Goal: Task Accomplishment & Management: Manage account settings

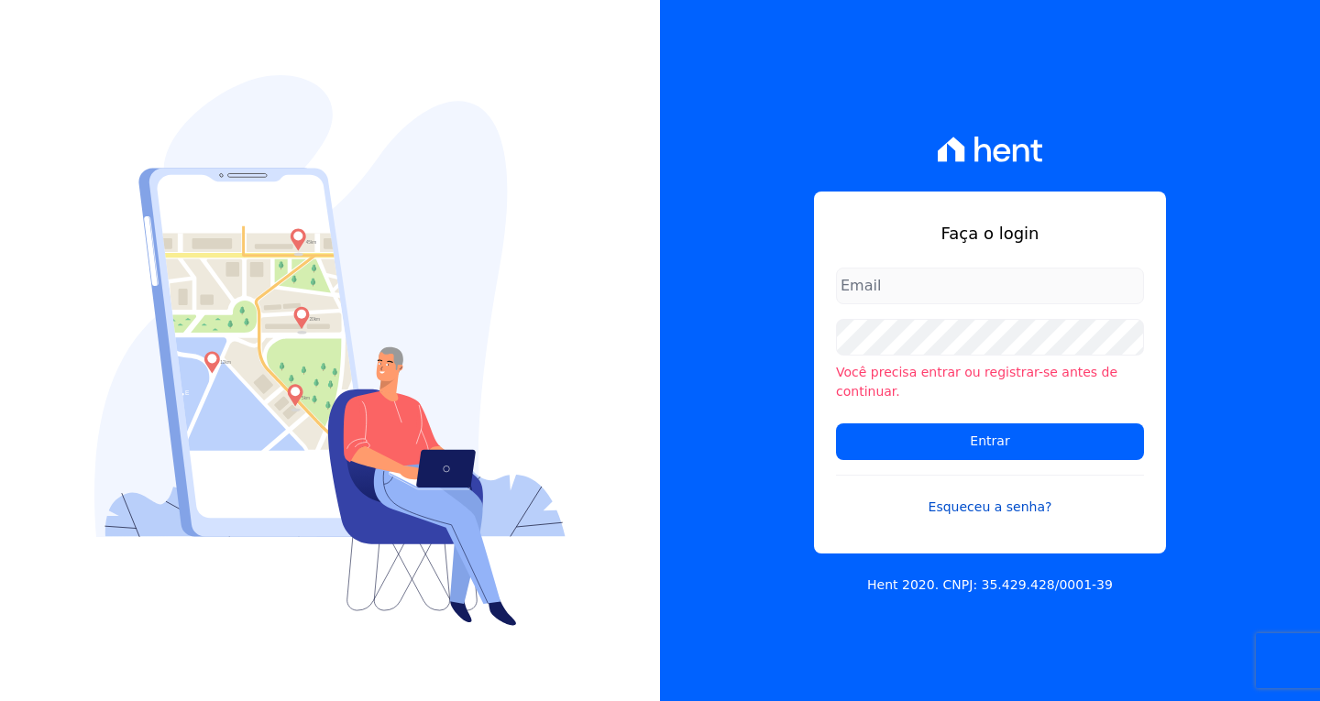
type input "[EMAIL_ADDRESS][DOMAIN_NAME]"
click at [1084, 491] on link "Esqueceu a senha?" at bounding box center [990, 496] width 308 height 42
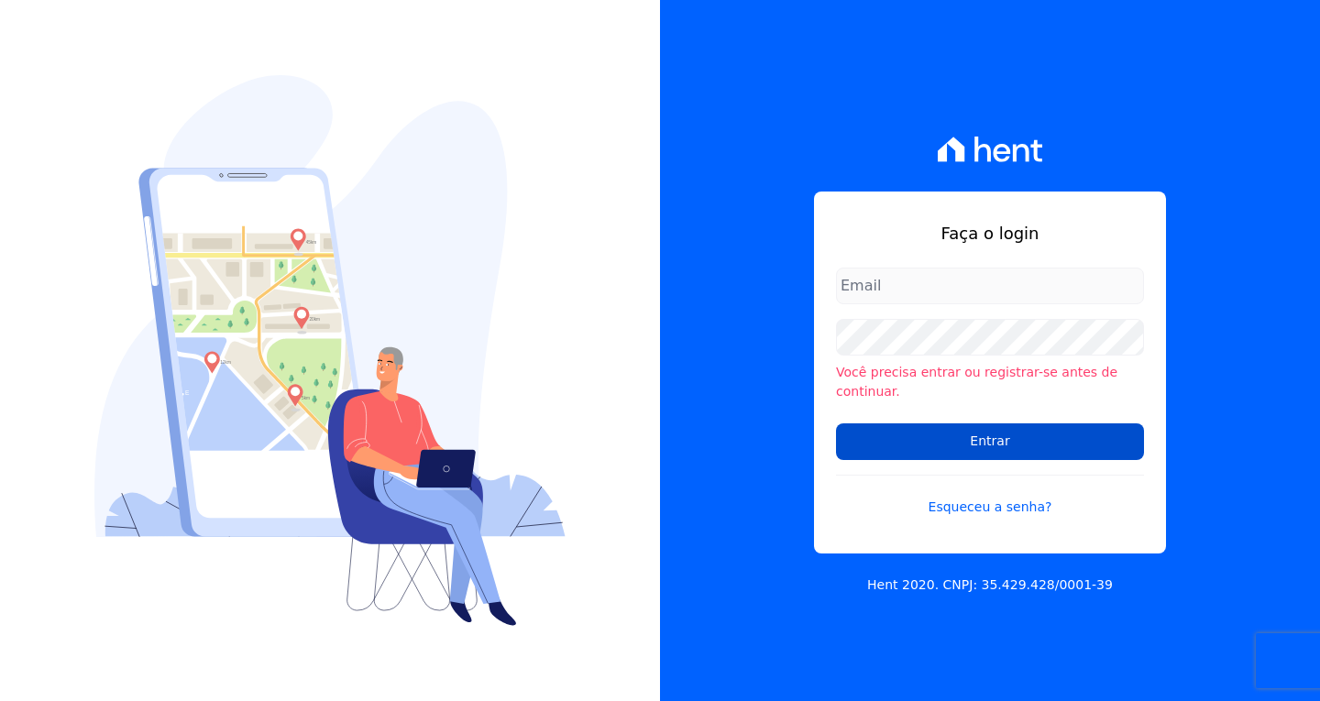
type input "[EMAIL_ADDRESS][DOMAIN_NAME]"
drag, startPoint x: 985, startPoint y: 429, endPoint x: 923, endPoint y: 426, distance: 61.5
click at [984, 429] on input "Entrar" at bounding box center [990, 442] width 308 height 37
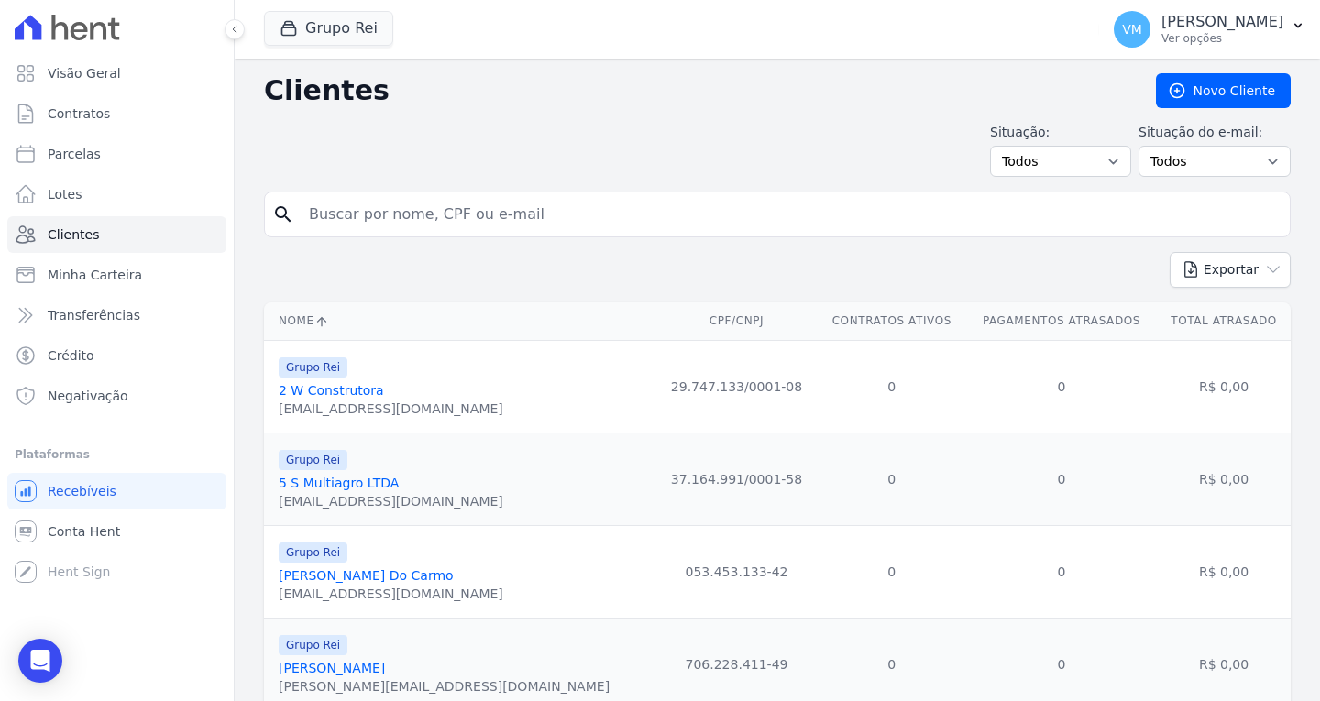
click at [429, 222] on input "search" at bounding box center [790, 214] width 985 height 37
paste input "01490782427"
type input "01490782427"
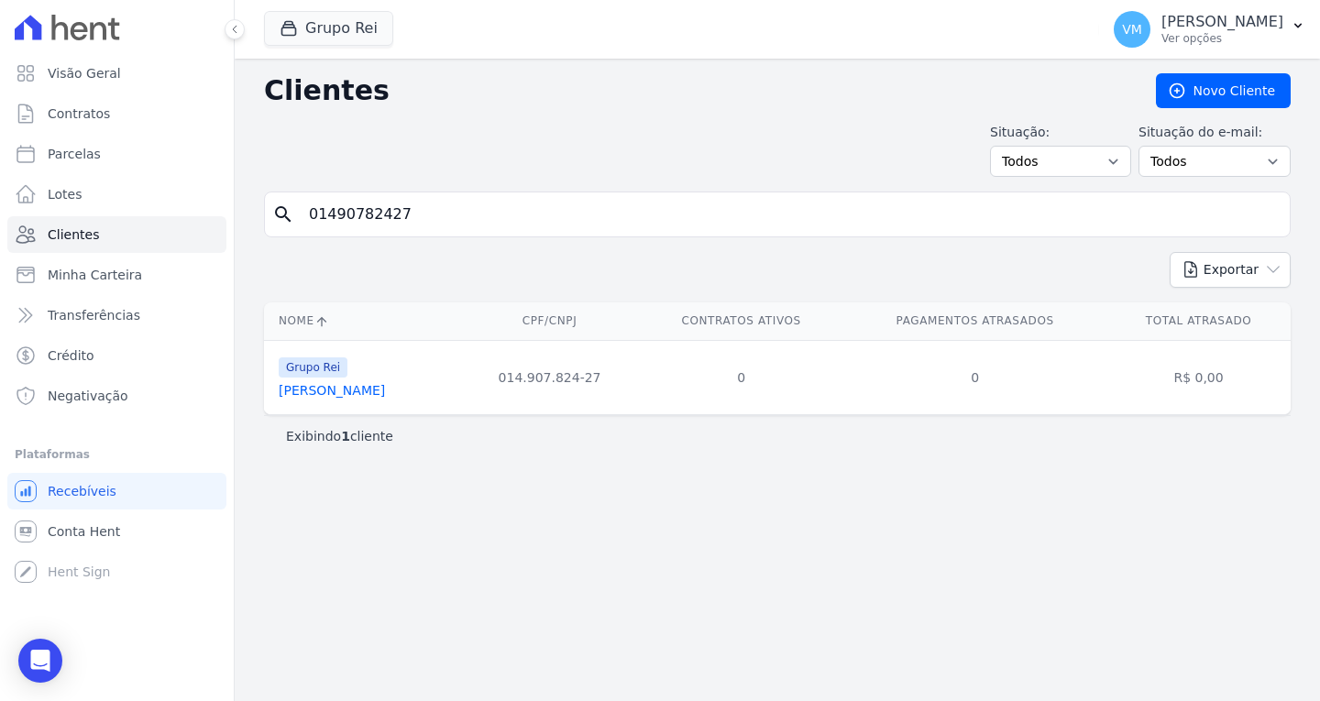
click at [385, 393] on link "Jose Edson Dos Santos Silva" at bounding box center [332, 390] width 106 height 15
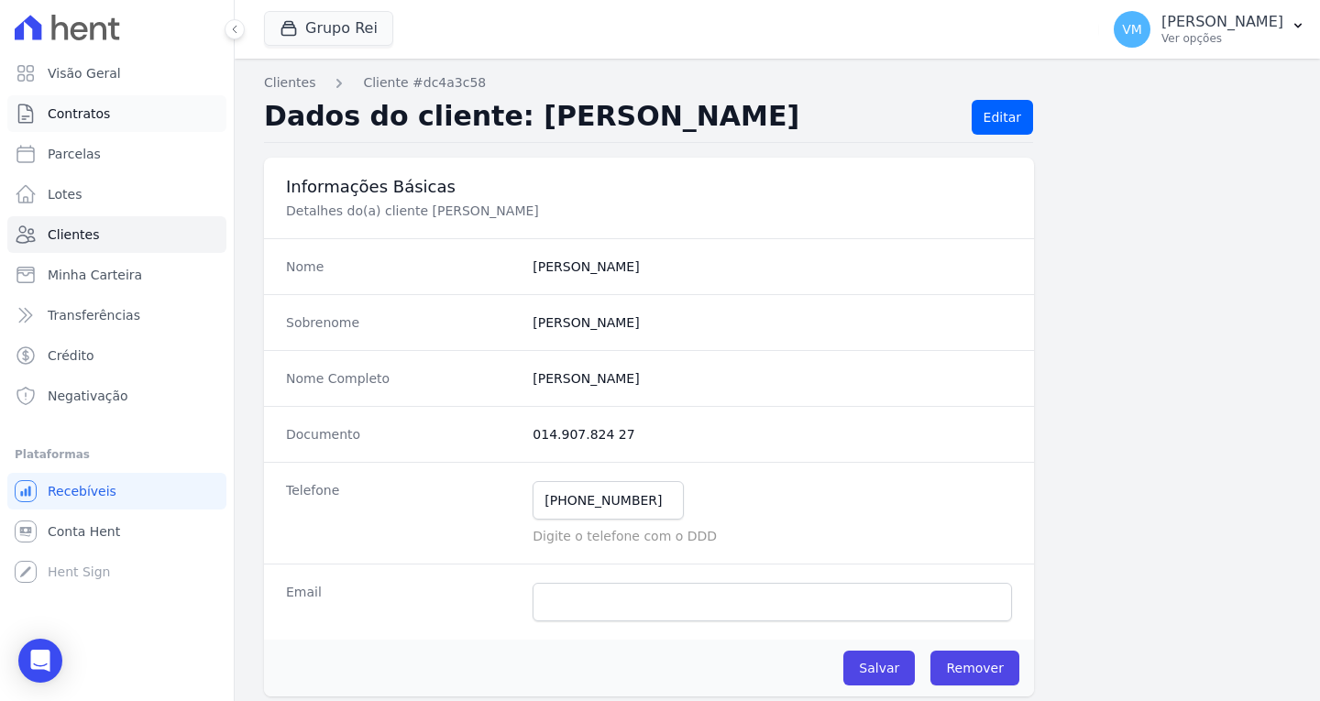
click at [88, 118] on span "Contratos" at bounding box center [79, 114] width 62 height 18
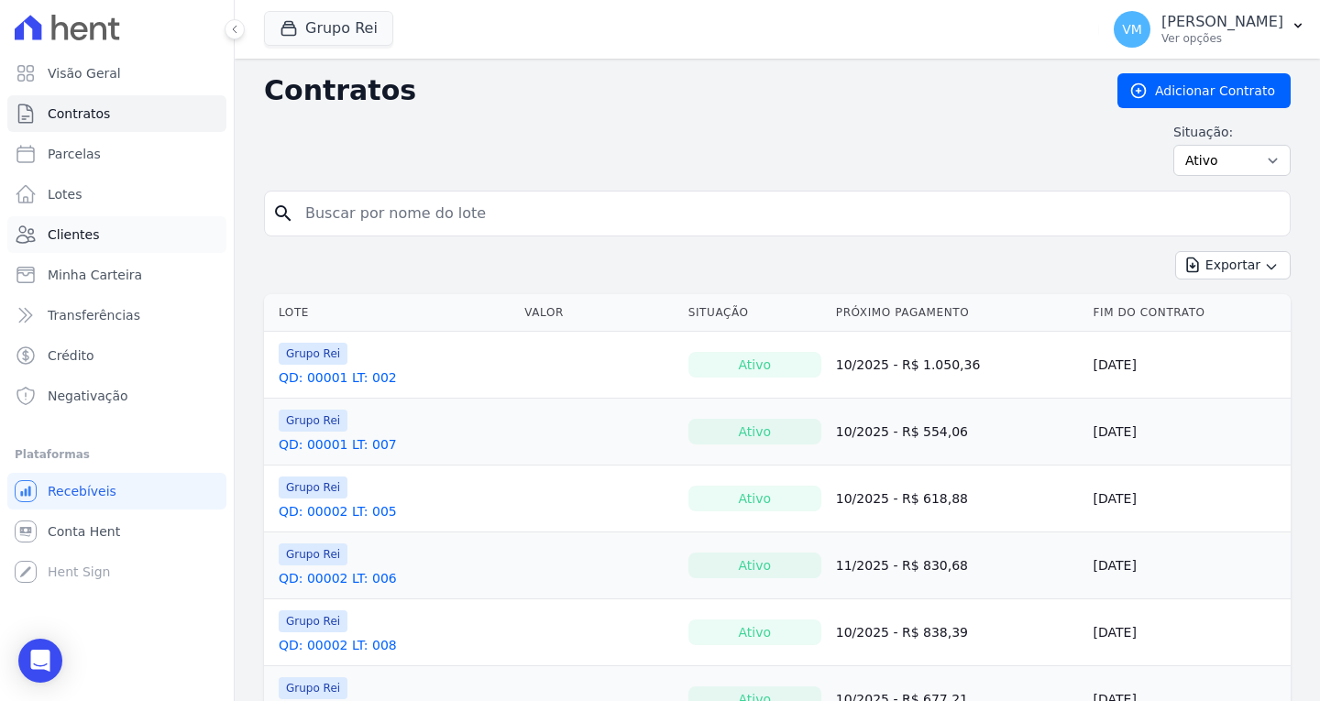
click at [107, 243] on link "Clientes" at bounding box center [116, 234] width 219 height 37
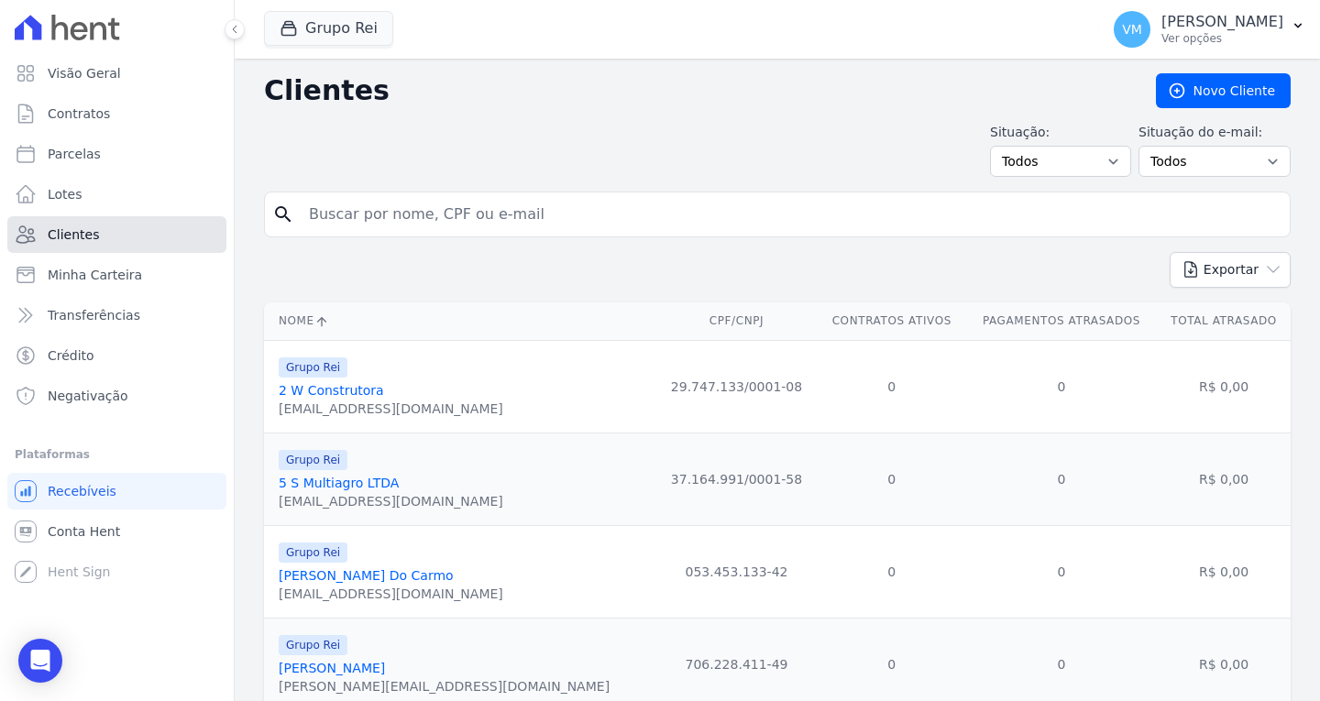
click at [94, 238] on span "Clientes" at bounding box center [73, 235] width 51 height 18
click at [425, 218] on input "search" at bounding box center [790, 214] width 985 height 37
paste input "01490782427"
type input "01490782427"
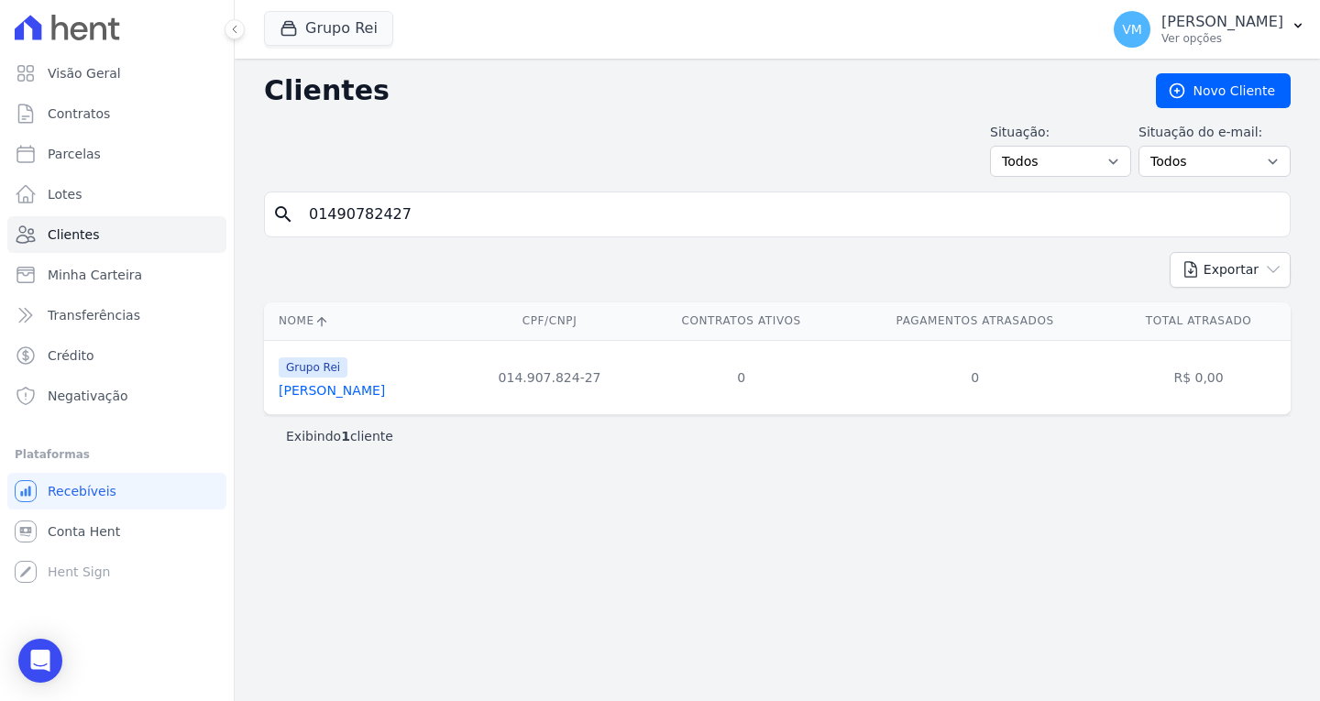
click at [344, 391] on link "Jose Edson Dos Santos Silva" at bounding box center [332, 390] width 106 height 15
click at [346, 391] on link "Jose Edson Dos Santos Silva" at bounding box center [332, 390] width 106 height 15
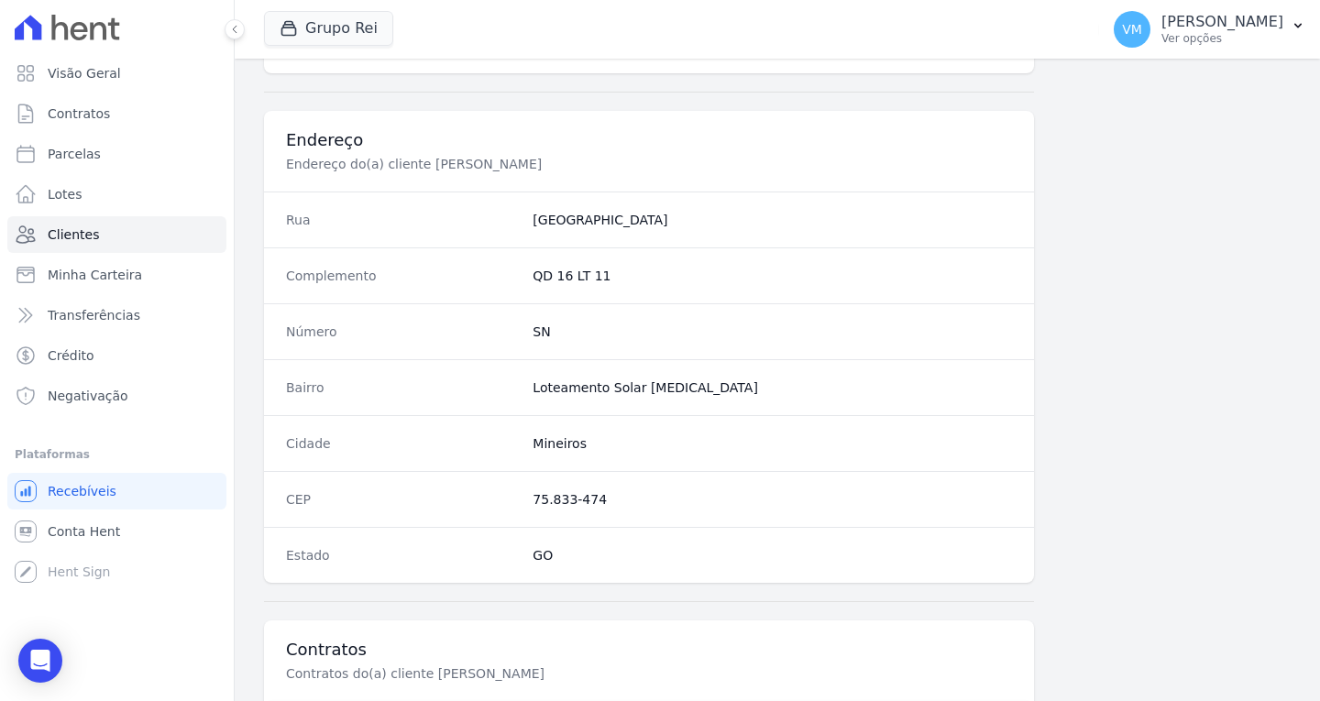
scroll to position [929, 0]
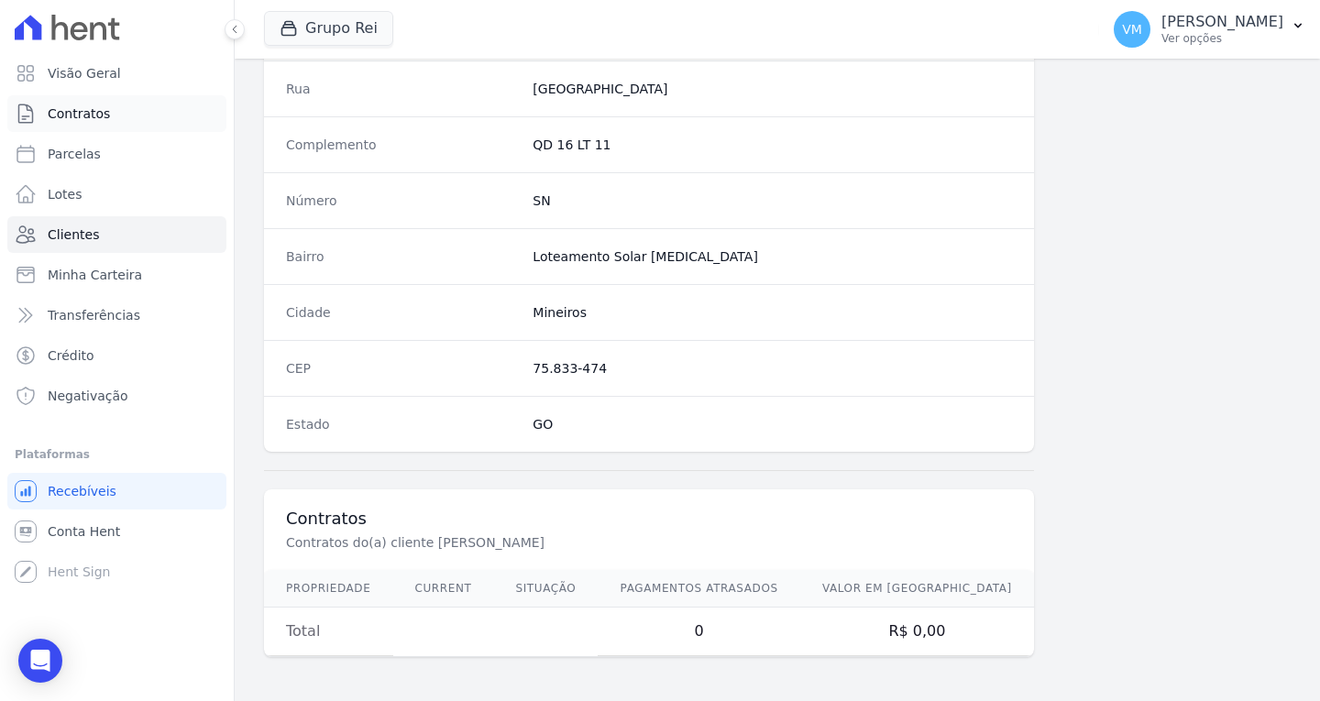
click at [92, 117] on span "Contratos" at bounding box center [79, 114] width 62 height 18
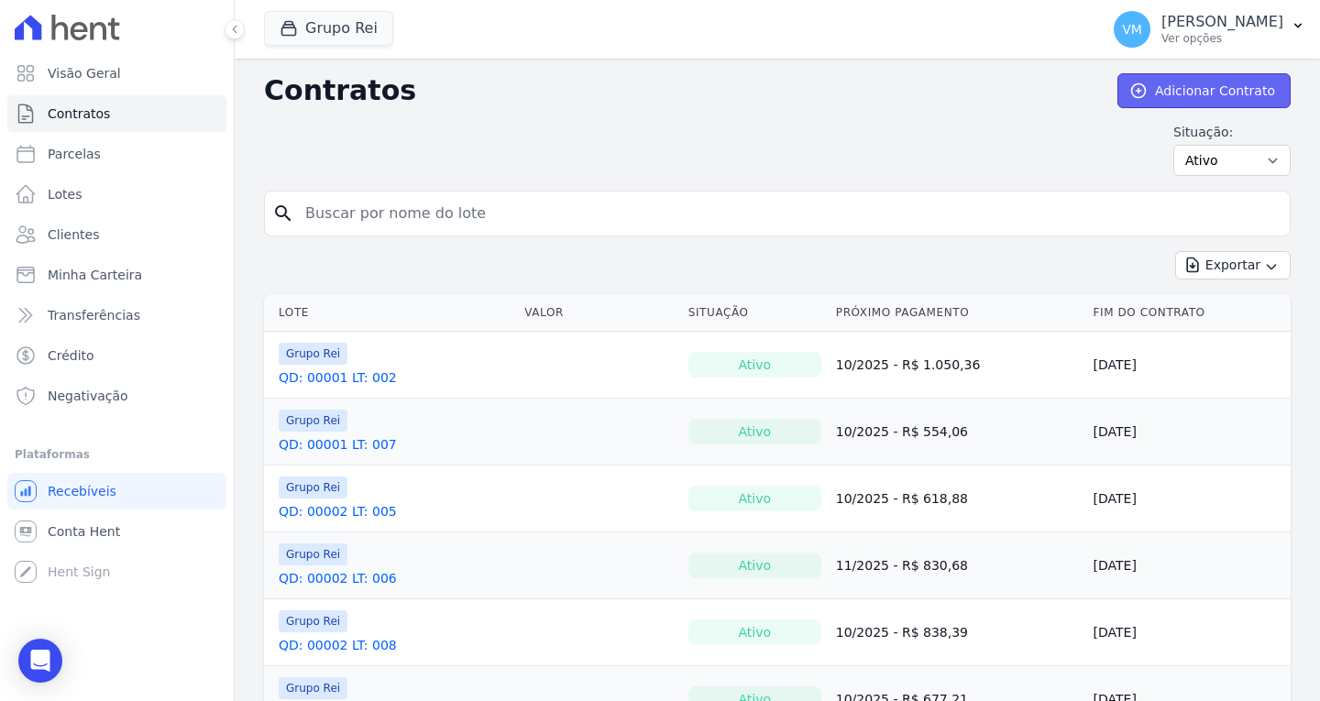
click at [1177, 90] on link "Adicionar Contrato" at bounding box center [1204, 90] width 173 height 35
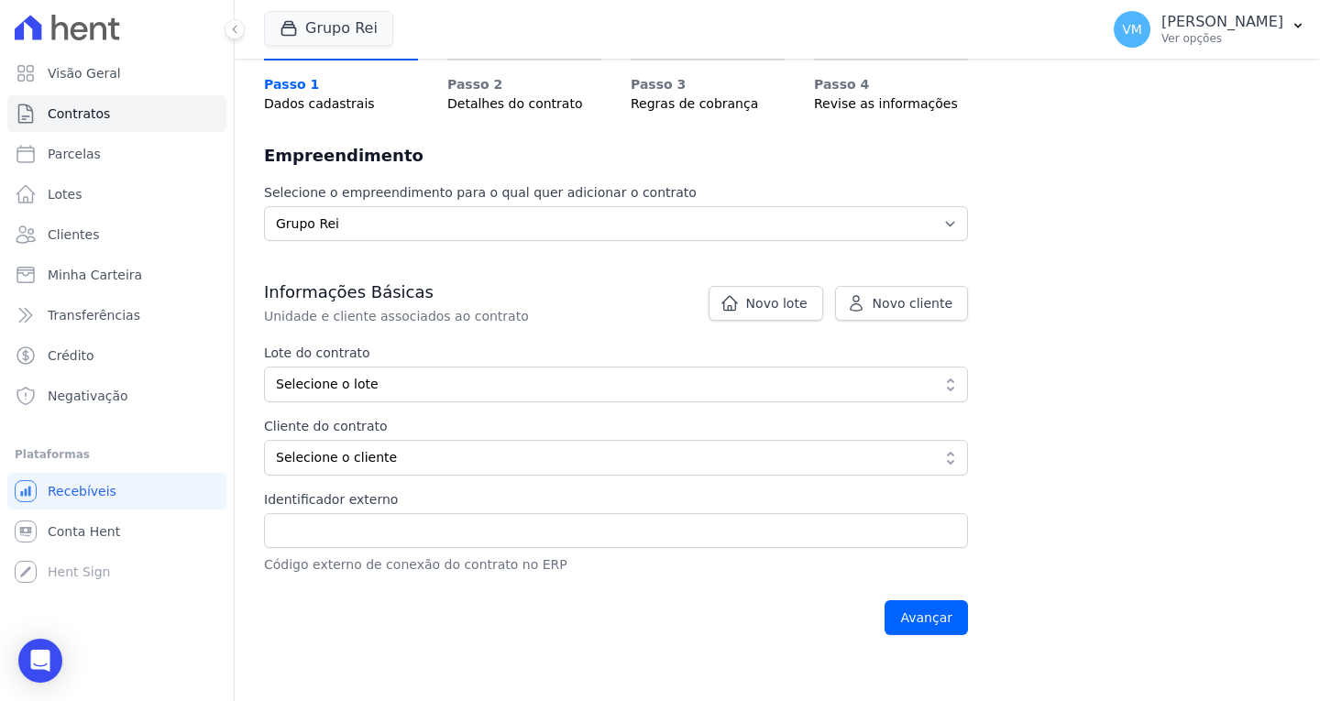
scroll to position [183, 0]
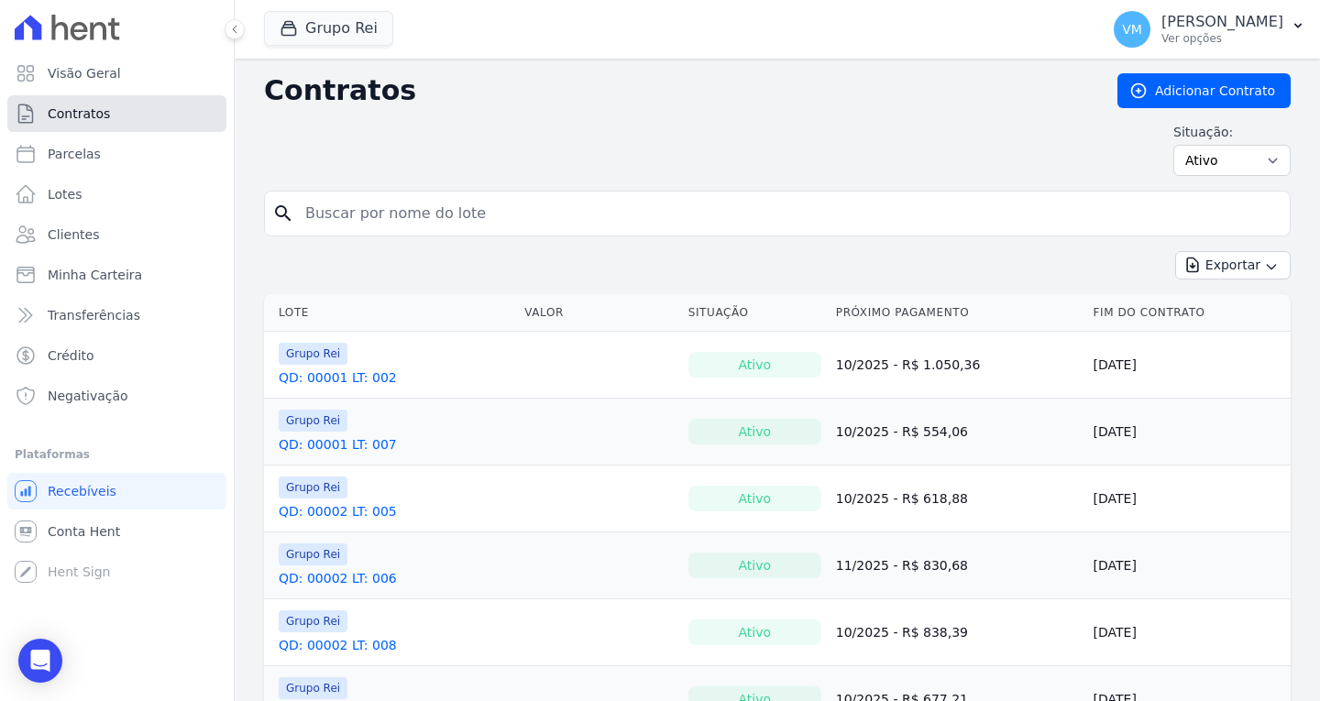
click at [82, 113] on span "Contratos" at bounding box center [79, 114] width 62 height 18
click at [1211, 88] on link "Adicionar Contrato" at bounding box center [1204, 90] width 173 height 35
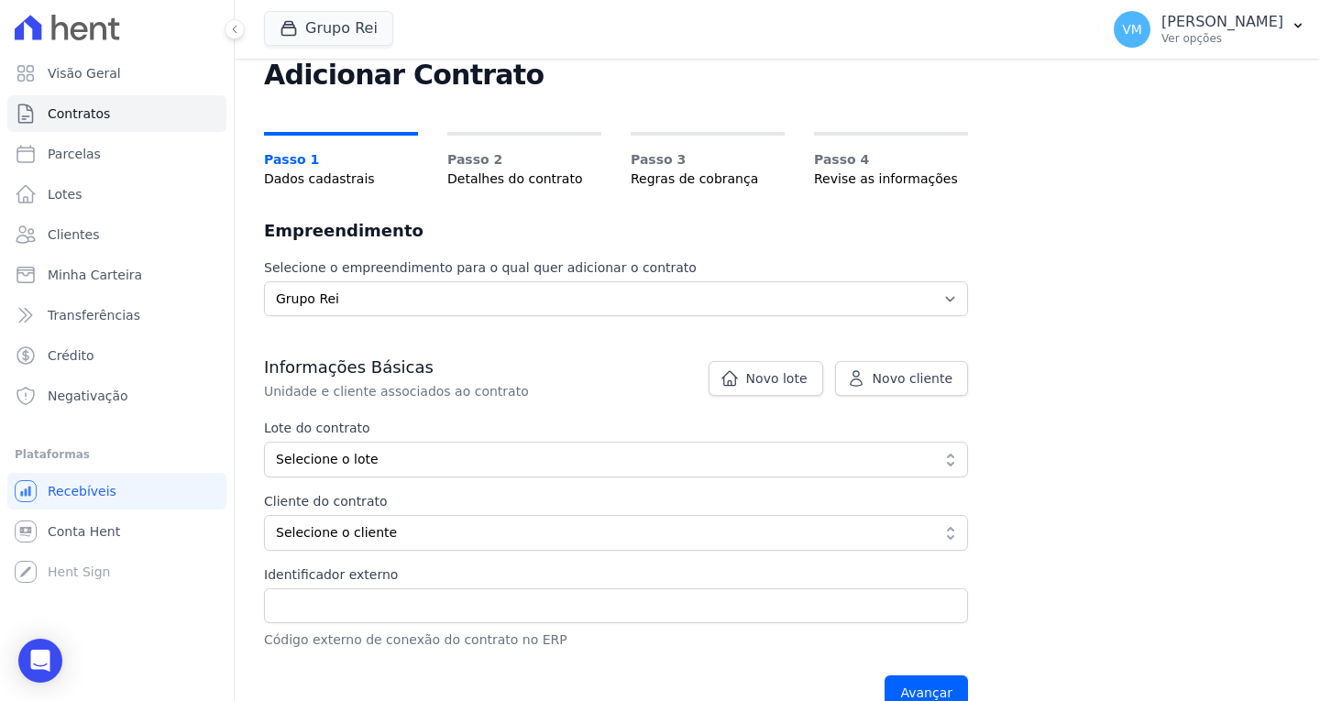
scroll to position [92, 0]
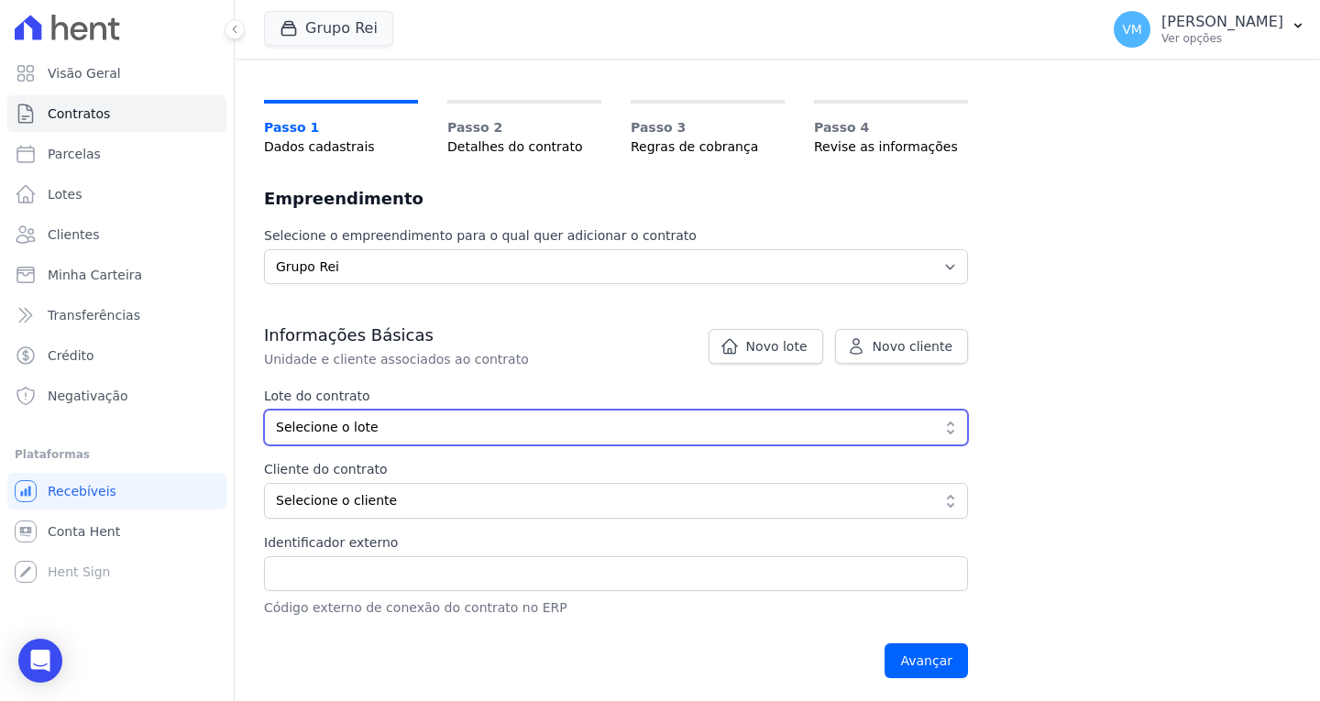
click at [353, 423] on span "Selecione o lote" at bounding box center [603, 427] width 655 height 19
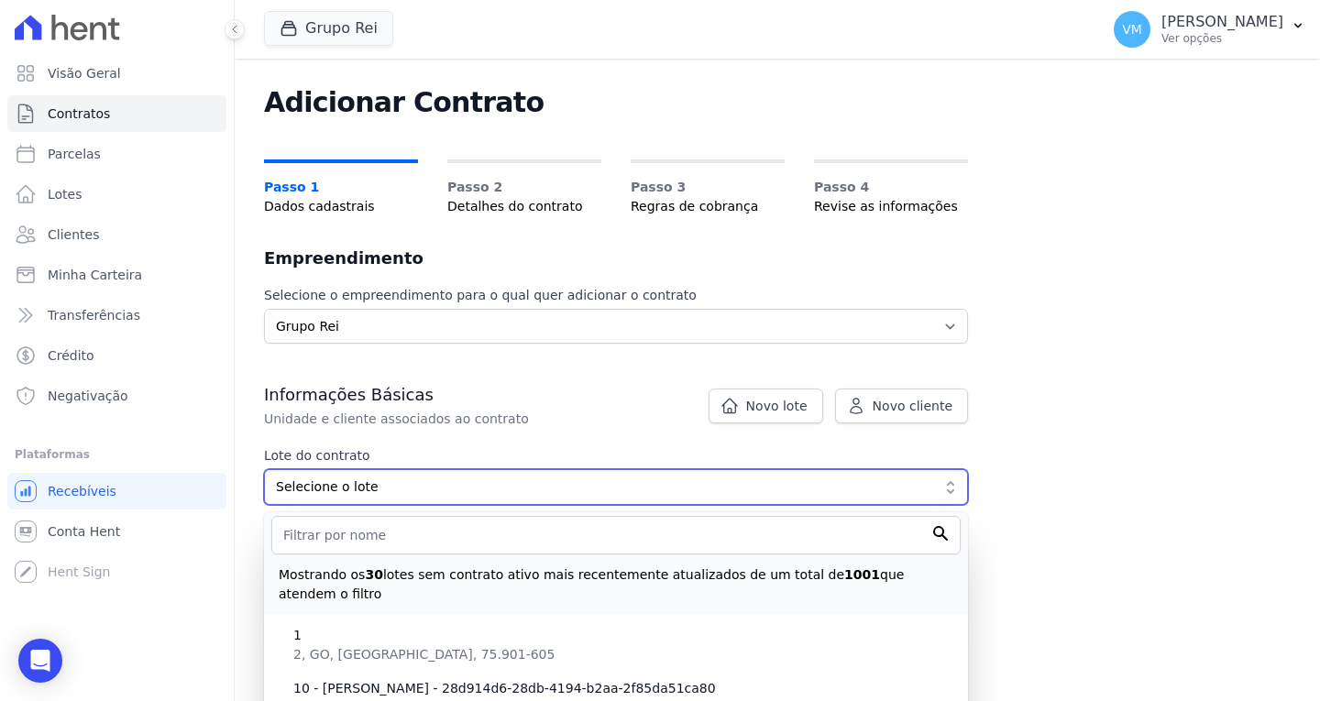
scroll to position [0, 0]
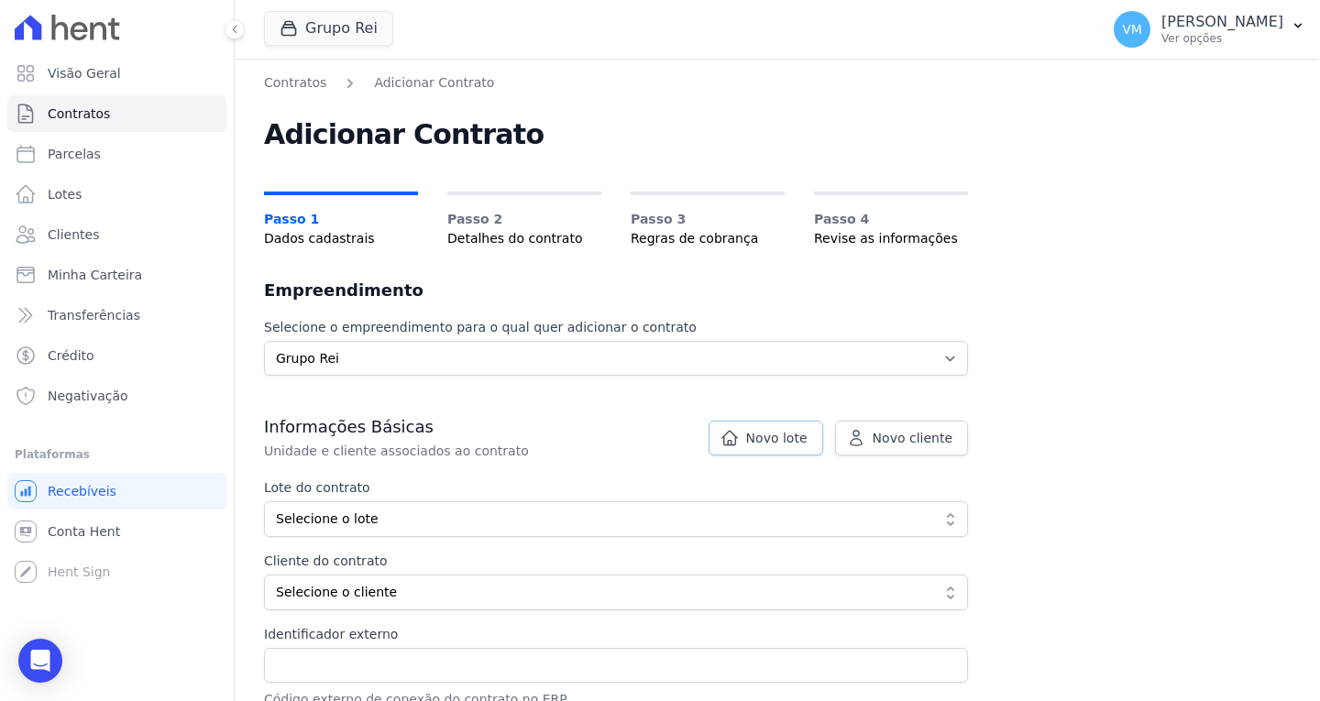
click at [775, 436] on span "Novo lote" at bounding box center [776, 438] width 61 height 18
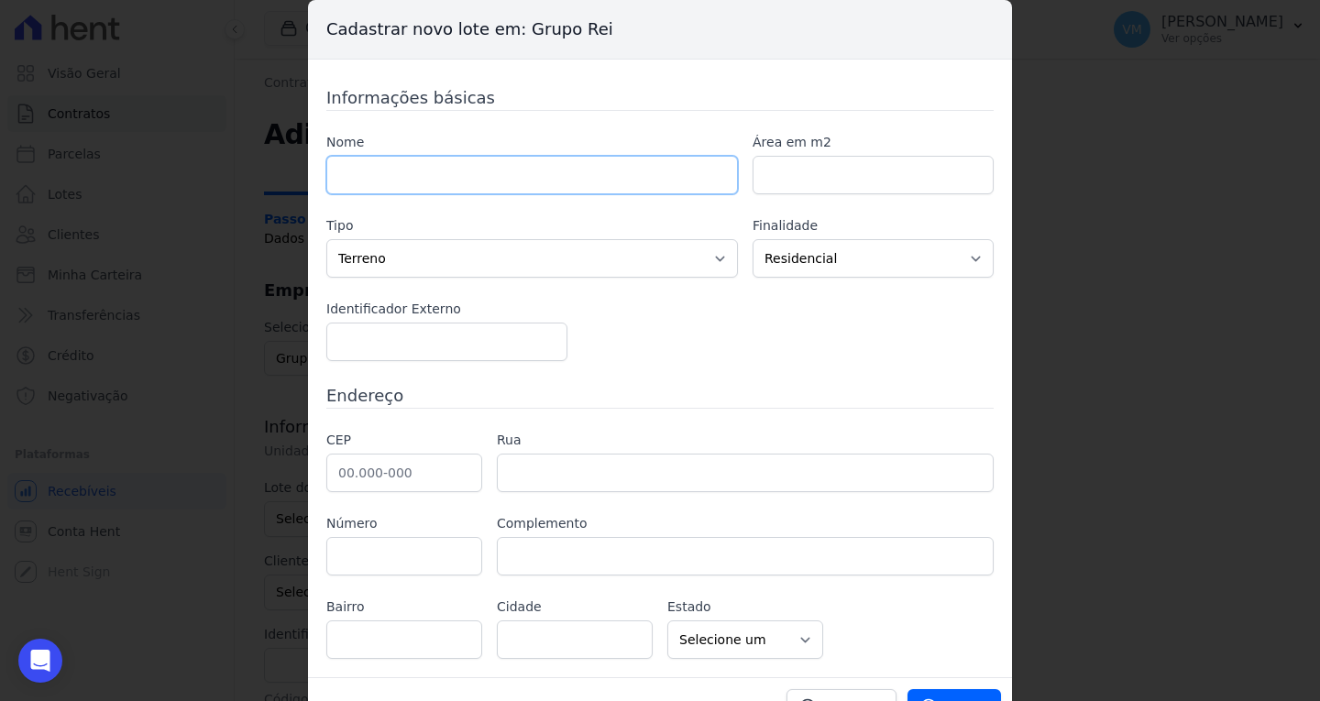
click at [462, 172] on input "text" at bounding box center [532, 175] width 412 height 39
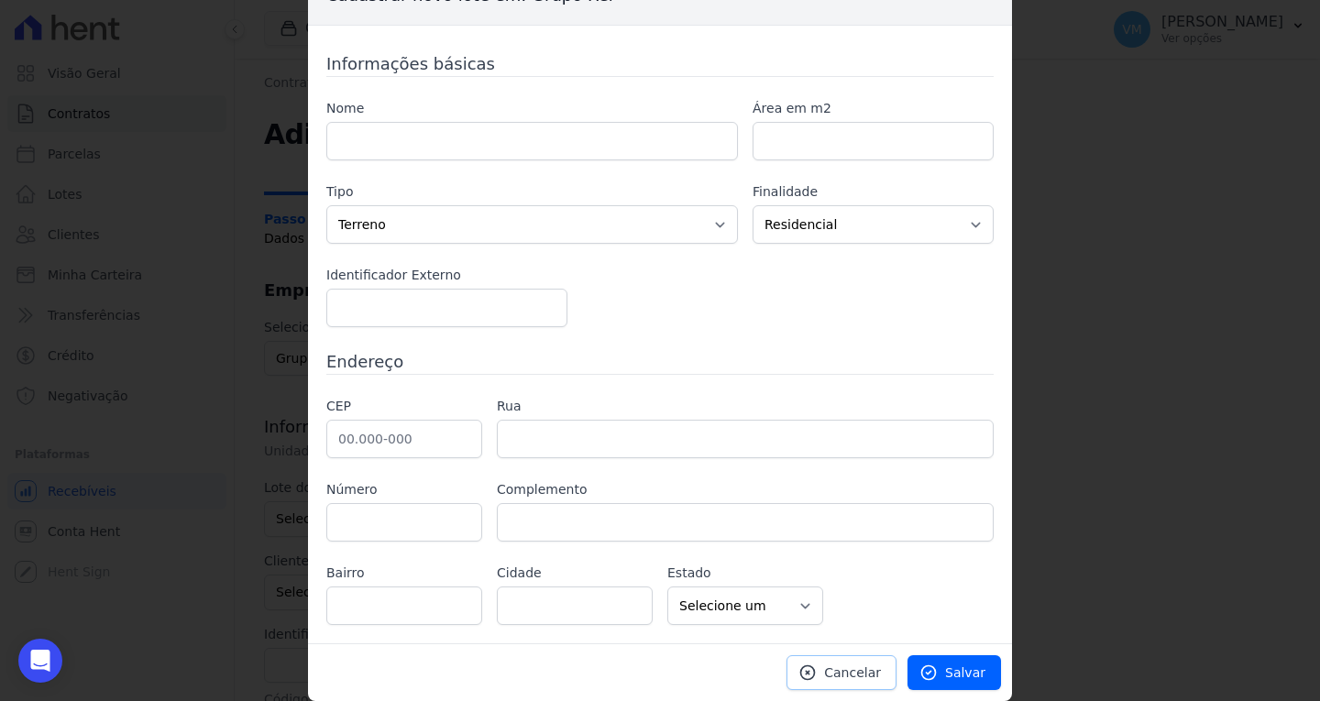
click at [835, 661] on link "Cancelar" at bounding box center [842, 673] width 110 height 35
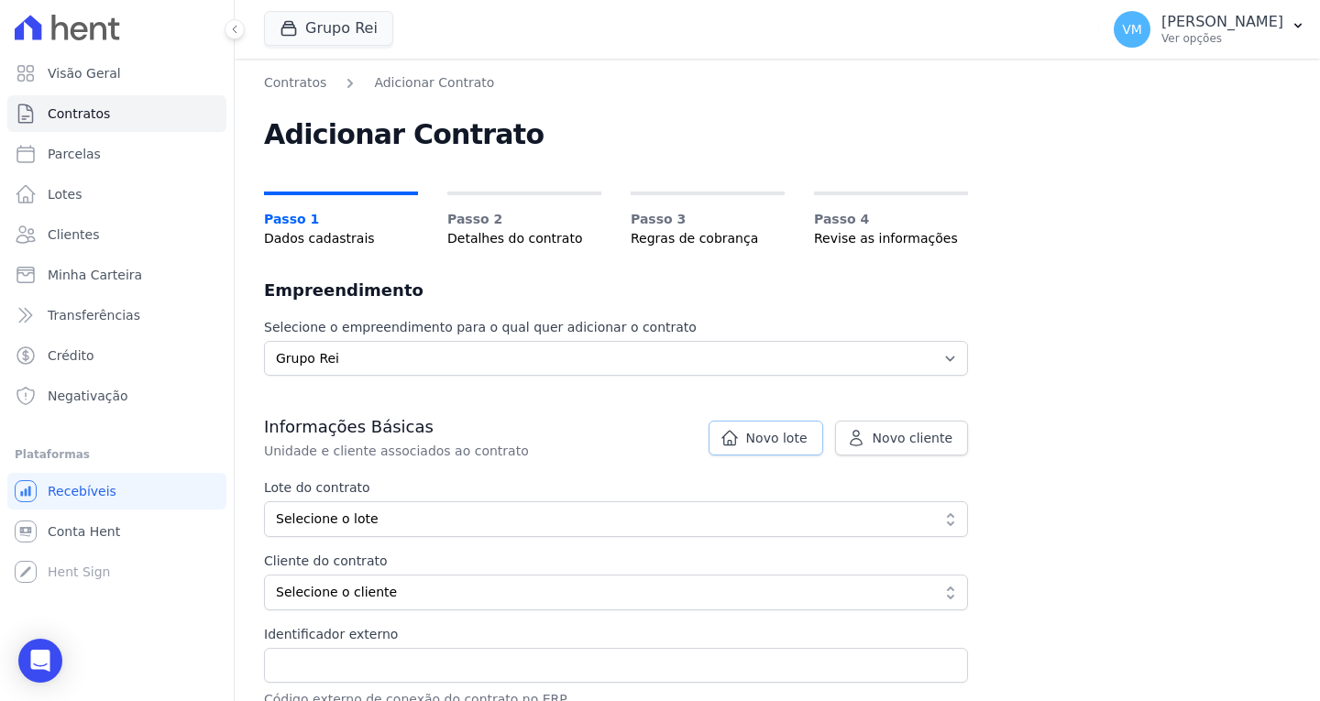
click at [778, 440] on span "Novo lote" at bounding box center [776, 438] width 61 height 18
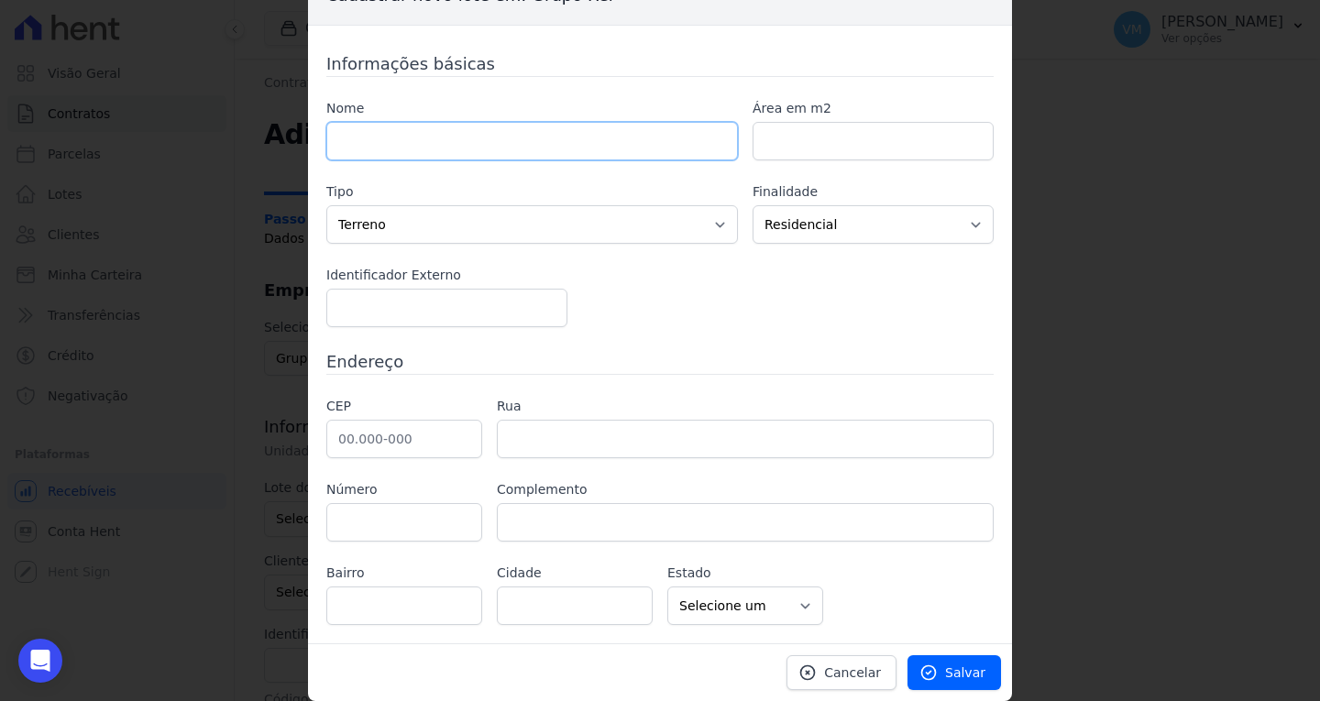
click at [395, 146] on input "text" at bounding box center [532, 141] width 412 height 39
click at [483, 140] on input "text" at bounding box center [532, 141] width 412 height 39
paste input "Qd. 00044 , Lt. 033"
click at [350, 140] on input "Qd. 00044 , Lt. 033" at bounding box center [532, 141] width 412 height 39
type input "Qd: 00044, Lt: 033"
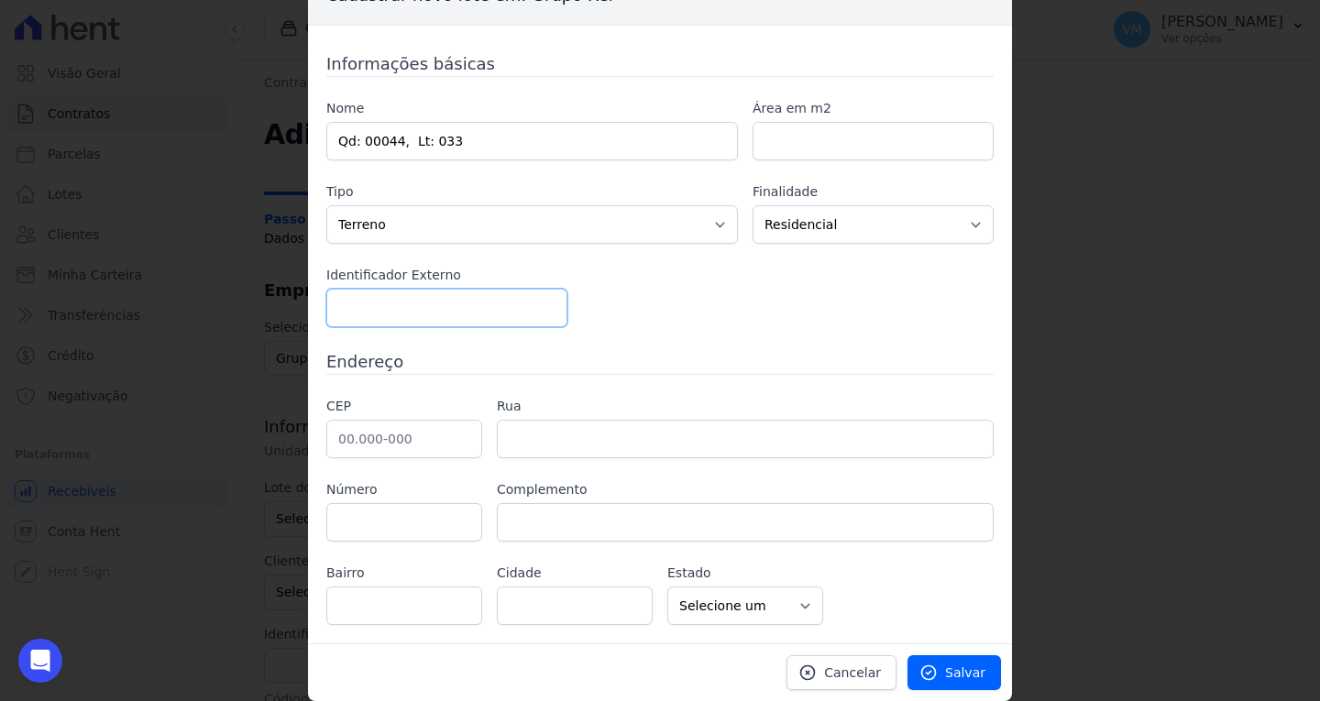
click at [429, 312] on input "number" at bounding box center [446, 308] width 241 height 39
click at [350, 446] on input "text" at bounding box center [404, 439] width 156 height 39
click at [423, 450] on input "text" at bounding box center [404, 439] width 156 height 39
paste input "75.833-474"
type input "75.833-474"
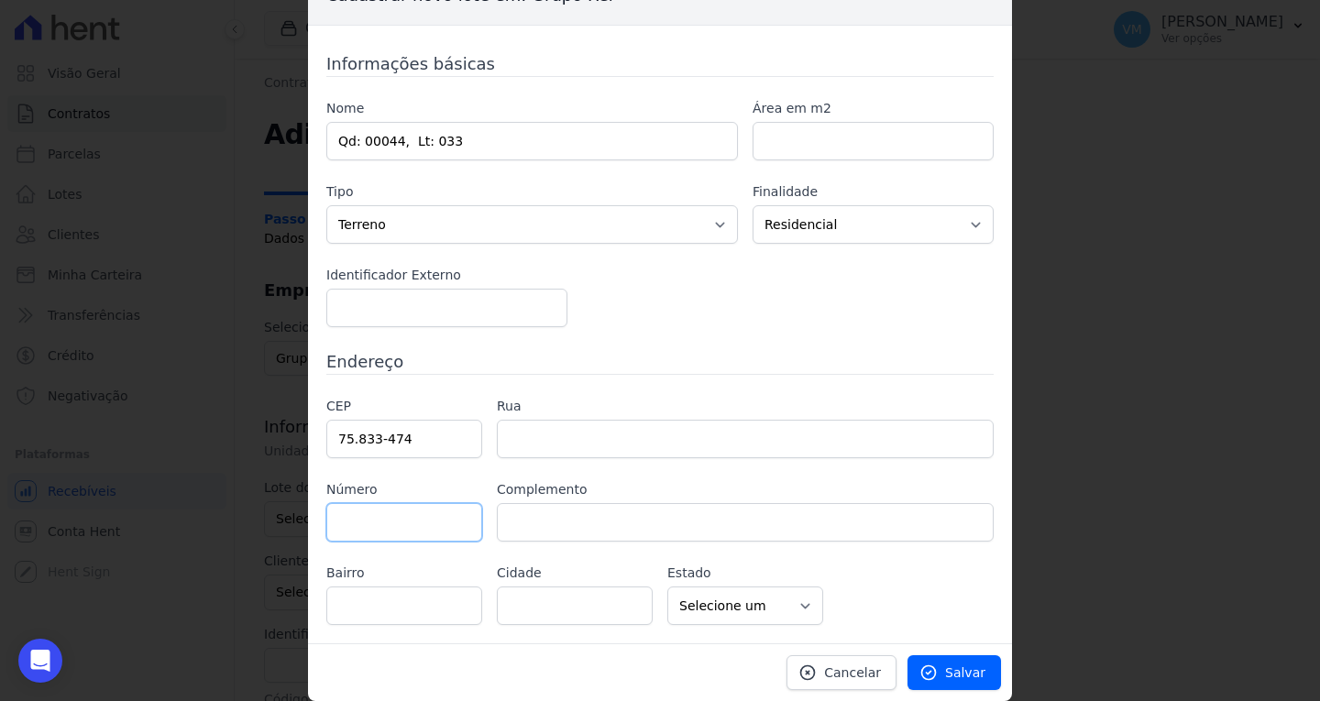
type input "Rua Rio Verde"
type input "Loteamento Solar Betel"
type input "Mineiros"
select select "GO"
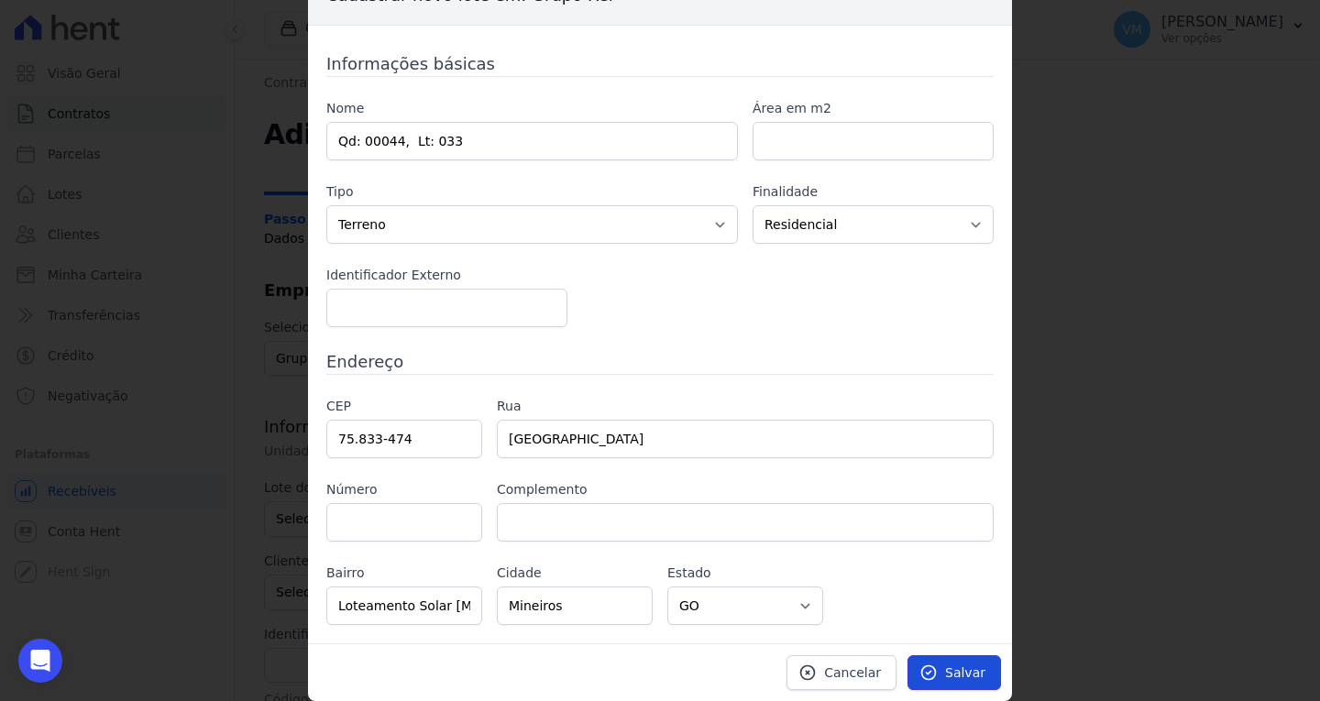
click at [968, 668] on span "Salvar" at bounding box center [965, 673] width 40 height 18
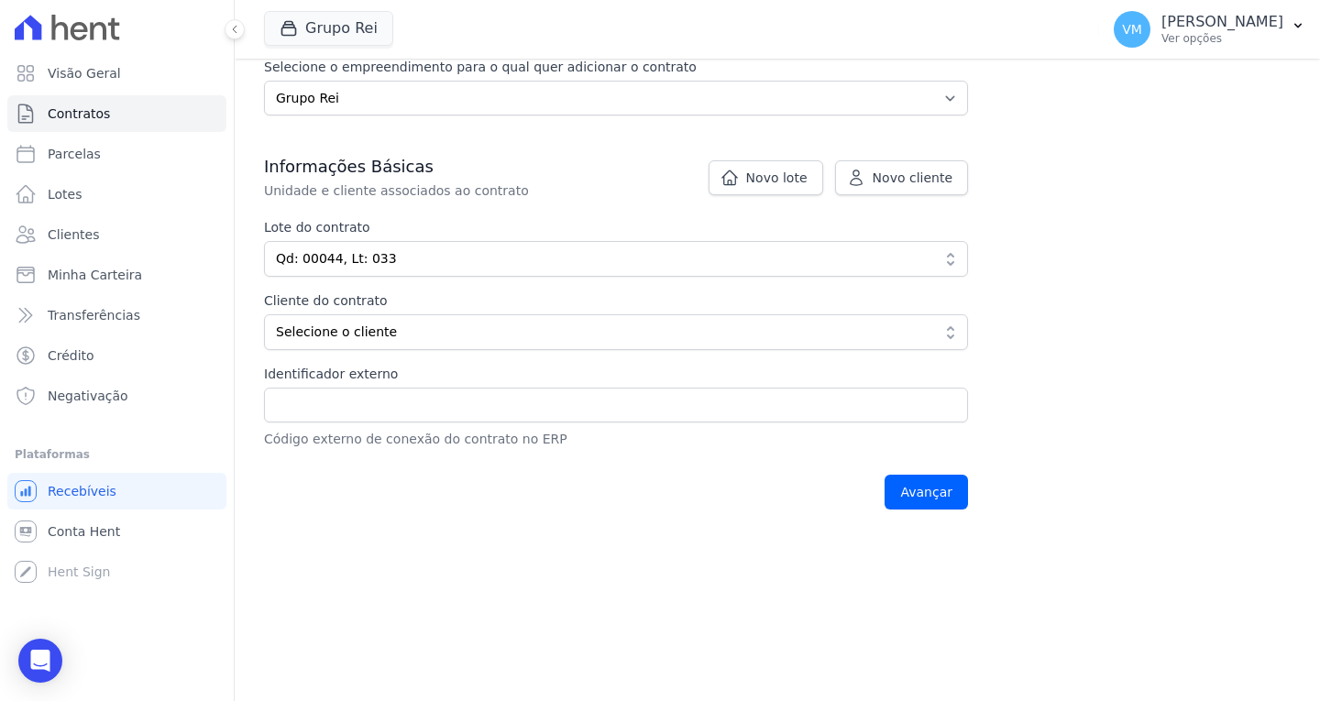
scroll to position [169, 0]
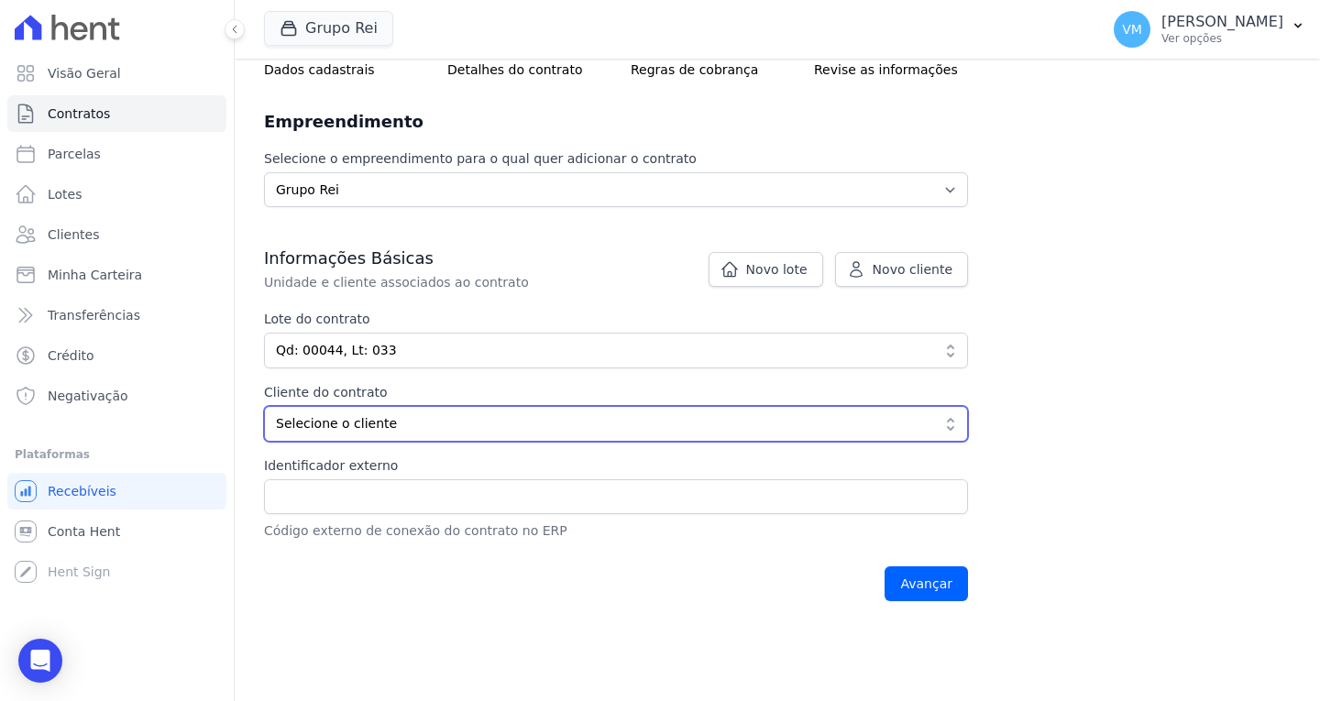
click at [352, 424] on span "Selecione o cliente" at bounding box center [603, 423] width 655 height 19
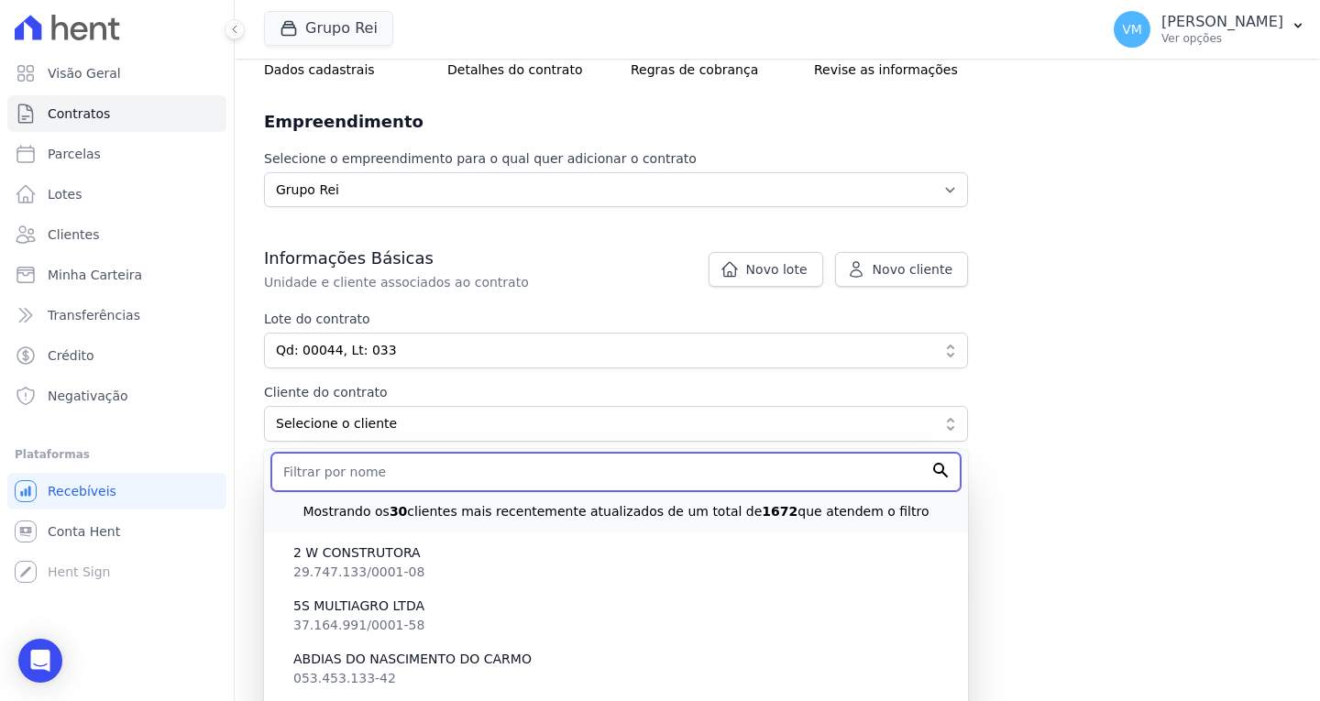
click at [376, 481] on input "text" at bounding box center [616, 472] width 690 height 39
type input "k"
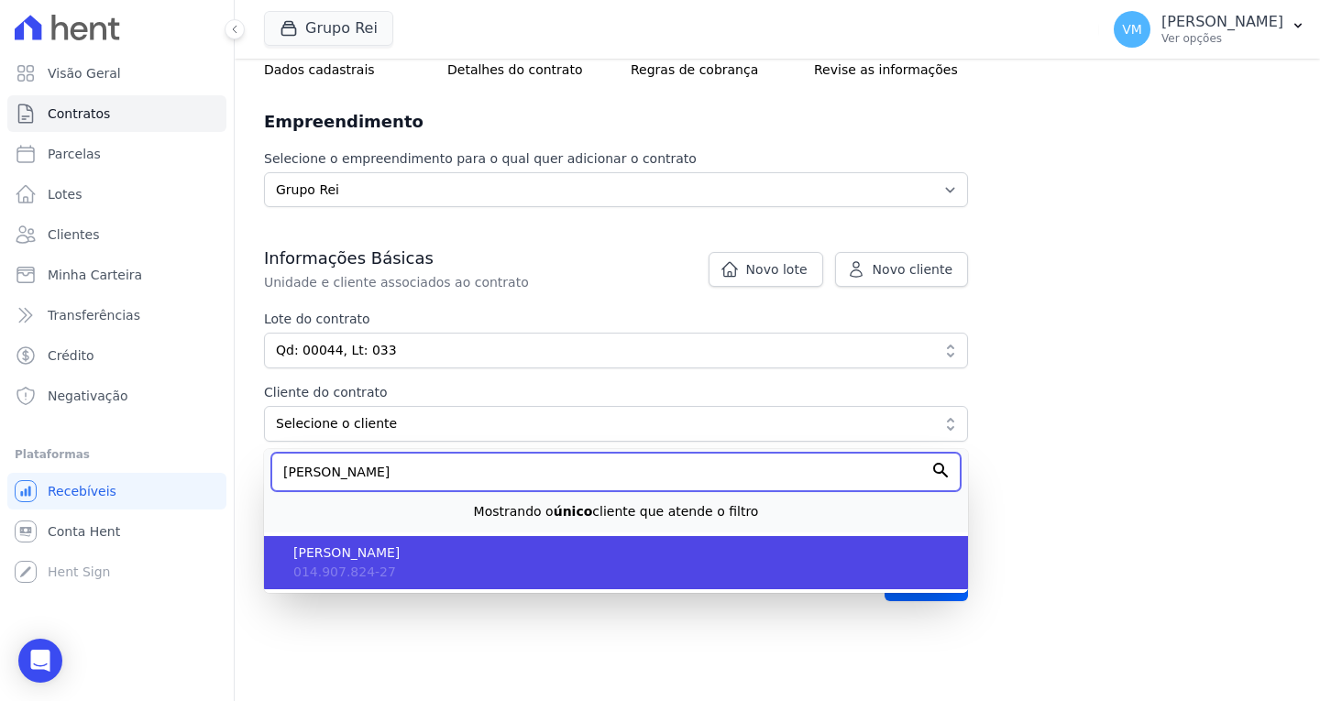
type input "jose edson dos"
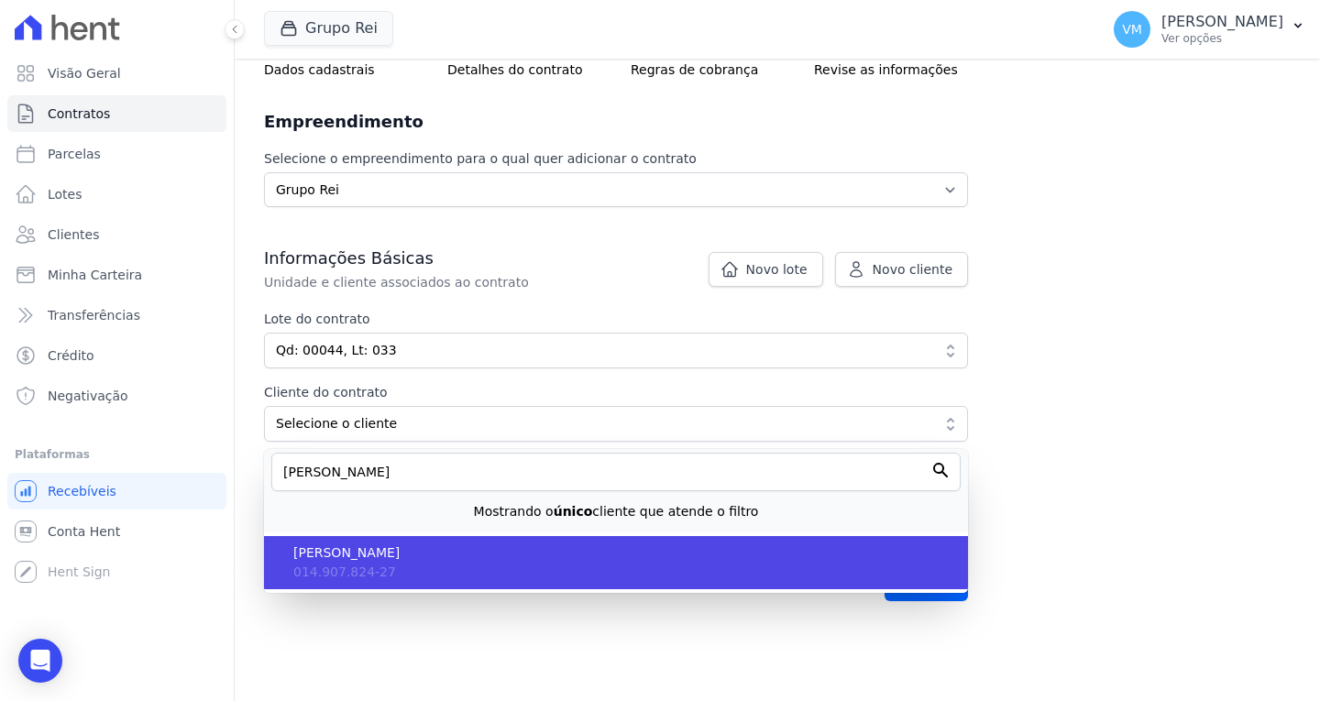
click at [387, 558] on span "JOSE EDSON DOS SANTOS SILVA" at bounding box center [623, 553] width 660 height 19
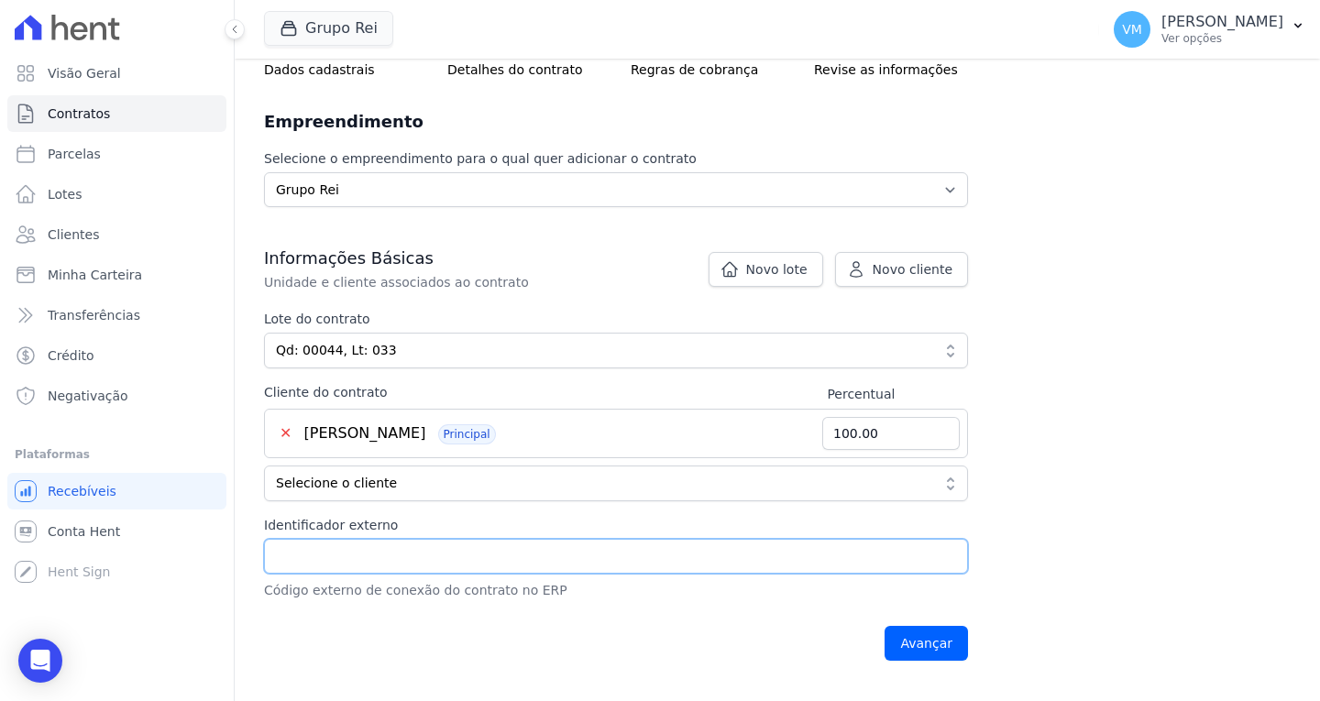
click at [395, 549] on input "Identificador externo" at bounding box center [616, 556] width 704 height 35
click at [330, 551] on input "Identificador externo" at bounding box center [616, 556] width 704 height 35
click at [413, 558] on input "Identificador externo" at bounding box center [616, 556] width 704 height 35
paste input "22167"
type input "22167"
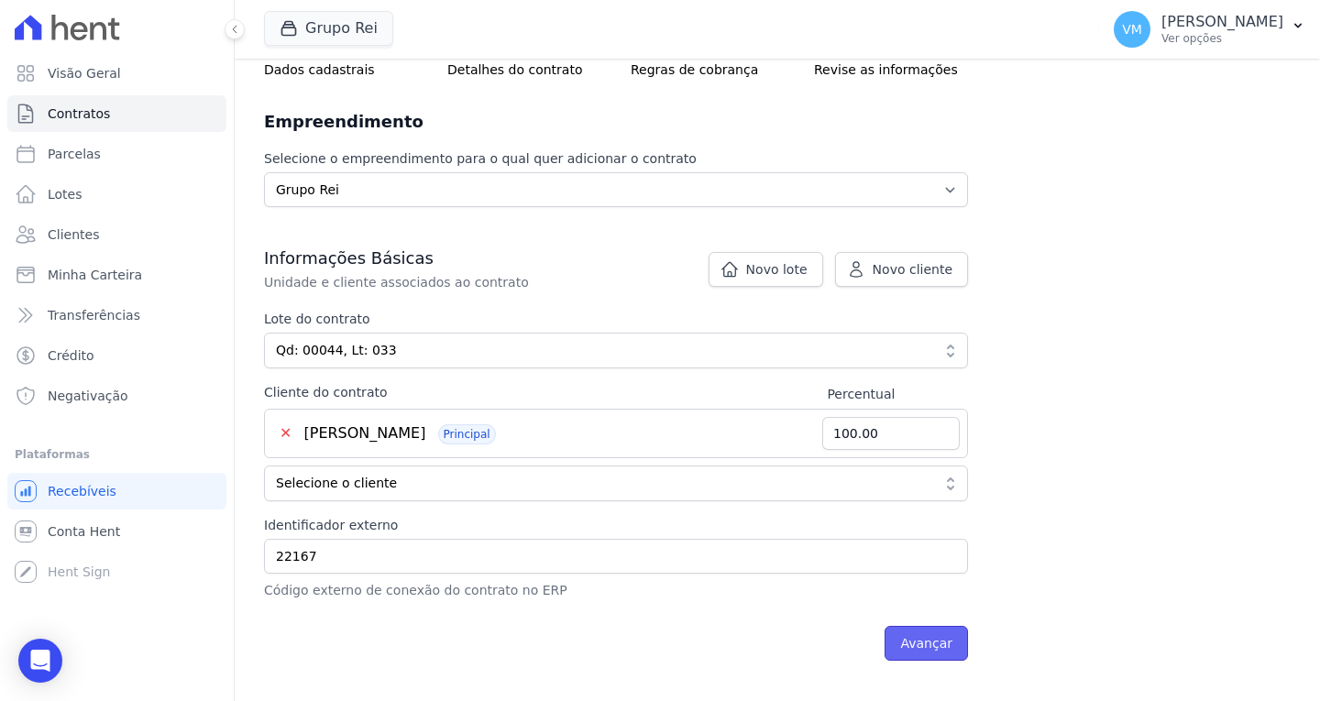
click at [921, 643] on input "Avançar" at bounding box center [926, 643] width 83 height 35
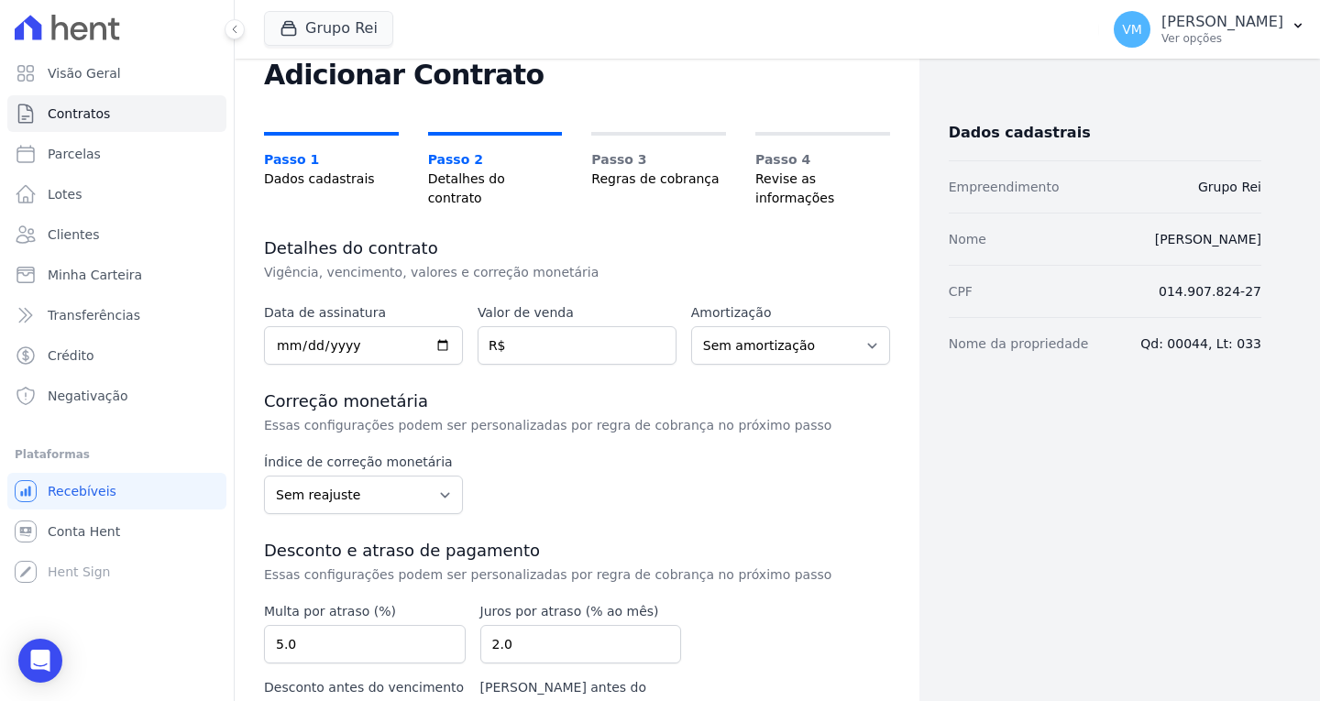
scroll to position [92, 0]
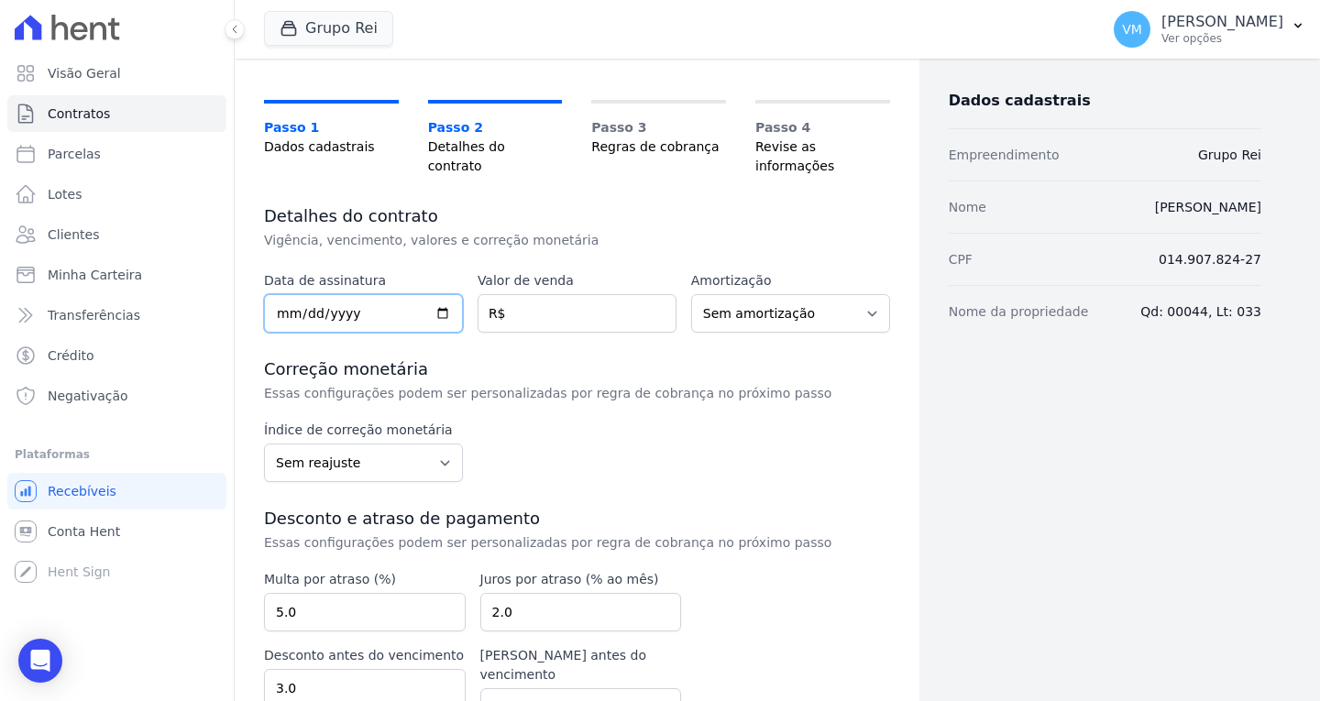
click at [282, 294] on input "date" at bounding box center [363, 313] width 199 height 39
click at [280, 294] on input "date" at bounding box center [363, 313] width 199 height 39
type input "2018-06-27"
click at [552, 294] on input "number" at bounding box center [577, 313] width 199 height 39
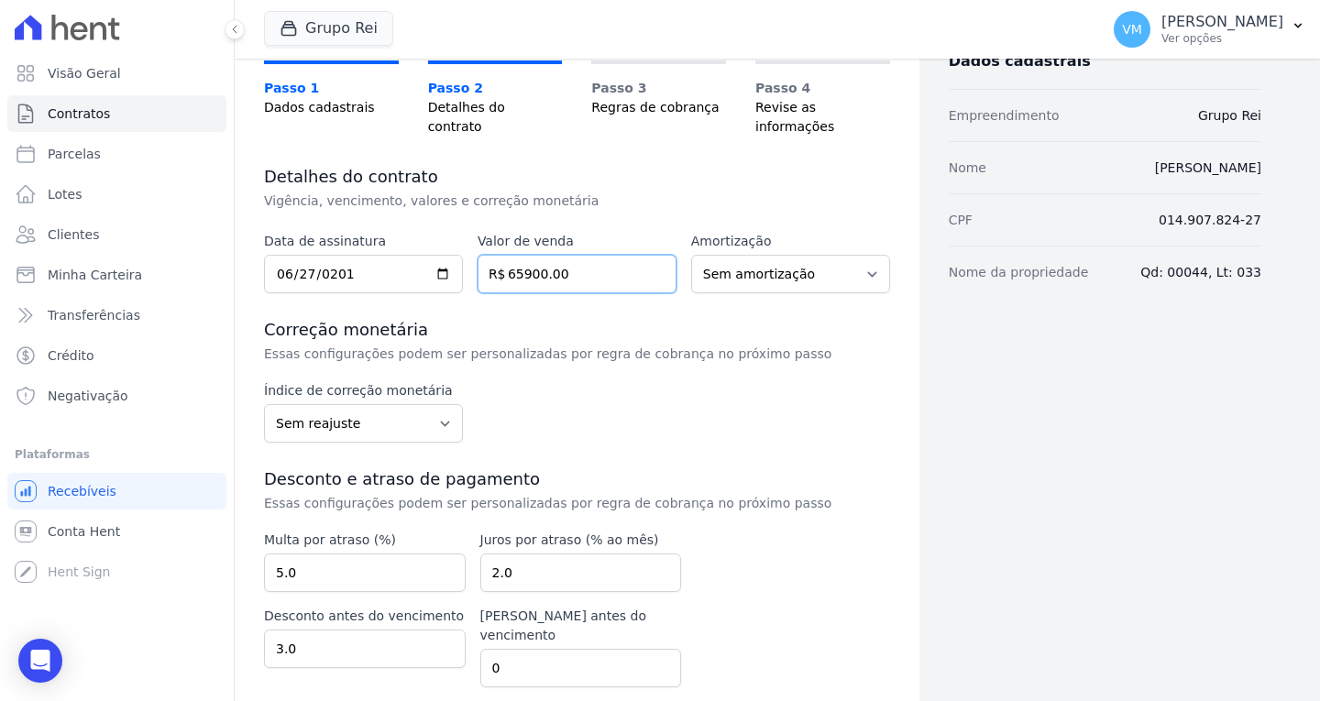
scroll to position [165, 0]
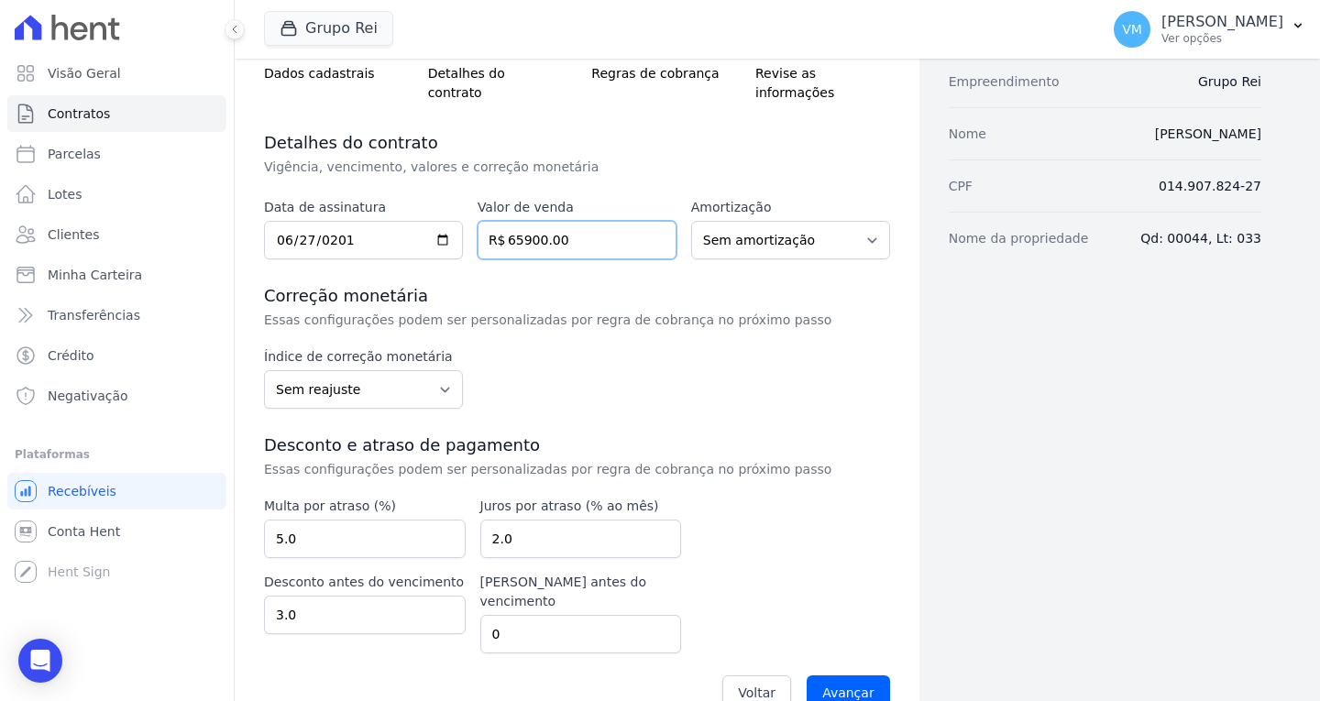
type input "65900.00"
click at [494, 520] on input "2.0" at bounding box center [582, 539] width 202 height 39
type input "1.0"
click at [282, 521] on input "5.0" at bounding box center [365, 539] width 202 height 39
click at [381, 665] on div "Voltar Avançar" at bounding box center [577, 693] width 626 height 57
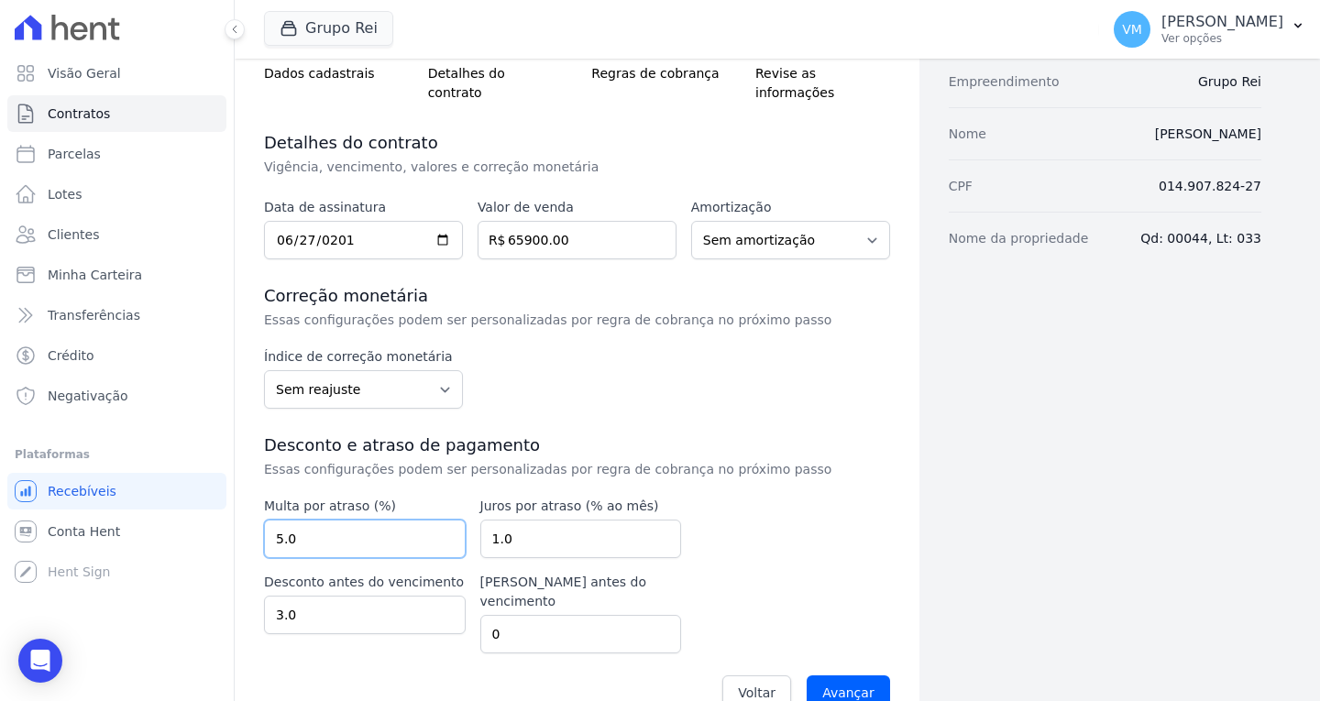
click at [341, 520] on input "5.0" at bounding box center [365, 539] width 202 height 39
click at [279, 520] on input "5.0" at bounding box center [365, 539] width 202 height 39
click at [280, 522] on input "5.0" at bounding box center [365, 539] width 202 height 39
click at [333, 521] on input "5.0" at bounding box center [365, 539] width 202 height 39
click at [562, 520] on input "1.0" at bounding box center [582, 539] width 202 height 39
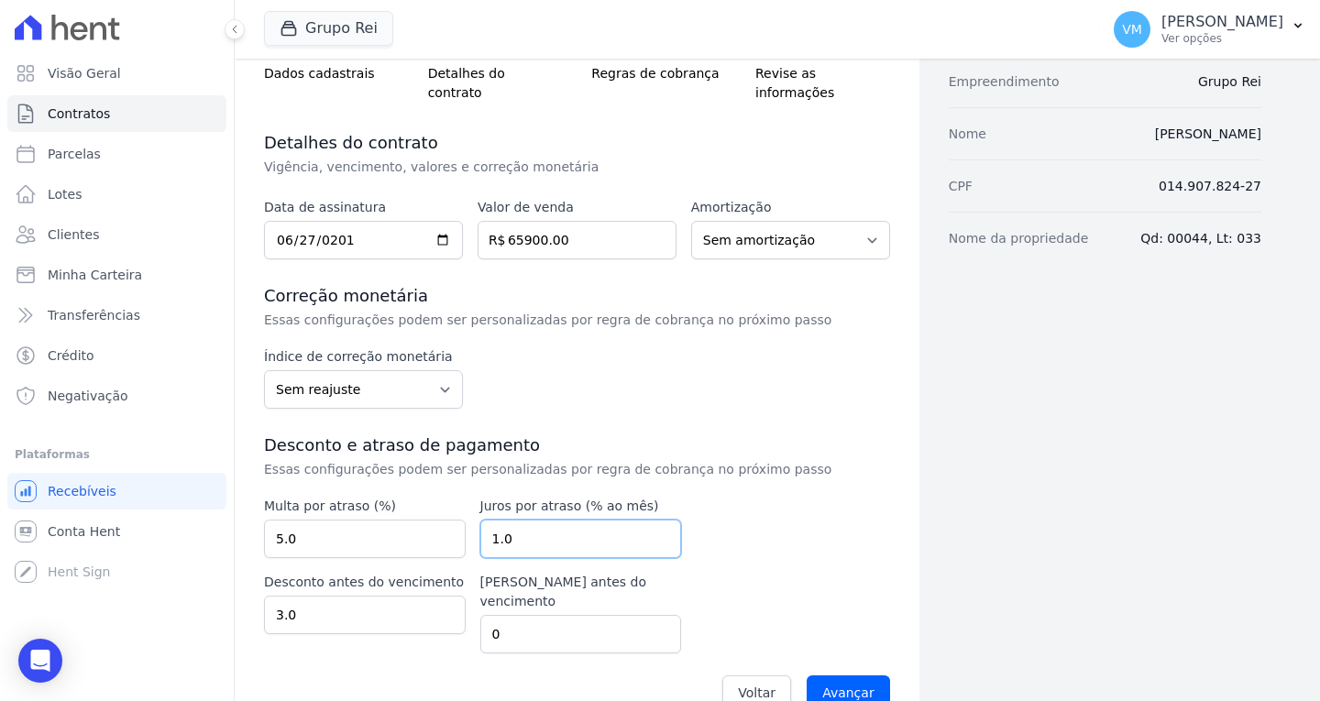
click at [496, 520] on input "1.0" at bounding box center [582, 539] width 202 height 39
click at [550, 525] on input "1.0" at bounding box center [582, 539] width 202 height 39
click at [492, 520] on input "1.0" at bounding box center [582, 539] width 202 height 39
click at [495, 520] on input "1.0" at bounding box center [582, 539] width 202 height 39
click at [531, 521] on input "1.0" at bounding box center [582, 539] width 202 height 39
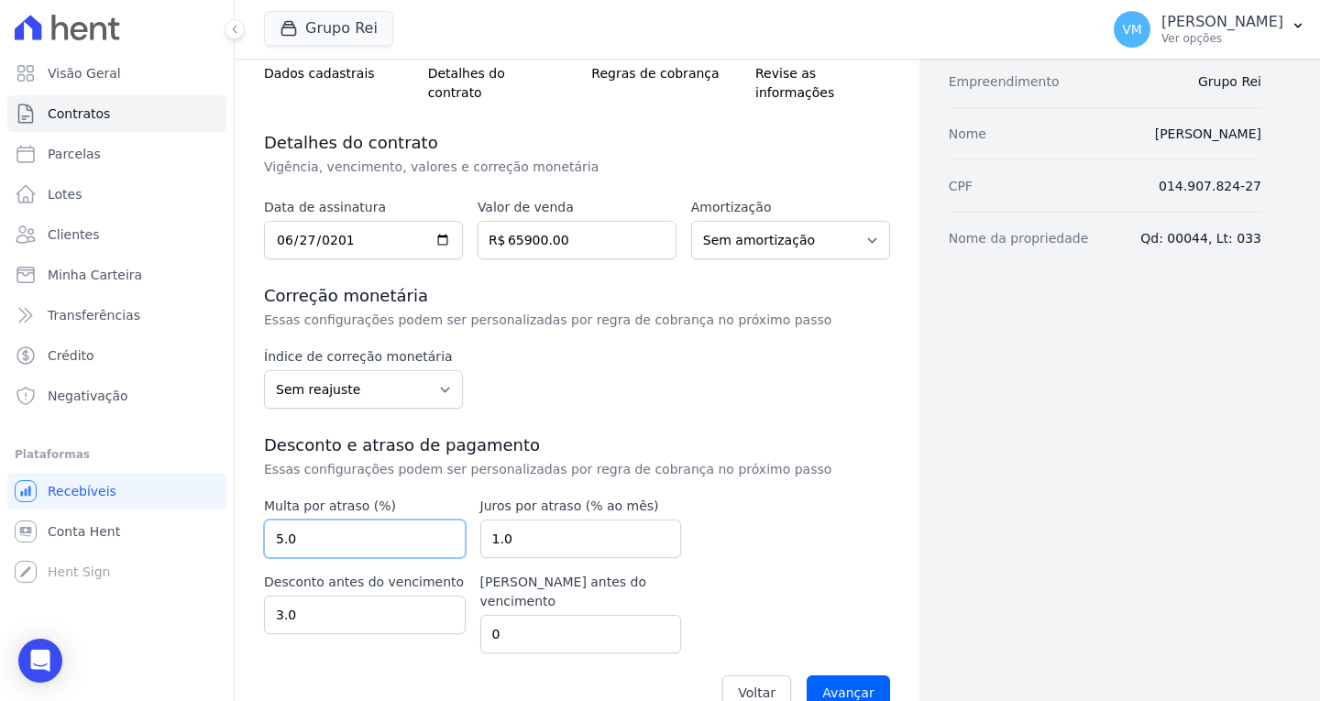
click at [282, 521] on input "5.0" at bounding box center [365, 539] width 202 height 39
type input "2.0"
click at [493, 520] on input "1.0" at bounding box center [582, 539] width 202 height 39
type input "5.0"
click at [341, 596] on input "3.0" at bounding box center [365, 615] width 202 height 39
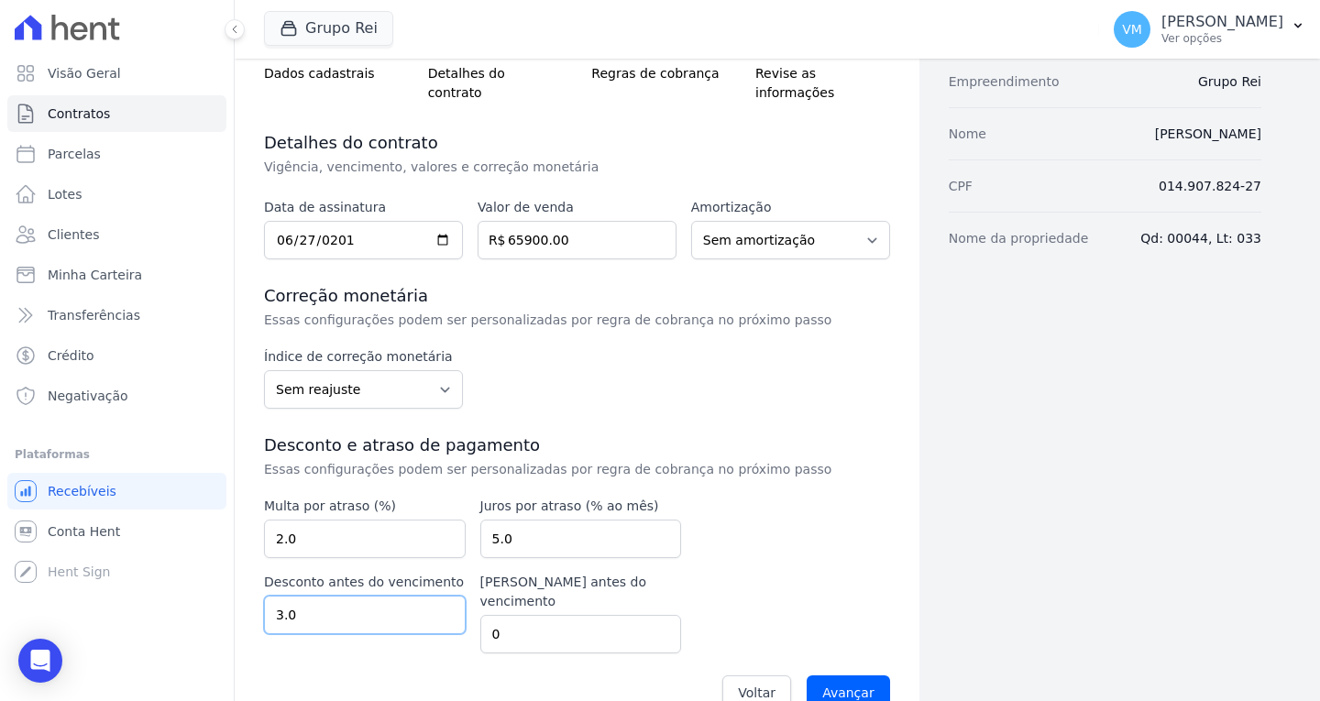
click at [278, 596] on input "3.0" at bounding box center [365, 615] width 202 height 39
click at [281, 596] on input "3.0" at bounding box center [365, 615] width 202 height 39
click at [831, 676] on input "Avançar" at bounding box center [848, 693] width 83 height 35
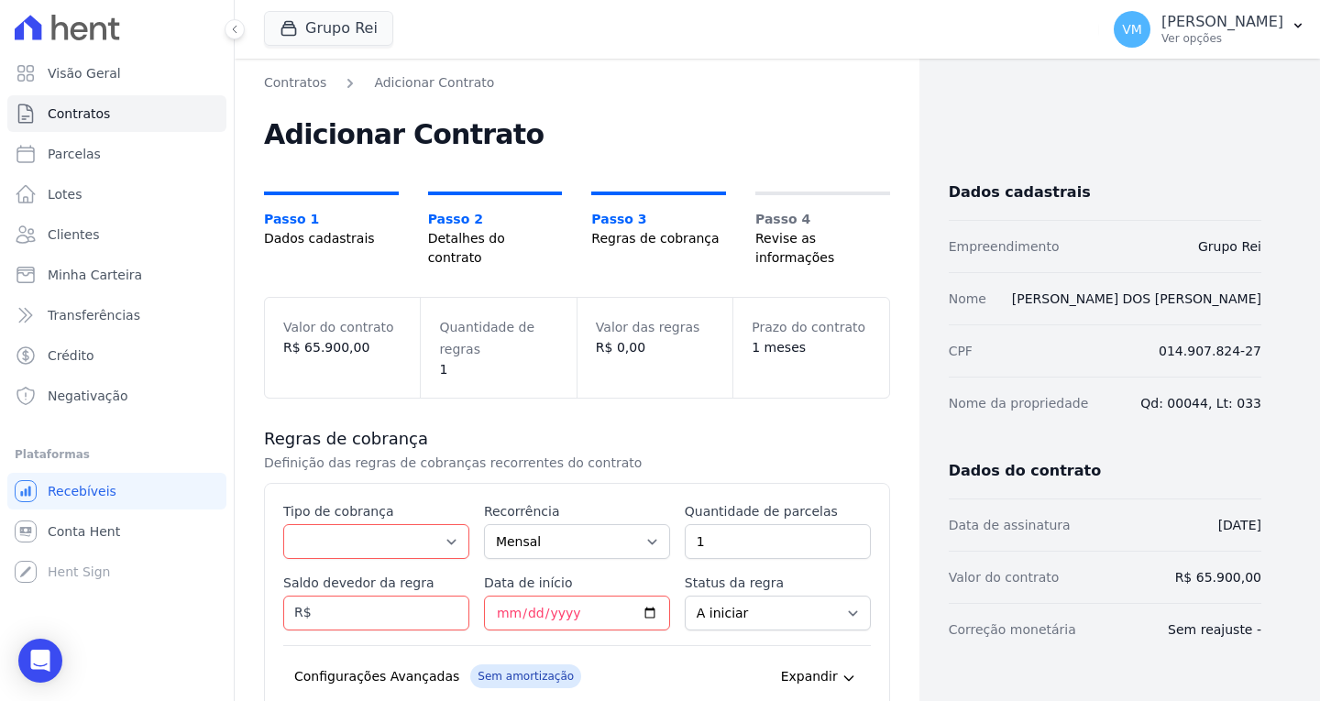
scroll to position [246, 0]
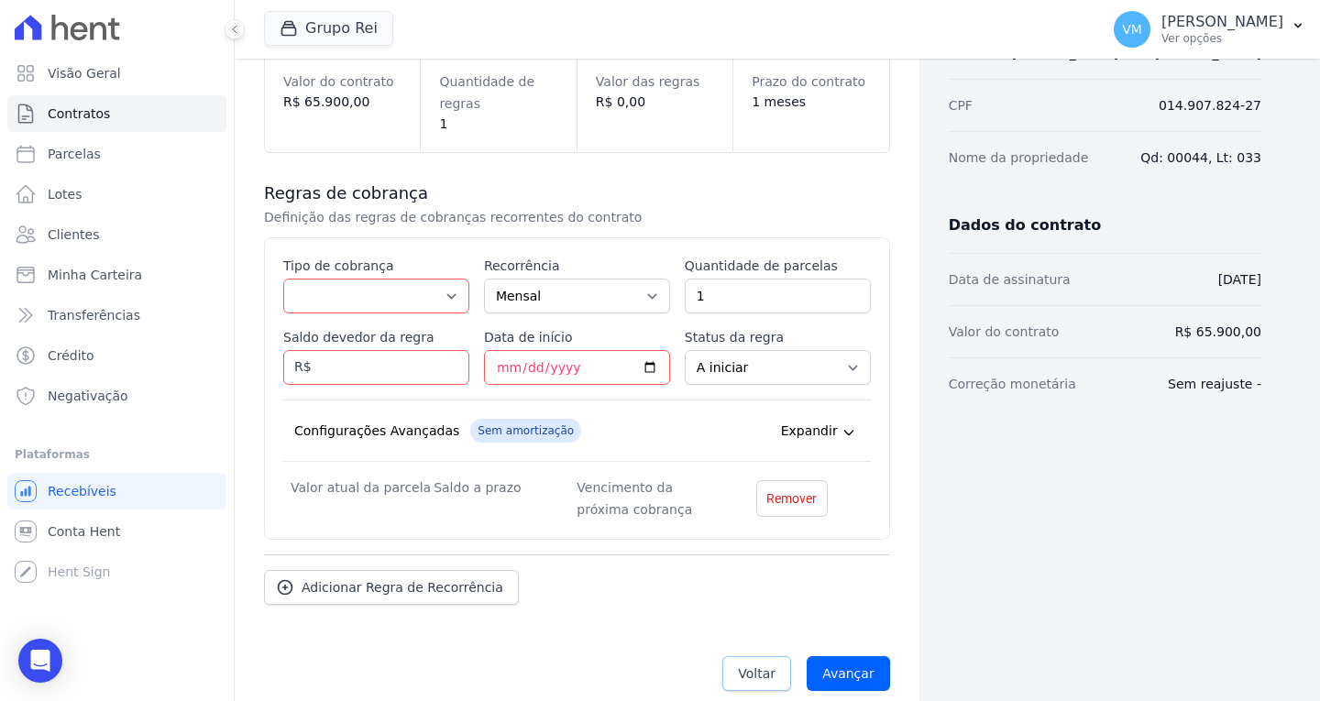
click at [745, 666] on link "Voltar" at bounding box center [757, 674] width 69 height 35
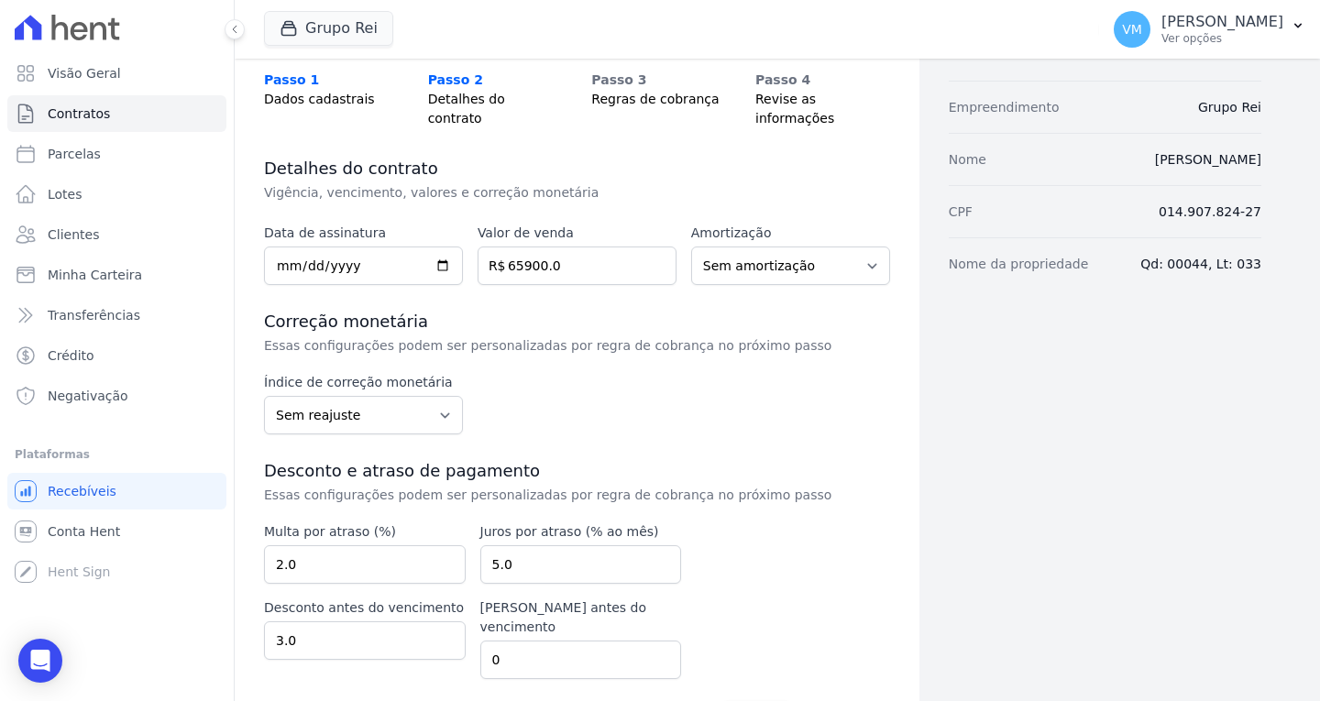
scroll to position [165, 0]
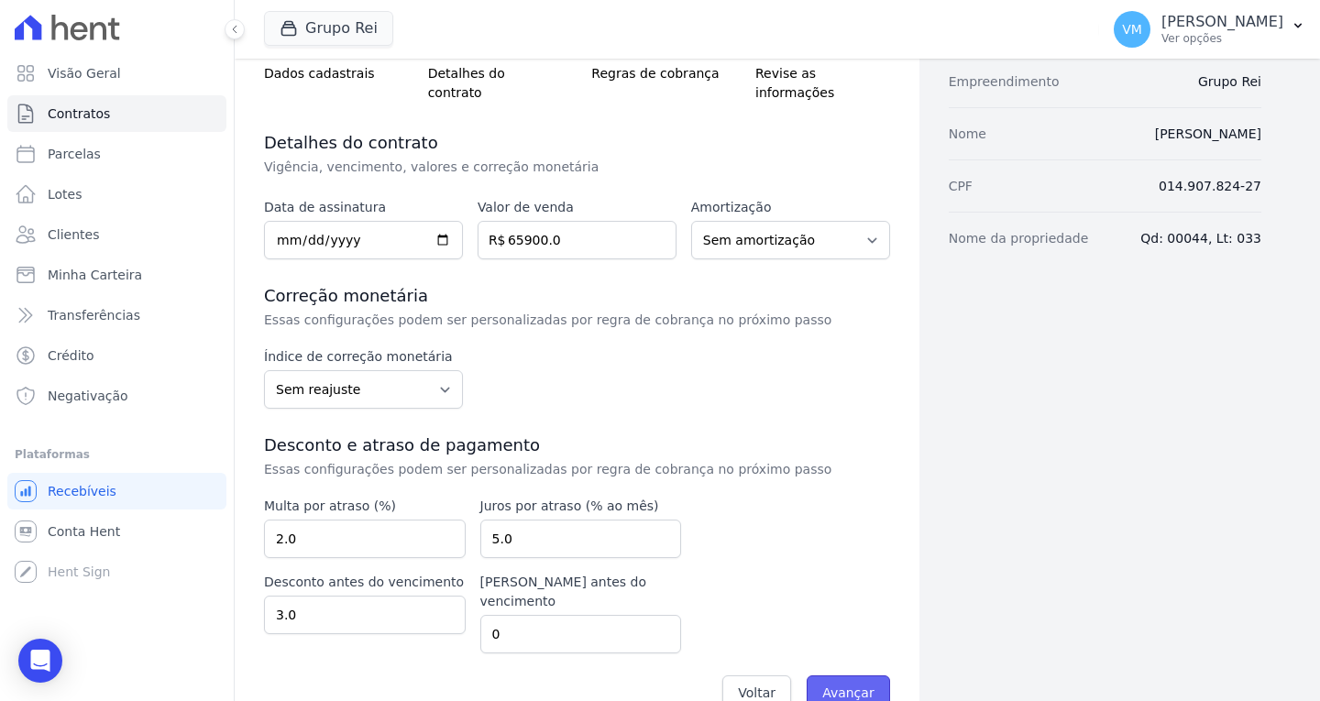
click at [845, 676] on input "Avançar" at bounding box center [848, 693] width 83 height 35
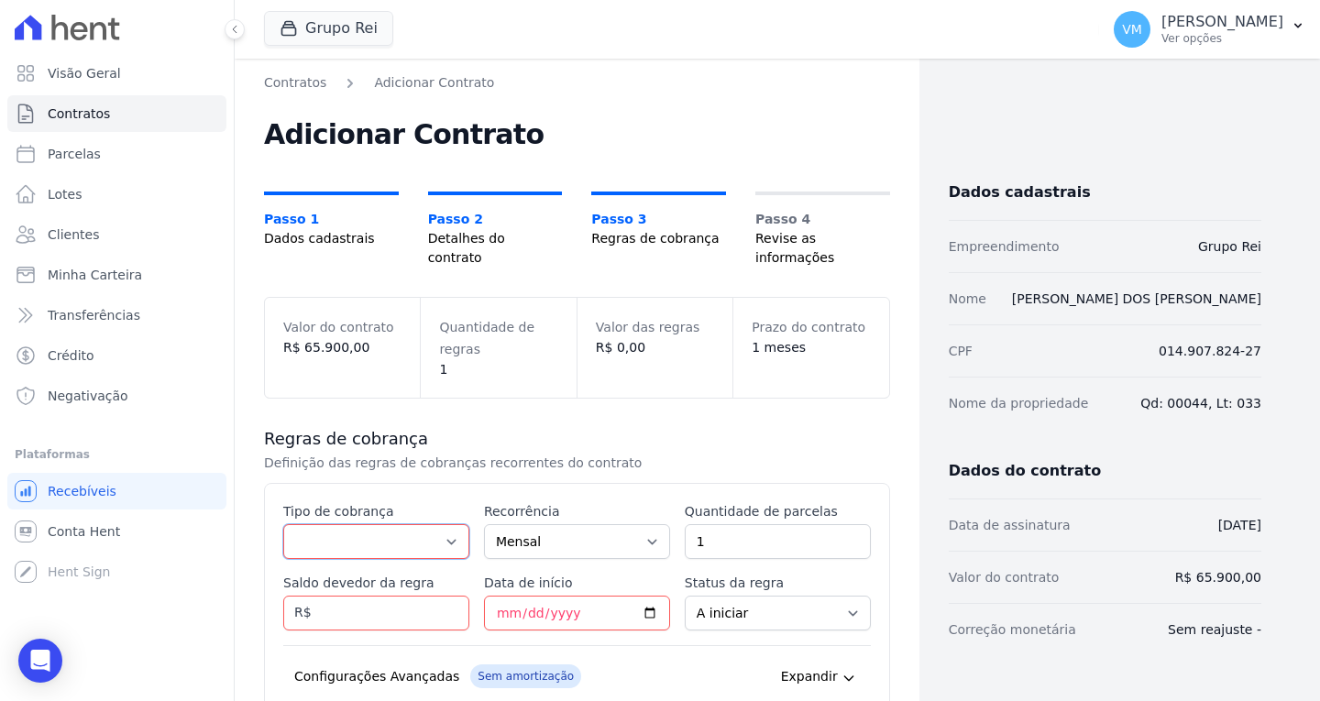
click at [334, 525] on select "Parcela Normal Entrada Sinal Intercalada Chaves Pré-chaves Pós-chaves Impostos …" at bounding box center [376, 542] width 186 height 35
select select "standard"
click at [283, 525] on select "Parcela Normal Entrada Sinal Intercalada Chaves Pré-chaves Pós-chaves Impostos …" at bounding box center [376, 542] width 186 height 35
click at [749, 525] on input "1" at bounding box center [778, 542] width 186 height 35
type input "106"
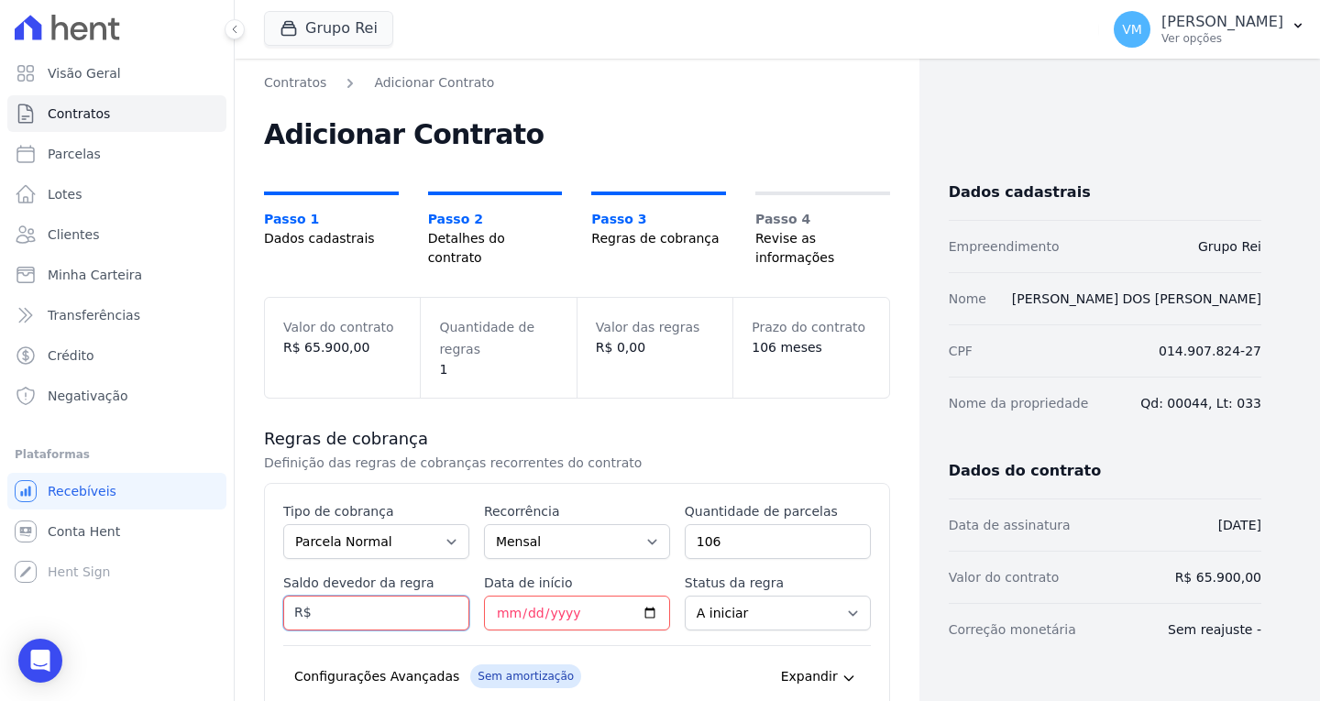
click at [378, 596] on input "Saldo devedor da regra" at bounding box center [376, 613] width 186 height 35
type input "94772.48"
click at [567, 596] on input "Data de início" at bounding box center [577, 613] width 186 height 35
click at [500, 596] on input "Data de início" at bounding box center [577, 613] width 186 height 35
click at [503, 596] on input "Data de início" at bounding box center [577, 613] width 186 height 35
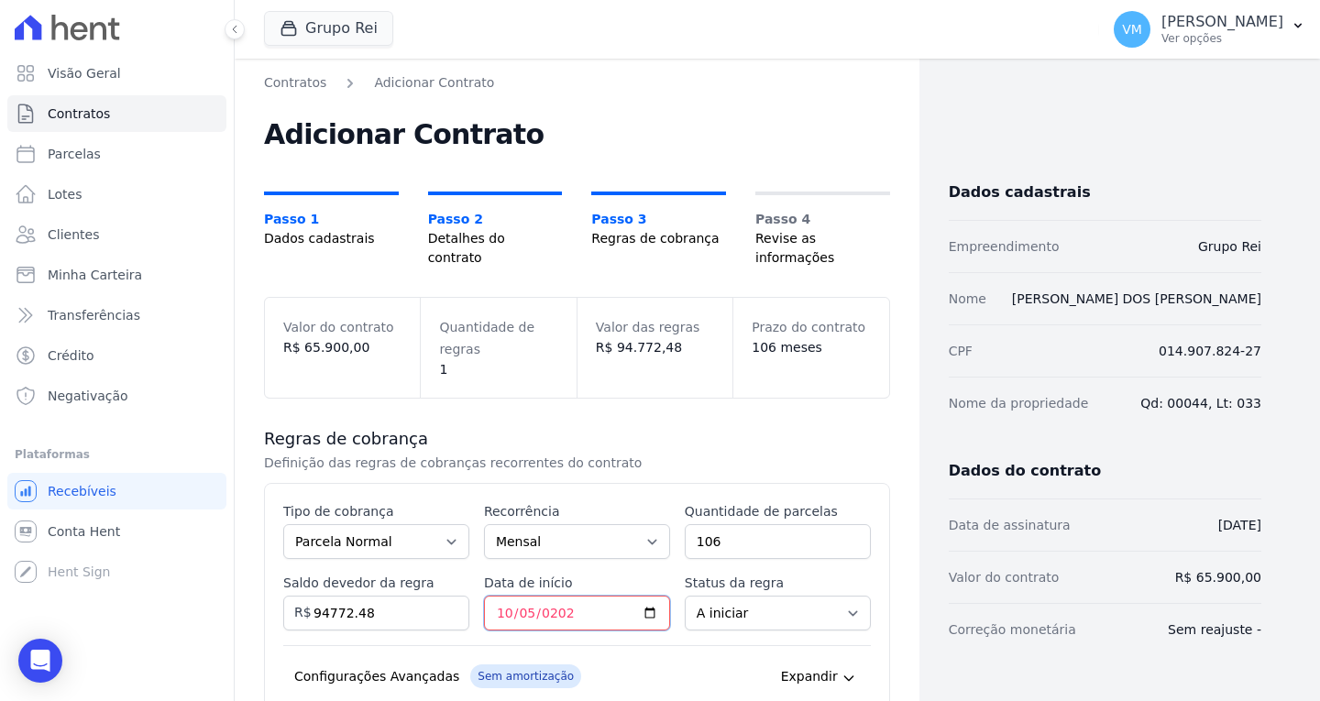
type input "2025-10-05"
click at [721, 602] on select "A iniciar Em aberto" at bounding box center [778, 613] width 186 height 35
select select "started"
click at [685, 596] on select "A iniciar Em aberto" at bounding box center [778, 613] width 186 height 35
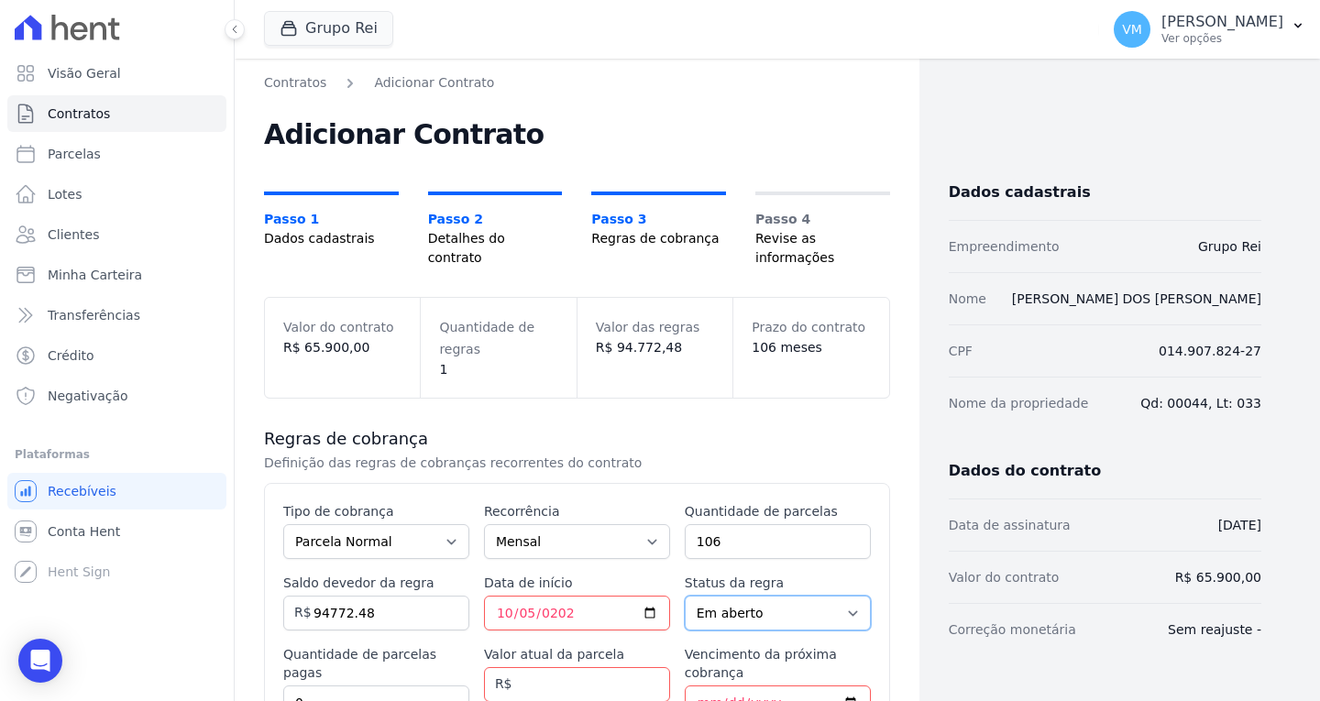
click at [739, 596] on select "A iniciar Em aberto" at bounding box center [778, 613] width 186 height 35
click at [685, 596] on select "A iniciar Em aberto" at bounding box center [778, 613] width 186 height 35
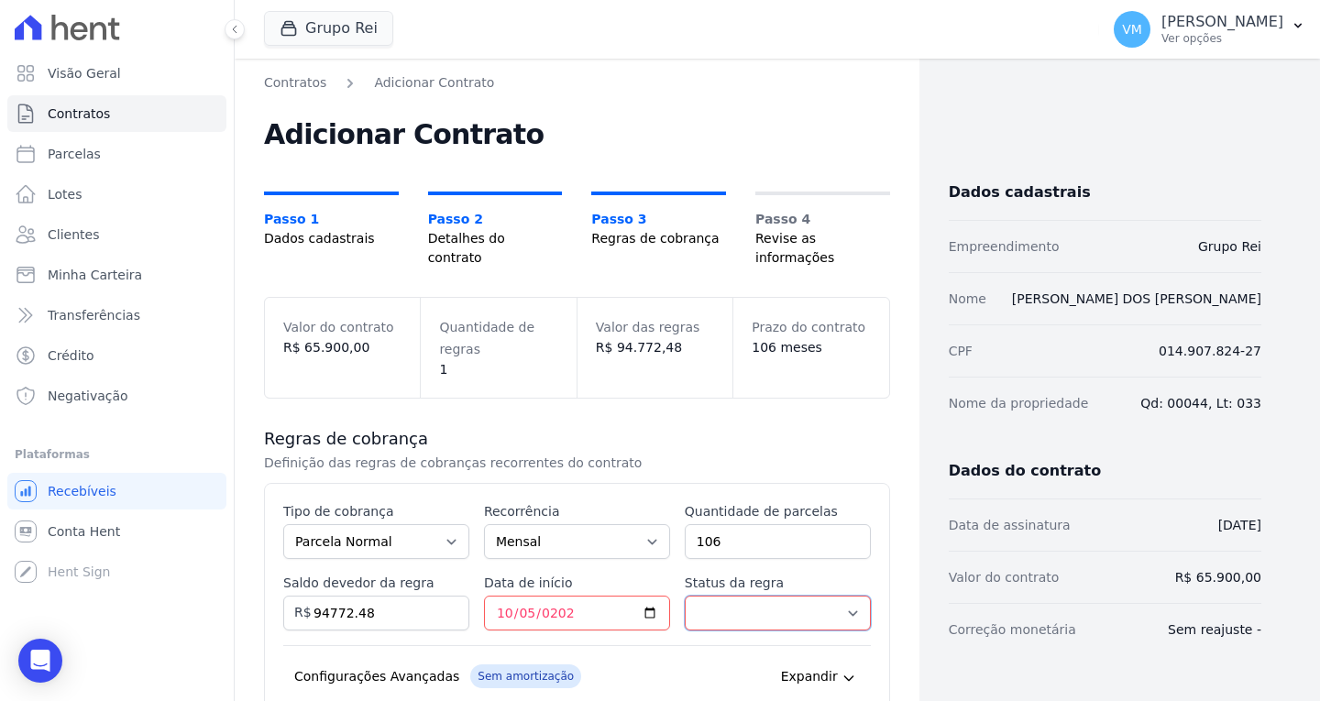
click at [748, 596] on select "A iniciar Em aberto" at bounding box center [778, 613] width 186 height 35
select select "not_started"
click at [685, 596] on select "A iniciar Em aberto" at bounding box center [778, 613] width 186 height 35
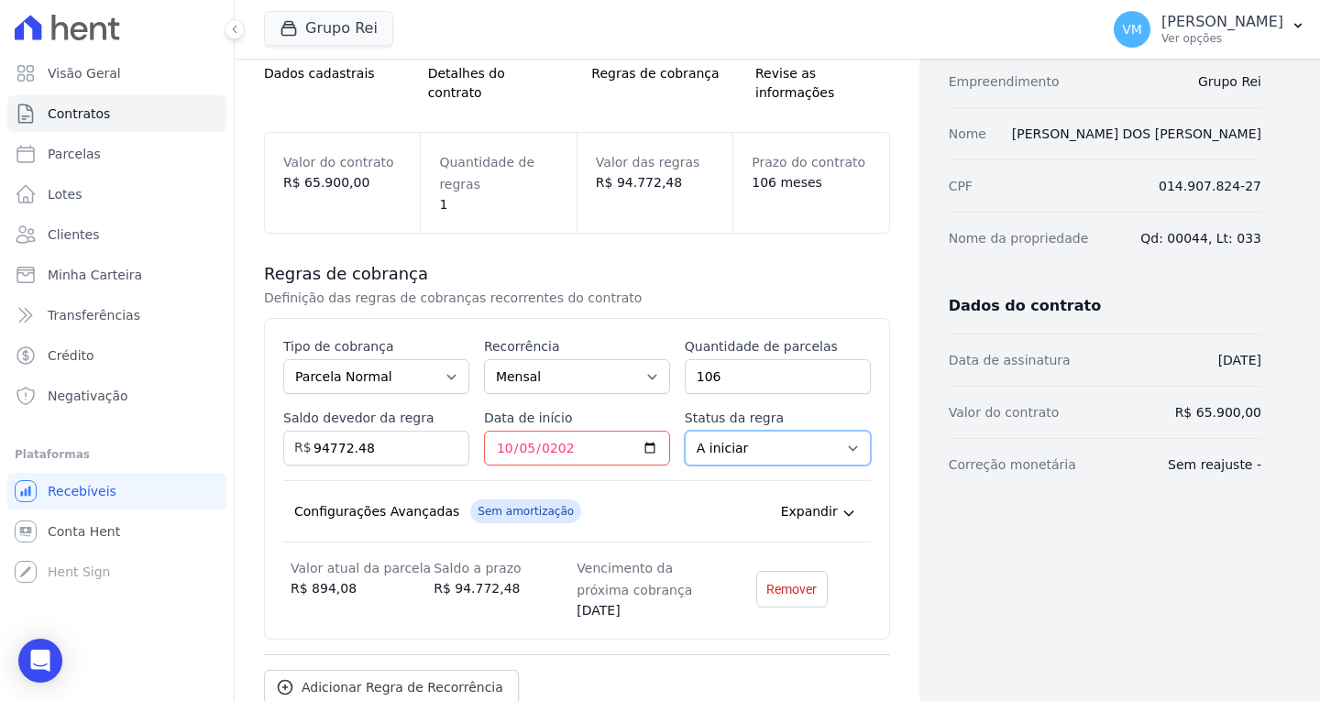
scroll to position [265, 0]
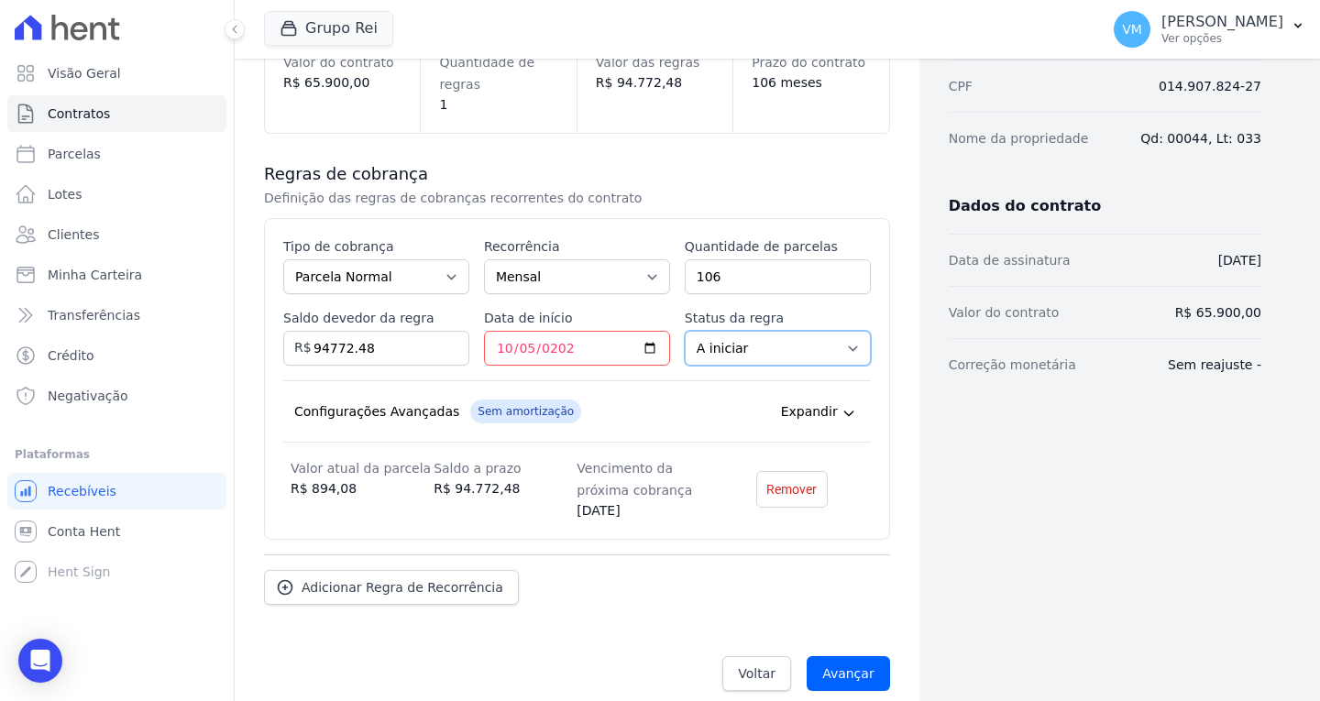
click at [741, 335] on select "A iniciar Em aberto" at bounding box center [778, 348] width 186 height 35
click at [685, 331] on select "A iniciar Em aberto" at bounding box center [778, 348] width 186 height 35
click at [840, 663] on input "Avançar" at bounding box center [848, 674] width 83 height 35
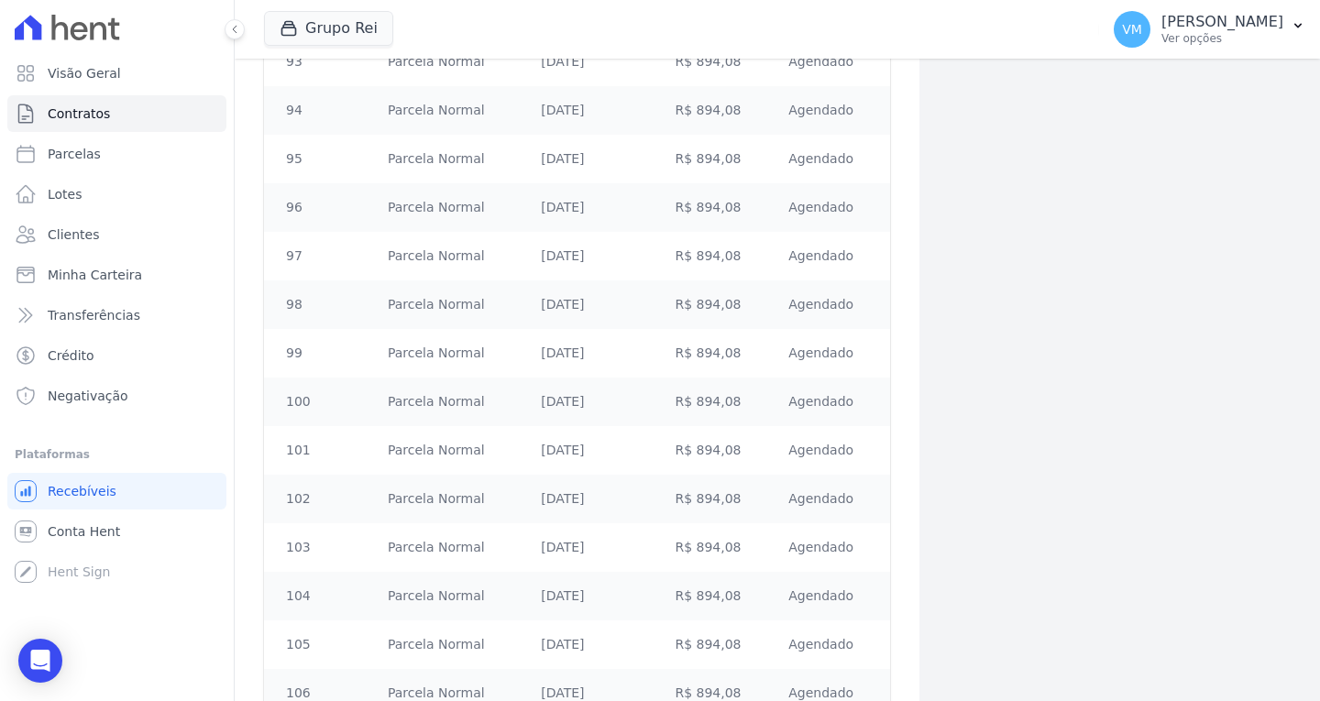
scroll to position [4984, 0]
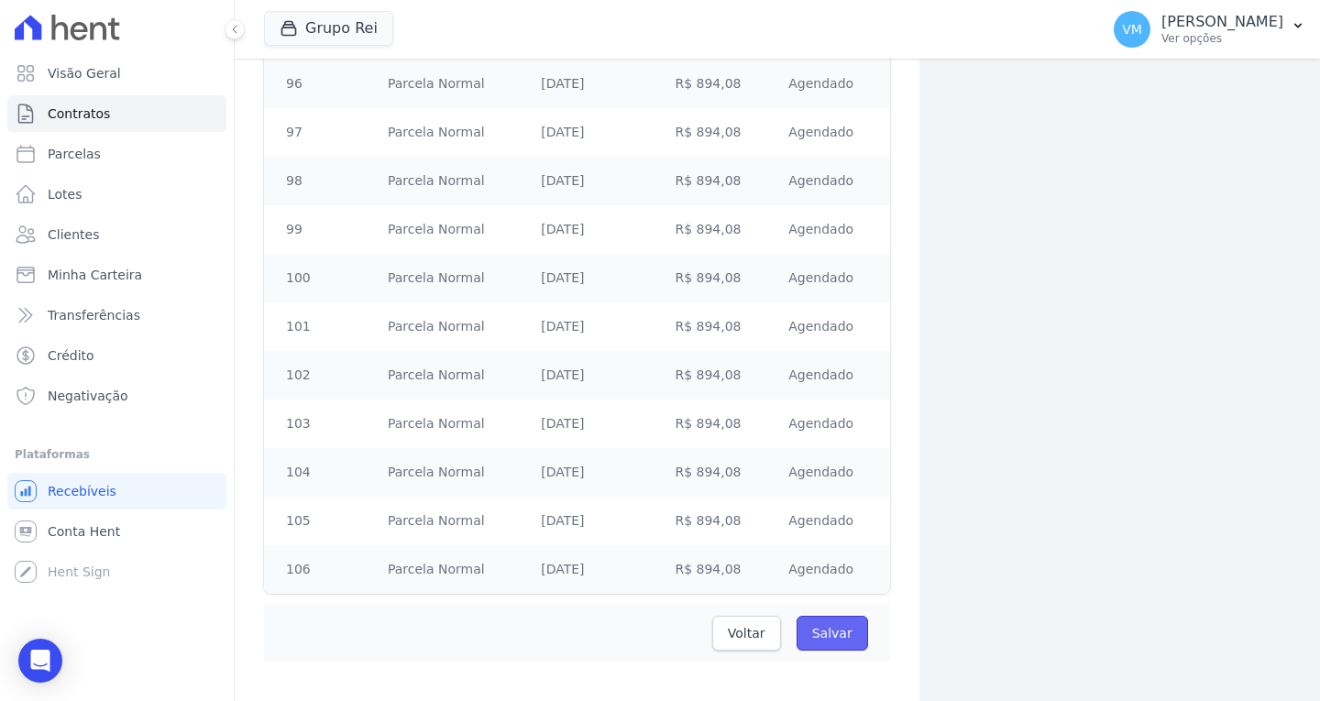
click at [839, 618] on input "Salvar" at bounding box center [833, 633] width 72 height 35
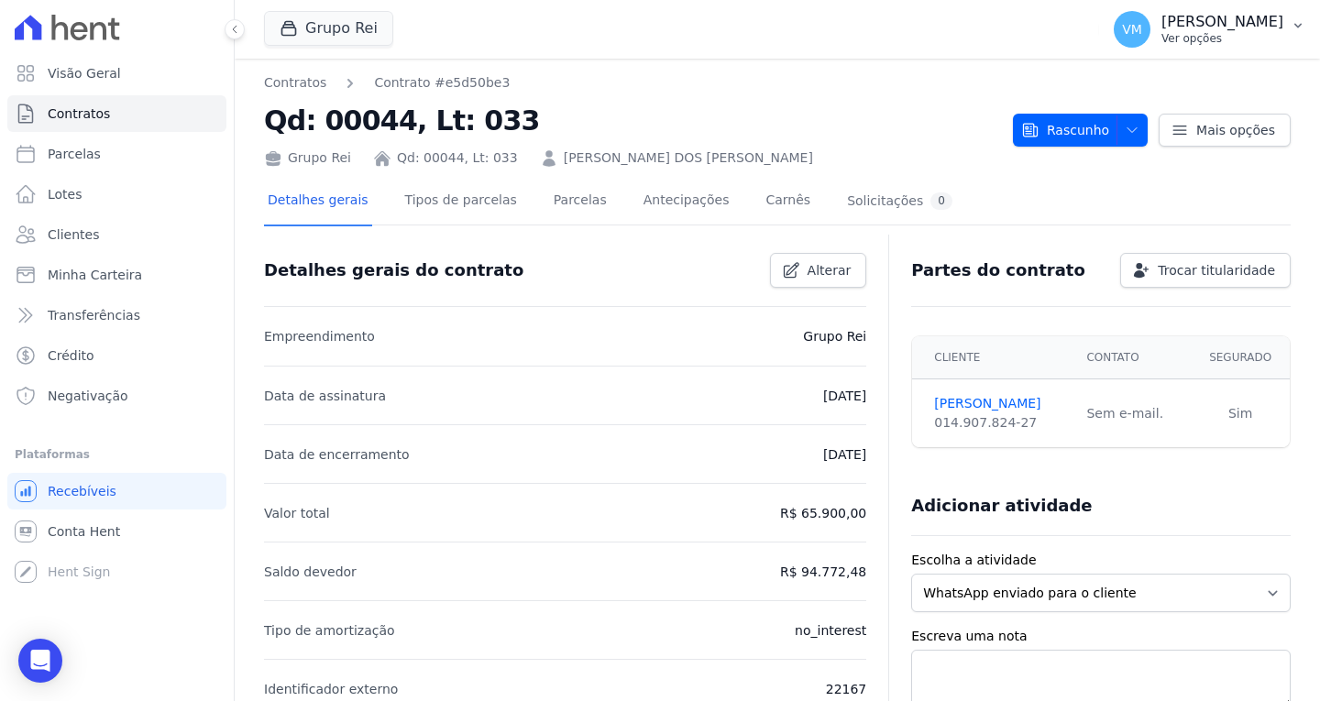
click at [1229, 25] on p "[PERSON_NAME]" at bounding box center [1223, 22] width 122 height 18
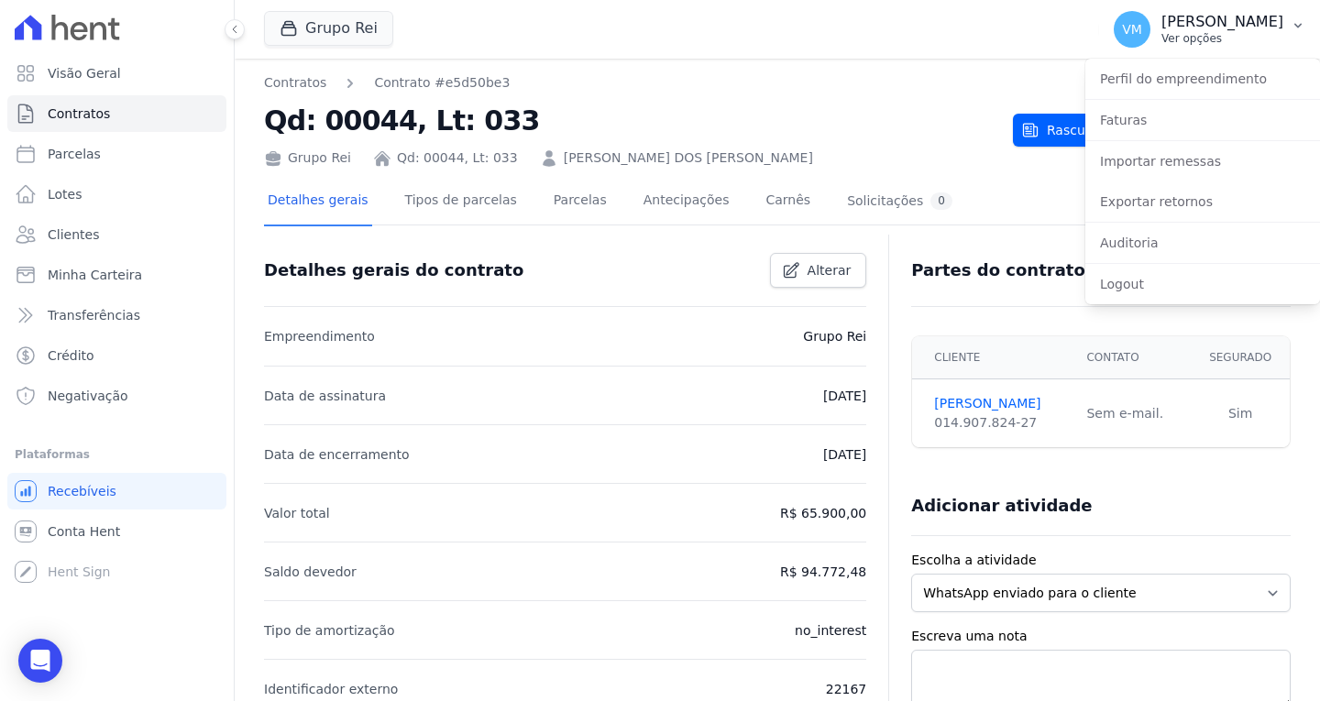
click at [1216, 23] on p "[PERSON_NAME]" at bounding box center [1223, 22] width 122 height 18
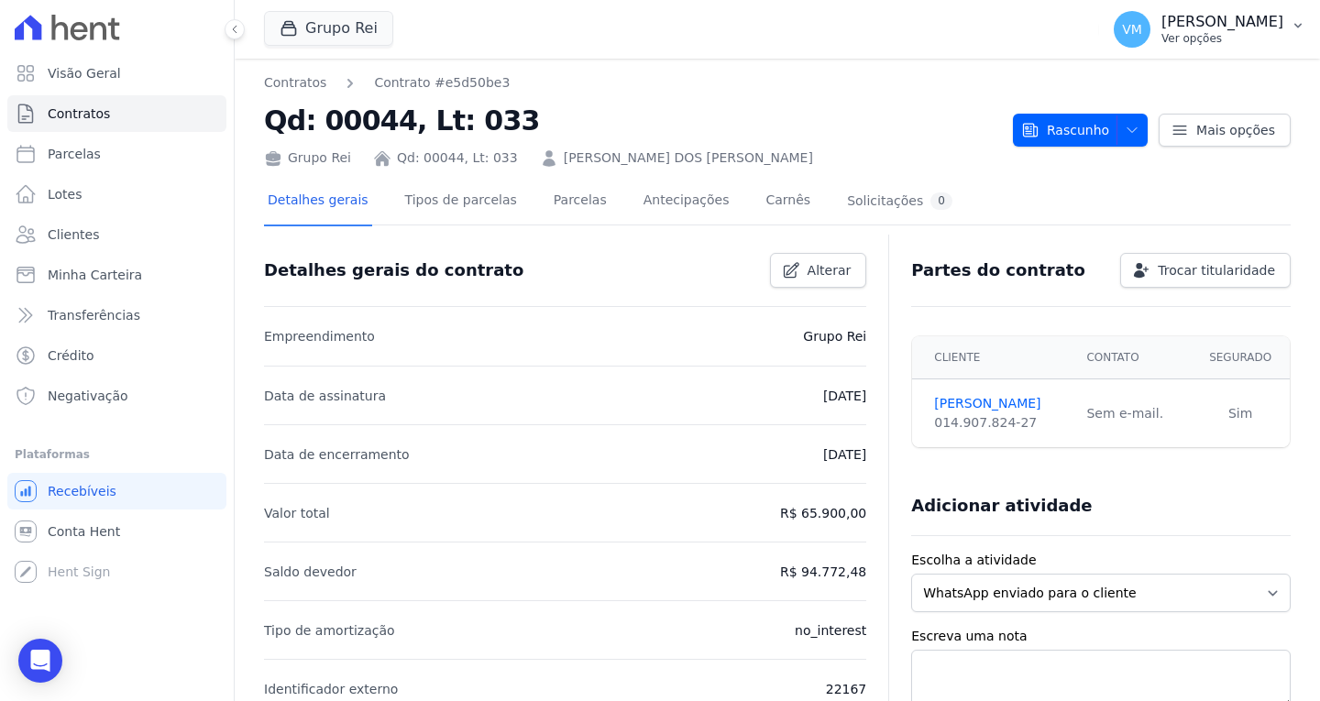
click at [1216, 23] on p "[PERSON_NAME]" at bounding box center [1223, 22] width 122 height 18
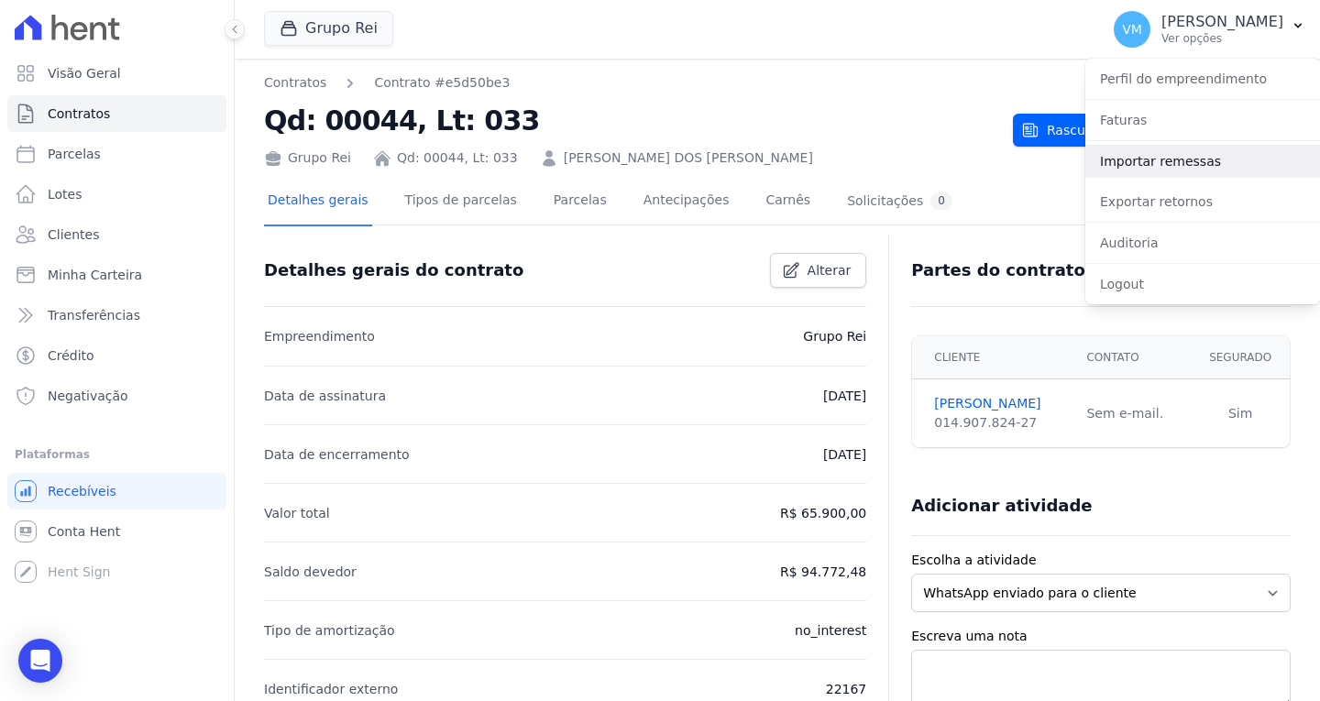
click at [1162, 160] on link "Importar remessas" at bounding box center [1203, 161] width 235 height 33
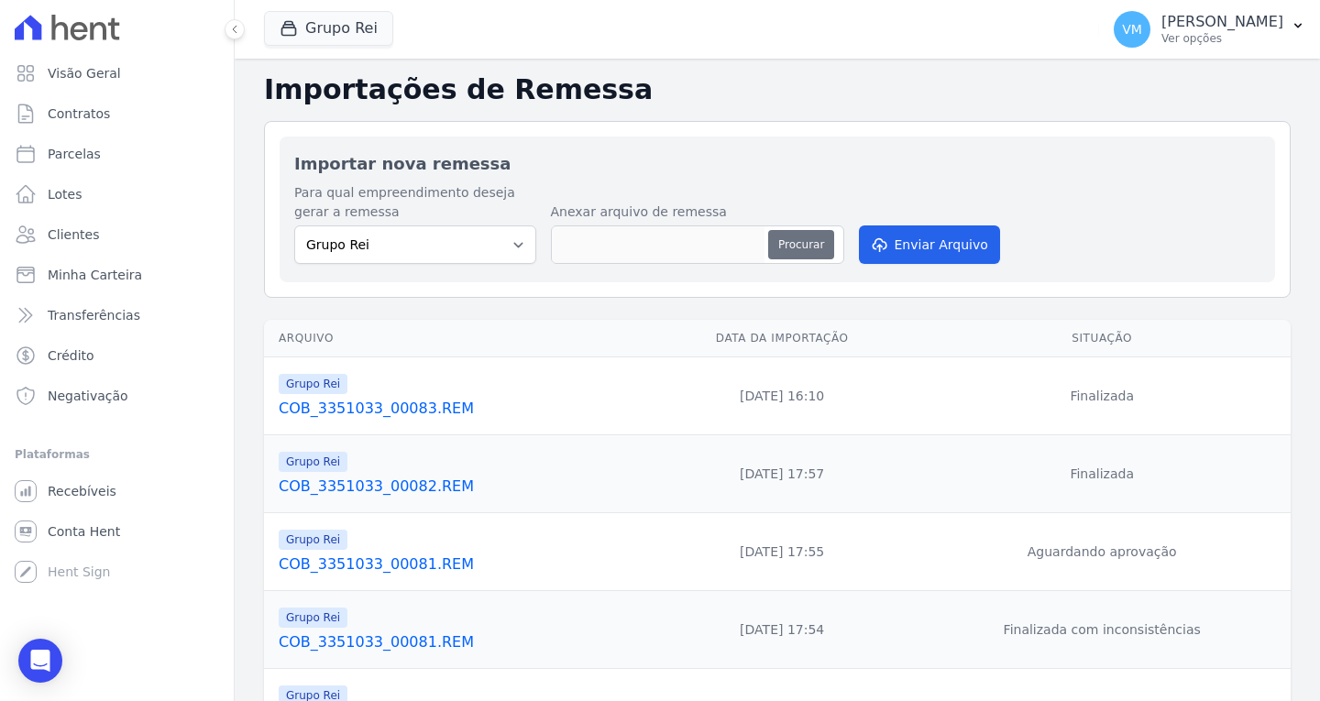
click at [801, 247] on button "Procurar" at bounding box center [801, 244] width 66 height 29
type input "COB_3351033_00084.REM"
click at [942, 251] on button "Enviar Arquivo" at bounding box center [929, 245] width 141 height 39
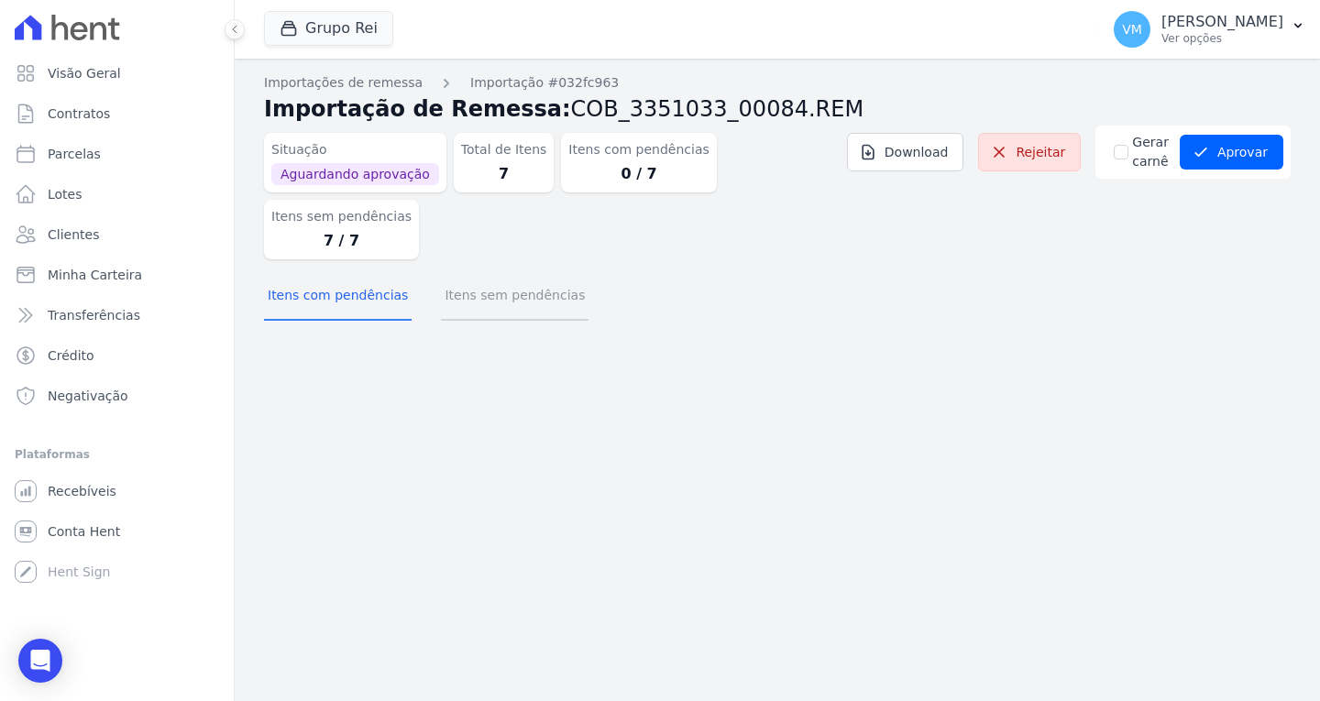
click at [468, 273] on button "Itens sem pendências" at bounding box center [515, 297] width 148 height 48
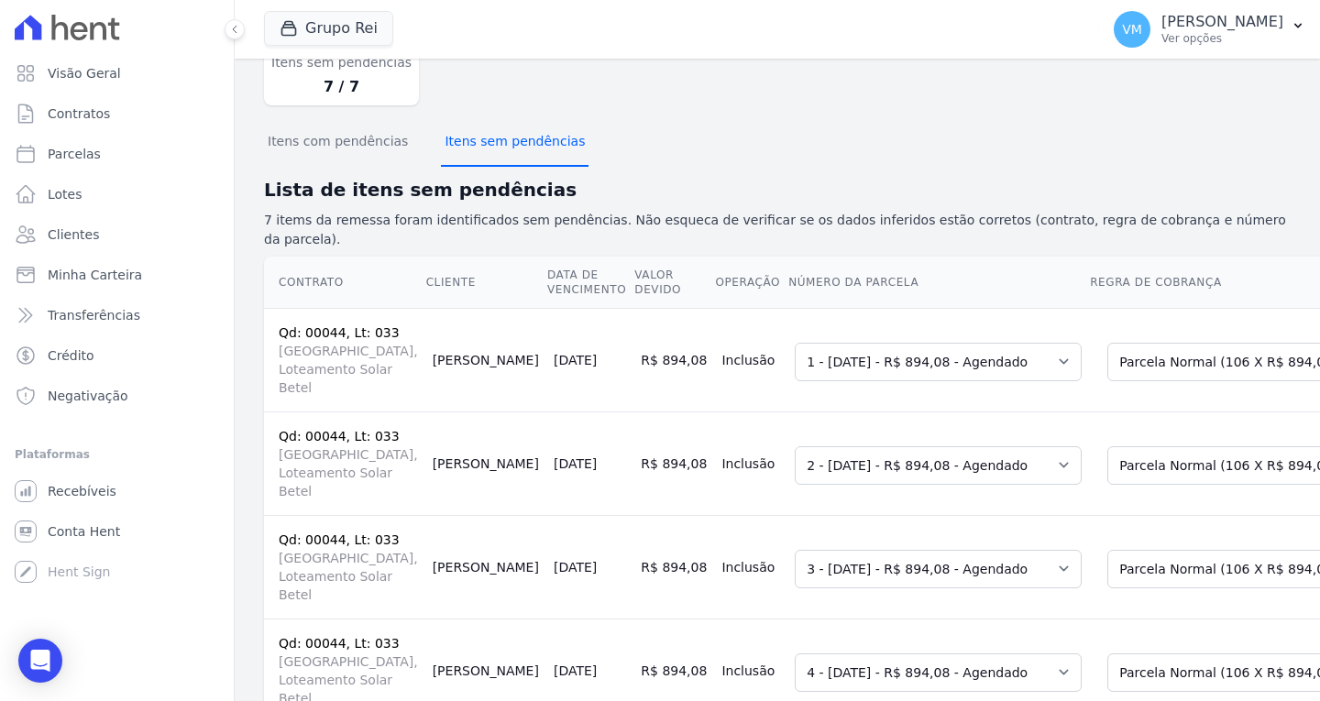
scroll to position [183, 0]
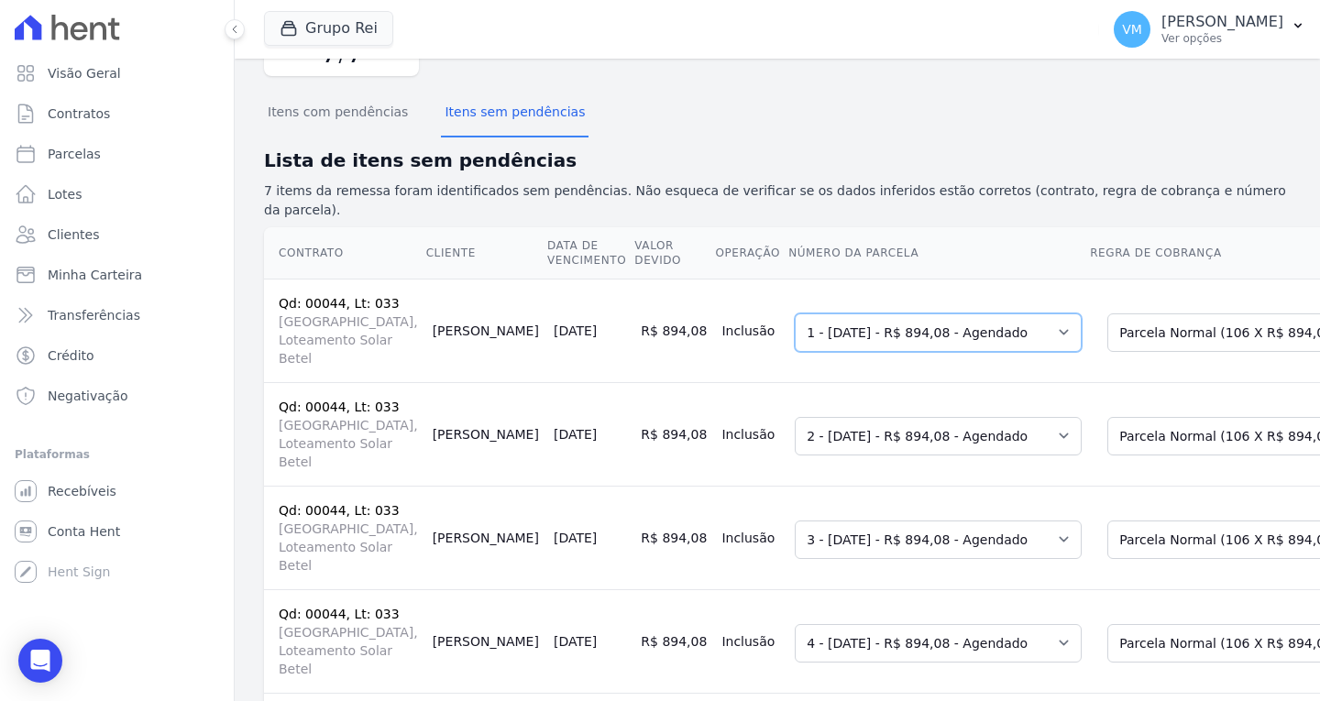
click at [795, 314] on select "Selecione uma 1 - [DATE] - R$ 894,08 - Agendado 2 - [DATE] - R$ 894,08 - Agenda…" at bounding box center [938, 333] width 287 height 39
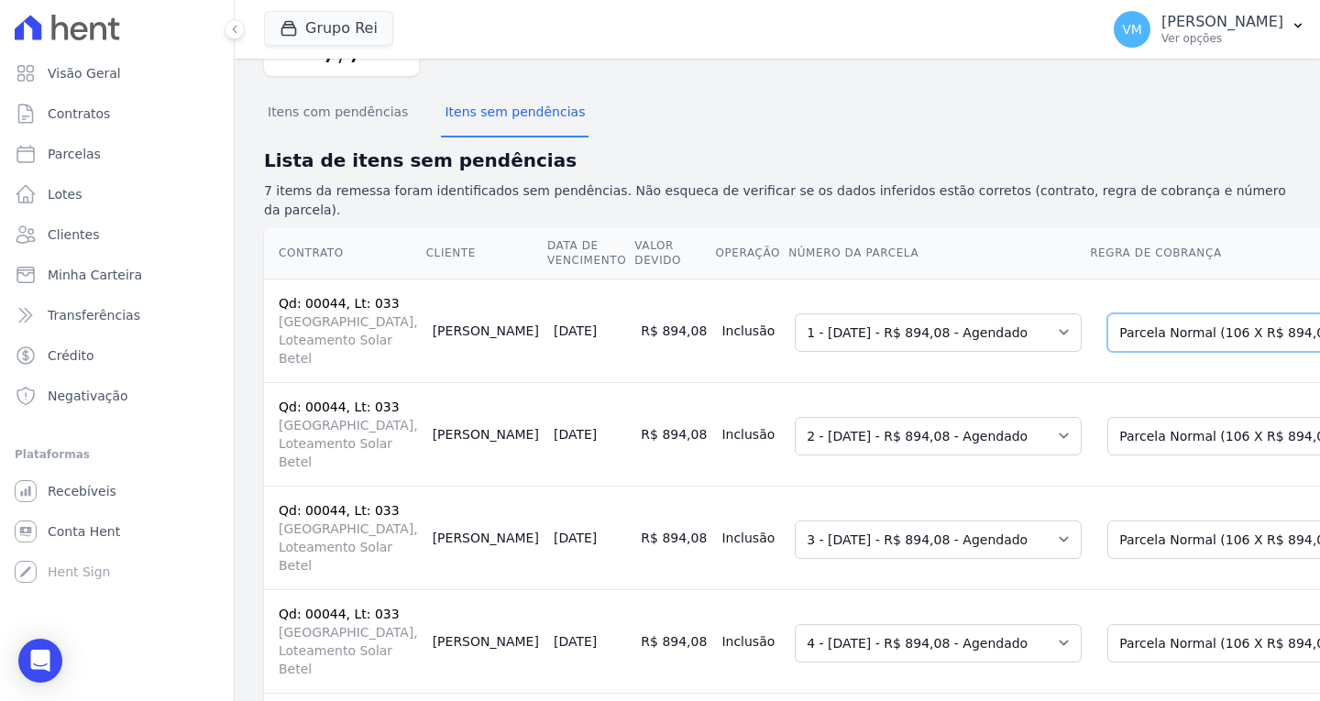
click at [1108, 314] on select "Selecione uma Nova Parcela Avulsa Parcela Avulsa Existente Parcela Normal (106 …" at bounding box center [1242, 333] width 269 height 39
drag, startPoint x: 1007, startPoint y: 270, endPoint x: 1019, endPoint y: 272, distance: 12.2
click at [1108, 314] on select "Selecione uma Nova Parcela Avulsa Parcela Avulsa Existente Parcela Normal (106 …" at bounding box center [1242, 333] width 269 height 39
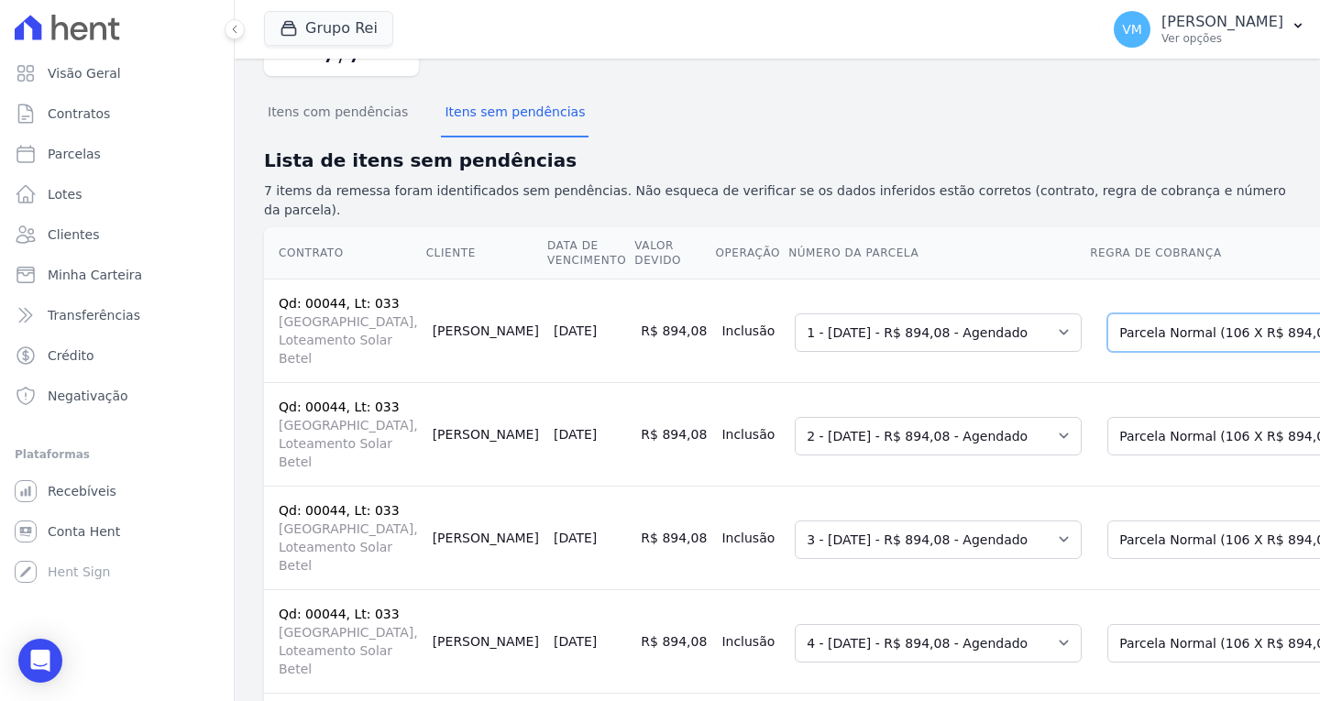
click at [1108, 314] on select "Selecione uma Nova Parcela Avulsa Parcela Avulsa Existente Parcela Normal (106 …" at bounding box center [1242, 333] width 269 height 39
click at [1108, 417] on select "Selecione uma Nova Parcela Avulsa Parcela Avulsa Existente Parcela Normal (106 …" at bounding box center [1242, 436] width 269 height 39
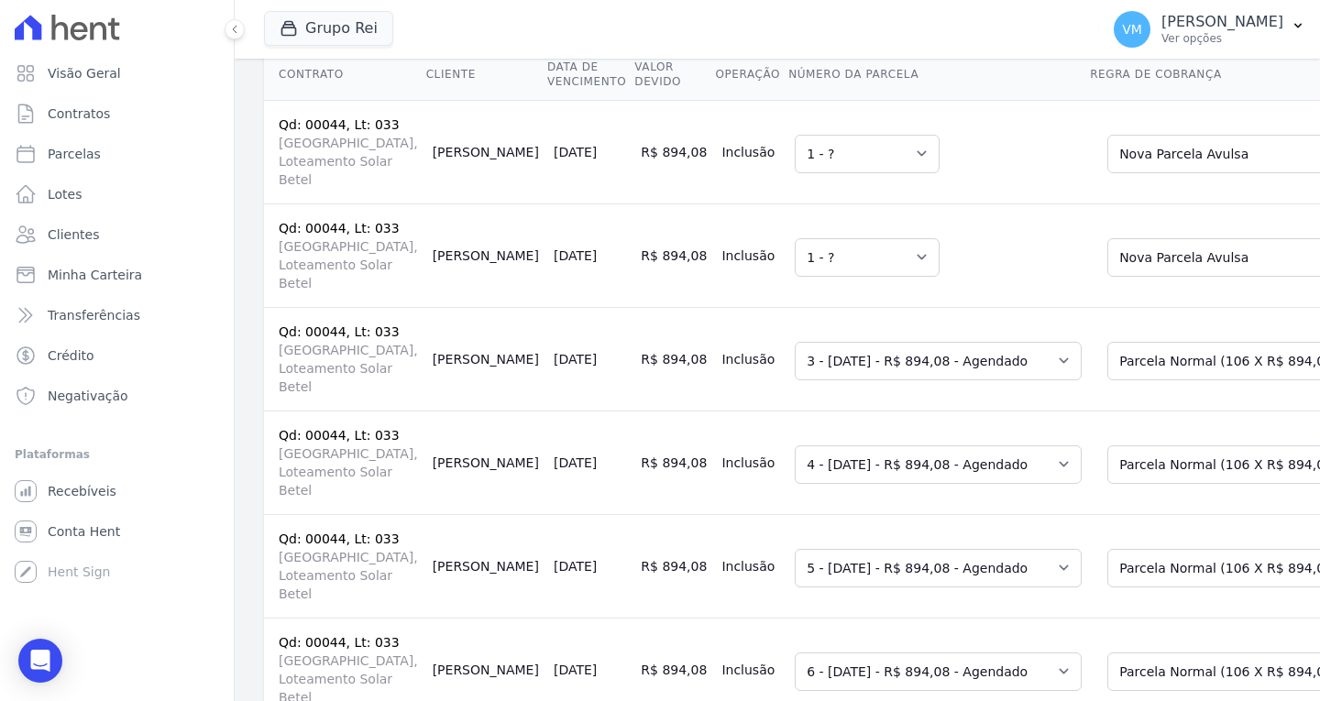
scroll to position [458, 0]
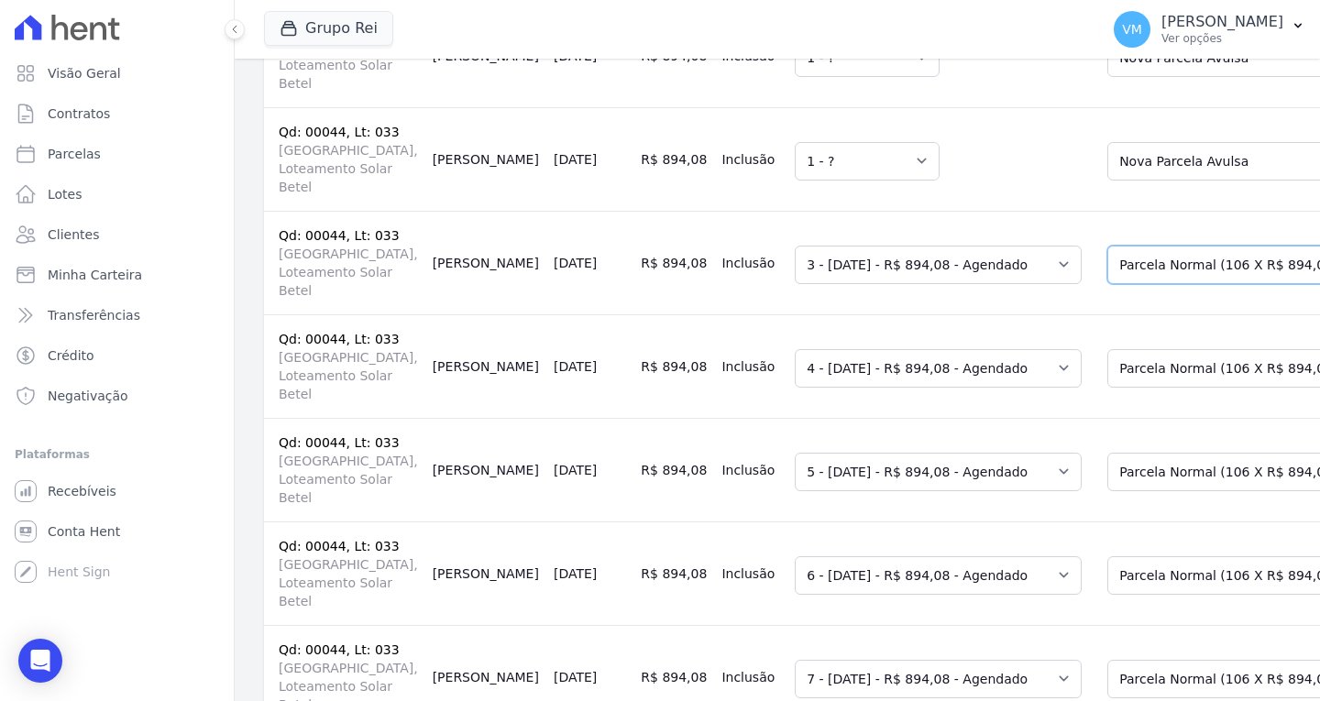
click at [1108, 271] on select "Selecione uma Nova Parcela Avulsa Parcela Avulsa Existente Parcela Normal (106 …" at bounding box center [1242, 265] width 269 height 39
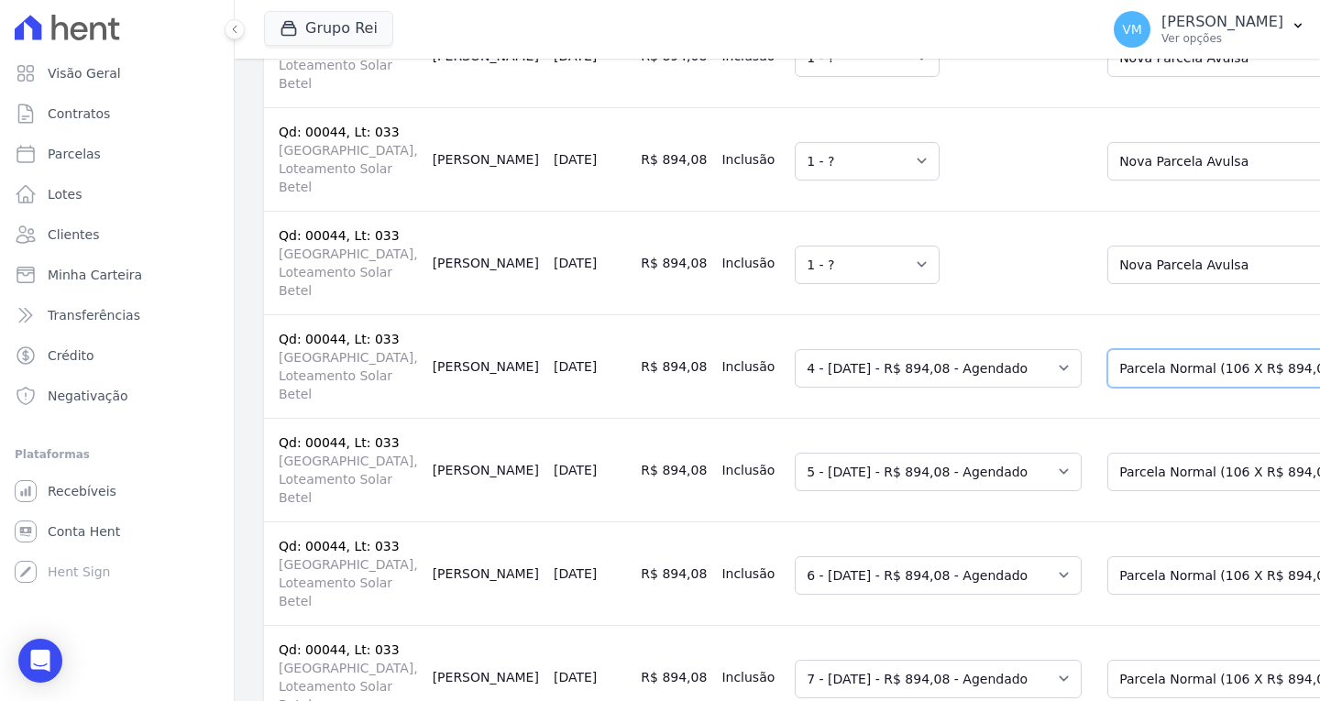
click at [1108, 388] on select "Selecione uma Nova Parcela Avulsa Parcela Avulsa Existente Parcela Normal (106 …" at bounding box center [1242, 368] width 269 height 39
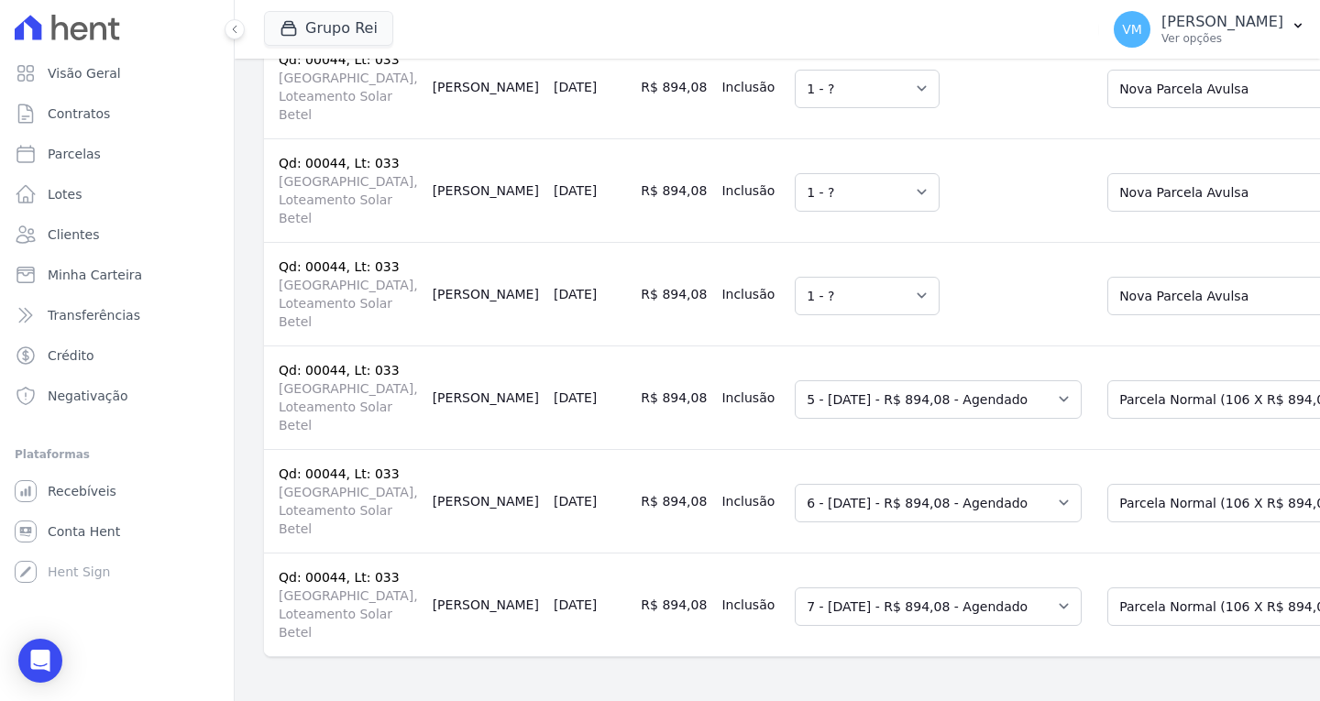
scroll to position [642, 0]
click at [1108, 381] on select "Selecione uma Nova Parcela Avulsa Parcela Avulsa Existente Parcela Normal (106 …" at bounding box center [1242, 400] width 269 height 39
click at [1108, 484] on select "Selecione uma Nova Parcela Avulsa Parcela Avulsa Existente Parcela Normal (106 …" at bounding box center [1242, 503] width 269 height 39
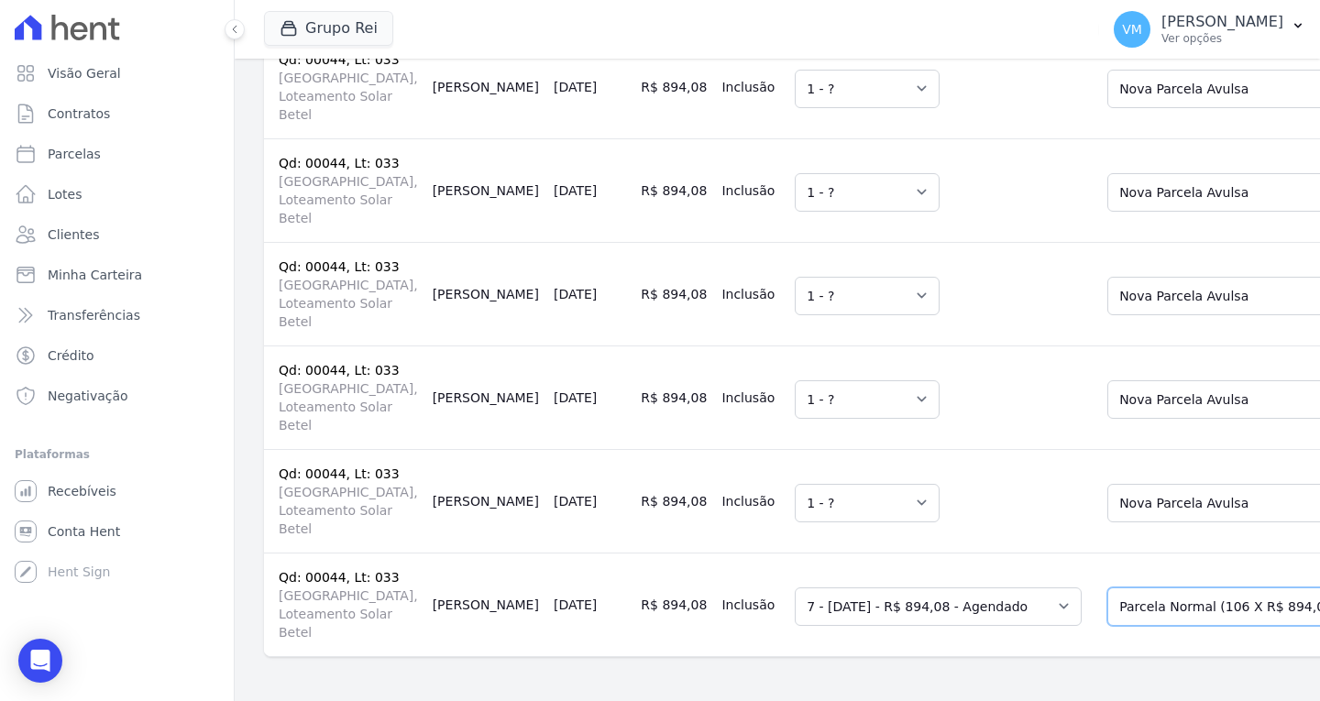
click at [1108, 588] on select "Selecione uma Nova Parcela Avulsa Parcela Avulsa Existente Parcela Normal (106 …" at bounding box center [1242, 607] width 269 height 39
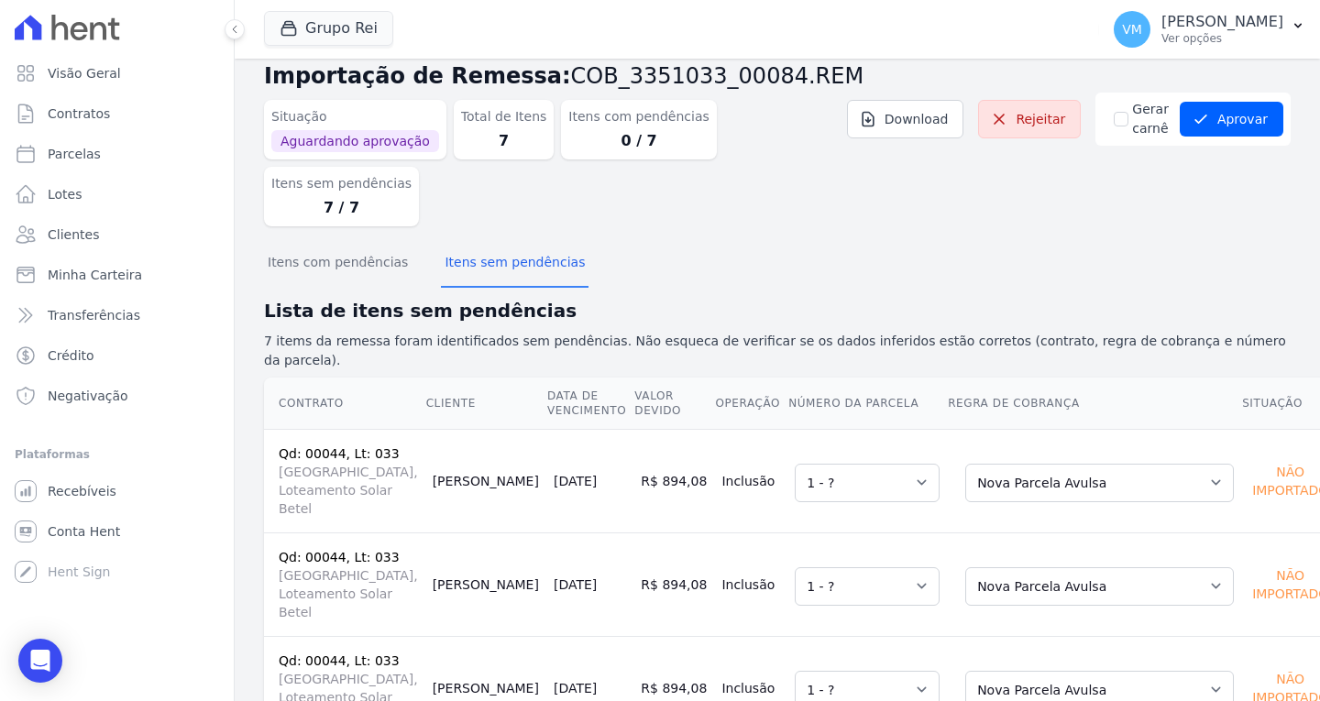
scroll to position [92, 0]
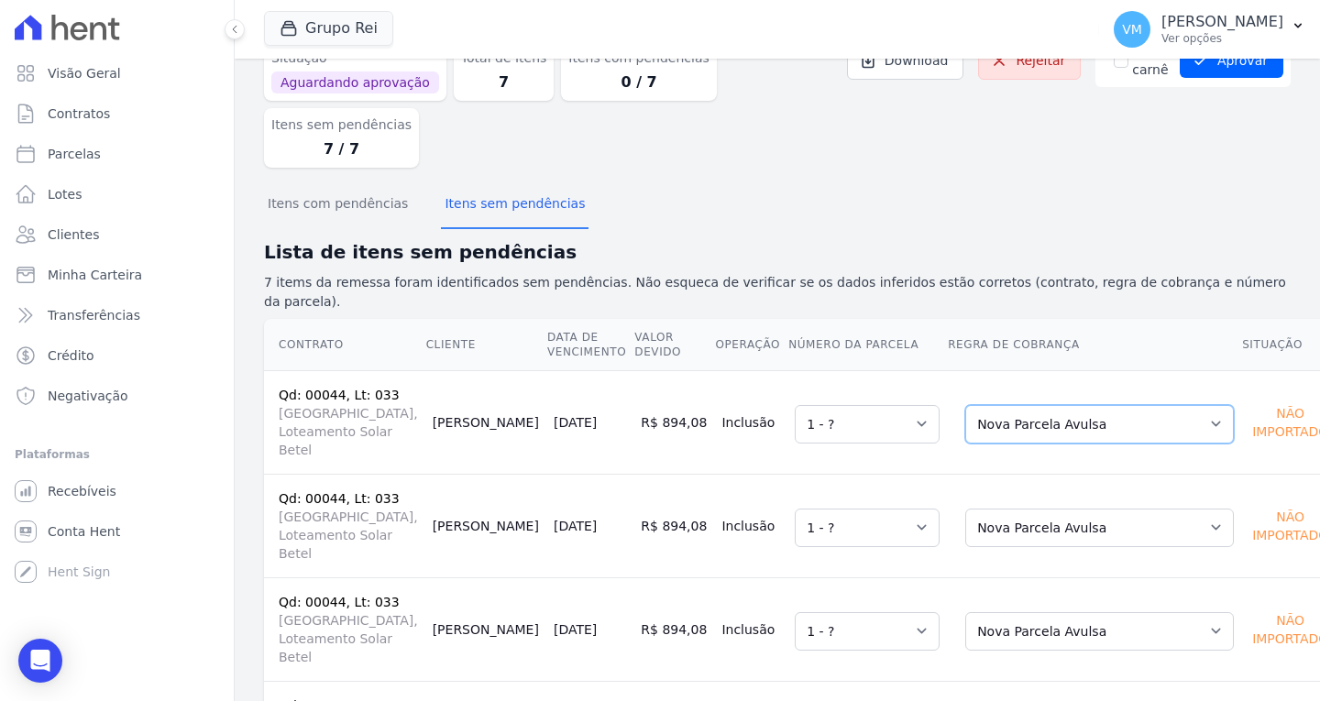
click at [1016, 405] on select "Selecione uma Nova Parcela Avulsa Parcela Avulsa Existente Parcela Normal (106 …" at bounding box center [1100, 424] width 269 height 39
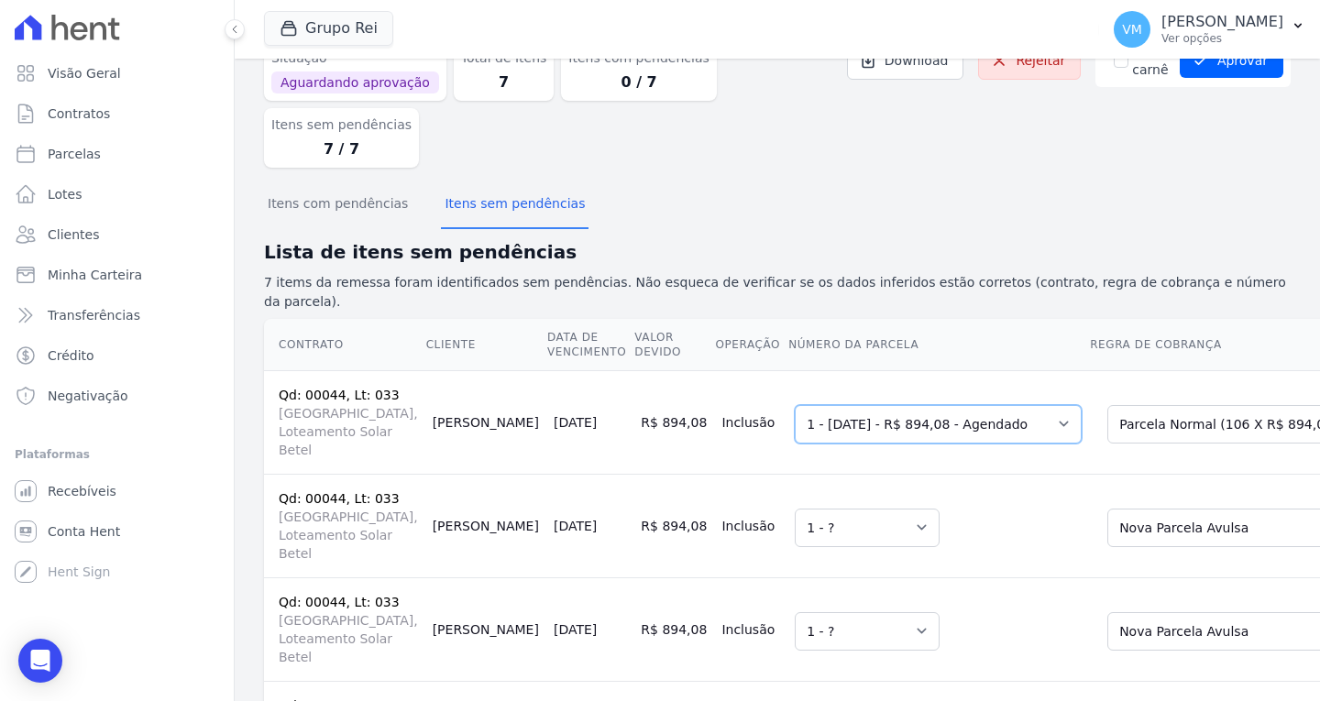
click at [795, 405] on select "Selecione uma 1 - 05/10/2025 - R$ 894,08 - Agendado 2 - 05/11/2025 - R$ 894,08 …" at bounding box center [938, 424] width 287 height 39
click at [845, 474] on td "Selecione uma 1 - ?" at bounding box center [939, 526] width 302 height 104
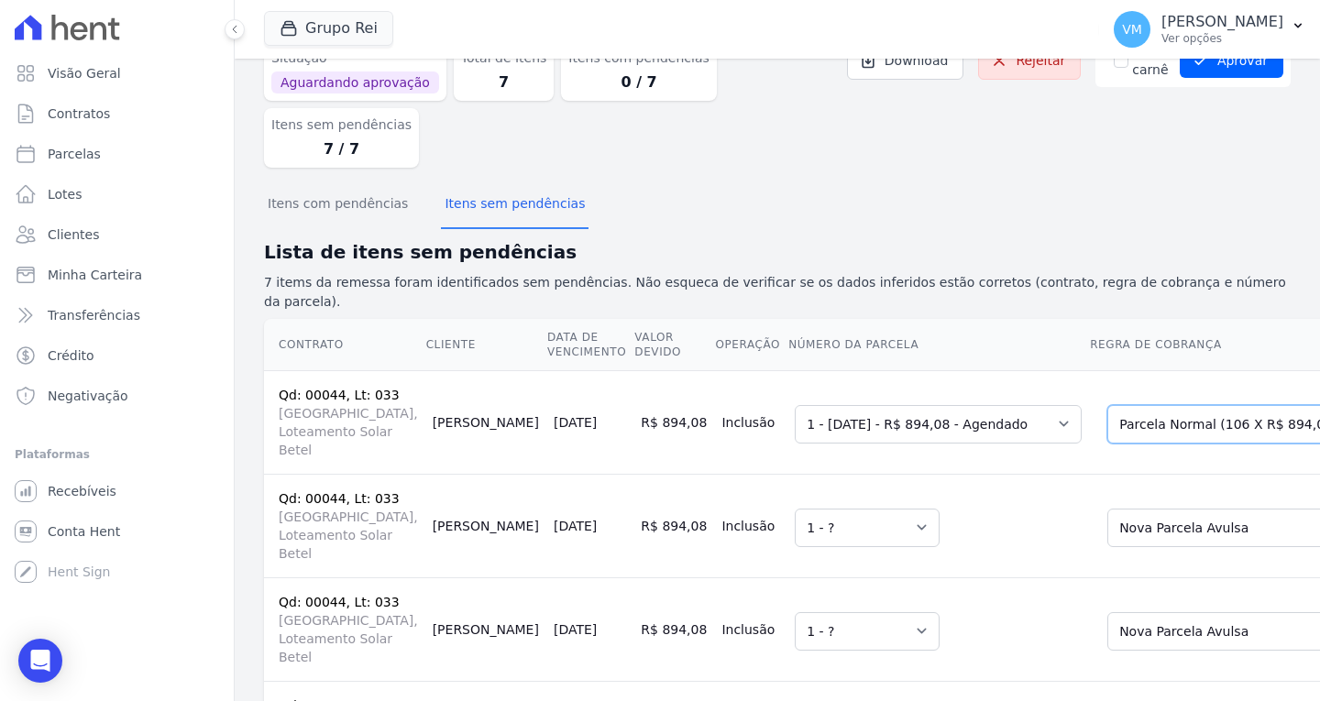
click at [1108, 405] on select "Selecione uma Nova Parcela Avulsa Parcela Avulsa Existente Parcela Normal (106 …" at bounding box center [1242, 424] width 269 height 39
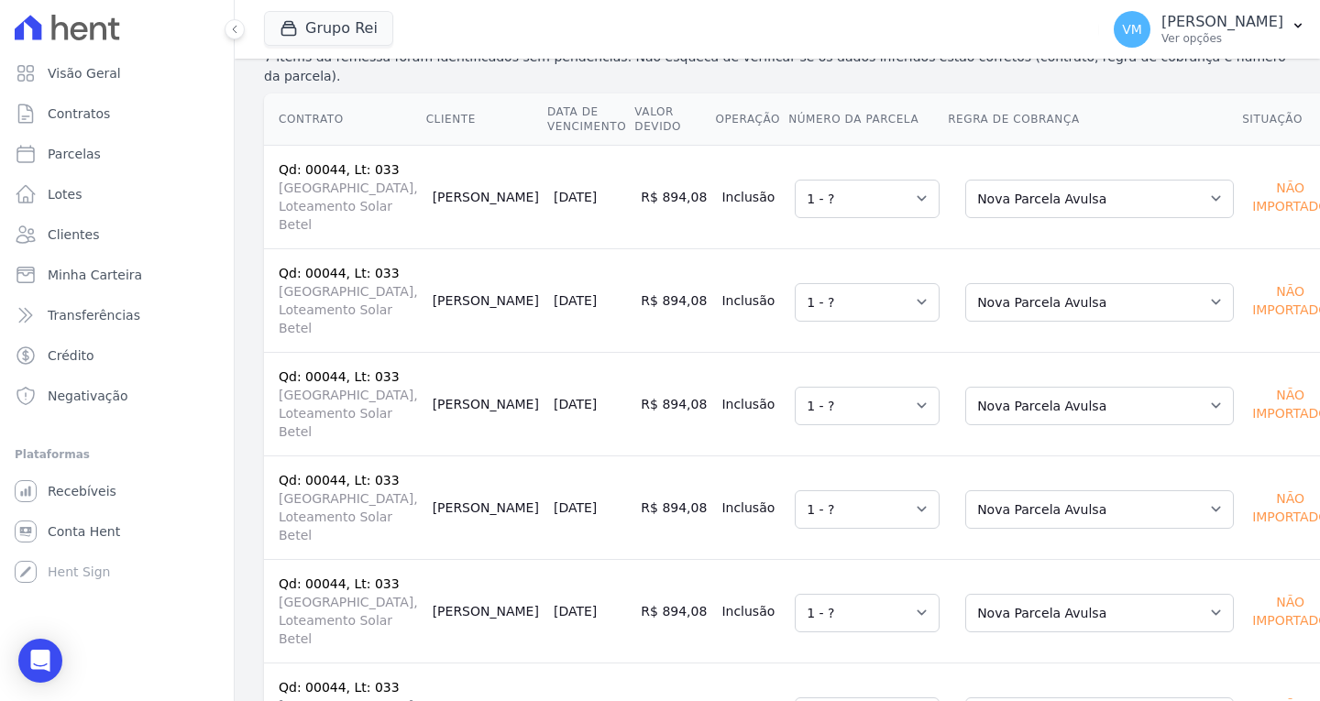
scroll to position [0, 0]
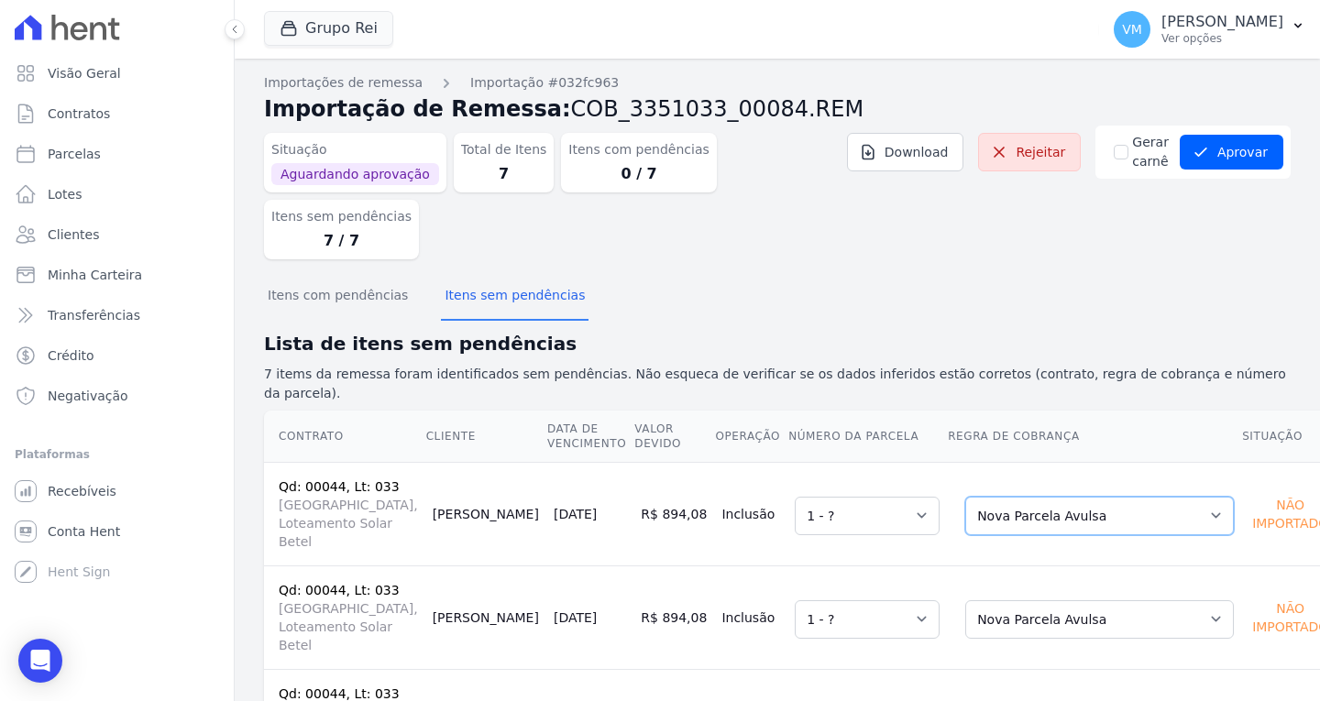
drag, startPoint x: 1057, startPoint y: 420, endPoint x: 1048, endPoint y: 423, distance: 9.6
click at [1057, 497] on select "Selecione uma Nova Parcela Avulsa Parcela Avulsa Existente Parcela Normal (106 …" at bounding box center [1100, 516] width 269 height 39
click at [966, 497] on select "Selecione uma Nova Parcela Avulsa Parcela Avulsa Existente Parcela Normal (106 …" at bounding box center [1100, 516] width 269 height 39
click at [1232, 151] on button "Aprovar" at bounding box center [1232, 152] width 104 height 35
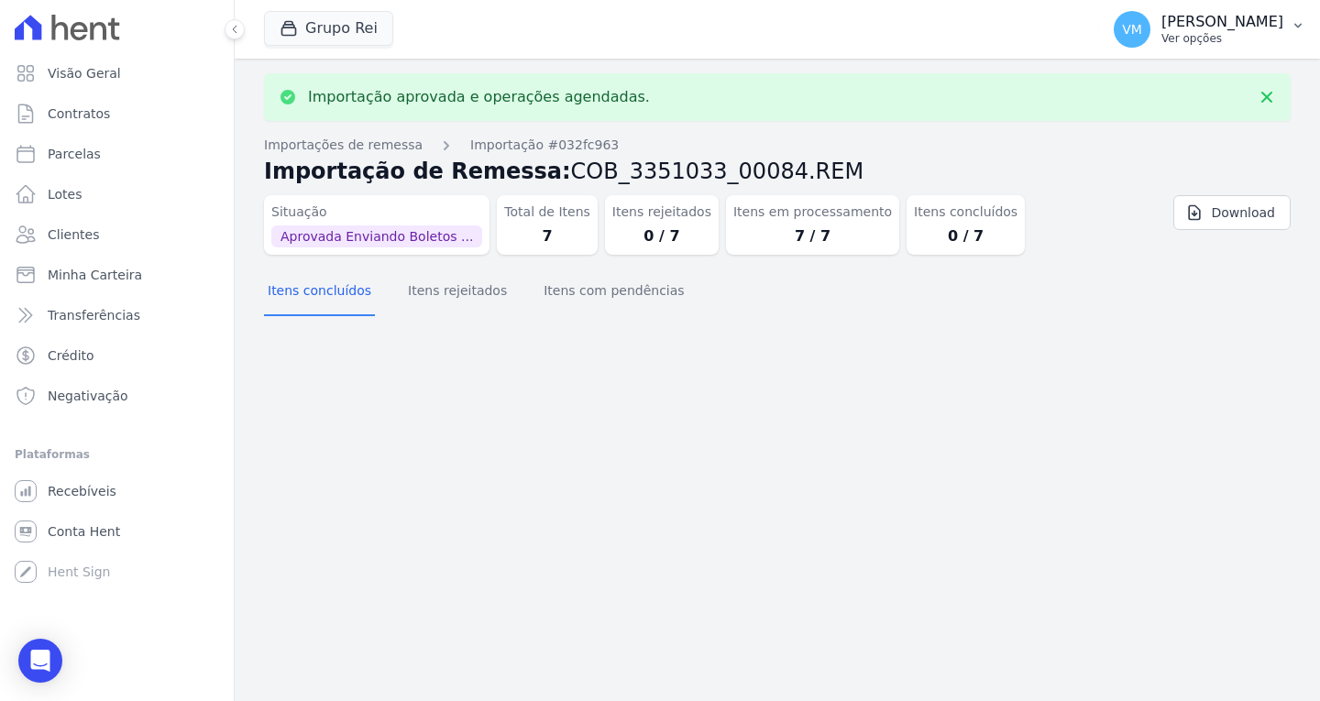
click at [1228, 17] on p "Vyviane Martins" at bounding box center [1223, 22] width 122 height 18
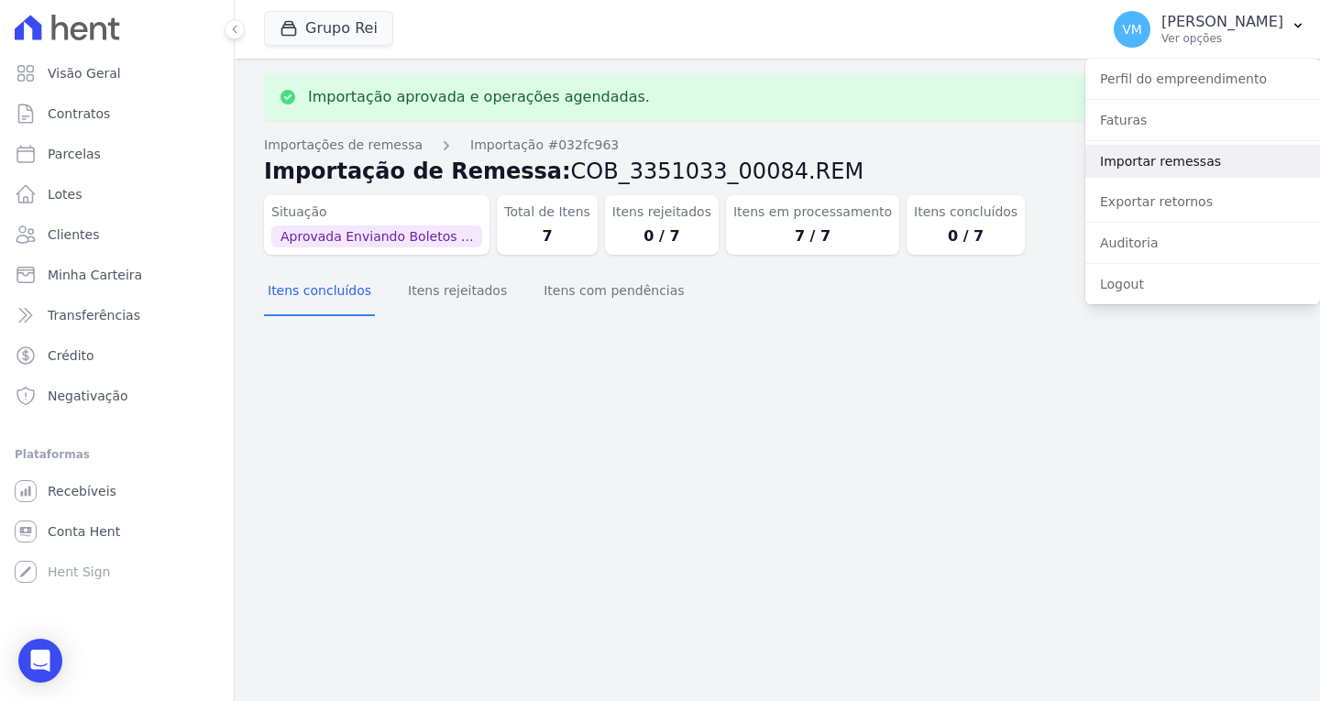
click at [1174, 160] on link "Importar remessas" at bounding box center [1203, 161] width 235 height 33
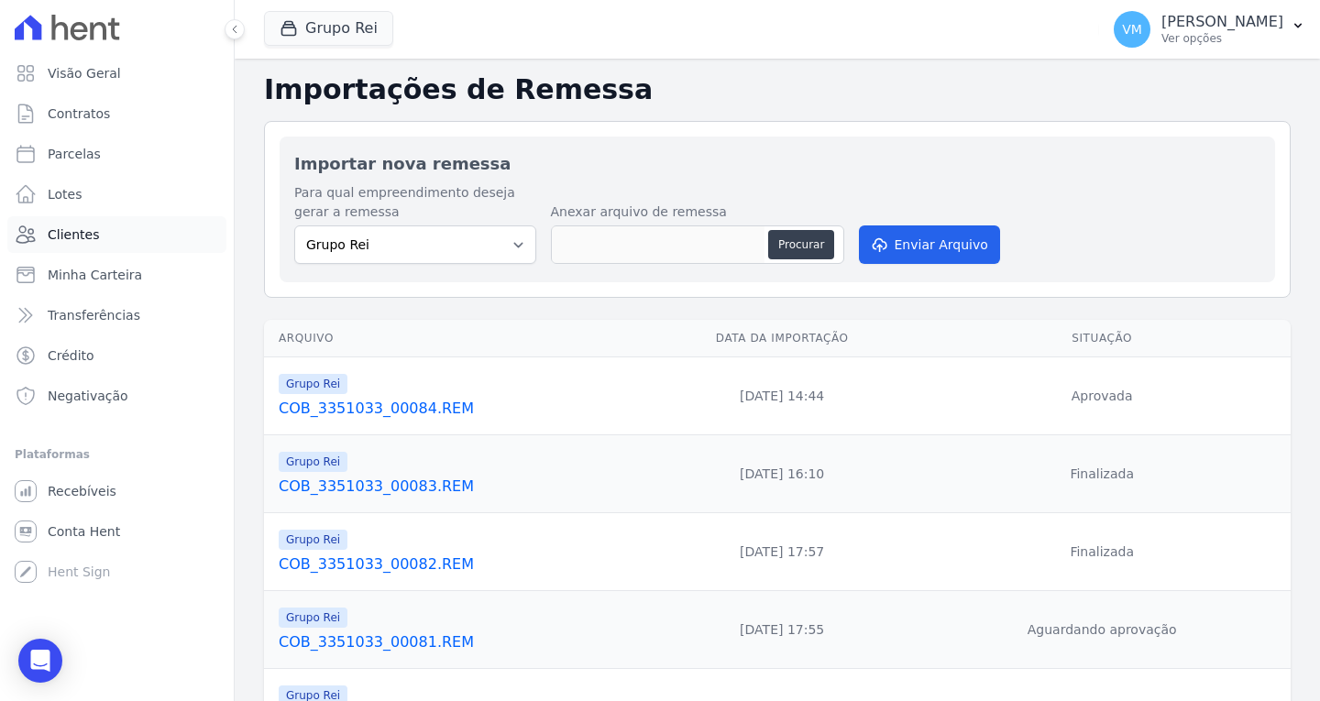
click at [92, 233] on span "Clientes" at bounding box center [73, 235] width 51 height 18
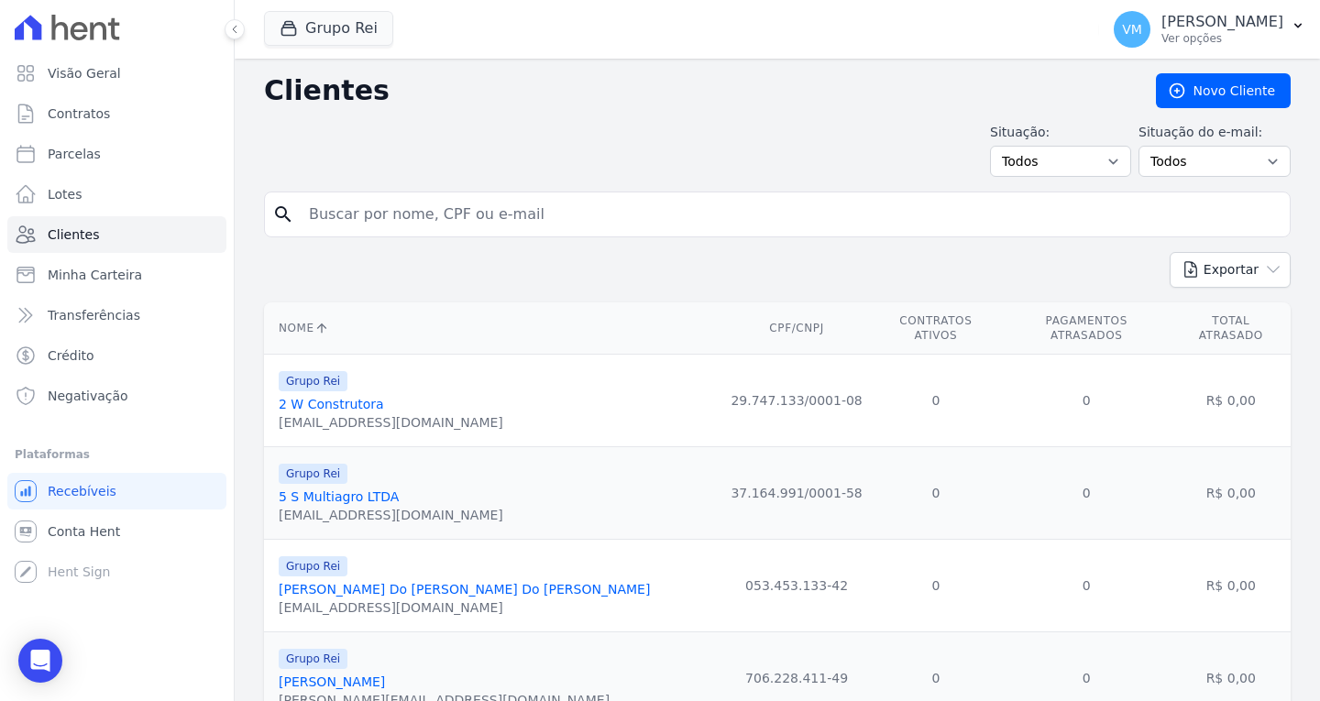
click at [398, 223] on input "search" at bounding box center [790, 214] width 985 height 37
paste input "01490782427"
type input "01490782427"
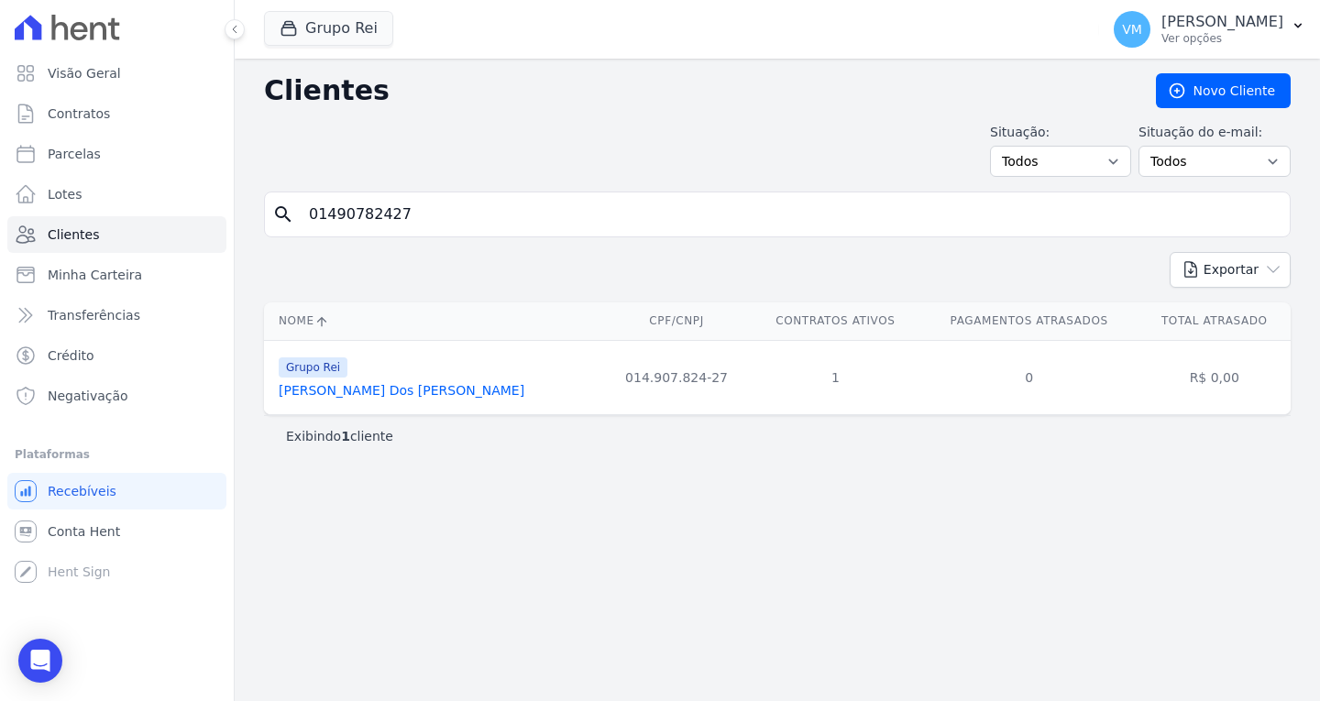
click at [359, 390] on link "Jose Edson Dos Santos Silva" at bounding box center [402, 390] width 246 height 15
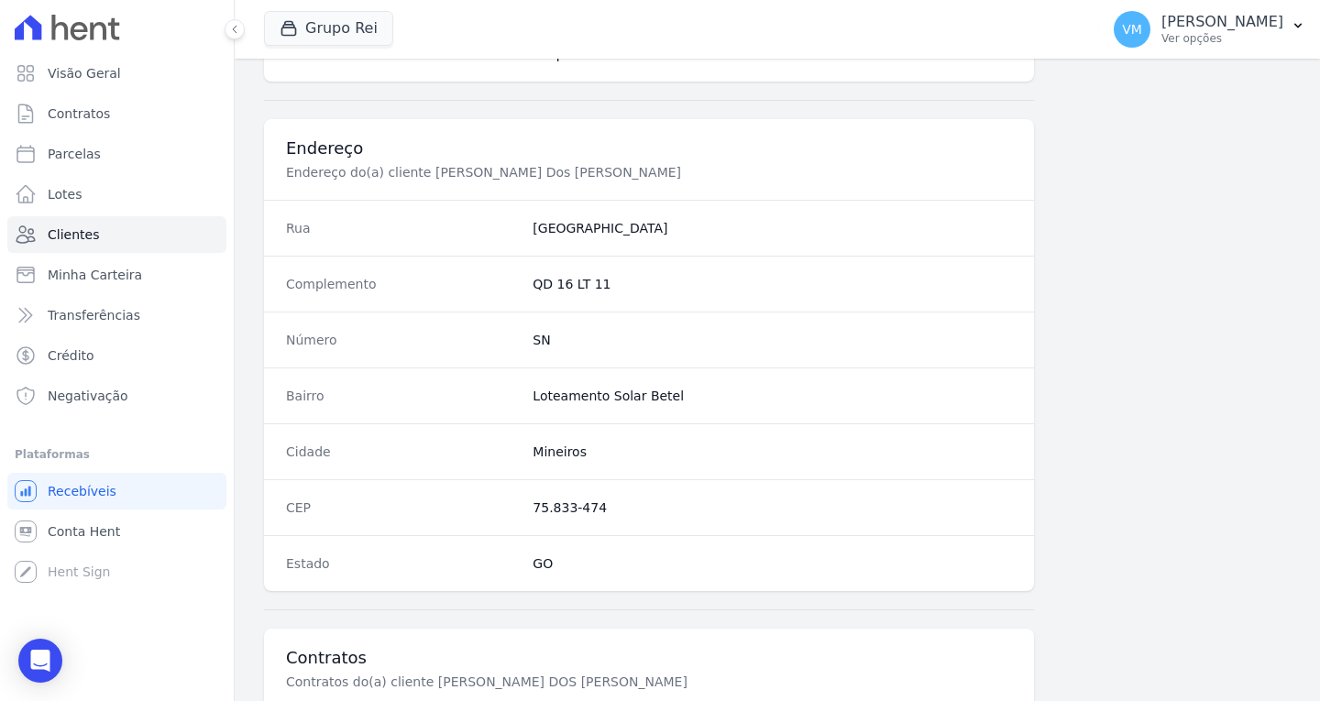
scroll to position [1014, 0]
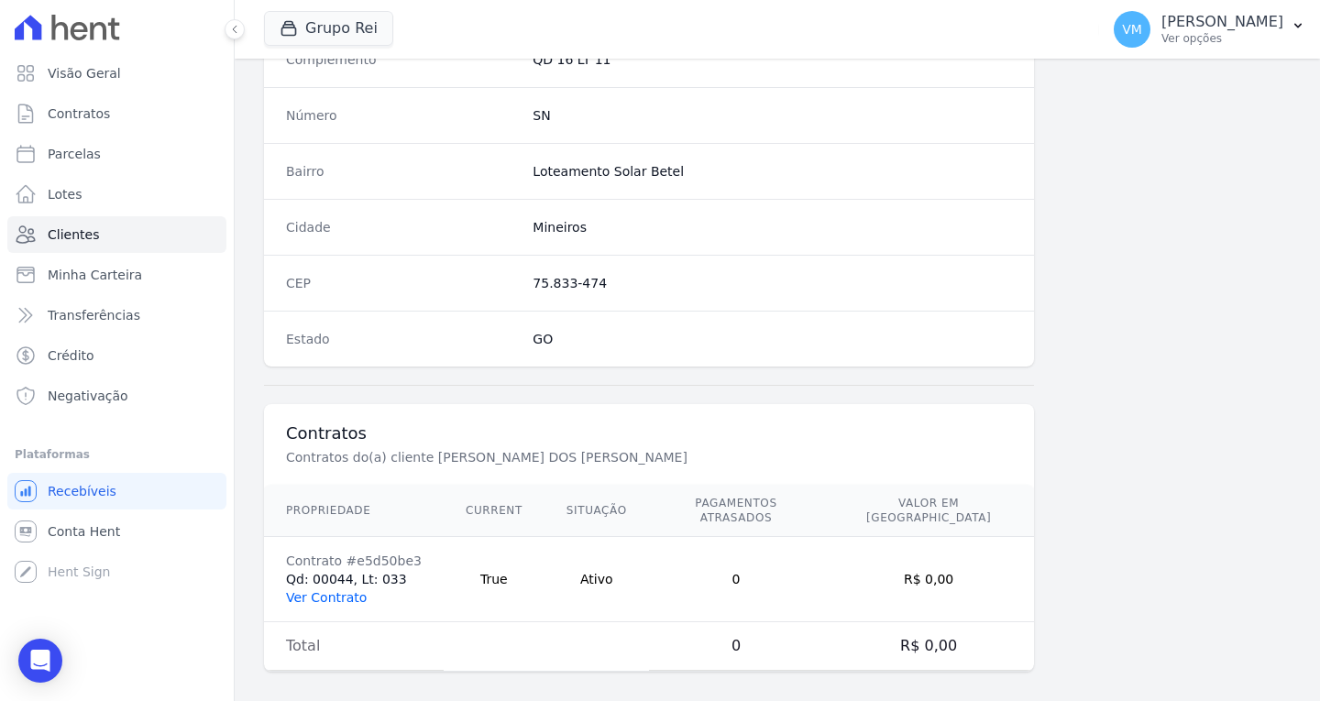
click at [321, 591] on link "Ver Contrato" at bounding box center [326, 598] width 81 height 15
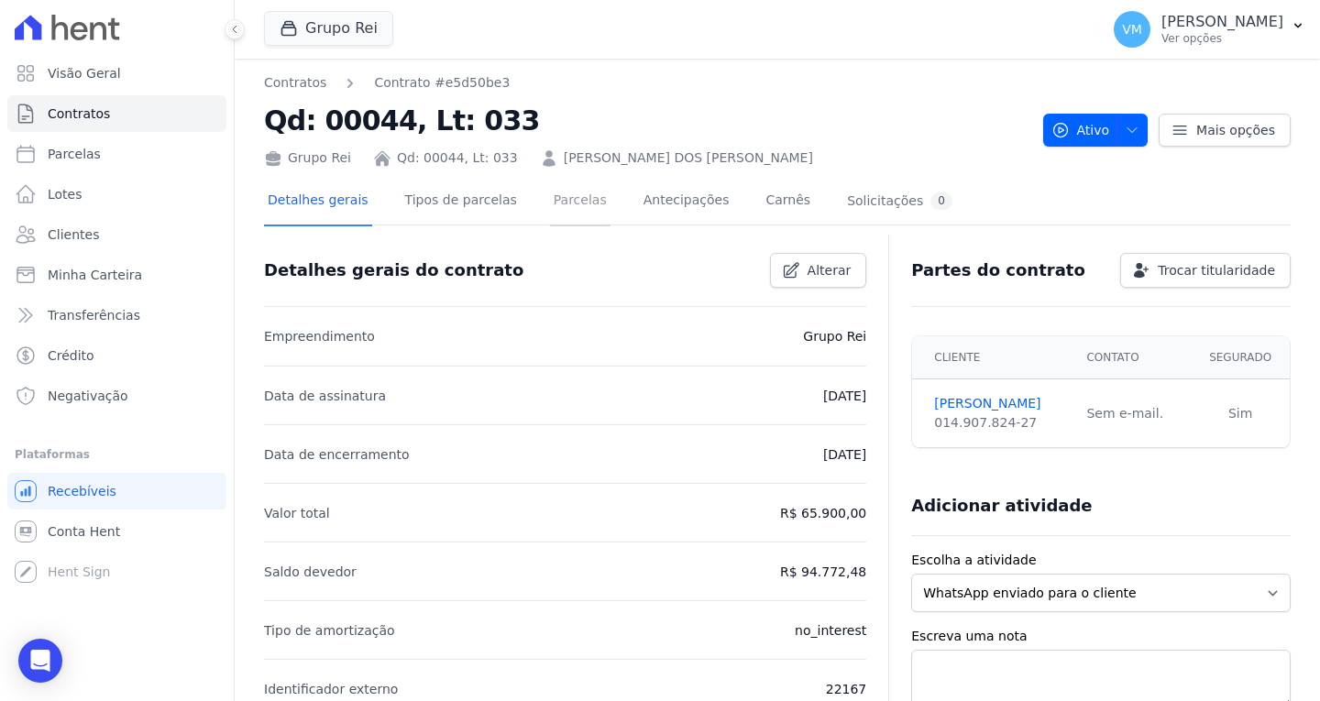
click at [550, 202] on link "Parcelas" at bounding box center [580, 202] width 61 height 49
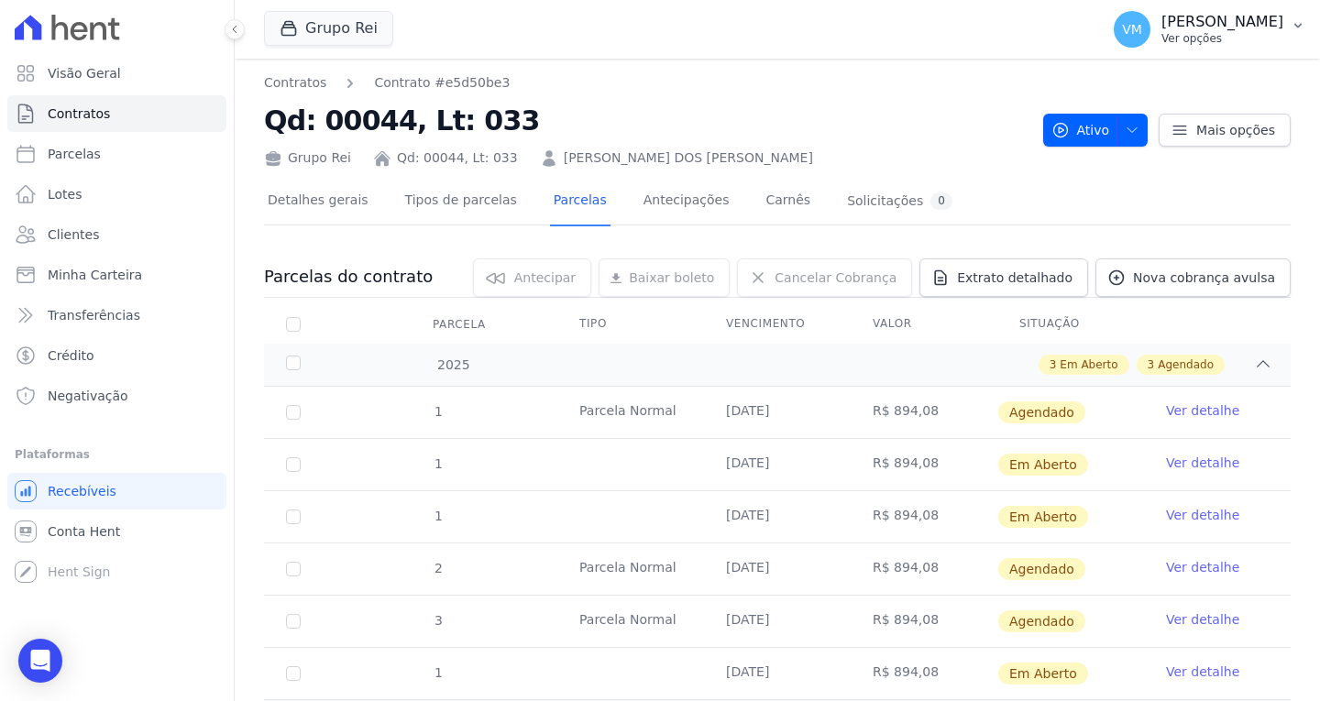
click at [1207, 28] on p "[PERSON_NAME]" at bounding box center [1223, 22] width 122 height 18
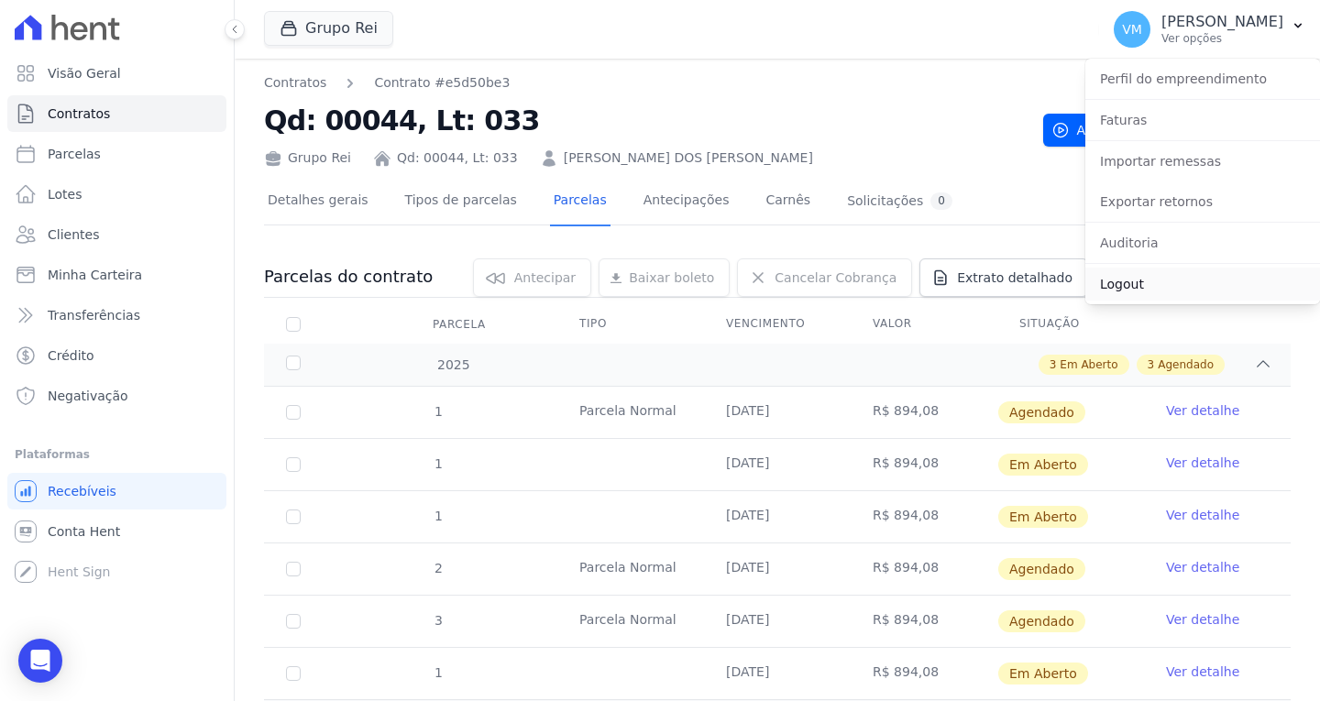
click at [1131, 289] on link "Logout" at bounding box center [1203, 284] width 235 height 33
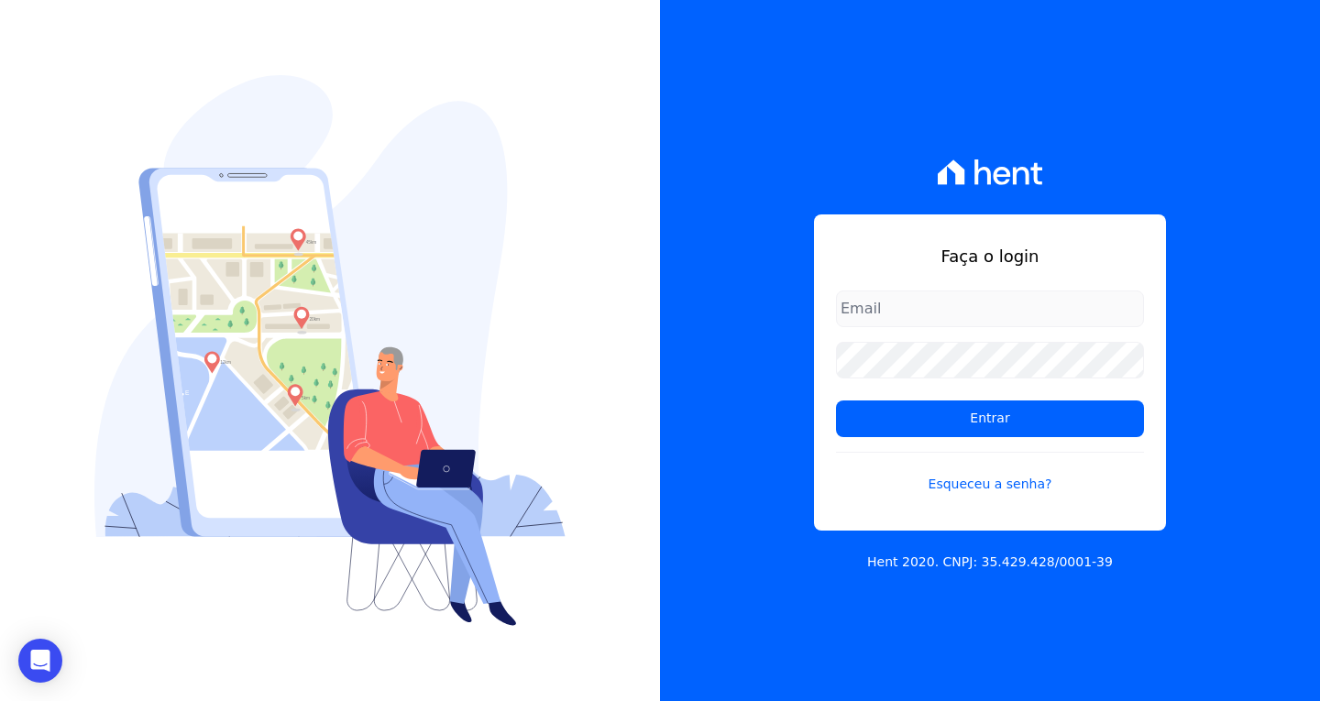
type input "vyviane.martinsgruporei@gmail.com"
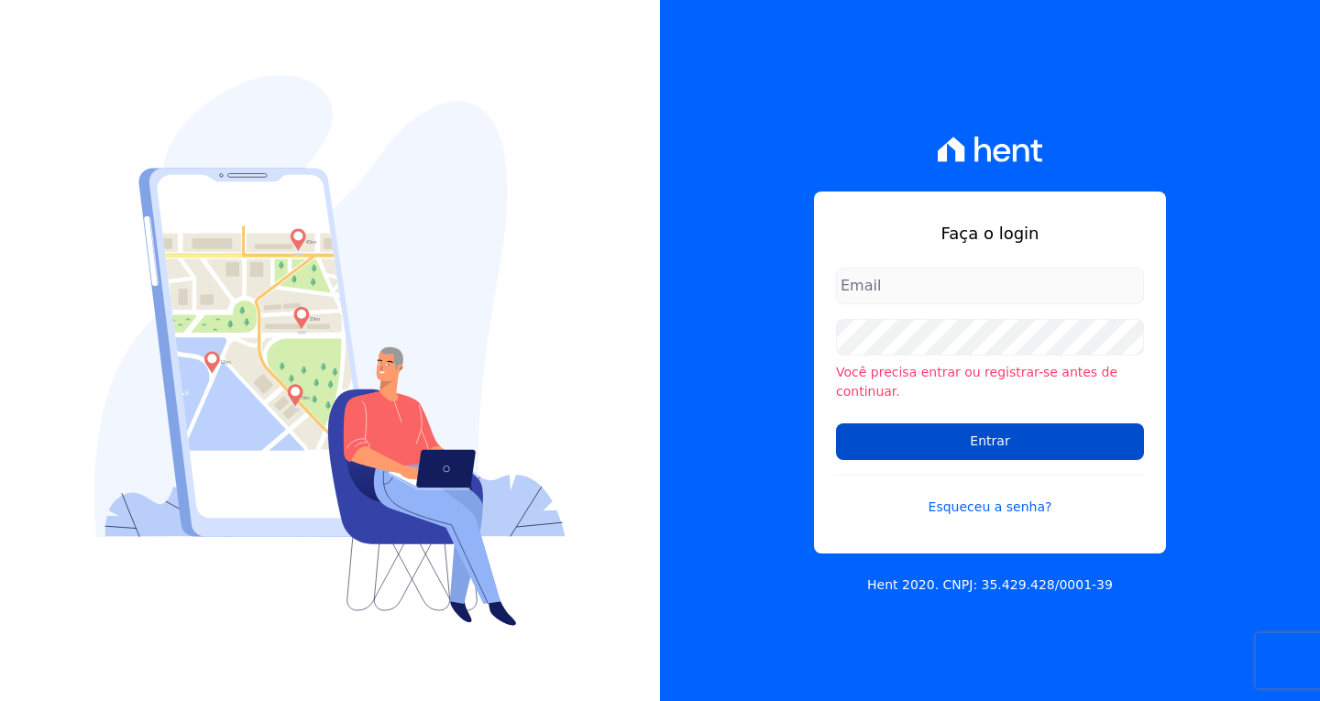
type input "[EMAIL_ADDRESS][DOMAIN_NAME]"
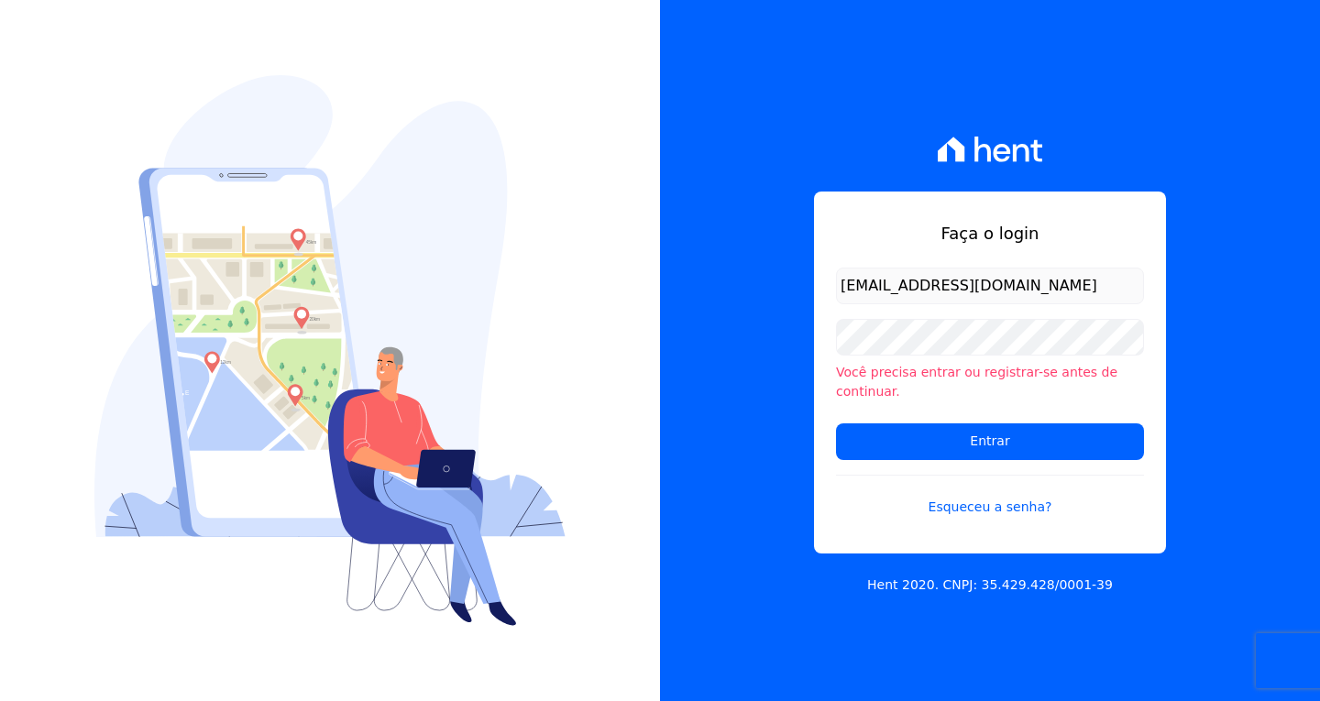
drag, startPoint x: 1102, startPoint y: 426, endPoint x: 1265, endPoint y: 455, distance: 165.7
click at [1104, 427] on input "Entrar" at bounding box center [990, 442] width 308 height 37
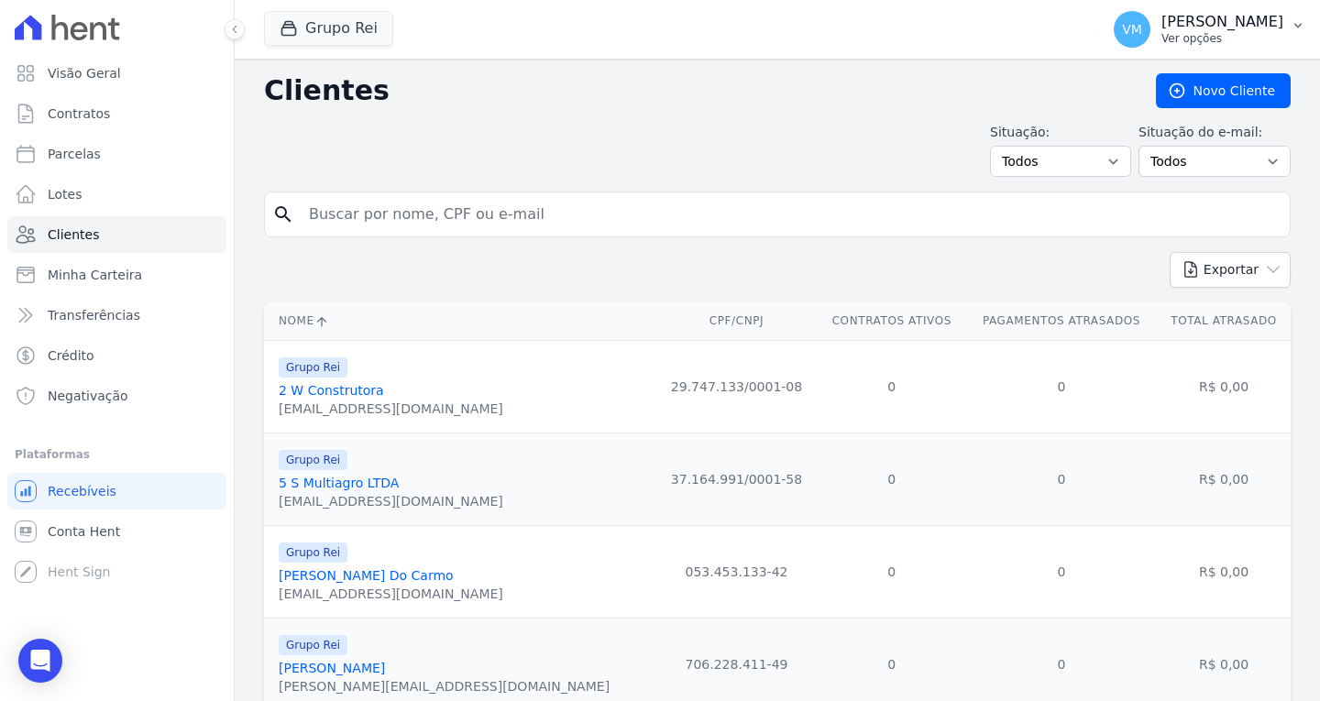
click at [1244, 28] on p "[PERSON_NAME]" at bounding box center [1223, 22] width 122 height 18
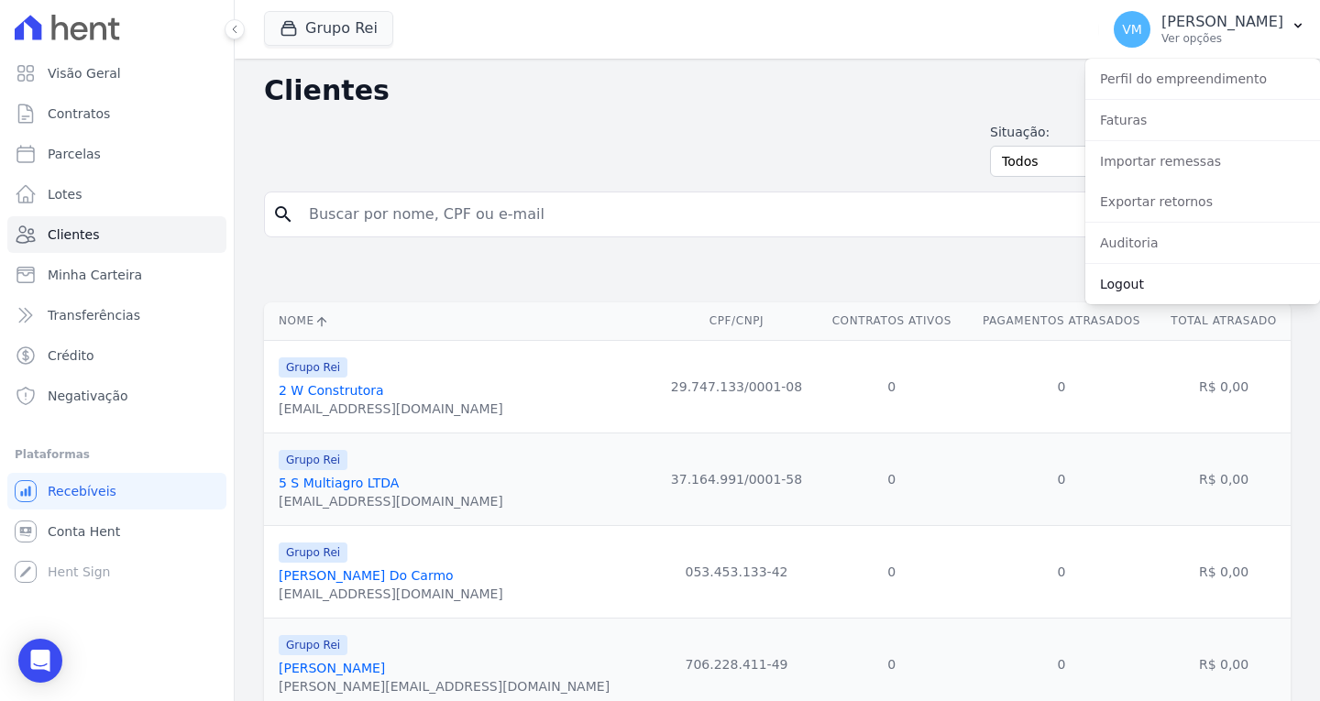
drag, startPoint x: 1126, startPoint y: 284, endPoint x: 1105, endPoint y: 284, distance: 21.1
click at [1126, 284] on link "Logout" at bounding box center [1203, 284] width 235 height 33
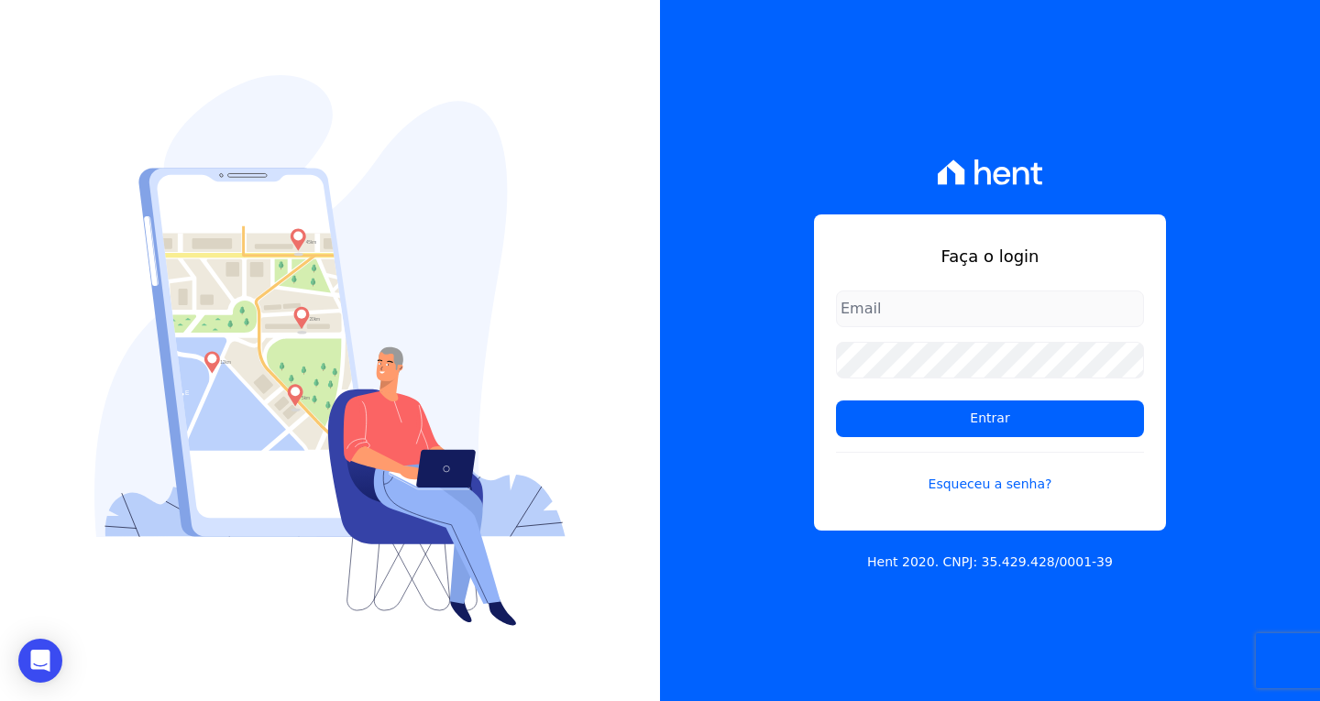
type input "[EMAIL_ADDRESS][DOMAIN_NAME]"
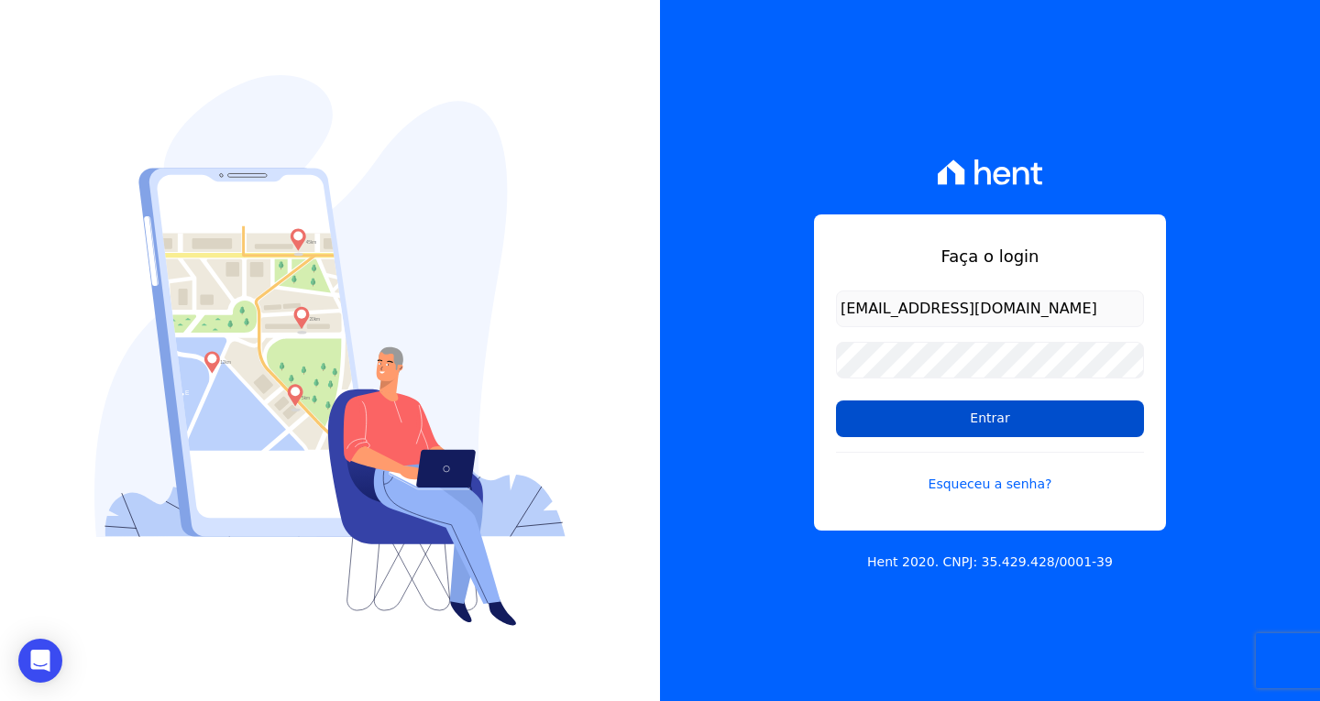
click at [1033, 422] on input "Entrar" at bounding box center [990, 419] width 308 height 37
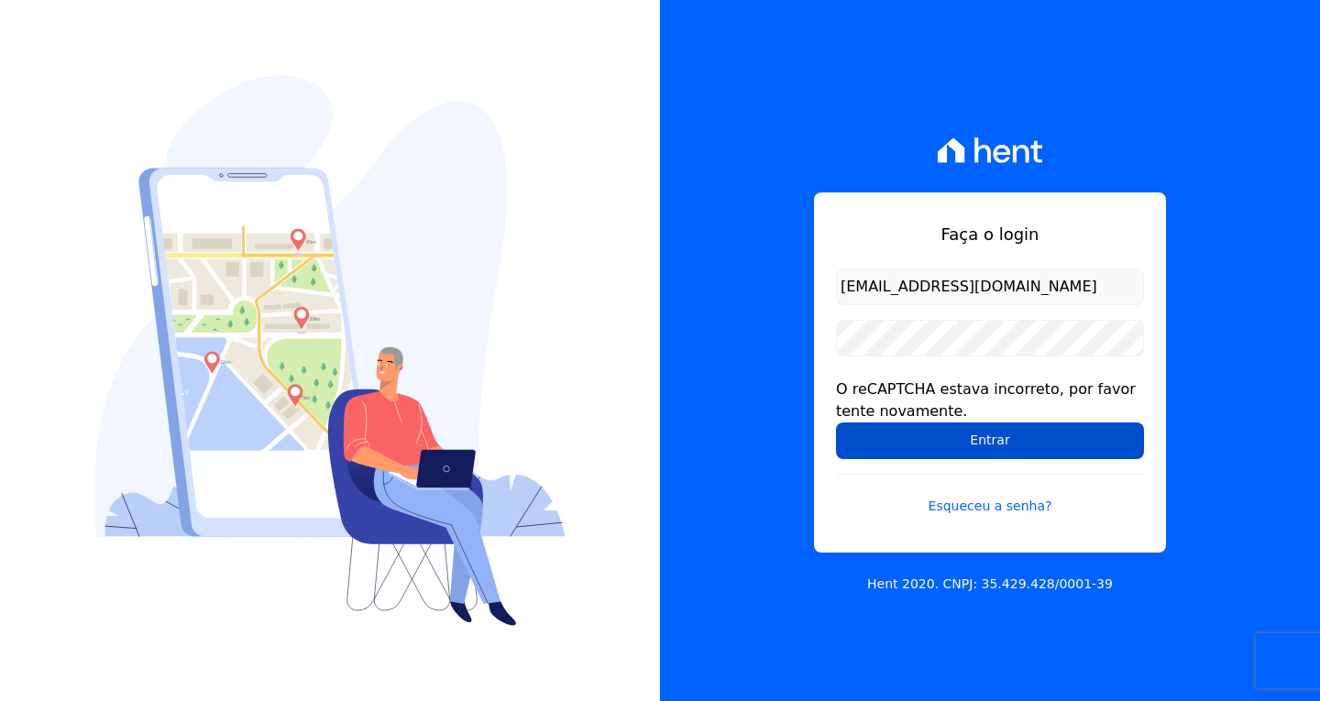
click at [910, 445] on input "Entrar" at bounding box center [990, 441] width 308 height 37
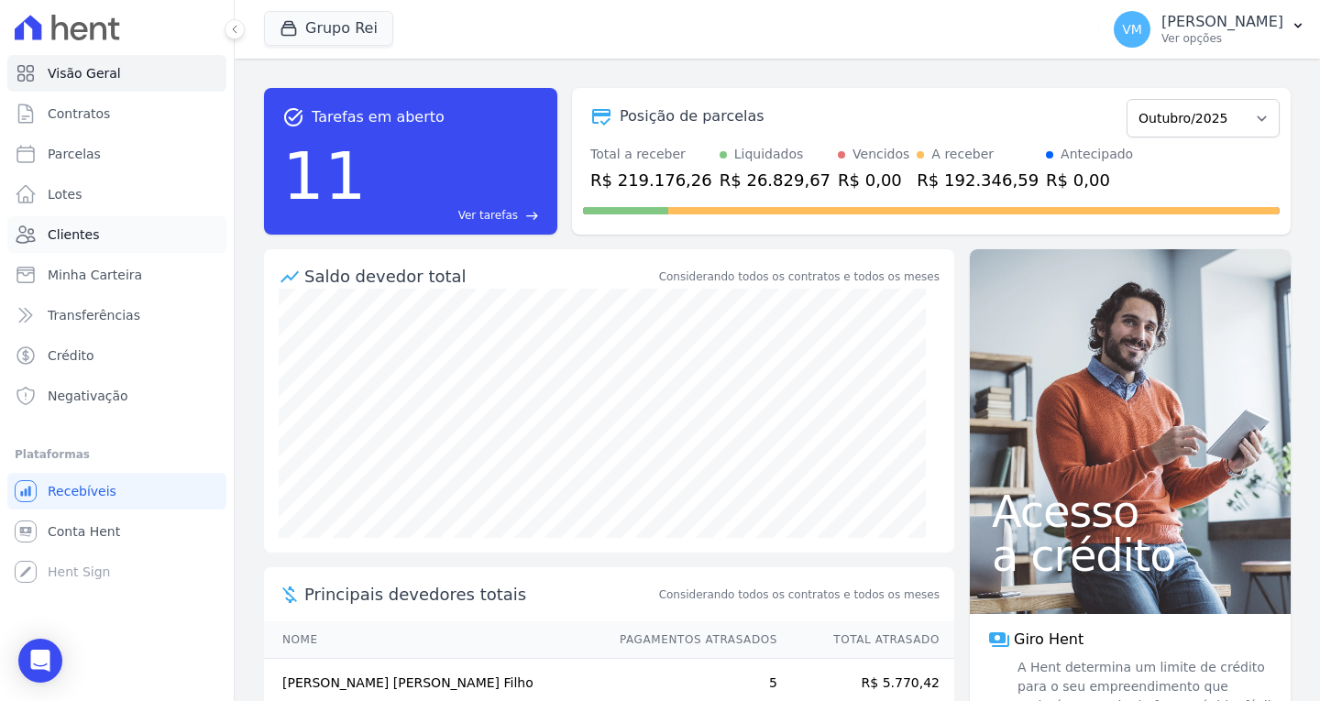
drag, startPoint x: 102, startPoint y: 239, endPoint x: 124, endPoint y: 237, distance: 22.2
click at [102, 239] on link "Clientes" at bounding box center [116, 234] width 219 height 37
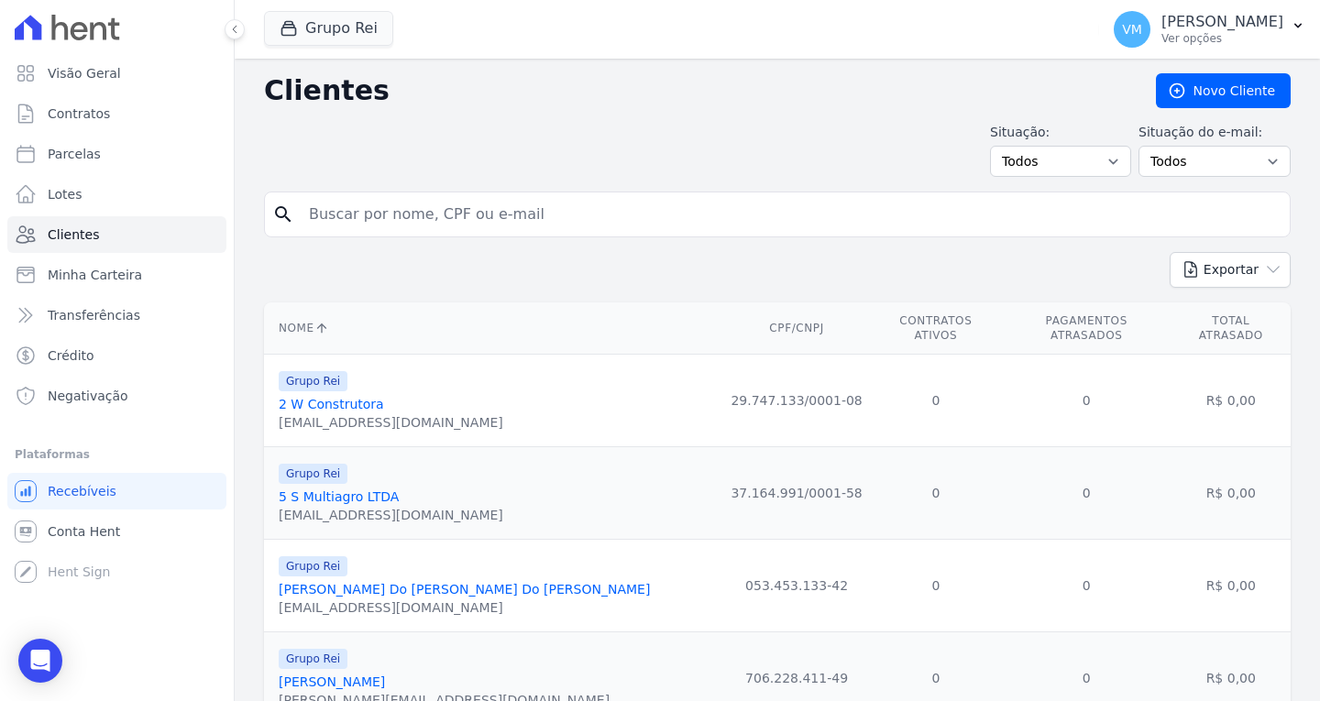
click at [438, 213] on input "search" at bounding box center [790, 214] width 985 height 37
paste input "03519665107"
type input "03519665107"
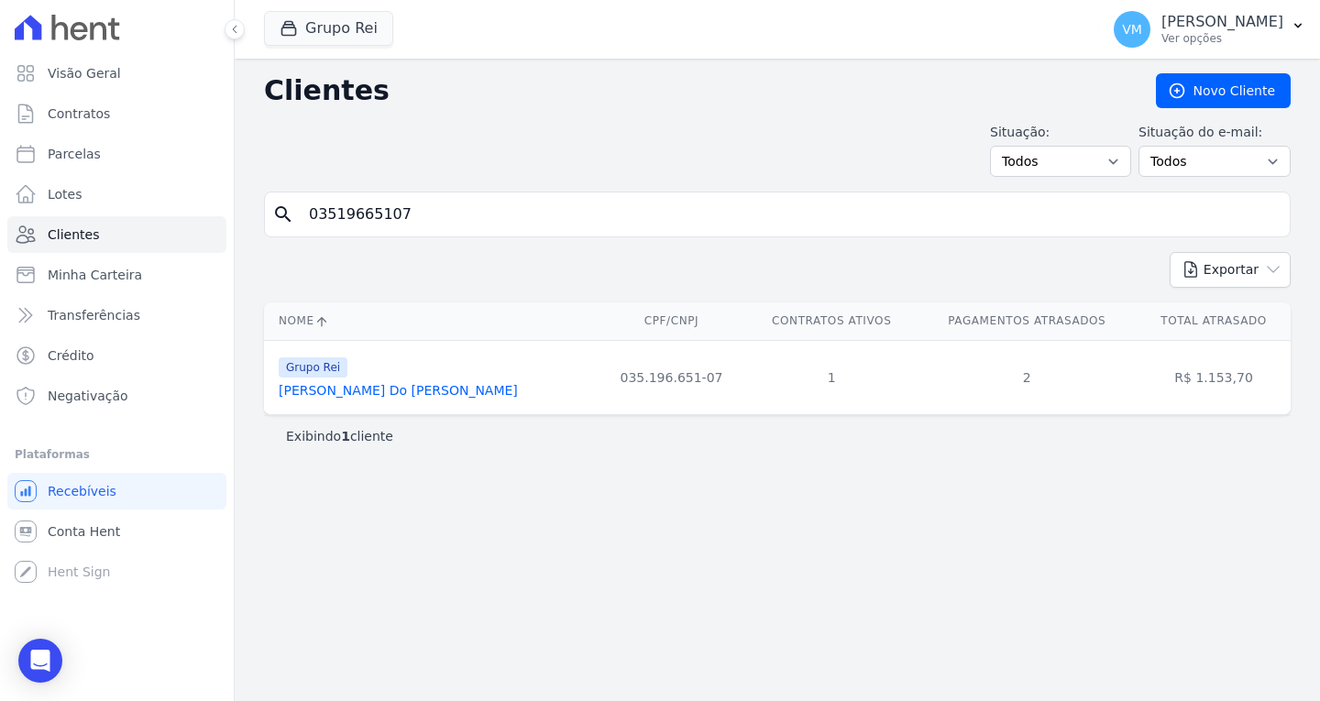
click at [365, 392] on link "[PERSON_NAME] Do [PERSON_NAME]" at bounding box center [398, 390] width 239 height 15
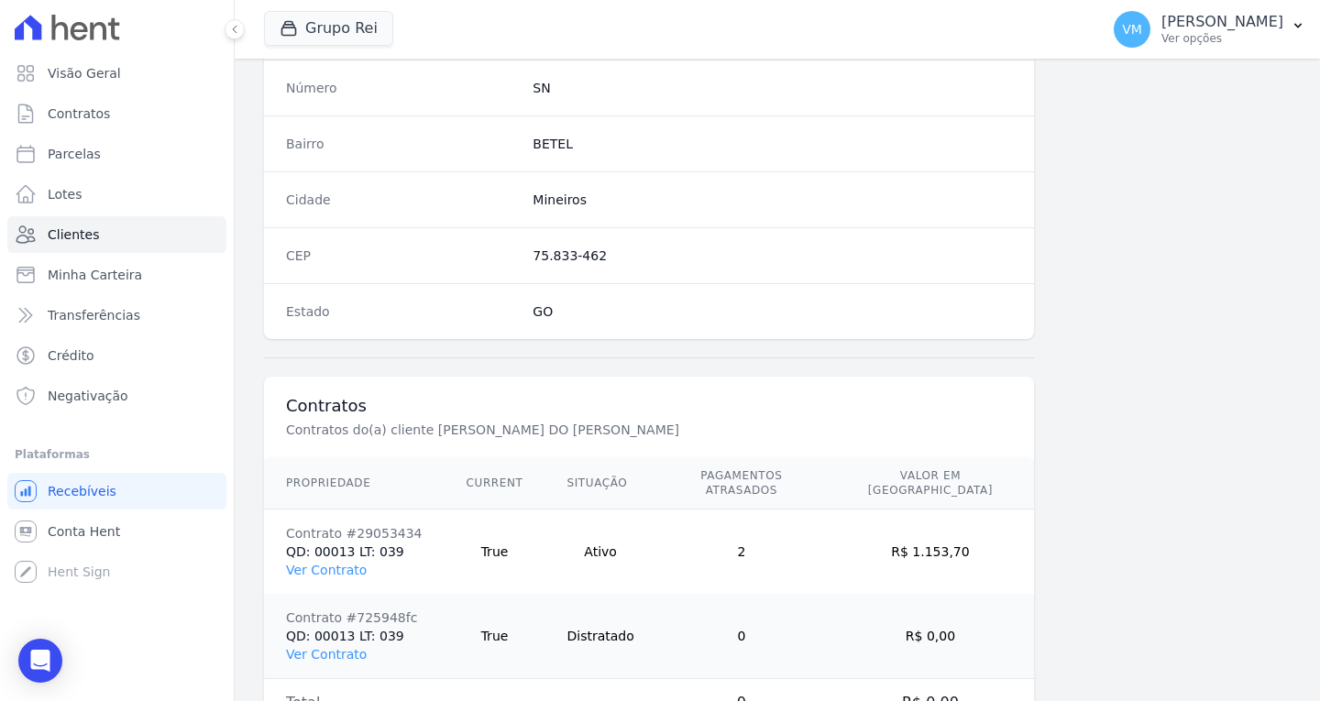
scroll to position [1099, 0]
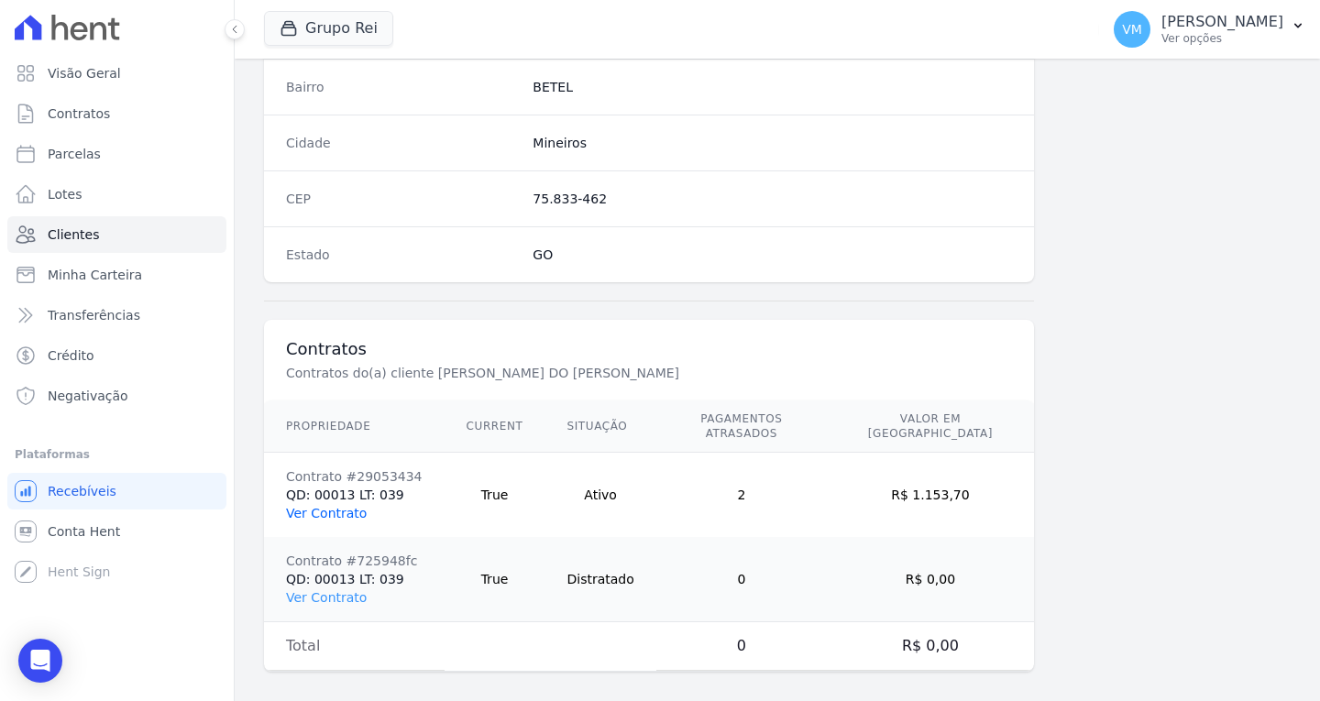
click at [334, 506] on link "Ver Contrato" at bounding box center [326, 513] width 81 height 15
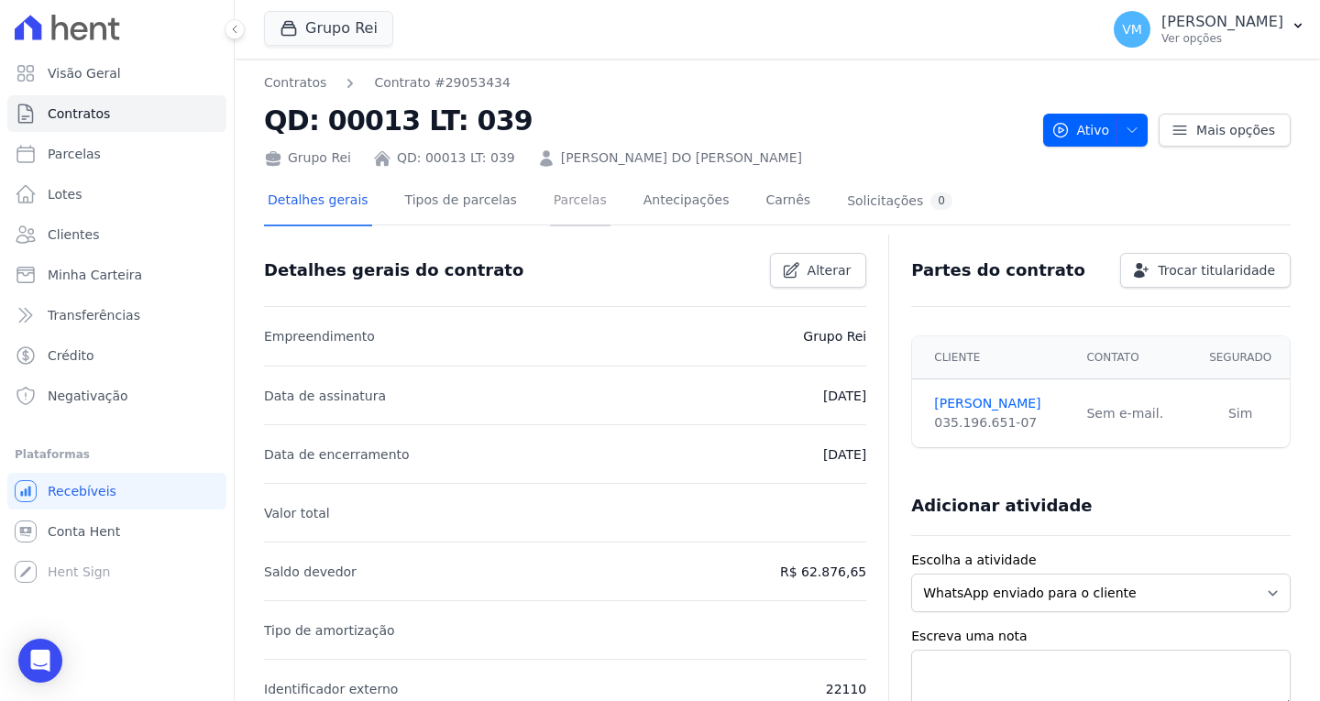
drag, startPoint x: 554, startPoint y: 212, endPoint x: 544, endPoint y: 214, distance: 10.3
click at [554, 212] on link "Parcelas" at bounding box center [580, 202] width 61 height 49
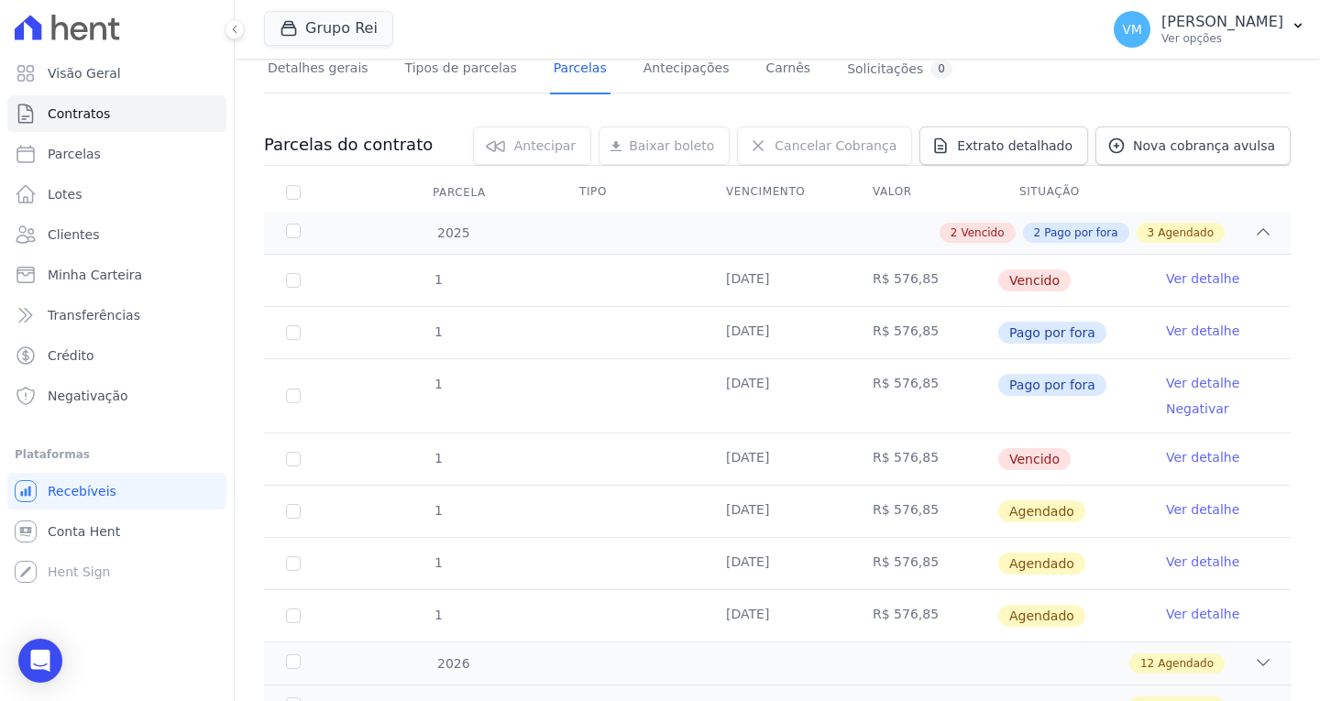
scroll to position [183, 0]
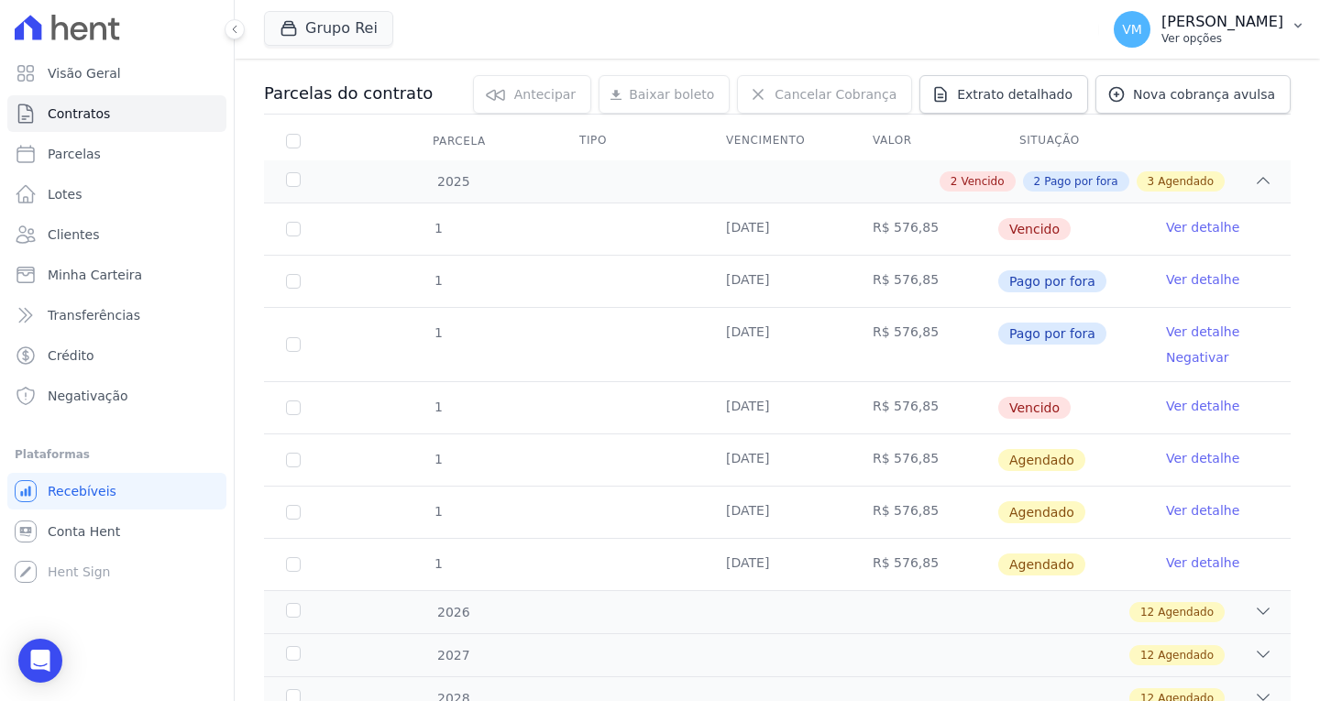
click at [1265, 19] on p "[PERSON_NAME]" at bounding box center [1223, 22] width 122 height 18
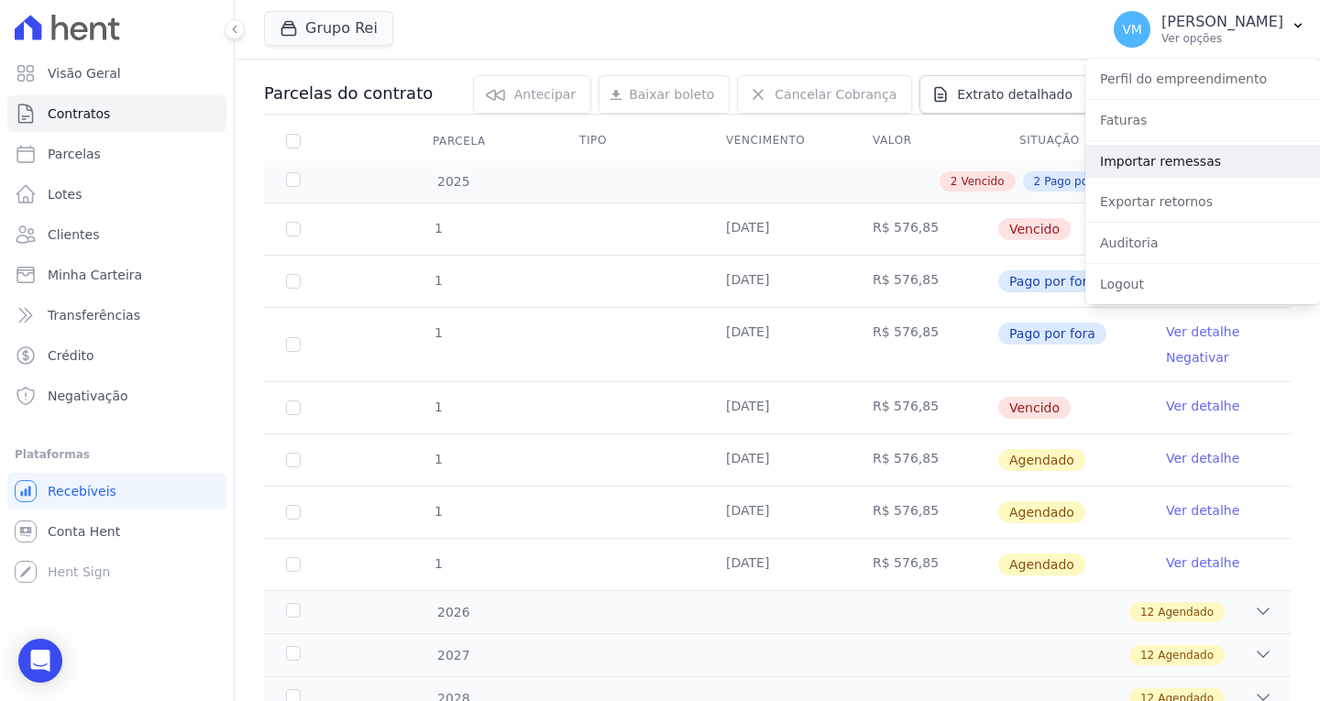
click at [1169, 166] on link "Importar remessas" at bounding box center [1203, 161] width 235 height 33
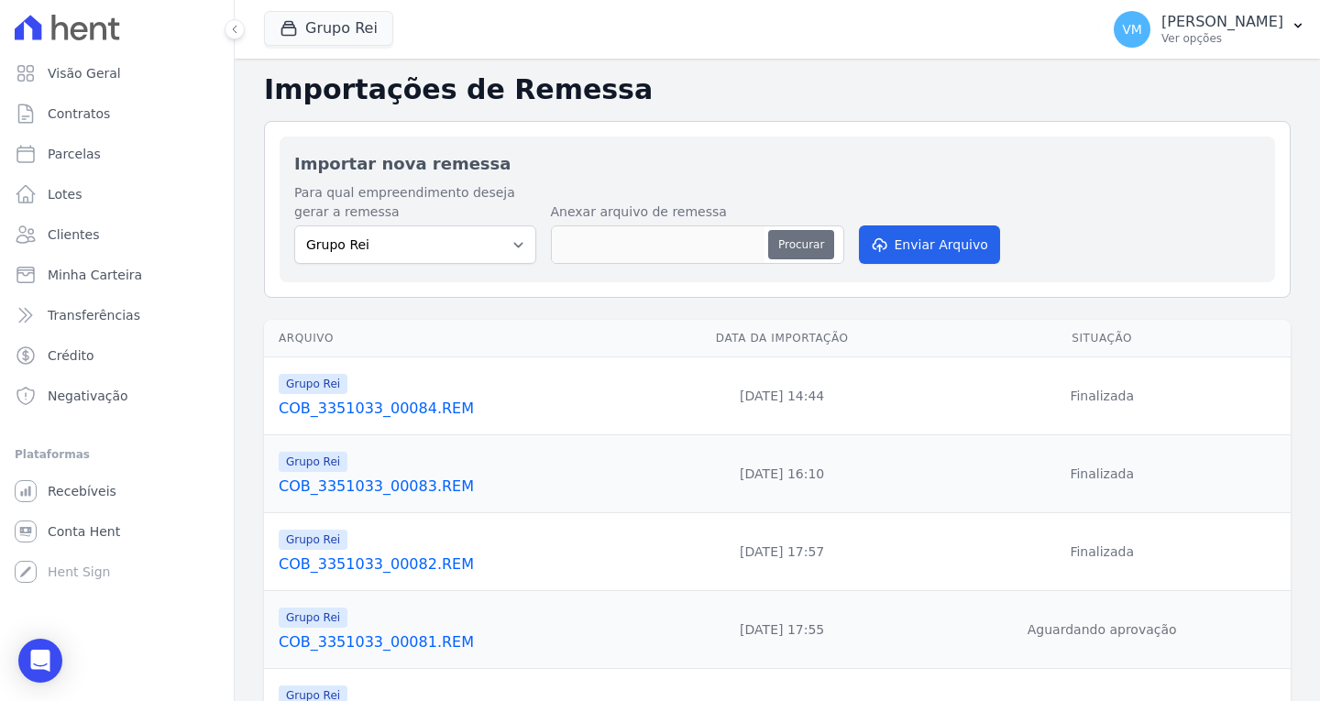
click at [798, 247] on button "Procurar" at bounding box center [801, 244] width 66 height 29
type input "COB_3351033_00085.REM"
click at [940, 249] on button "Enviar Arquivo" at bounding box center [929, 245] width 141 height 39
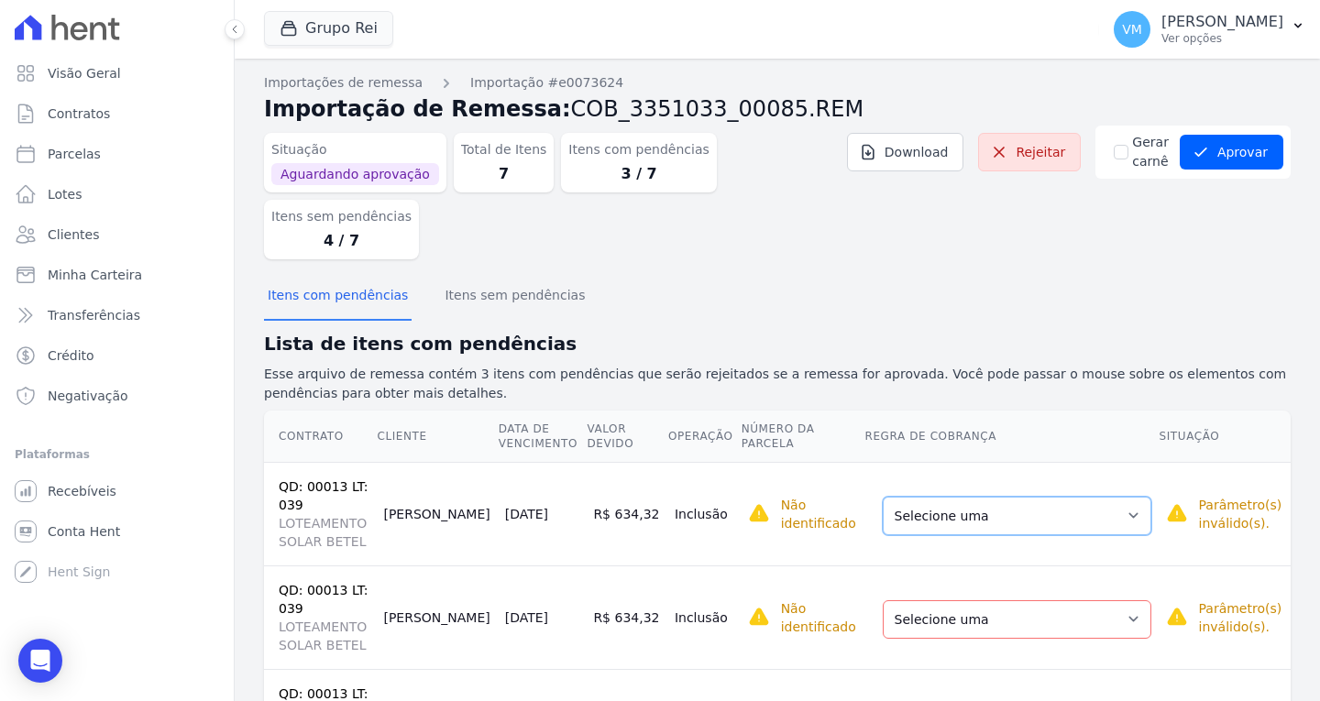
click at [966, 497] on select "Selecione uma Nova Parcela Avulsa Parcela Avulsa Existente Parcela Normal (109 …" at bounding box center [1017, 516] width 269 height 39
click at [982, 489] on span "Selecione primeiro a regra de cobrança." at bounding box center [899, 505] width 302 height 33
click at [989, 497] on select "Selecione uma Nova Parcela Avulsa Parcela Avulsa Existente Parcela Normal (109 …" at bounding box center [1017, 516] width 269 height 39
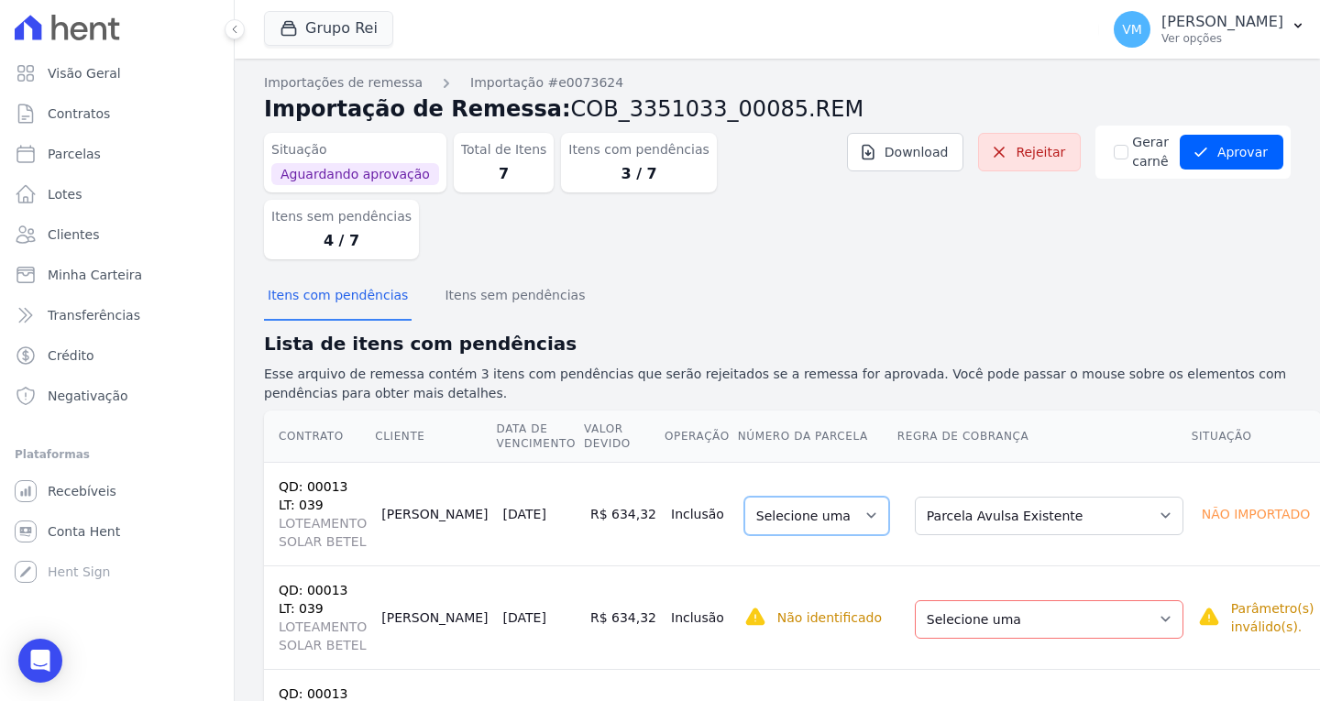
click at [786, 497] on select "Selecione uma 1" at bounding box center [817, 516] width 145 height 39
click at [989, 601] on select "Selecione uma Nova Parcela Avulsa Parcela Avulsa Existente Parcela Normal (109 …" at bounding box center [1049, 620] width 269 height 39
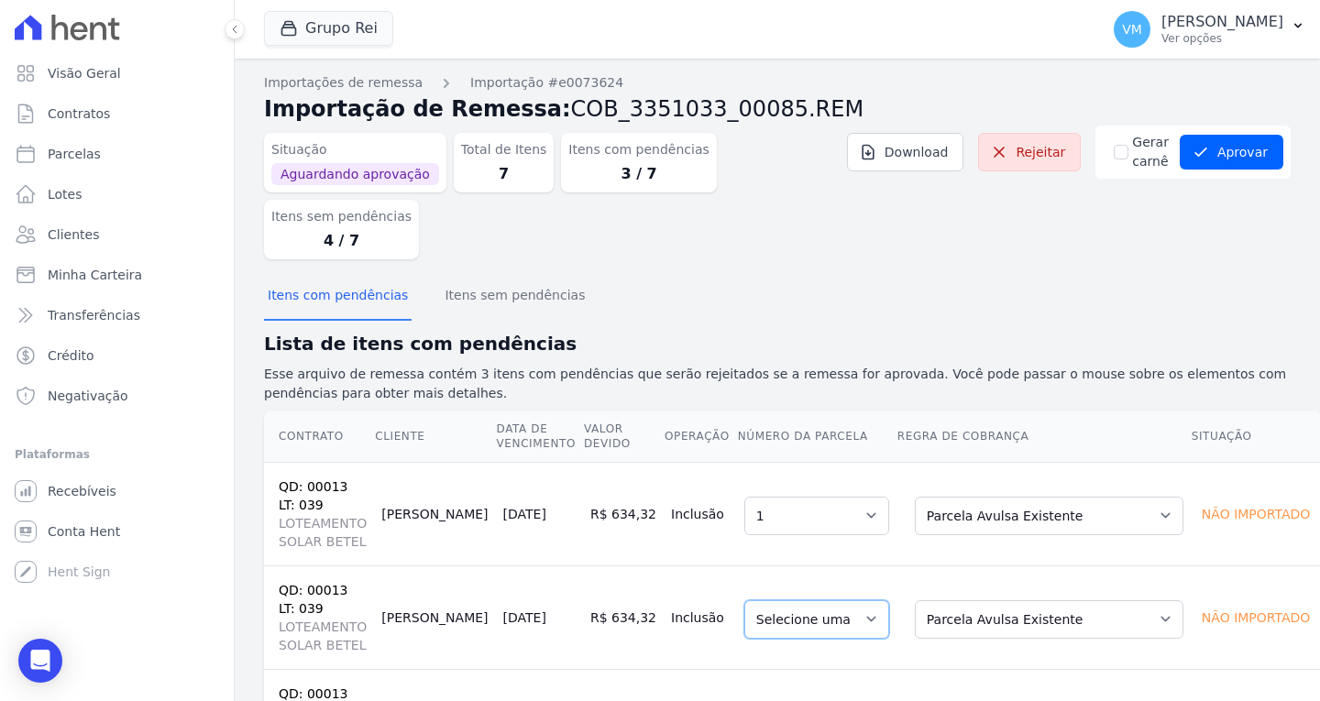
click at [796, 601] on select "Selecione uma 1" at bounding box center [817, 620] width 145 height 39
click at [998, 497] on select "Selecione uma Nova Parcela Avulsa Parcela Avulsa Existente Parcela Normal (109 …" at bounding box center [1049, 516] width 269 height 39
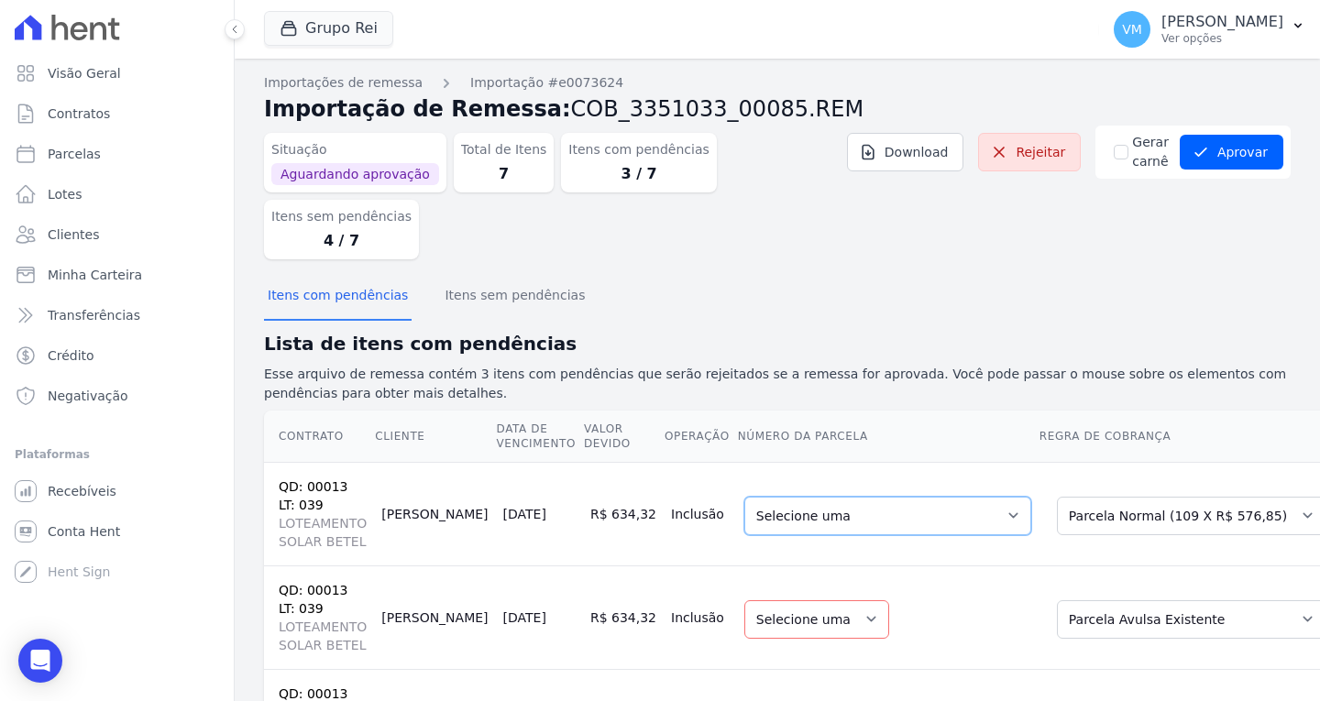
click at [774, 497] on select "Selecione uma 1 - [DATE] - R$ 576,85 - Agendado 2 - [DATE] - R$ 576,85 - Agenda…" at bounding box center [888, 516] width 287 height 39
click at [1163, 497] on select "Selecione uma Nova Parcela Avulsa Parcela Avulsa Existente Parcela Normal (109 …" at bounding box center [1191, 516] width 269 height 39
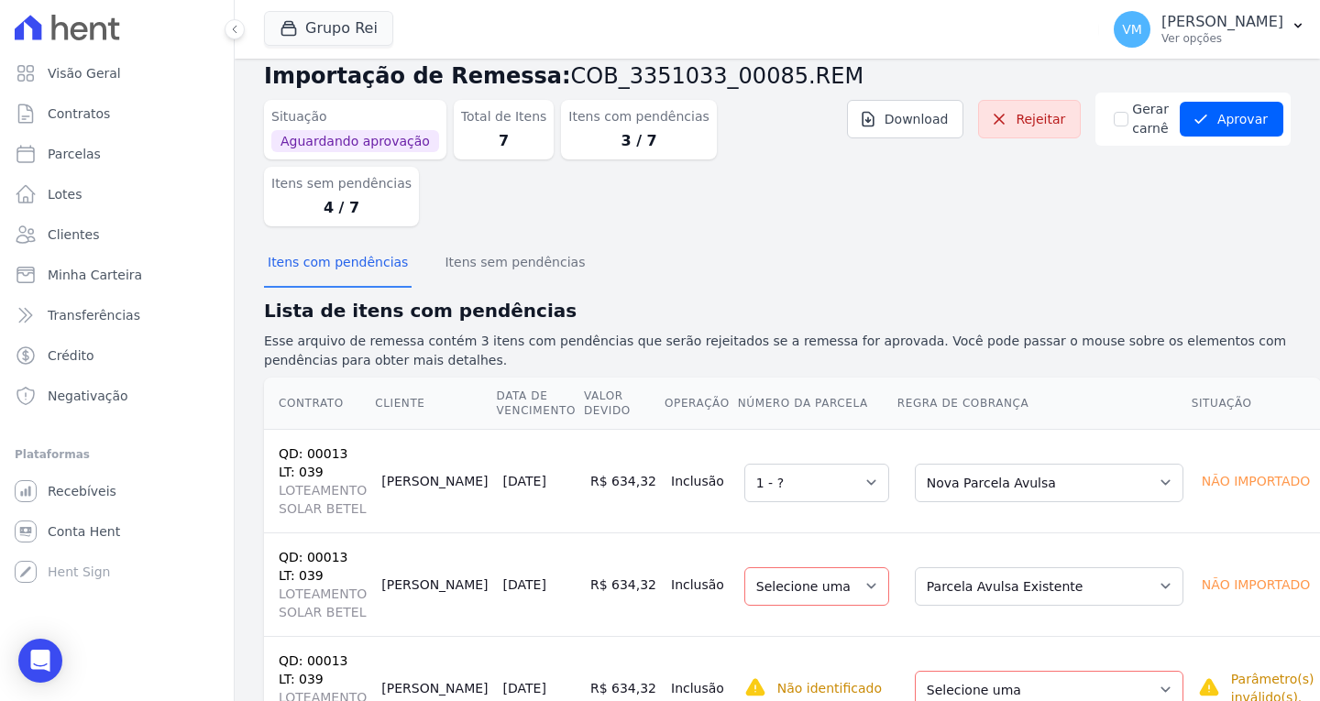
scroll to position [50, 0]
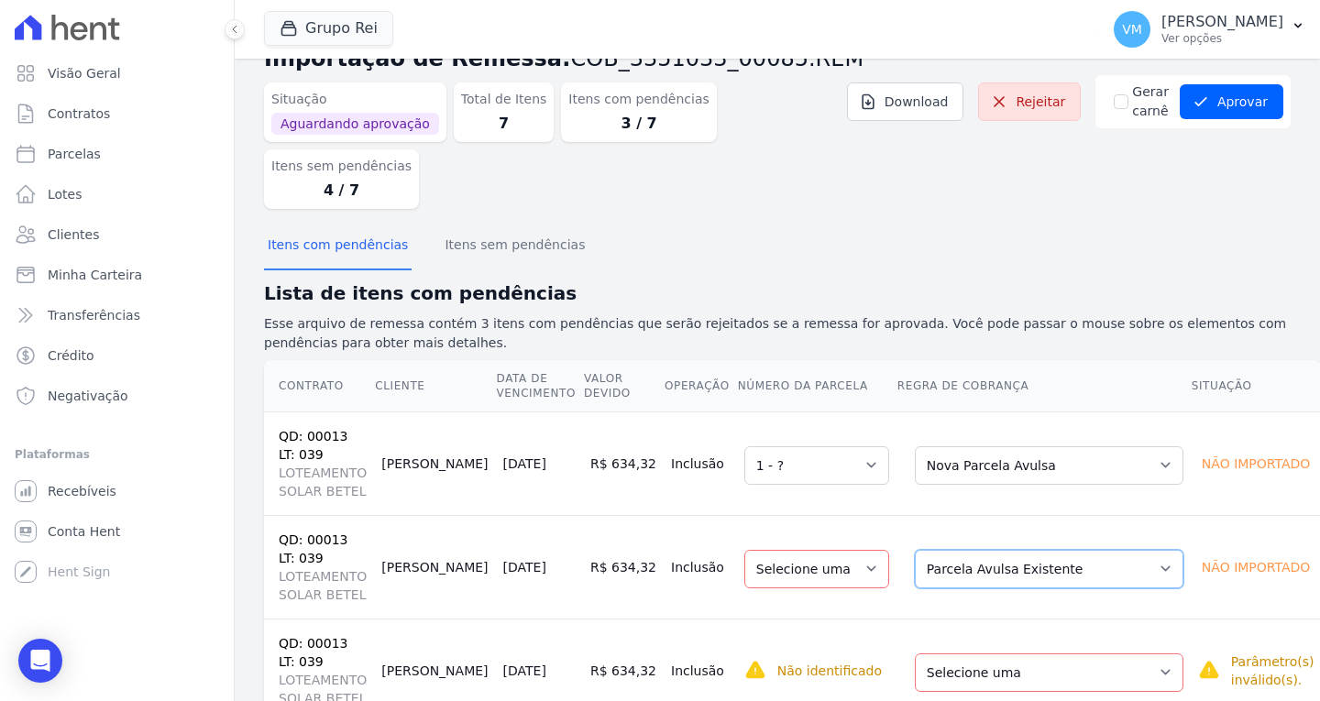
click at [1006, 550] on select "Selecione uma Nova Parcela Avulsa Parcela Avulsa Existente Parcela Normal (109 …" at bounding box center [1049, 569] width 269 height 39
select select "1"
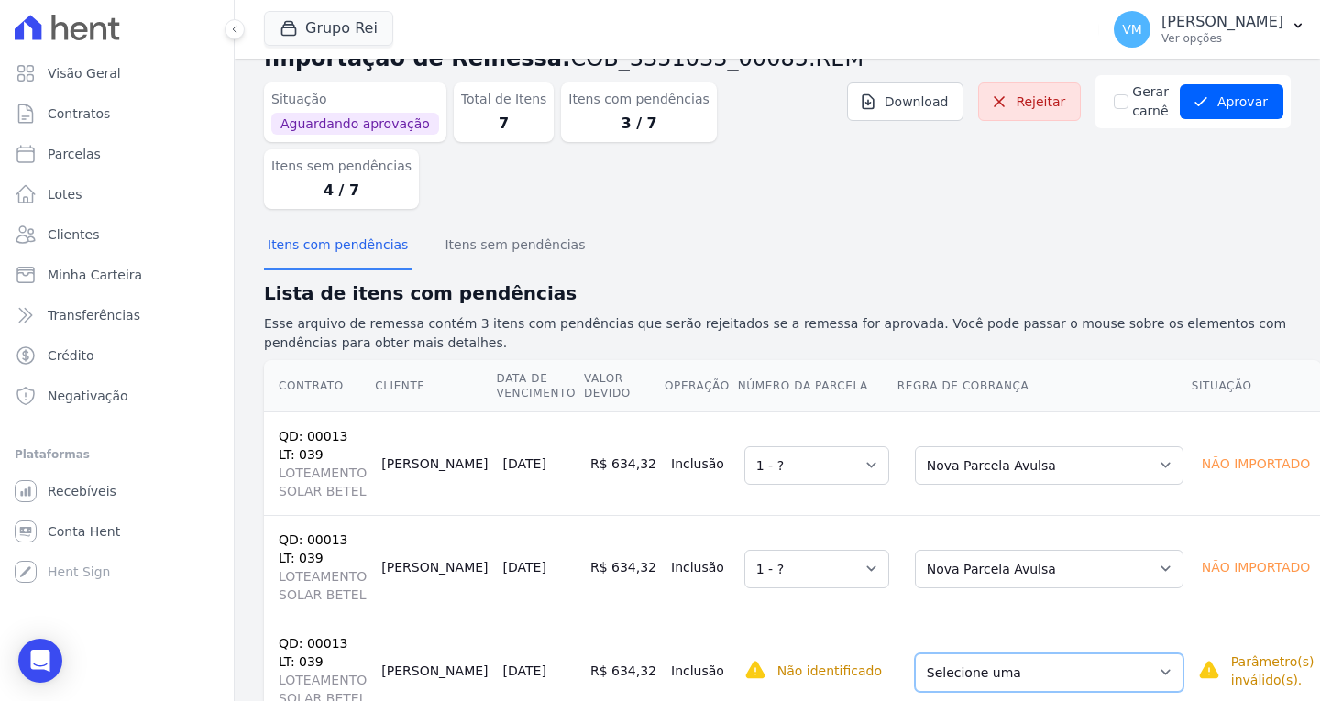
click at [1000, 654] on select "Selecione uma Nova Parcela Avulsa Parcela Avulsa Existente Parcela Normal (109 …" at bounding box center [1049, 673] width 269 height 39
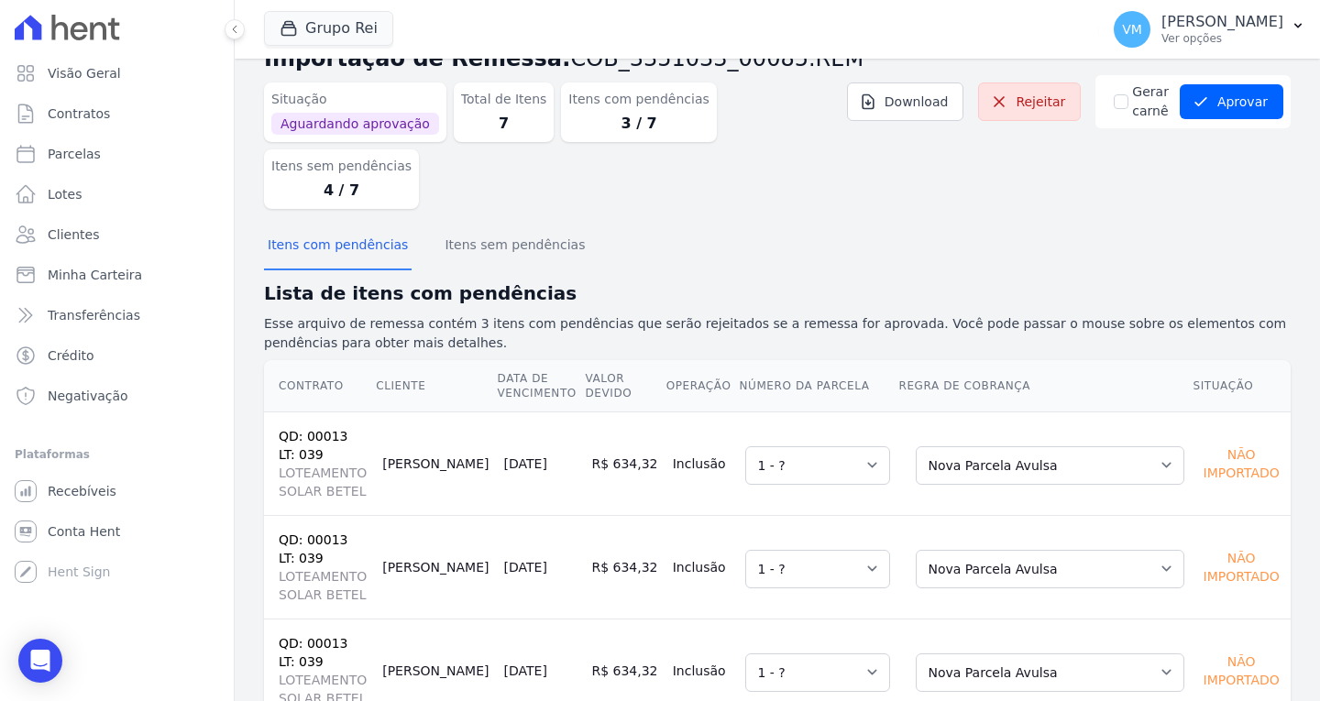
scroll to position [0, 0]
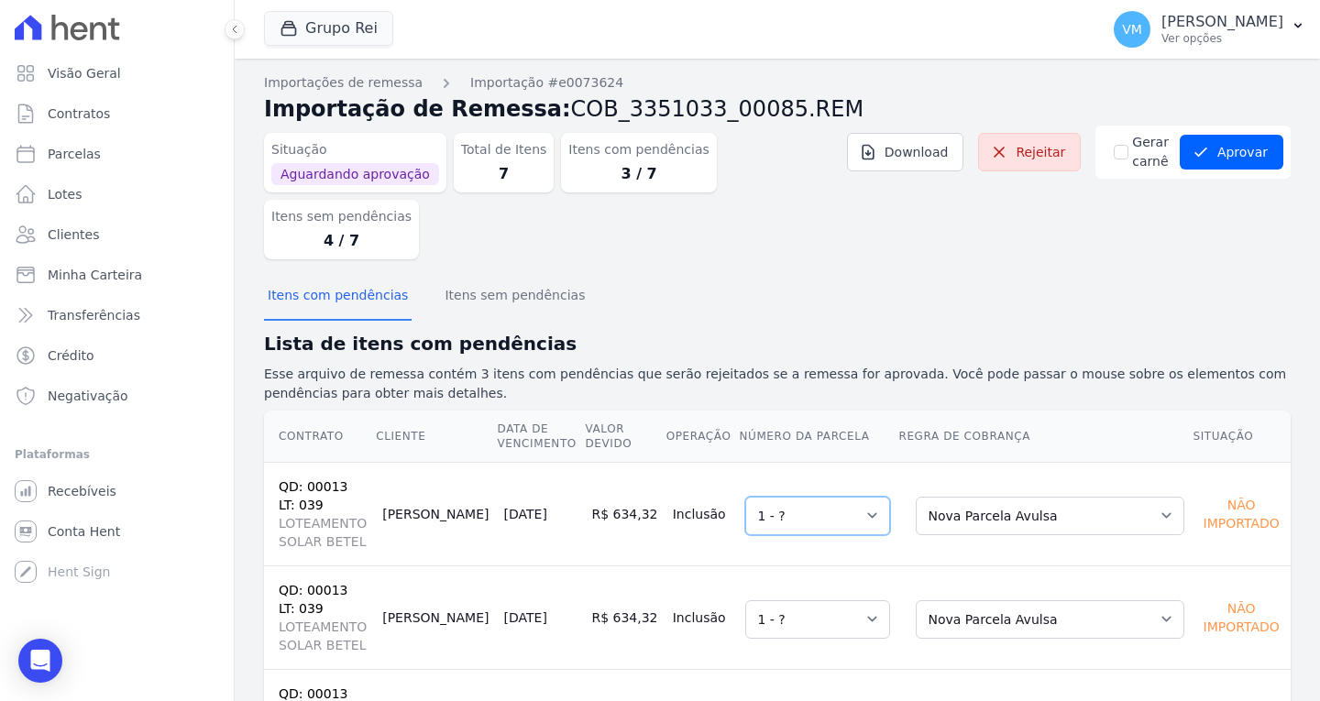
click at [817, 497] on select "Selecione uma 1 - ?" at bounding box center [818, 516] width 145 height 39
click at [919, 365] on p "Esse arquivo de remessa contém 3 itens com pendências que serão rejeitados se a…" at bounding box center [777, 384] width 1027 height 39
click at [1220, 152] on button "Aprovar" at bounding box center [1232, 152] width 104 height 35
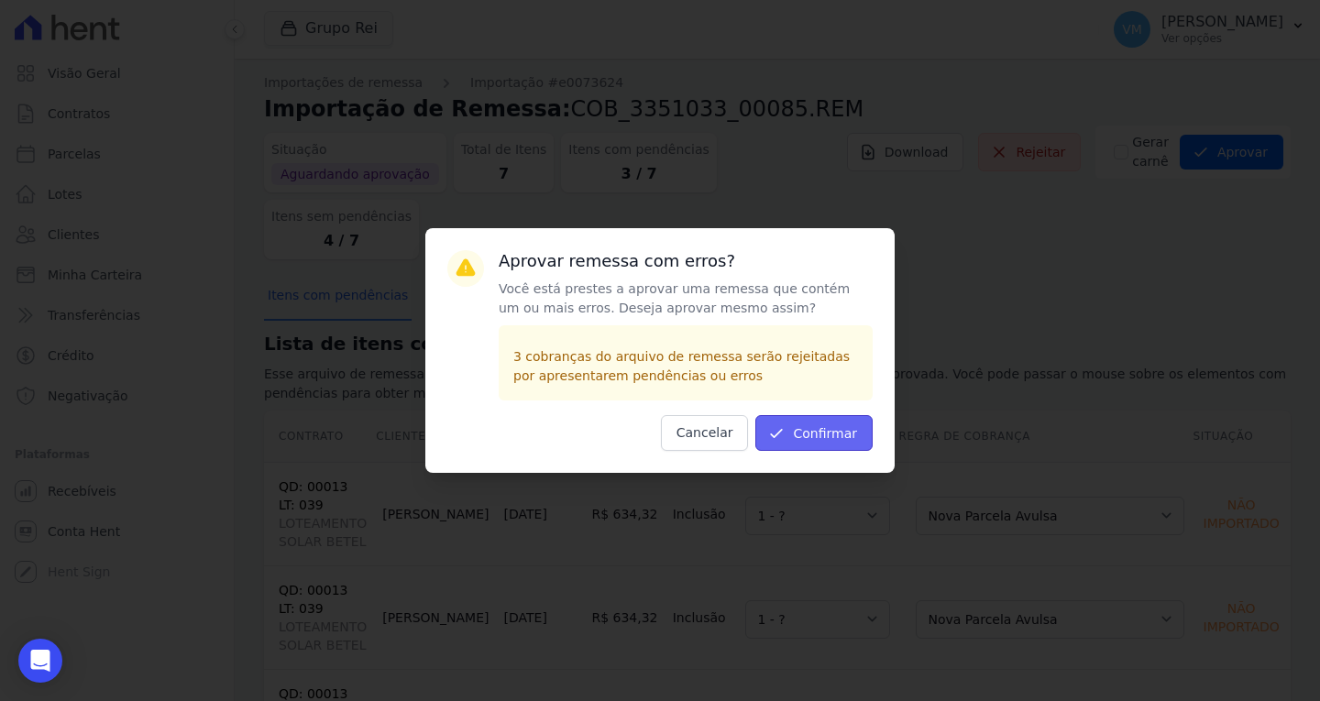
click at [786, 434] on icon "submit" at bounding box center [777, 434] width 18 height 18
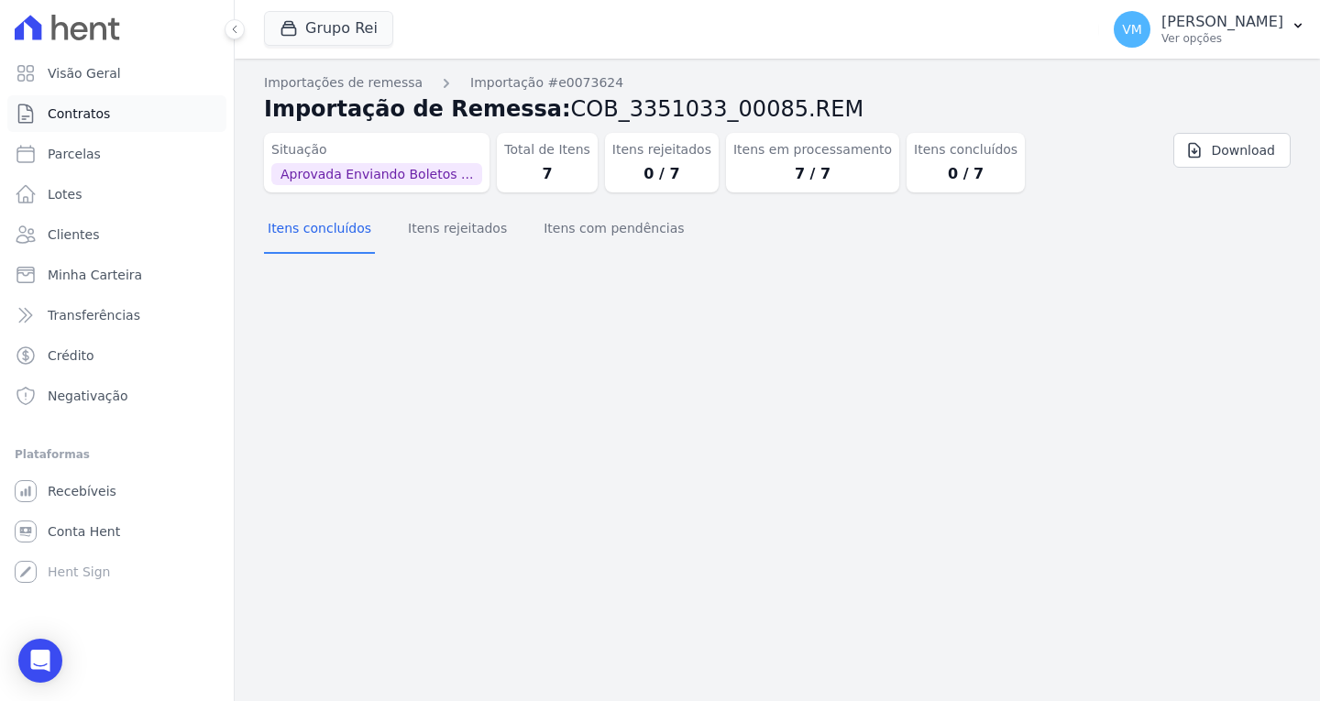
click at [84, 105] on span "Contratos" at bounding box center [79, 114] width 62 height 18
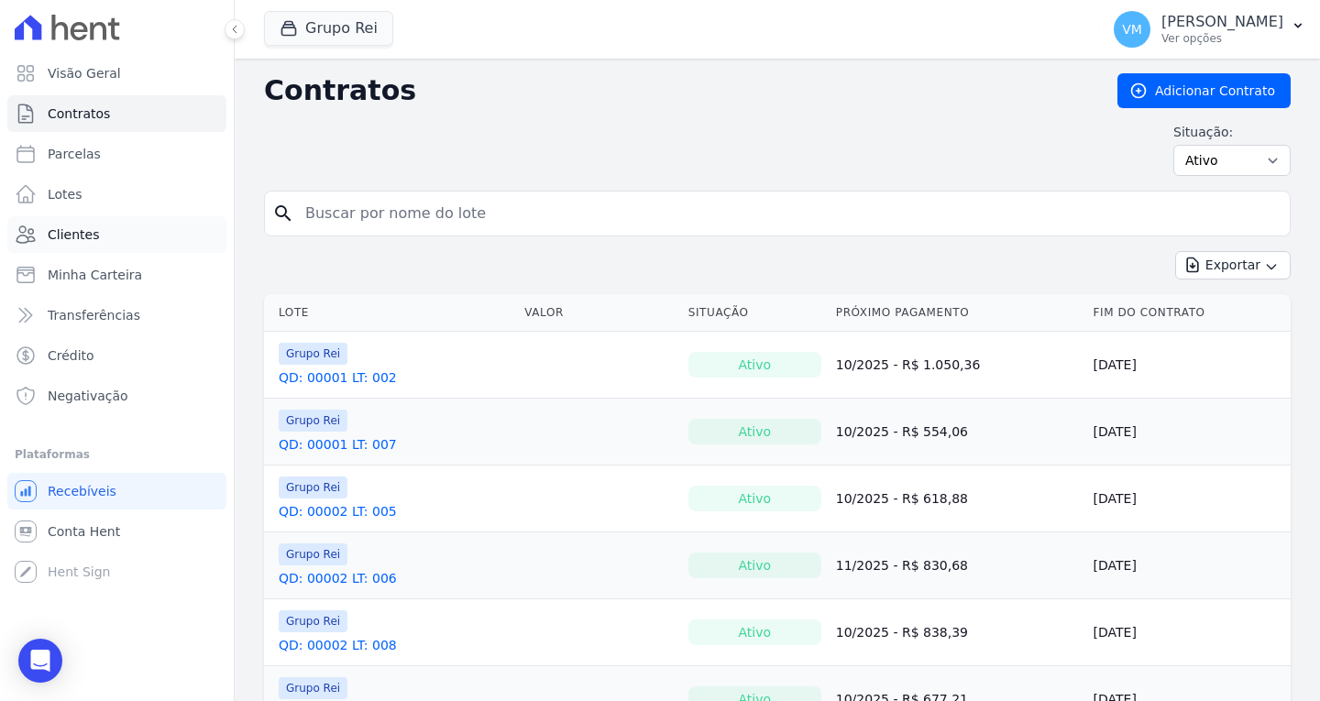
click at [92, 242] on span "Clientes" at bounding box center [73, 235] width 51 height 18
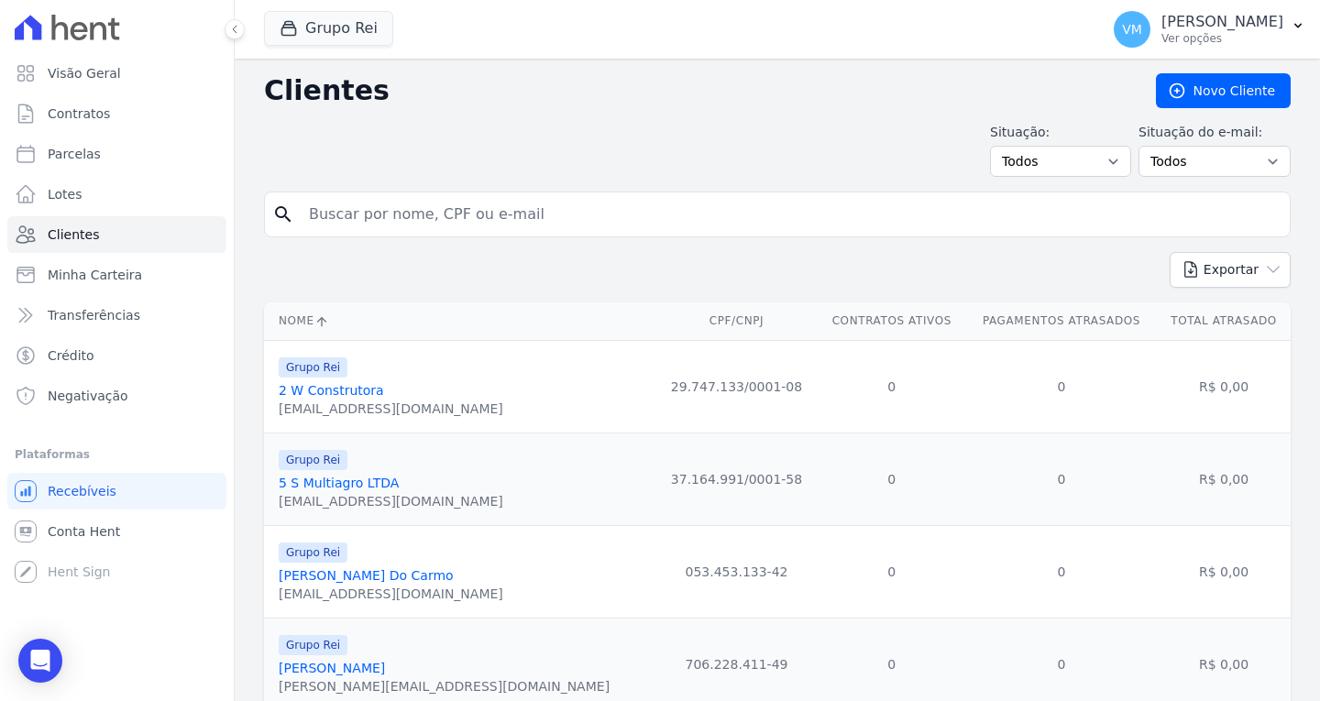
click at [440, 215] on input "search" at bounding box center [790, 214] width 985 height 37
paste input "03519665107"
type input "03519665107"
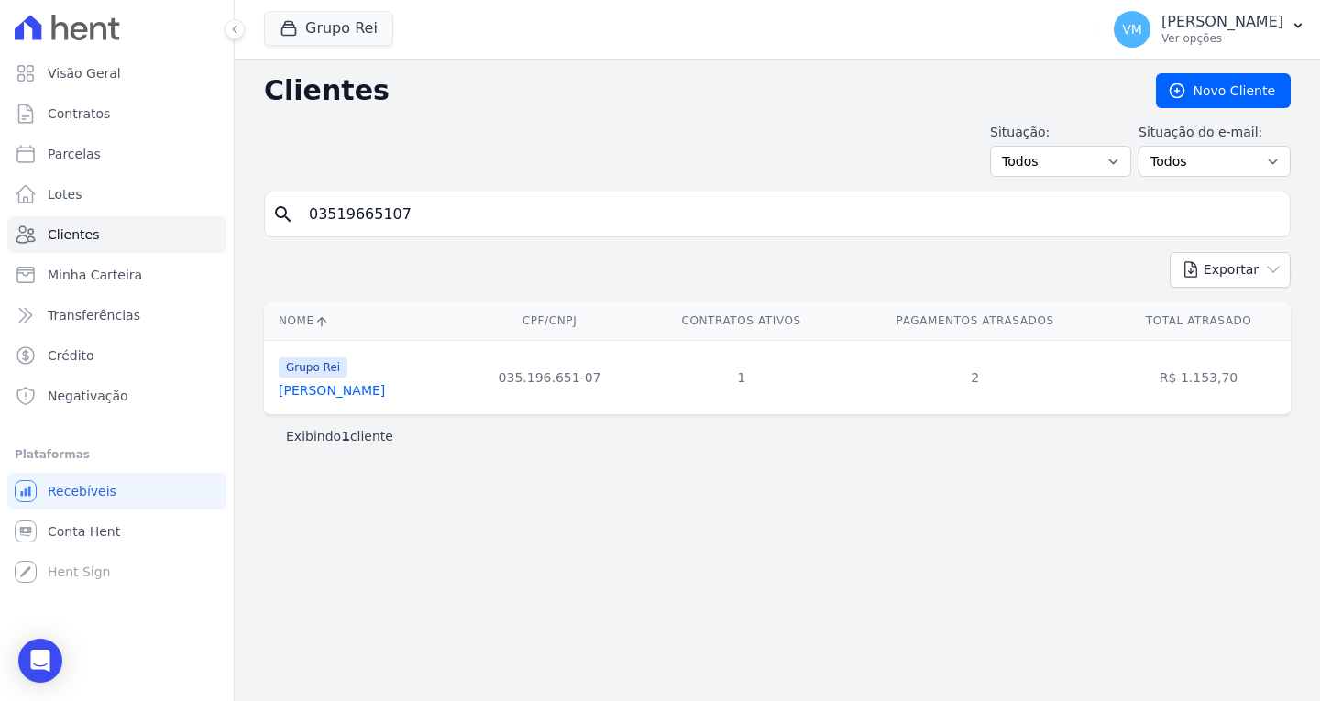
click at [367, 394] on link "[PERSON_NAME]" at bounding box center [332, 390] width 106 height 15
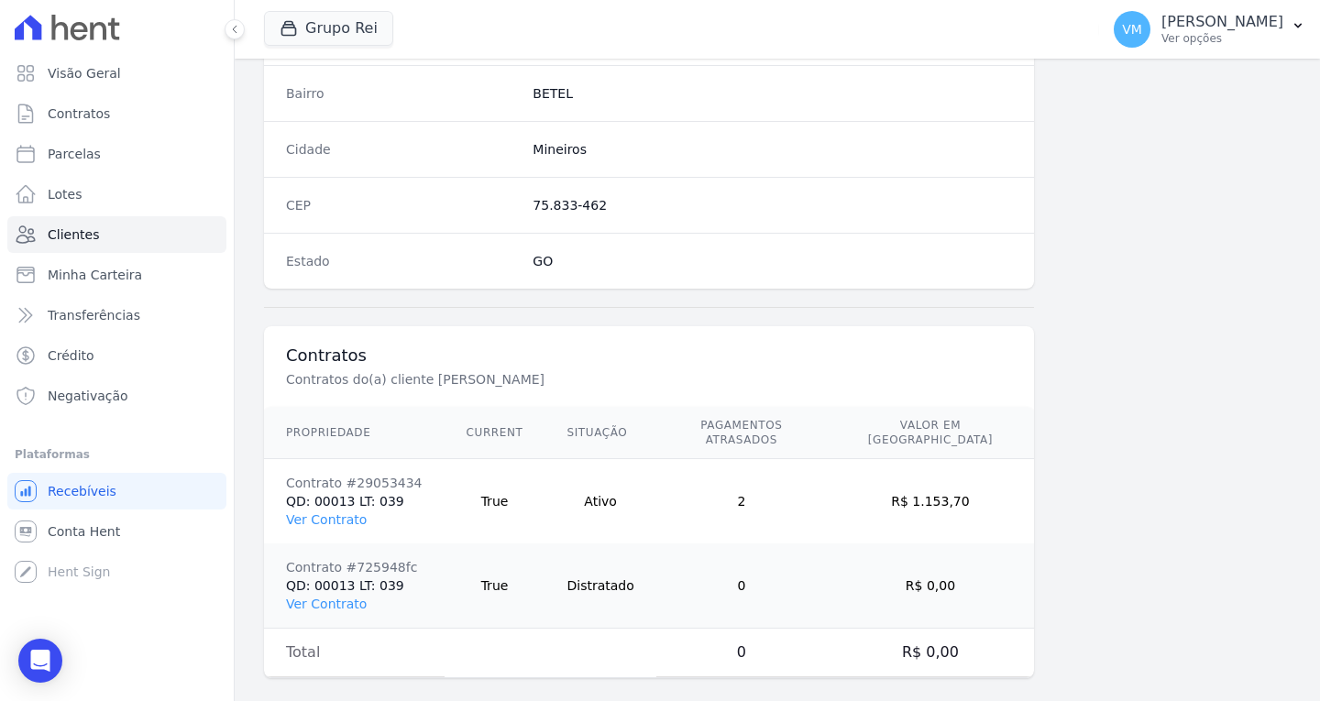
scroll to position [1099, 0]
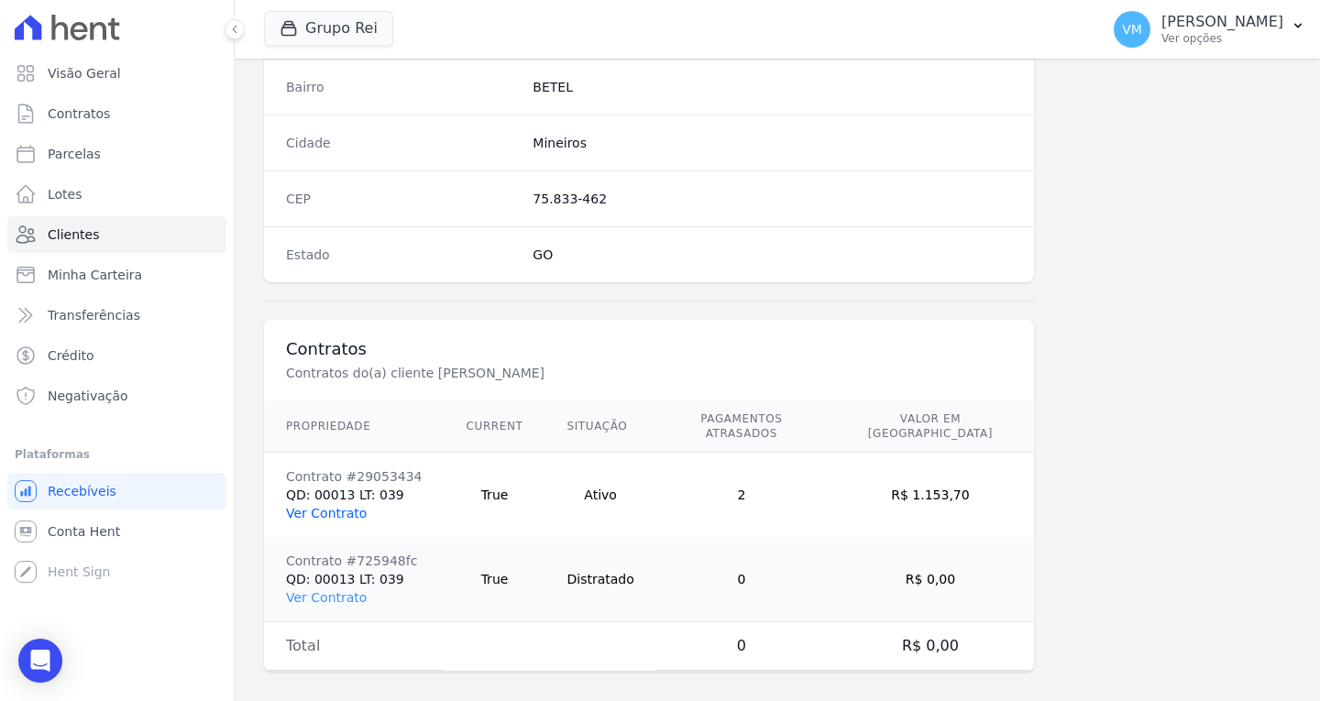
click at [335, 506] on link "Ver Contrato" at bounding box center [326, 513] width 81 height 15
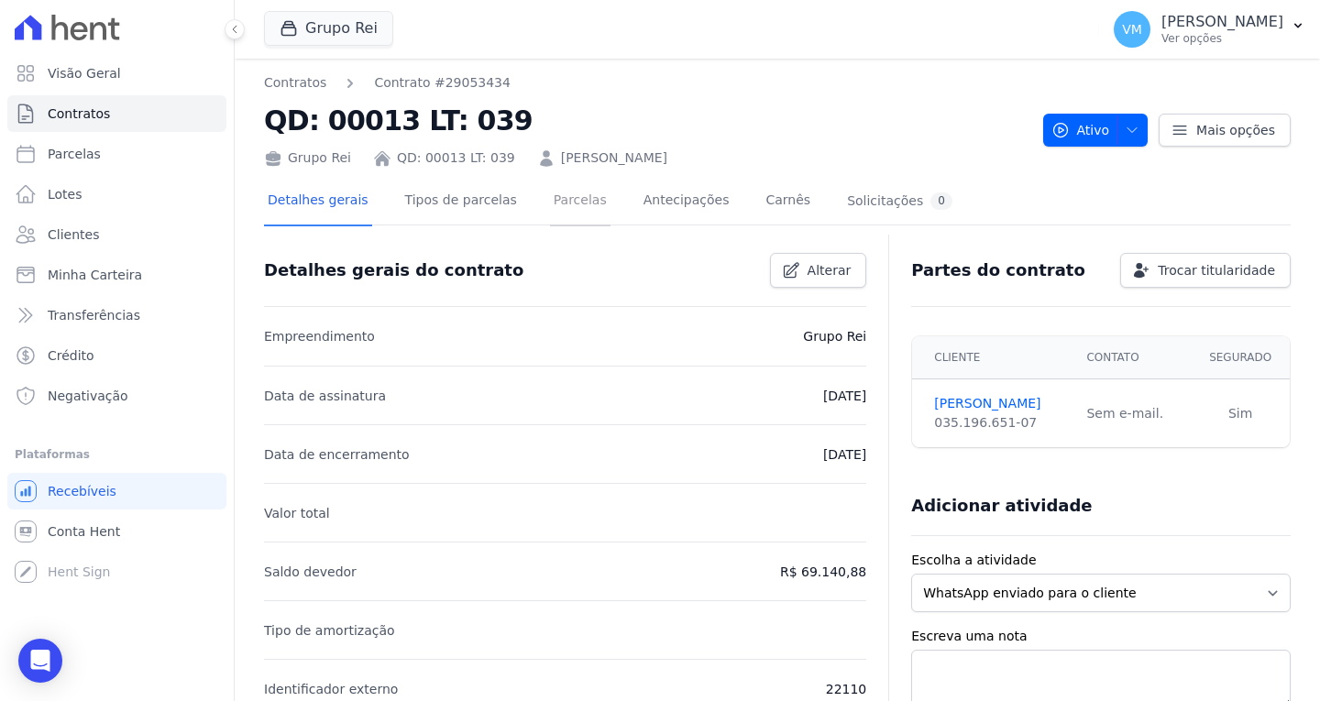
click at [554, 202] on link "Parcelas" at bounding box center [580, 202] width 61 height 49
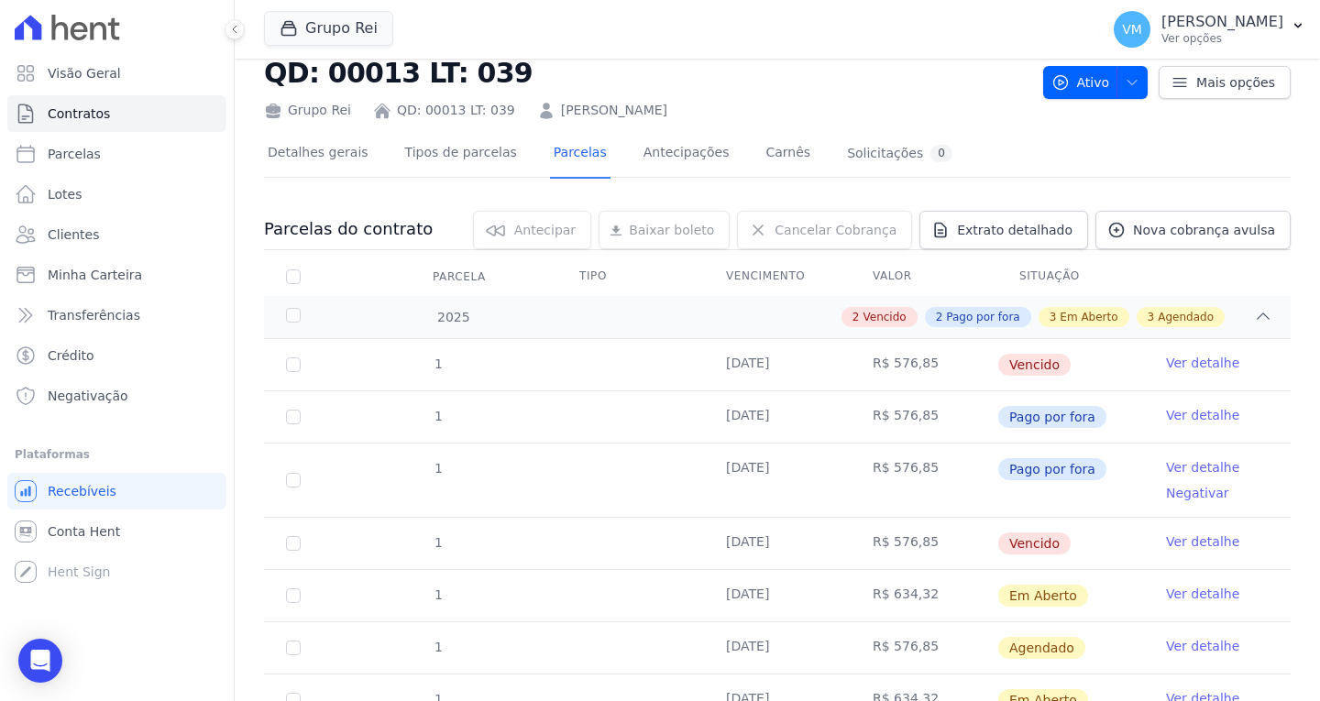
scroll to position [183, 0]
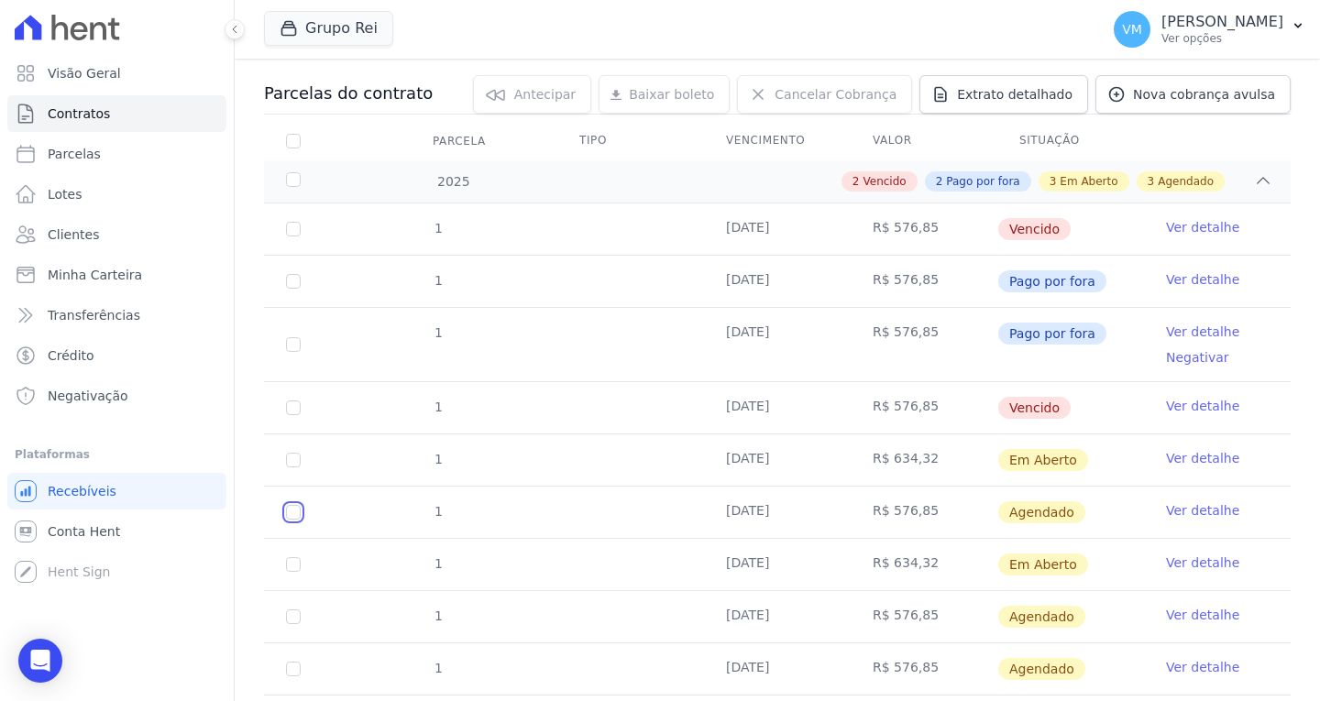
click at [289, 513] on input "checkbox" at bounding box center [293, 512] width 15 height 15
checkbox input "true"
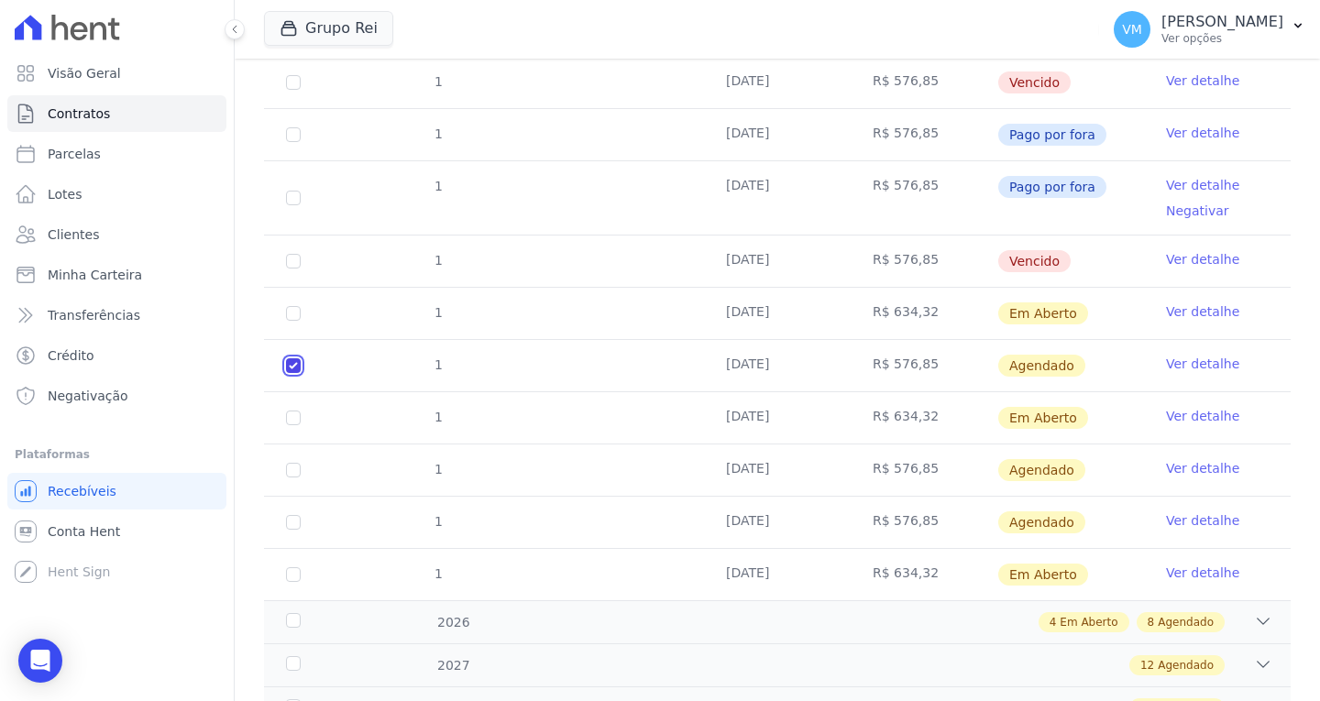
scroll to position [367, 0]
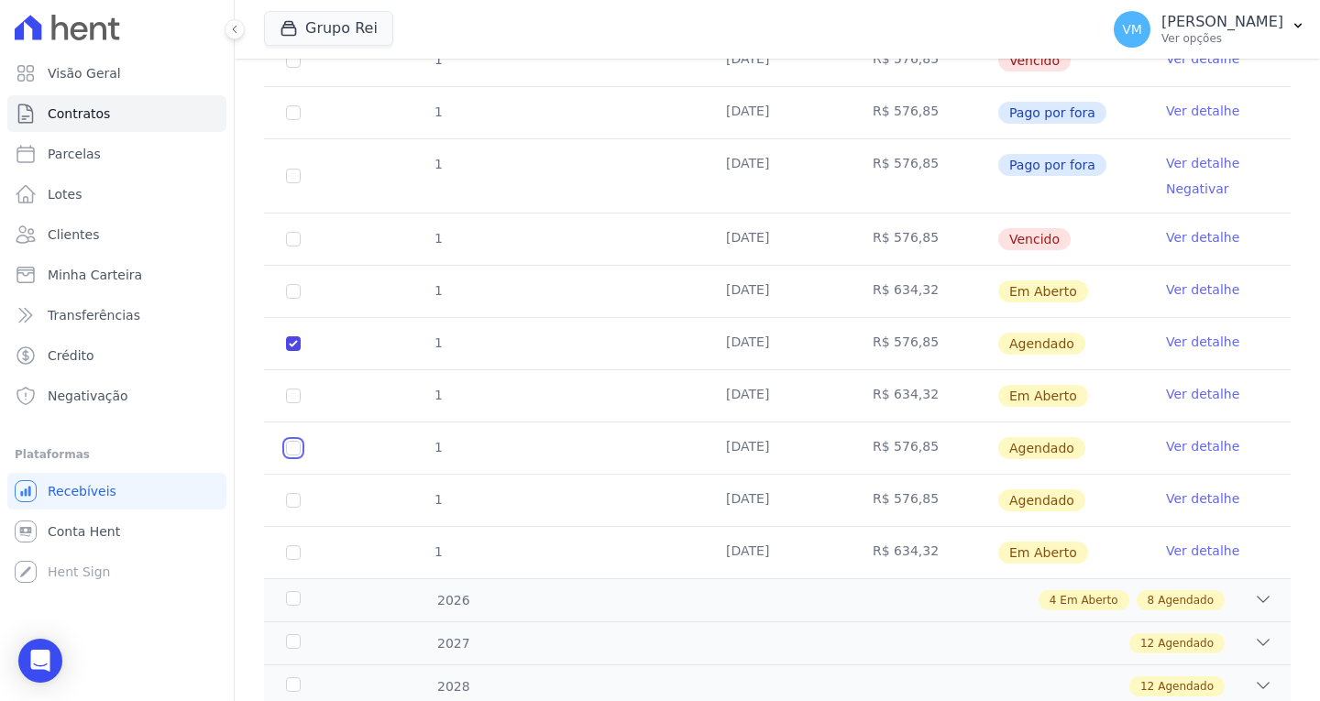
click at [295, 446] on input "checkbox" at bounding box center [293, 448] width 15 height 15
checkbox input "true"
click at [289, 503] on input "checkbox" at bounding box center [293, 500] width 15 height 15
checkbox input "true"
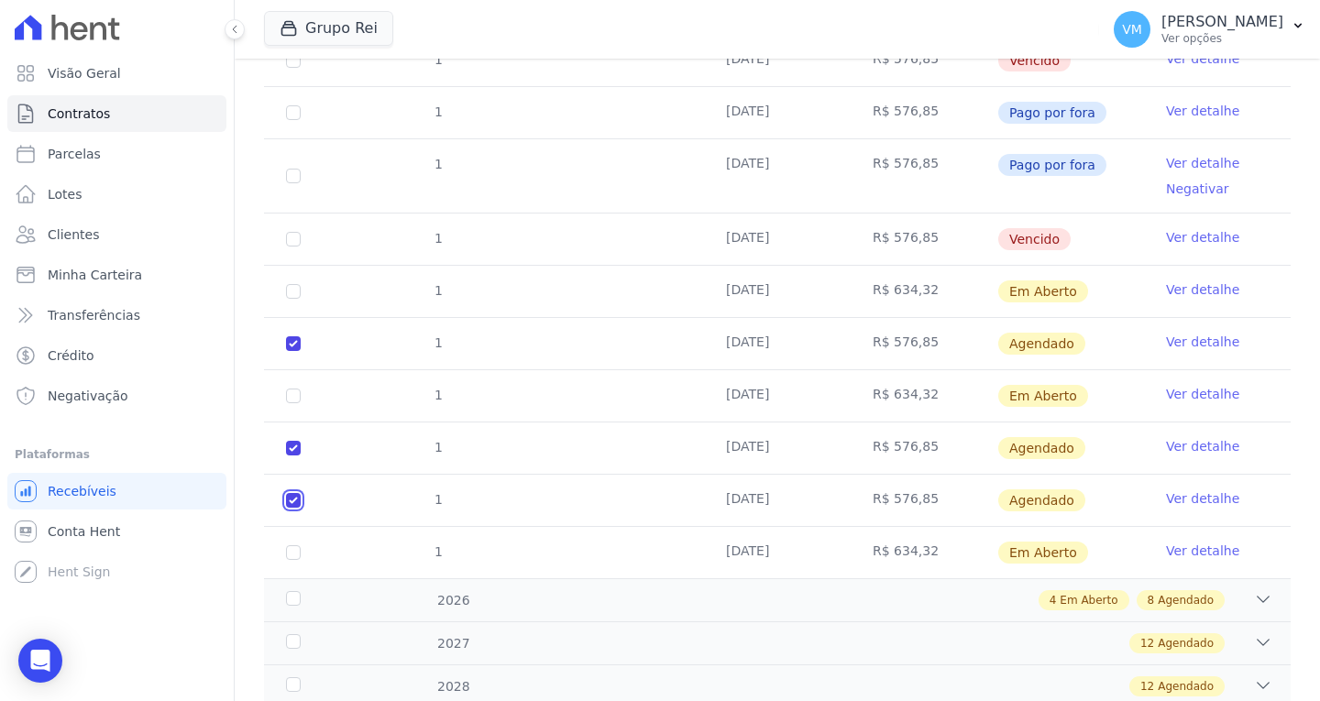
checkbox input "true"
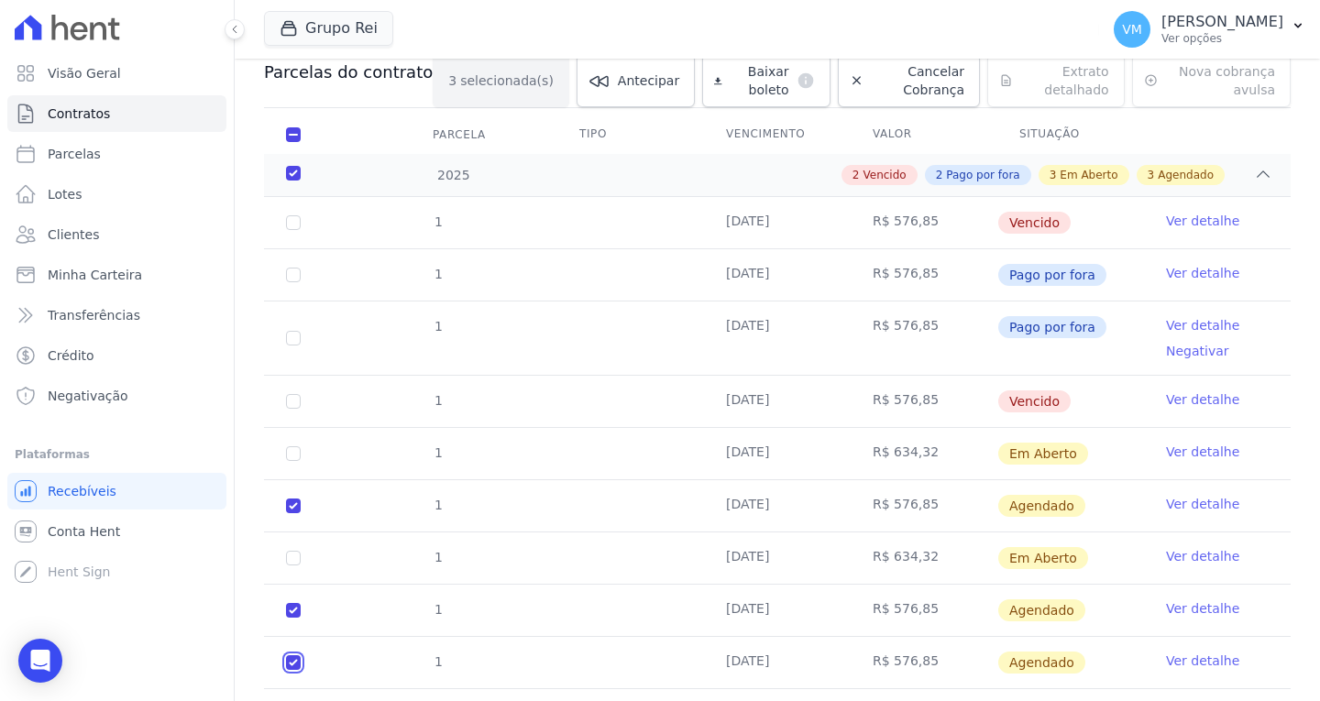
scroll to position [0, 0]
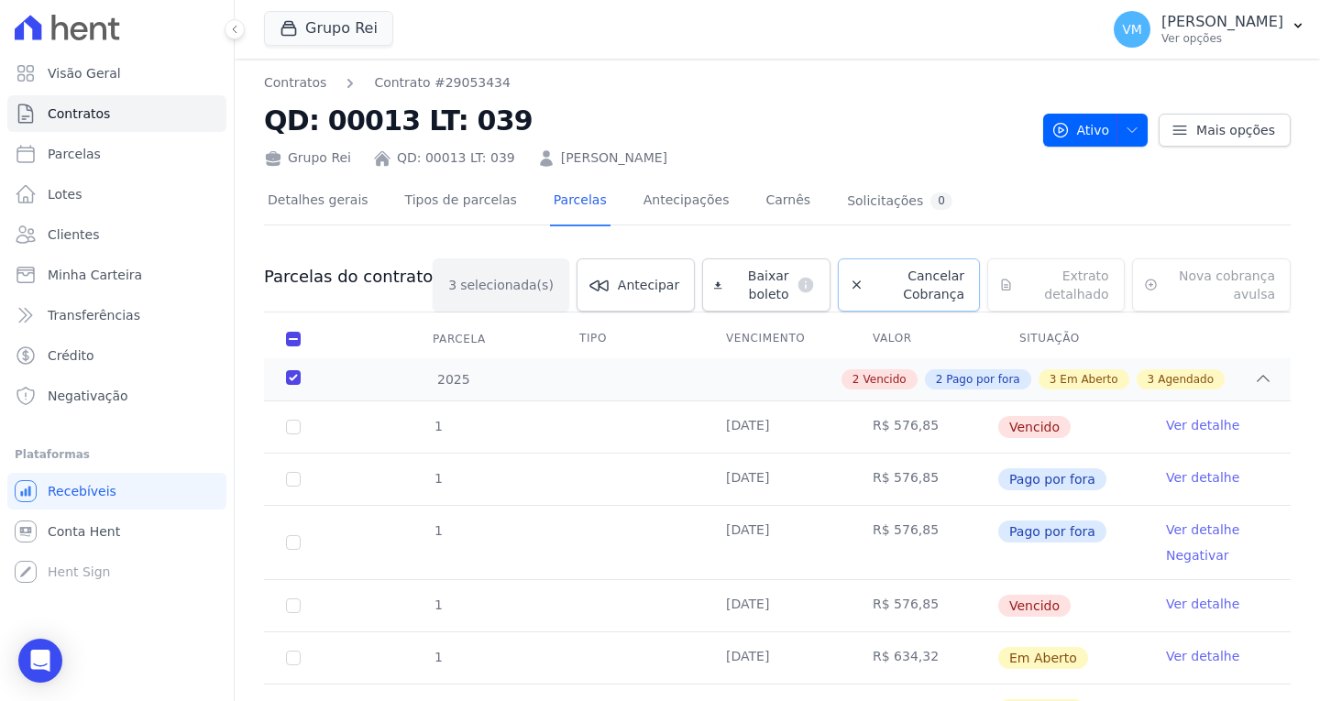
click at [899, 282] on span "Cancelar Cobrança" at bounding box center [918, 285] width 94 height 37
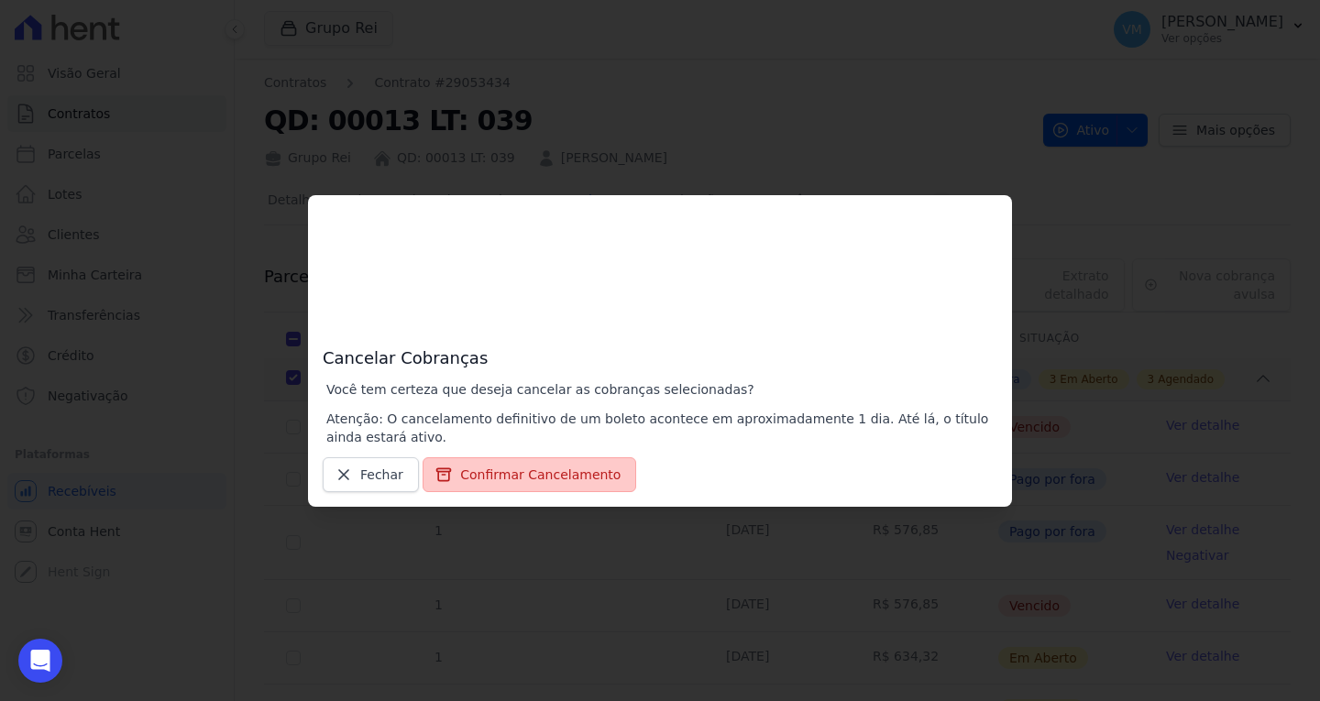
click at [512, 468] on button "Confirmar Cancelamento" at bounding box center [530, 475] width 214 height 35
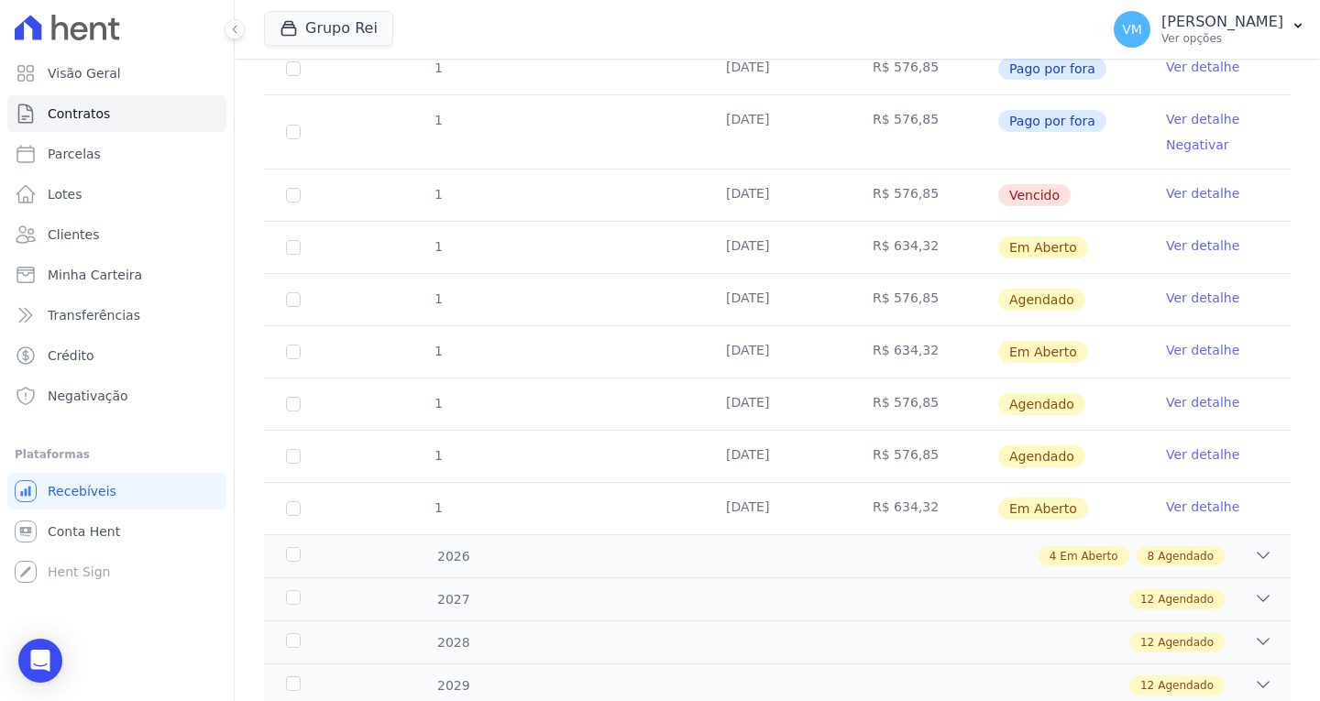
scroll to position [396, 0]
click at [1204, 298] on link "Ver detalhe" at bounding box center [1202, 298] width 73 height 18
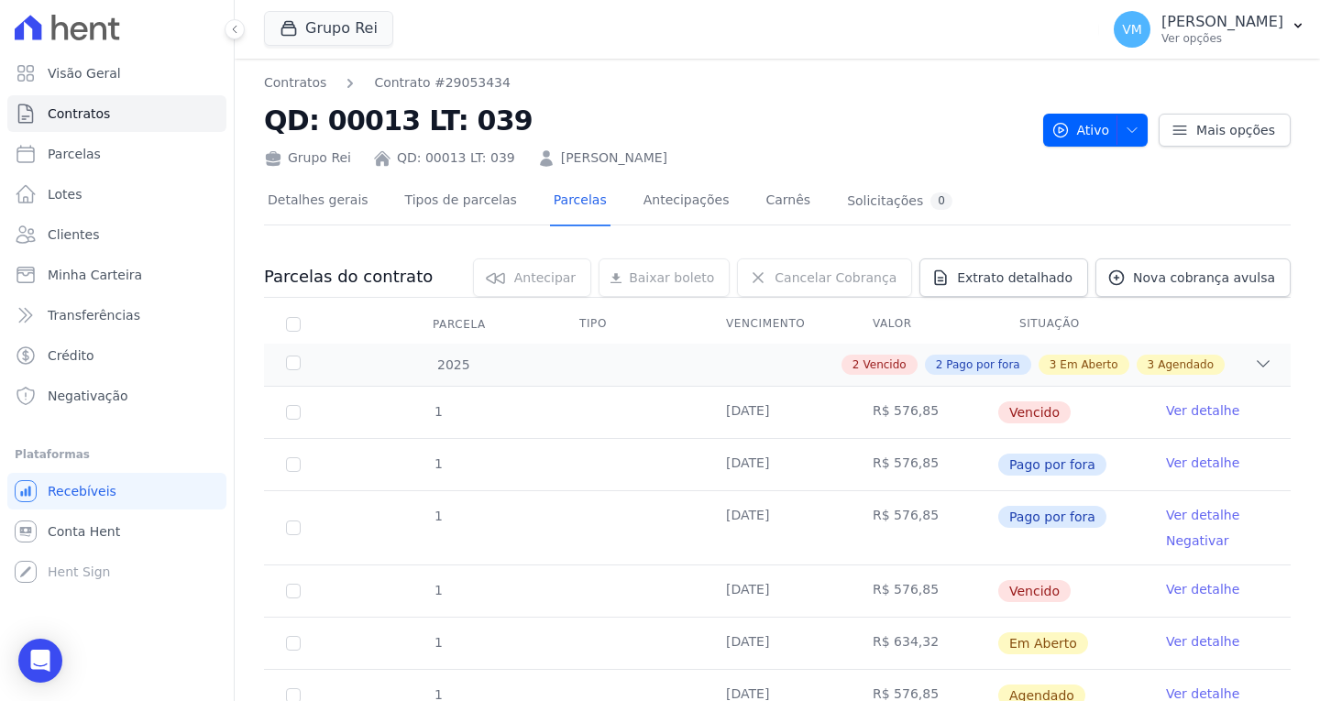
drag, startPoint x: 536, startPoint y: 152, endPoint x: 749, endPoint y: 147, distance: 213.7
click at [749, 147] on div "Grupo Rei QD: 00013 LT: 039 [PERSON_NAME]" at bounding box center [646, 154] width 765 height 27
copy link "[PERSON_NAME]"
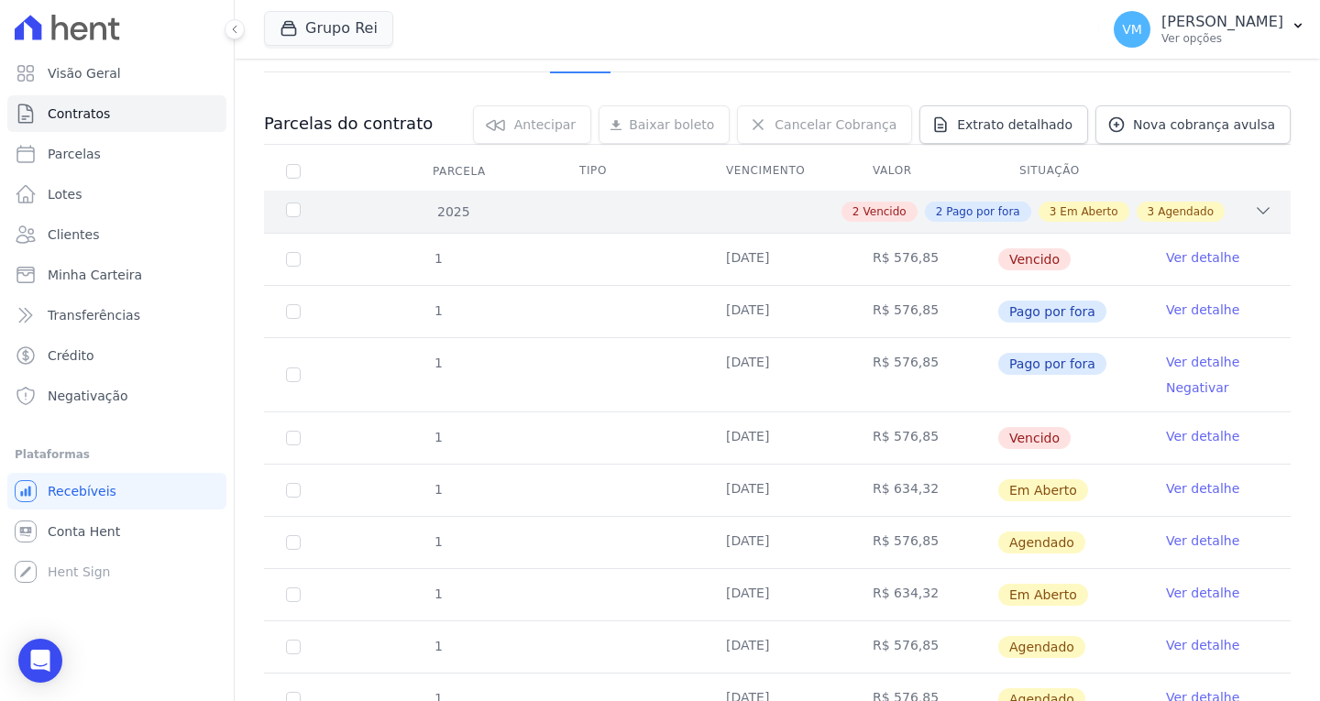
scroll to position [183, 0]
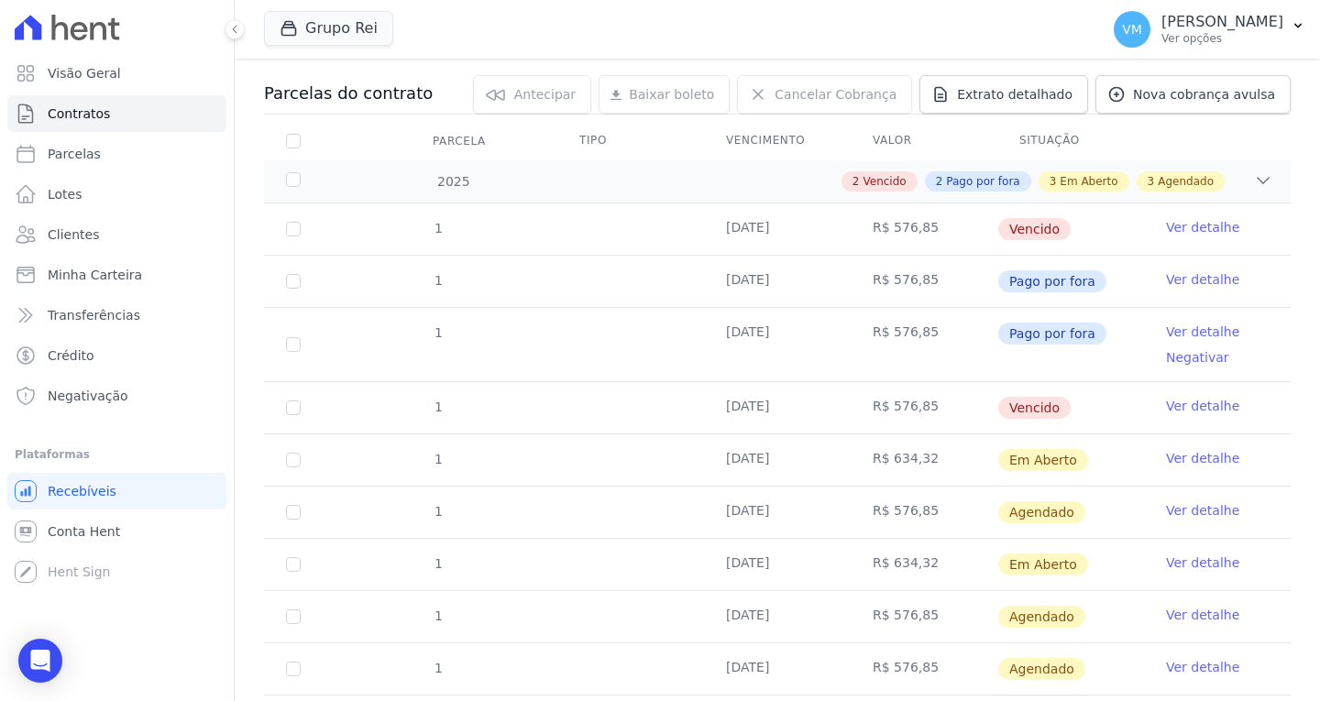
click at [1207, 514] on link "Ver detalhe" at bounding box center [1202, 511] width 73 height 18
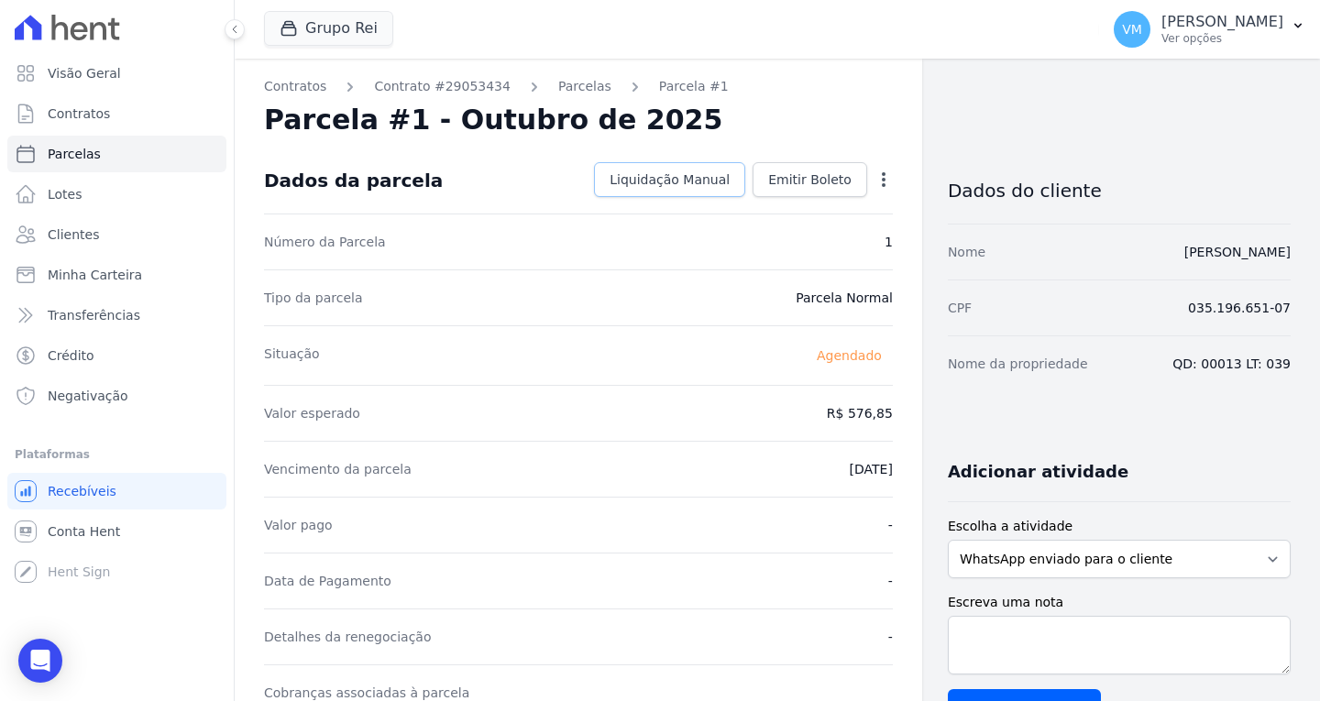
click at [666, 173] on span "Liquidação Manual" at bounding box center [670, 180] width 120 height 18
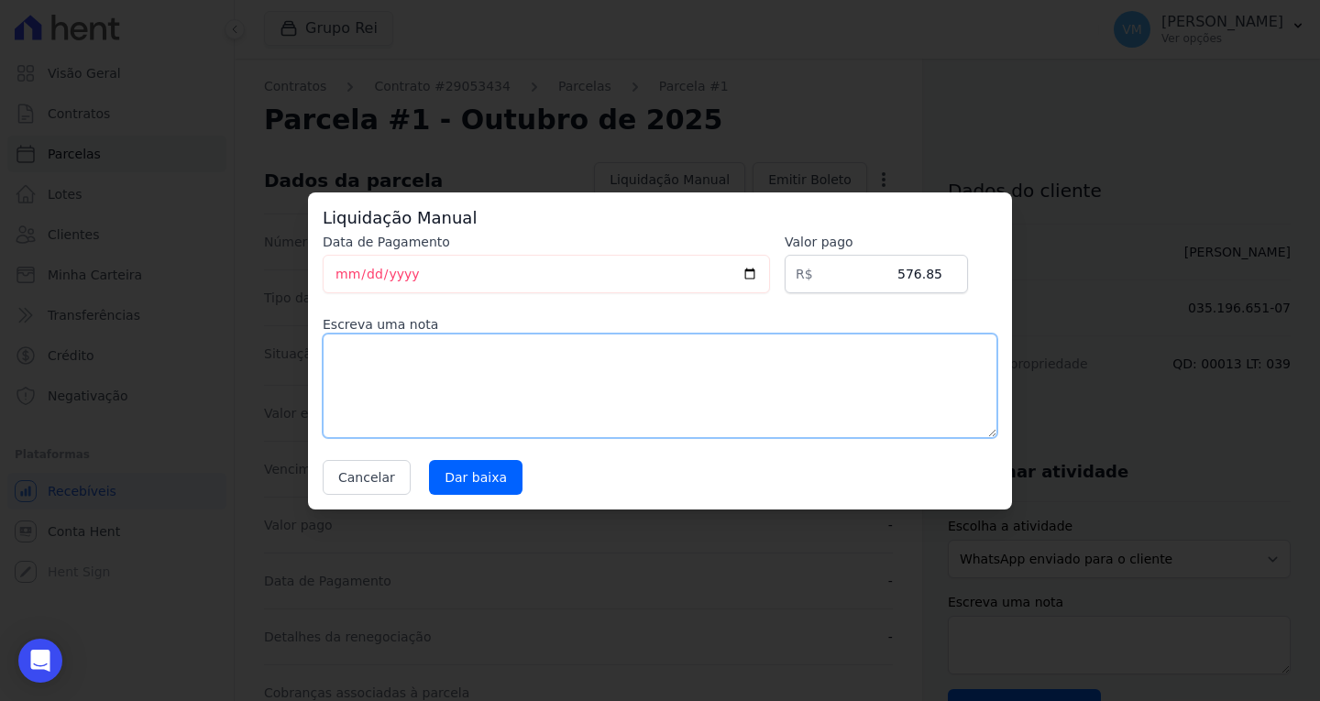
click at [508, 365] on textarea at bounding box center [660, 386] width 675 height 105
click at [509, 357] on textarea at bounding box center [660, 386] width 675 height 105
type textarea "Boleto com valor divergente"
drag, startPoint x: 463, startPoint y: 481, endPoint x: 595, endPoint y: 477, distance: 132.1
click at [467, 481] on input "Dar baixa" at bounding box center [476, 477] width 94 height 35
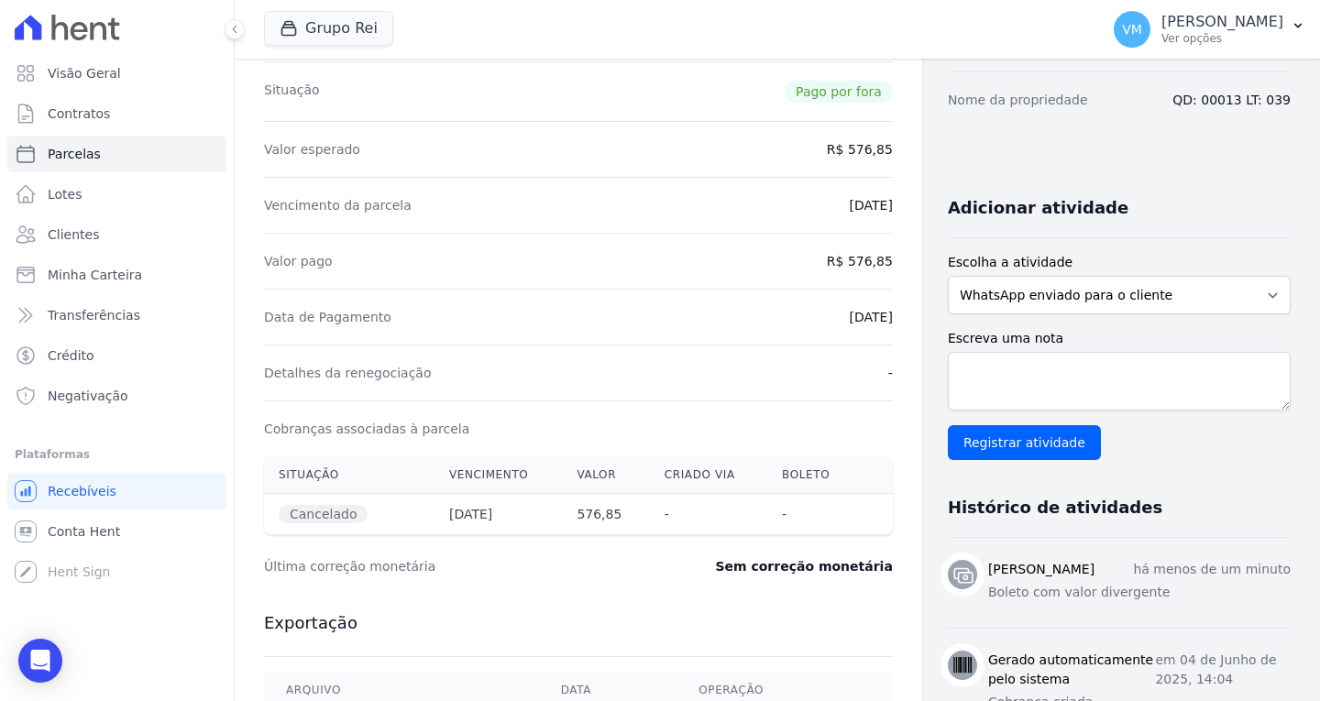
scroll to position [236, 0]
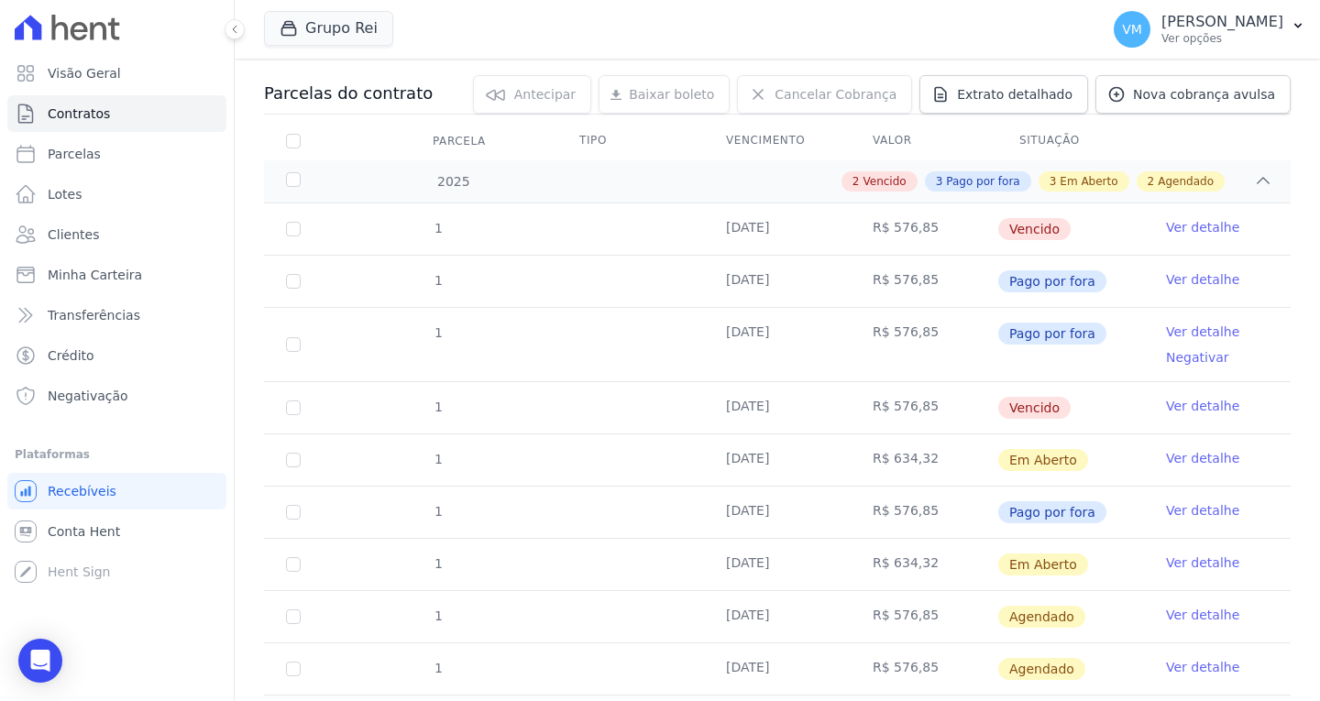
scroll to position [275, 0]
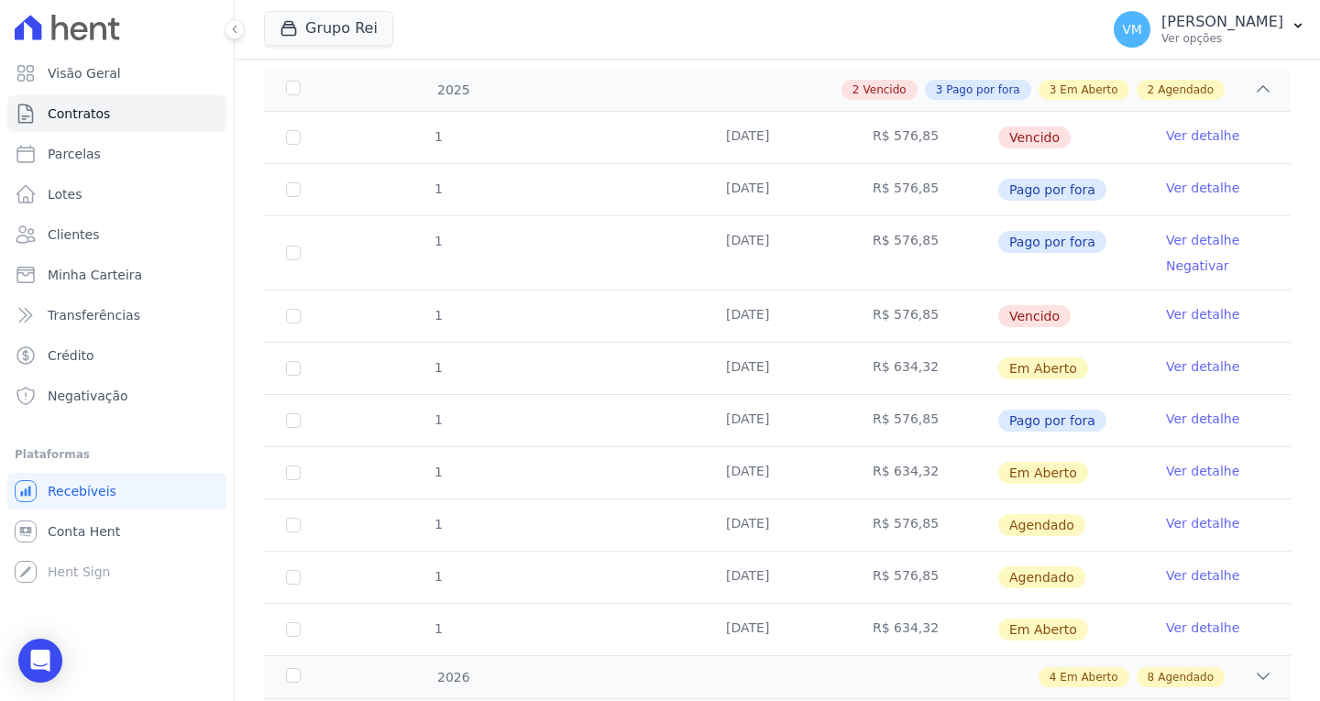
click at [1203, 523] on link "Ver detalhe" at bounding box center [1202, 523] width 73 height 18
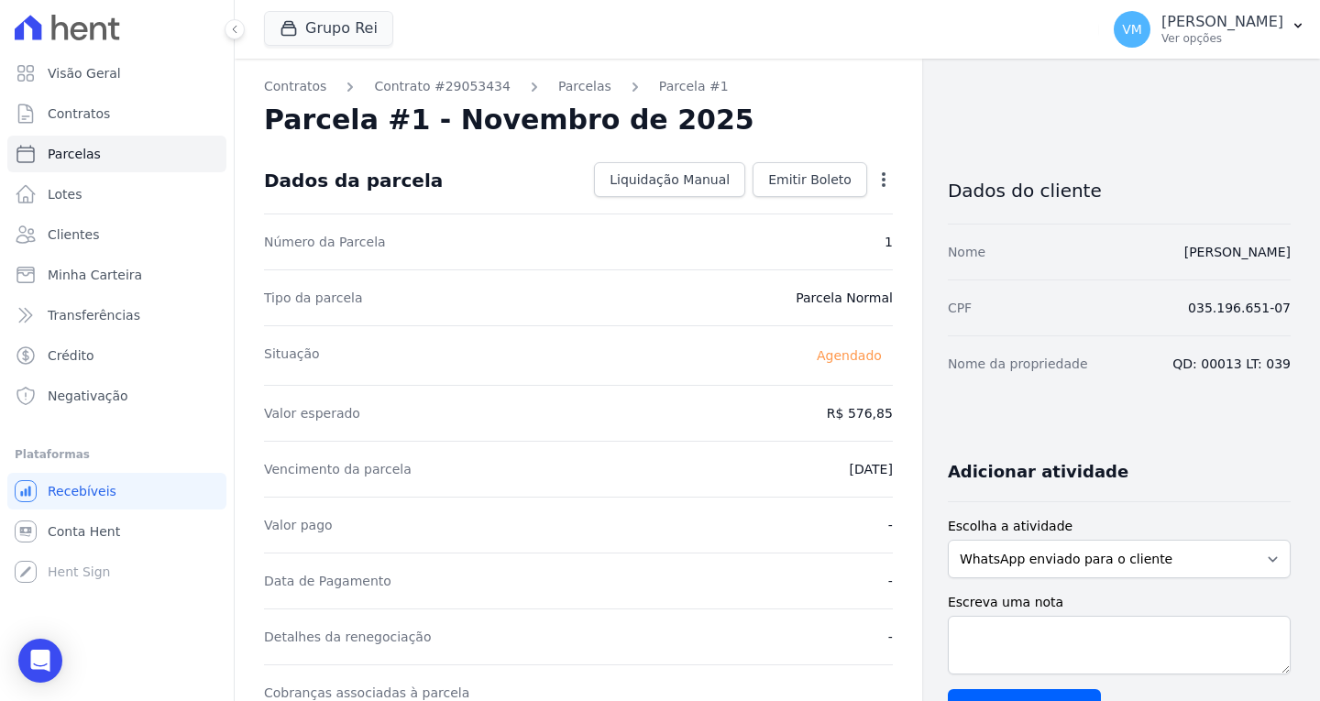
click at [876, 177] on icon "button" at bounding box center [884, 180] width 18 height 18
click at [667, 182] on span "Liquidação Manual" at bounding box center [670, 180] width 120 height 18
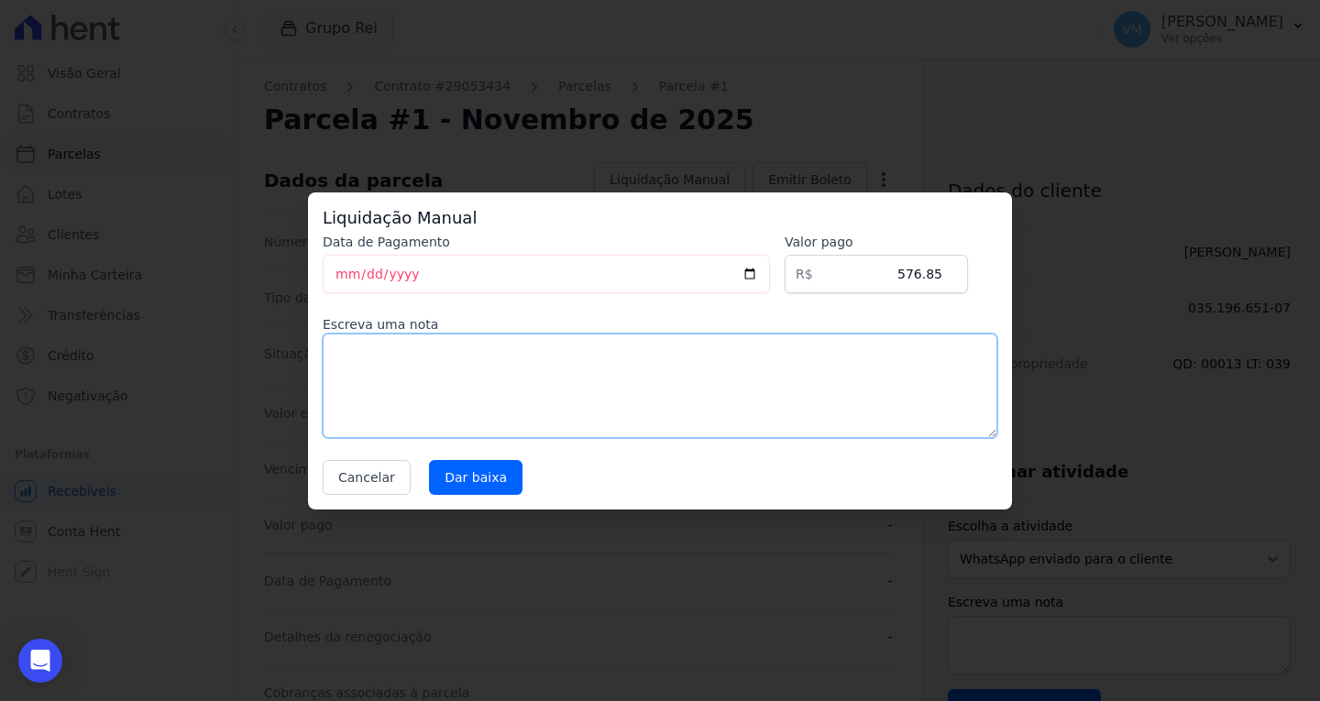
click at [435, 374] on textarea at bounding box center [660, 386] width 675 height 105
type textarea "boleto com valor divergente"
click at [441, 471] on input "Dar baixa" at bounding box center [476, 477] width 94 height 35
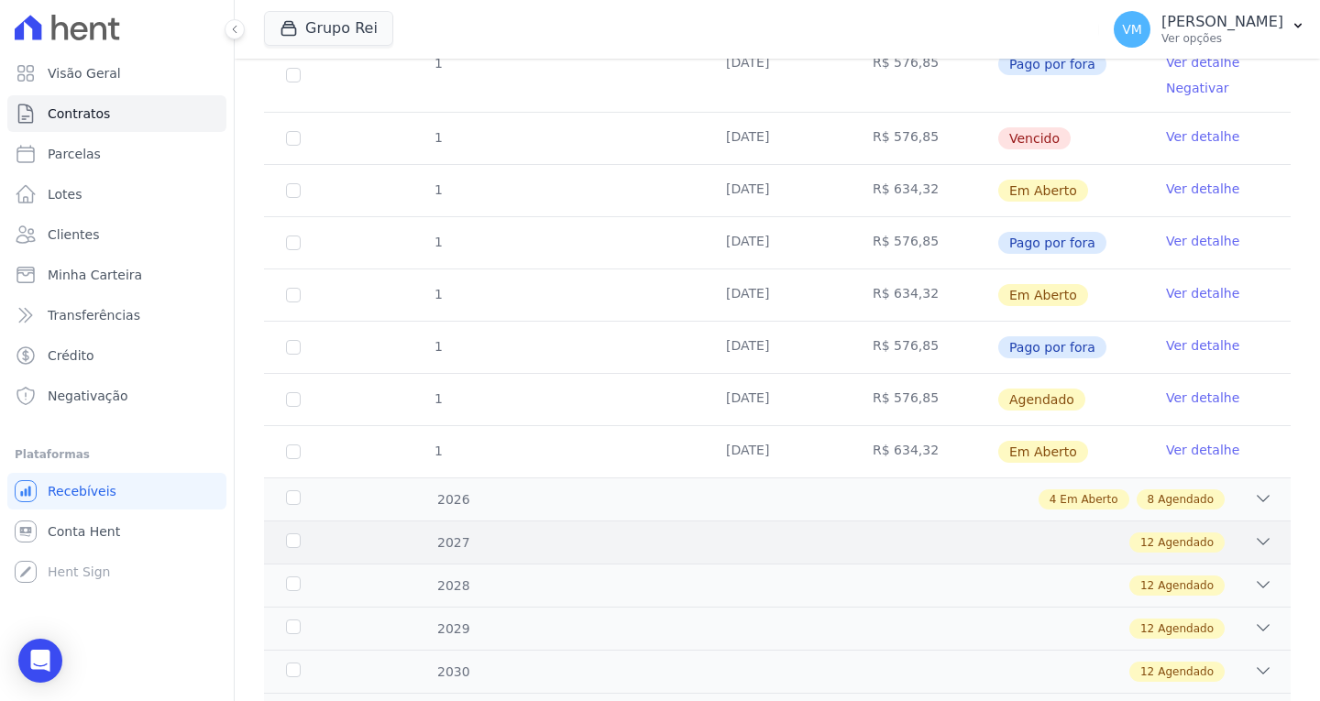
scroll to position [458, 0]
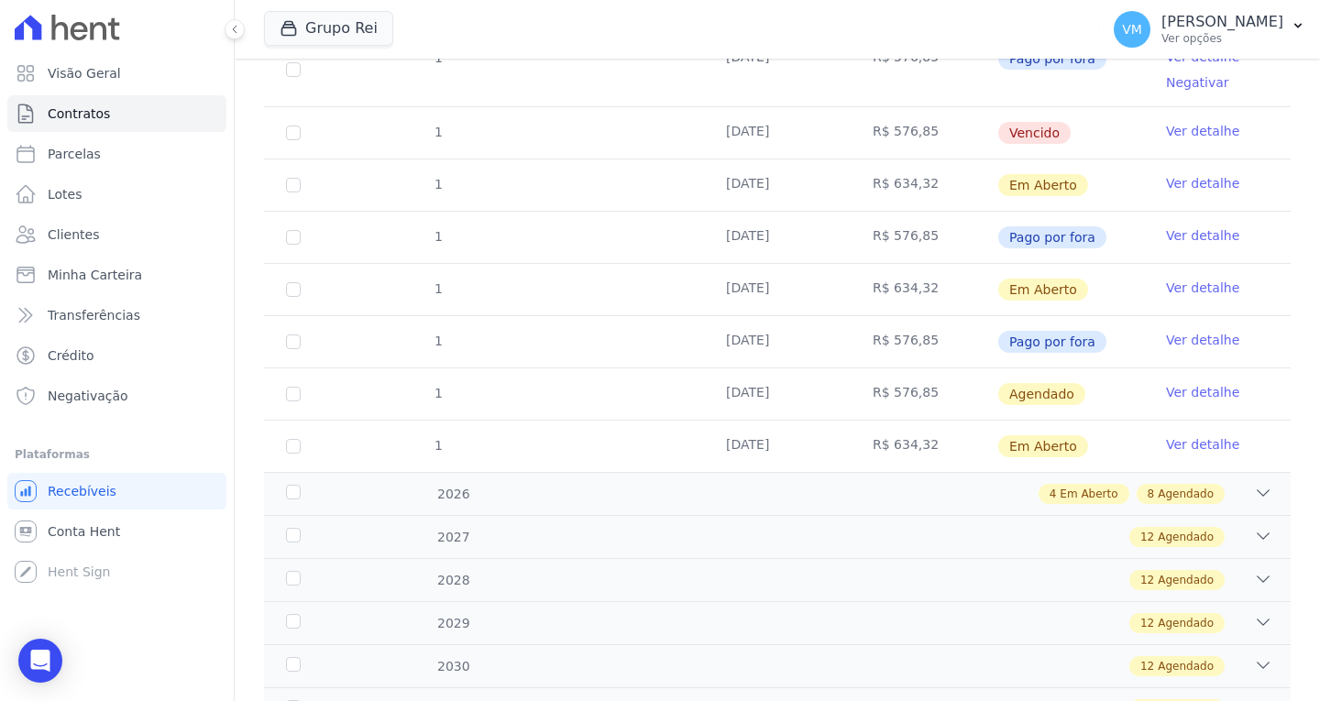
drag, startPoint x: 1190, startPoint y: 395, endPoint x: 1135, endPoint y: 395, distance: 55.0
click at [1189, 395] on link "Ver detalhe" at bounding box center [1202, 392] width 73 height 18
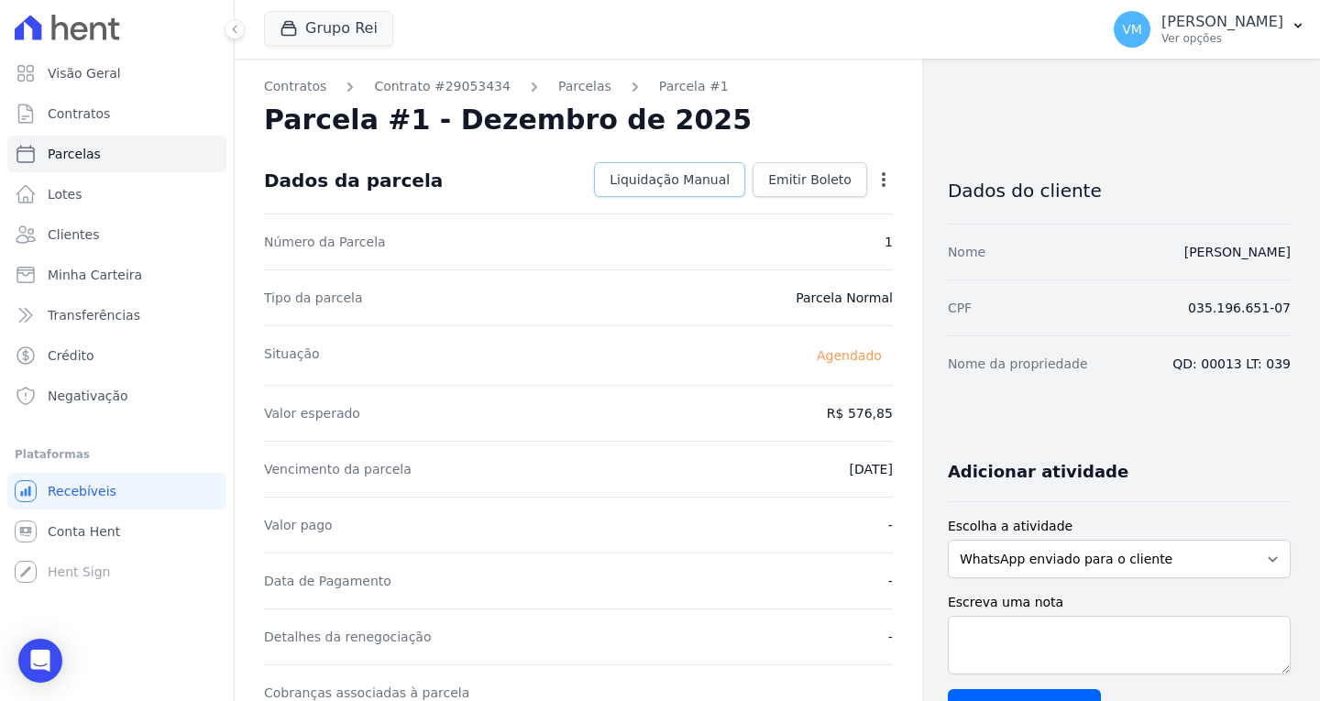
click at [673, 171] on span "Liquidação Manual" at bounding box center [670, 180] width 120 height 18
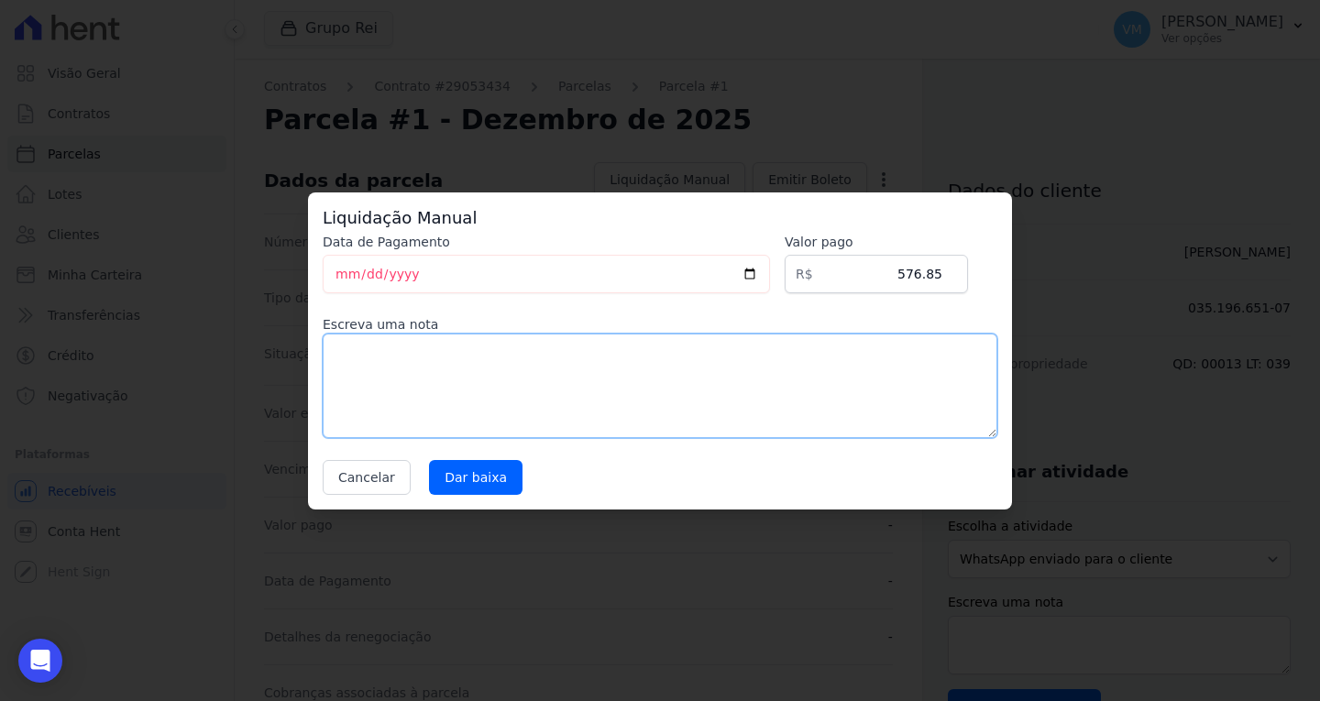
click at [510, 376] on textarea at bounding box center [660, 386] width 675 height 105
type textarea "b"
type textarea "valor divergente"
click at [483, 484] on input "Dar baixa" at bounding box center [476, 477] width 94 height 35
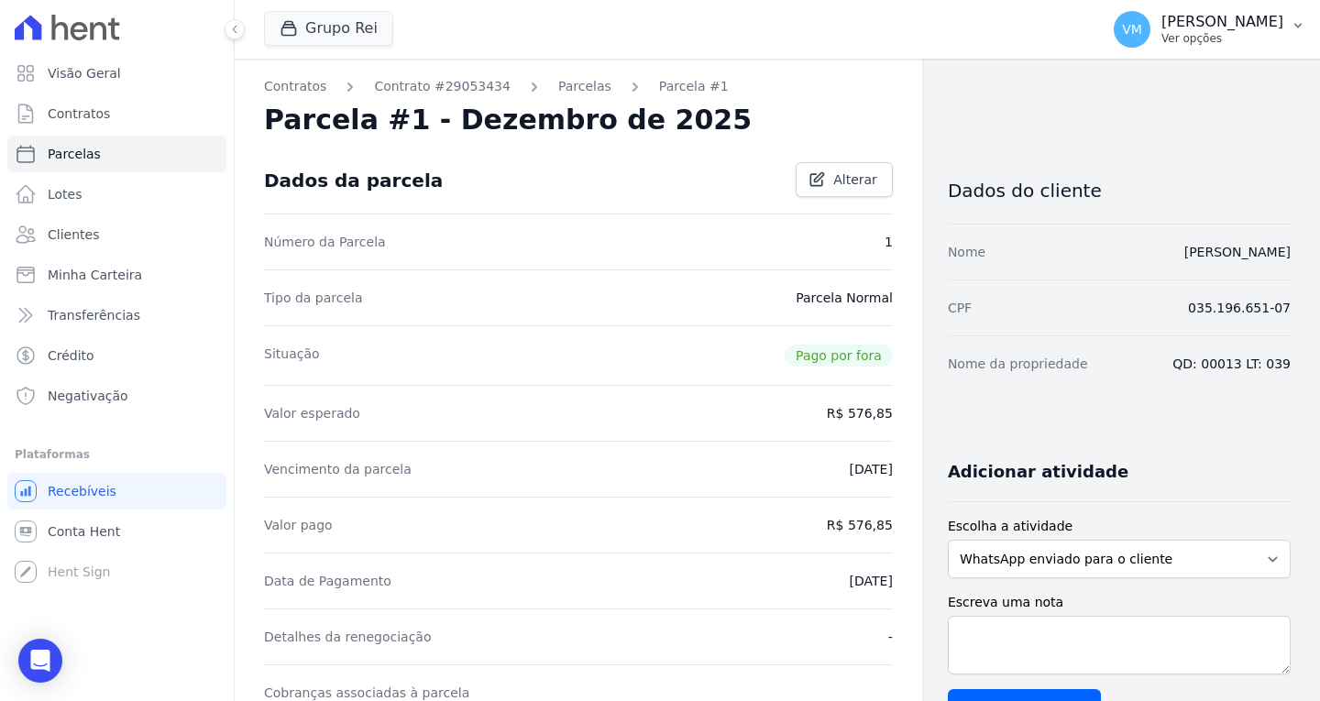
click at [1264, 23] on p "[PERSON_NAME]" at bounding box center [1223, 22] width 122 height 18
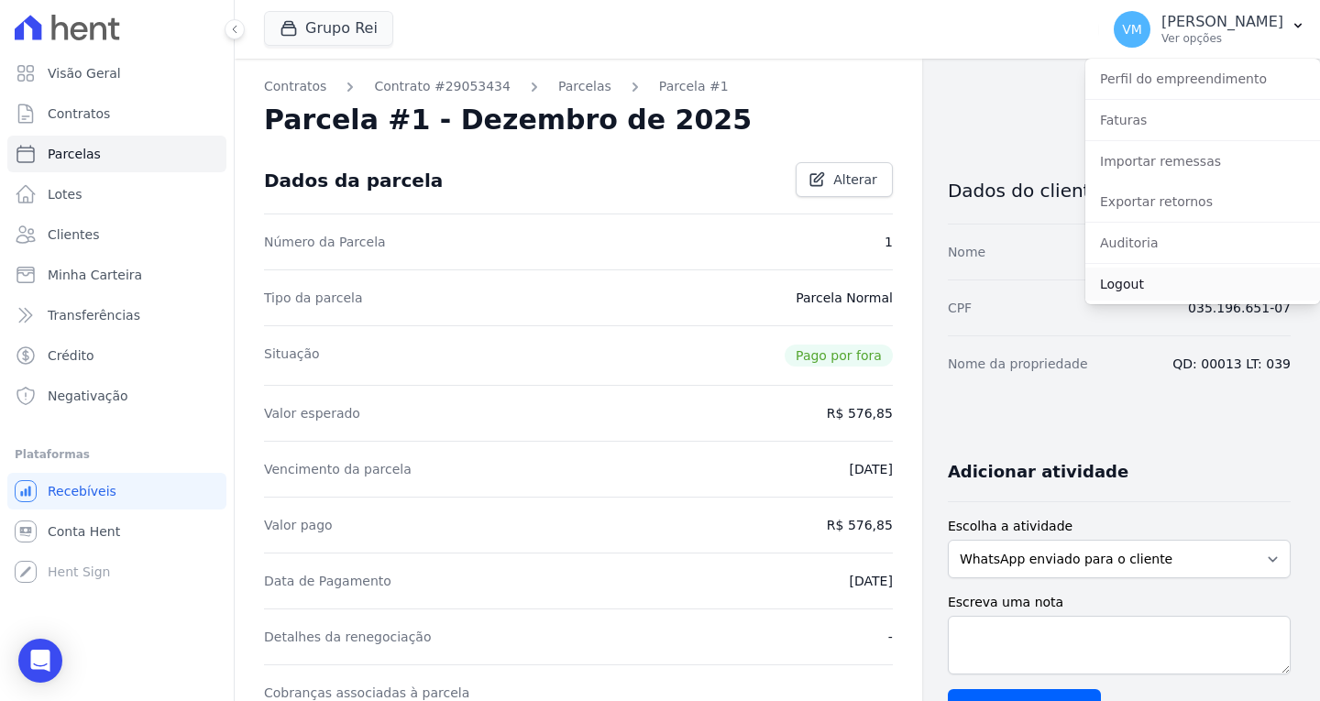
click at [1144, 281] on link "Logout" at bounding box center [1203, 284] width 235 height 33
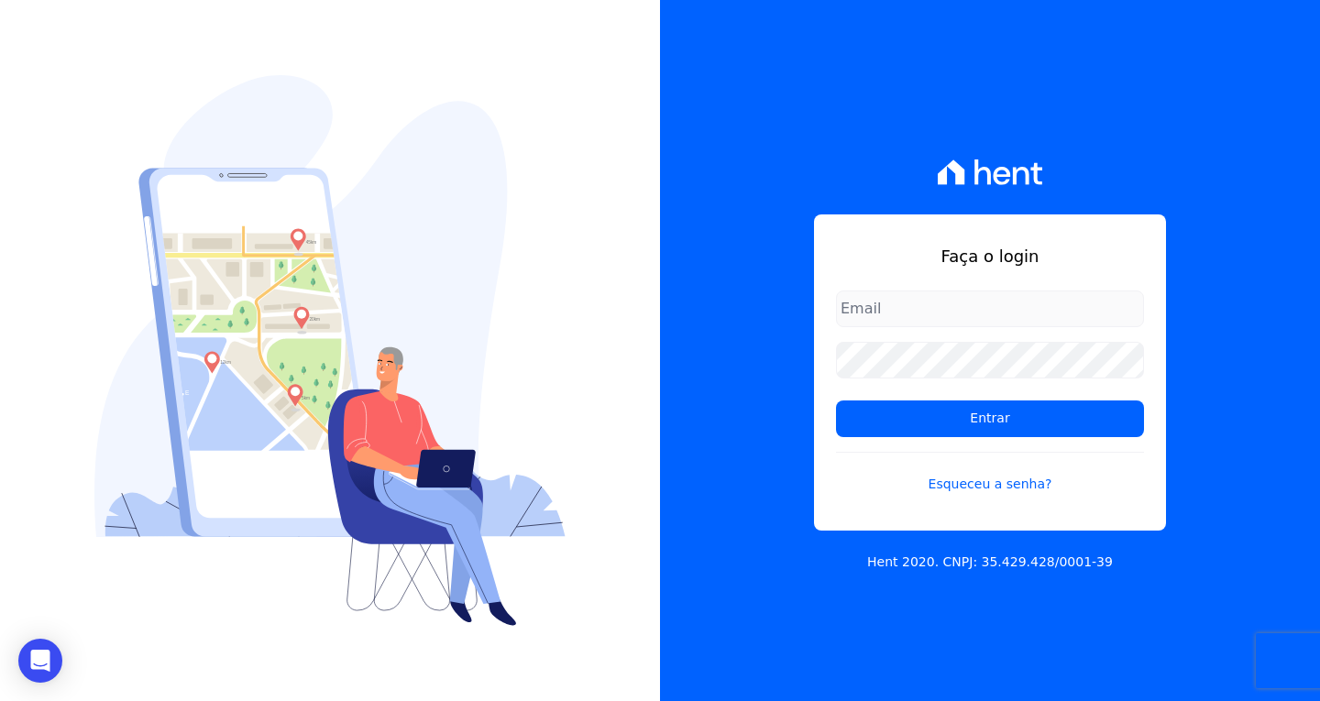
type input "[EMAIL_ADDRESS][DOMAIN_NAME]"
